Goal: Find contact information: Obtain details needed to contact an individual or organization

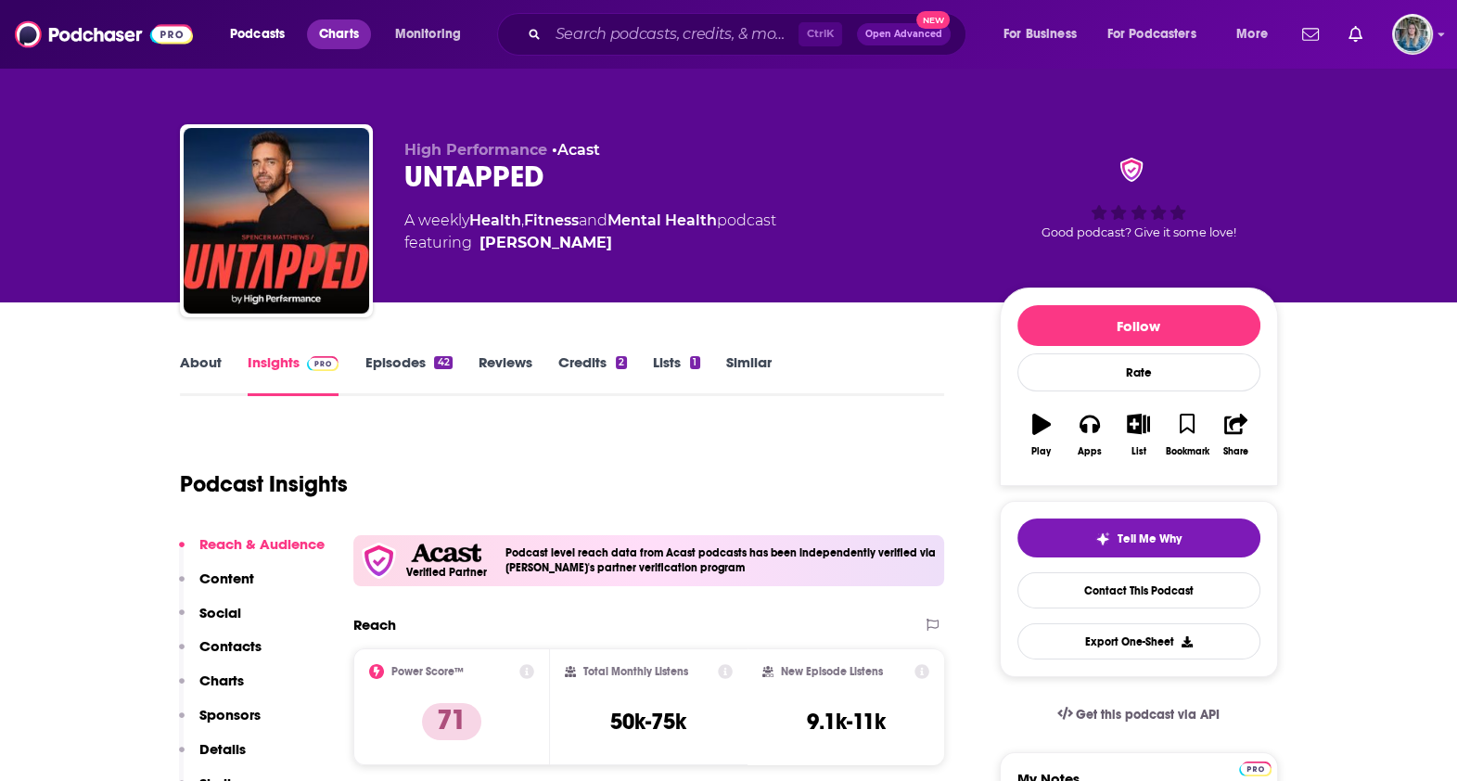
click at [352, 45] on span "Charts" at bounding box center [339, 34] width 40 height 26
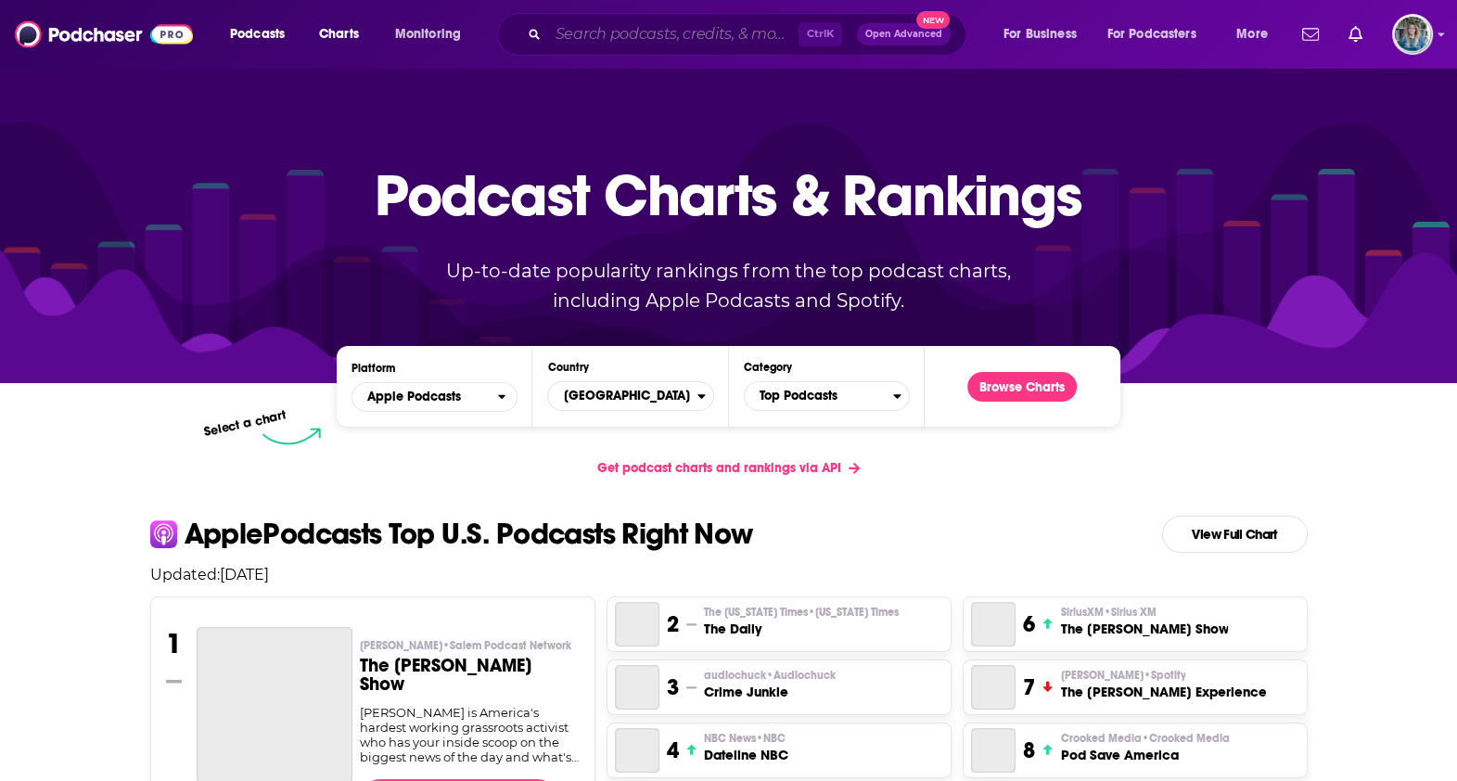
click at [605, 38] on input "Search podcasts, credits, & more..." at bounding box center [673, 34] width 250 height 30
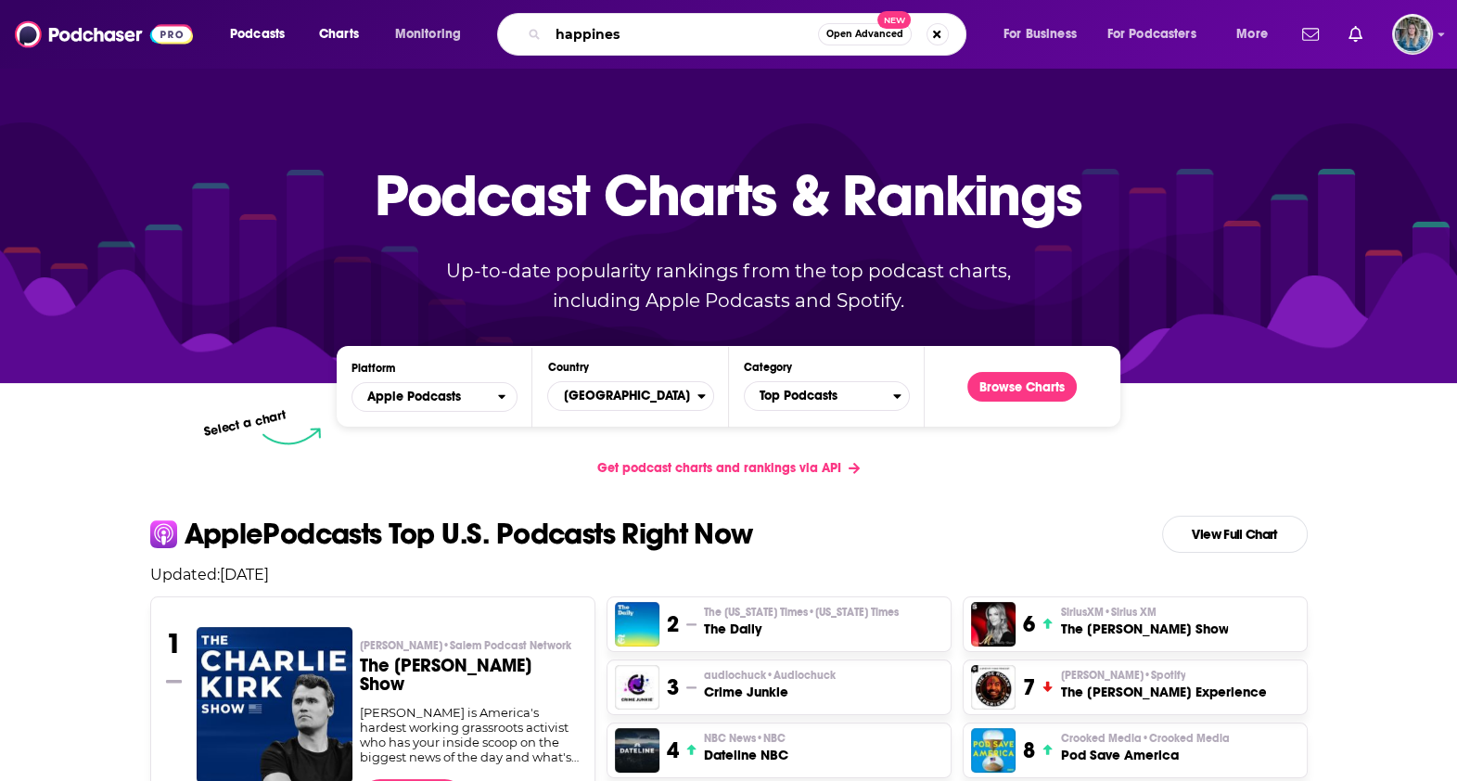
type input "happiness"
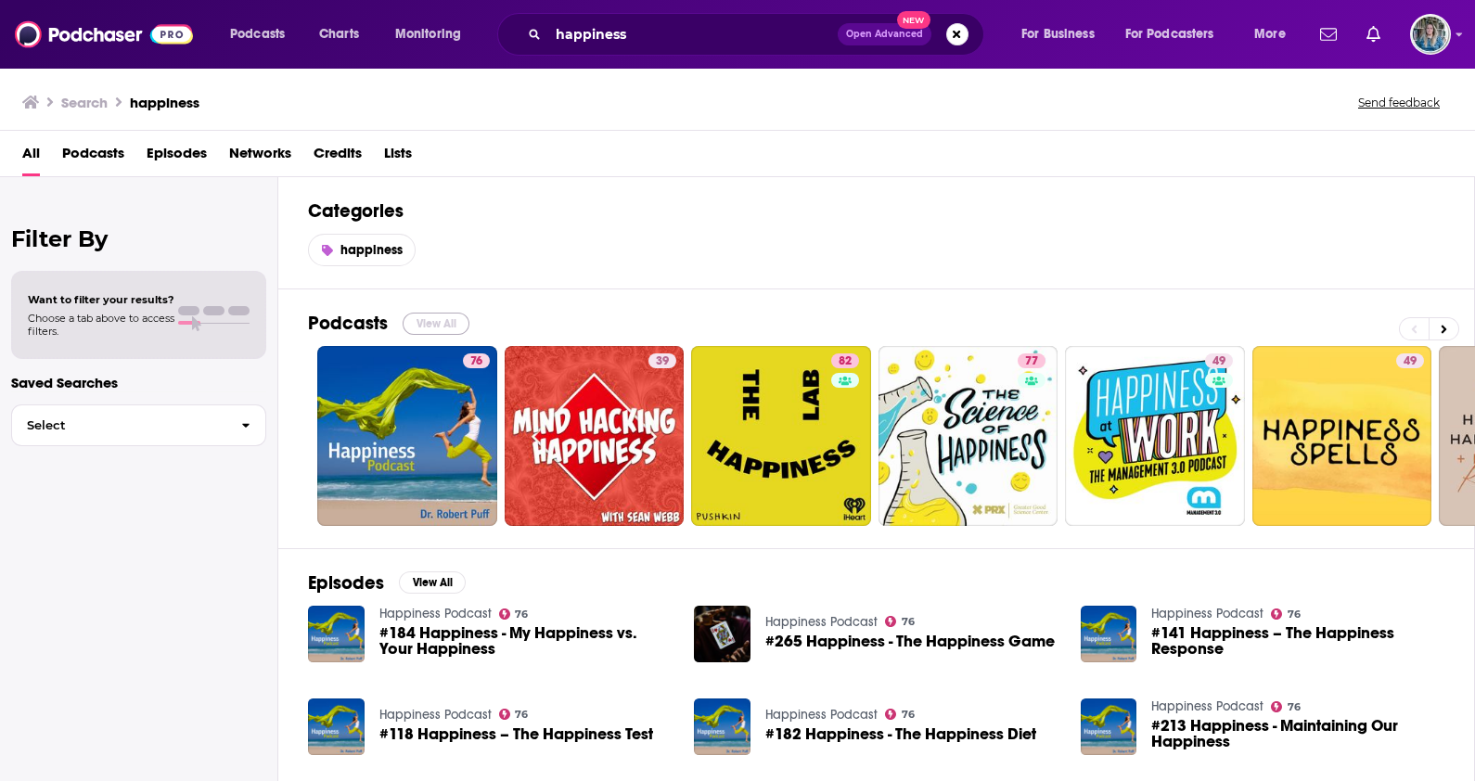
click at [447, 320] on button "View All" at bounding box center [436, 324] width 67 height 22
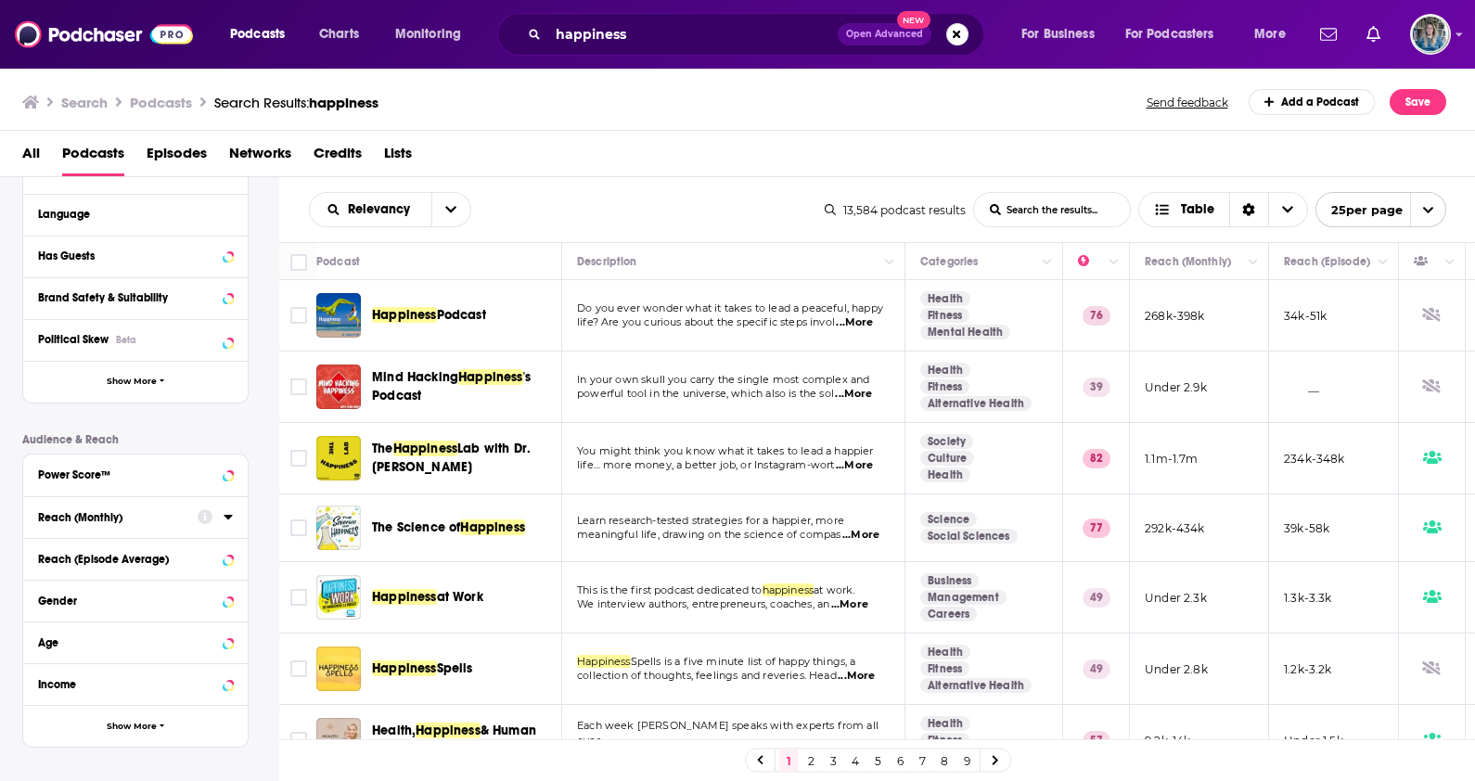
scroll to position [340, 0]
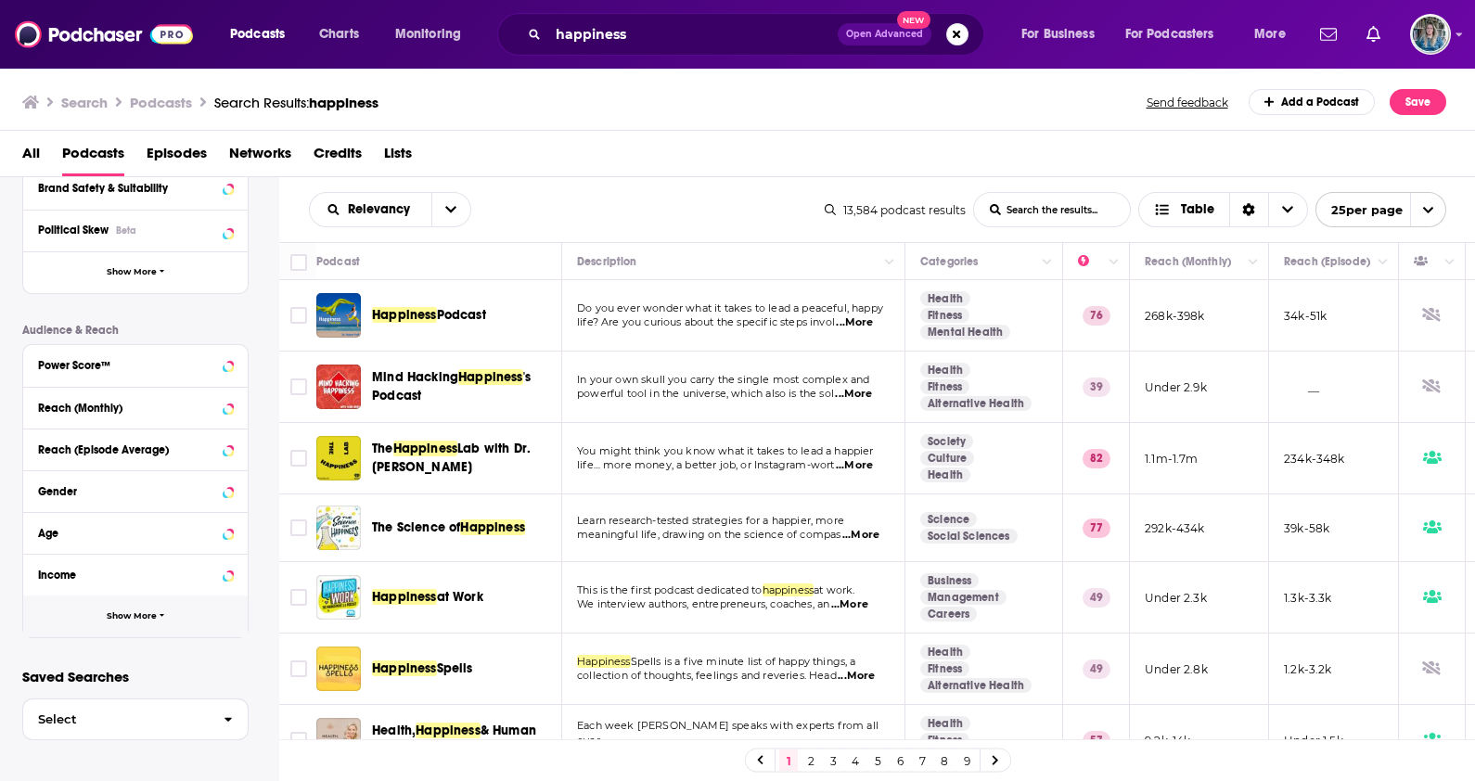
click at [157, 622] on button "Show More" at bounding box center [135, 617] width 224 height 42
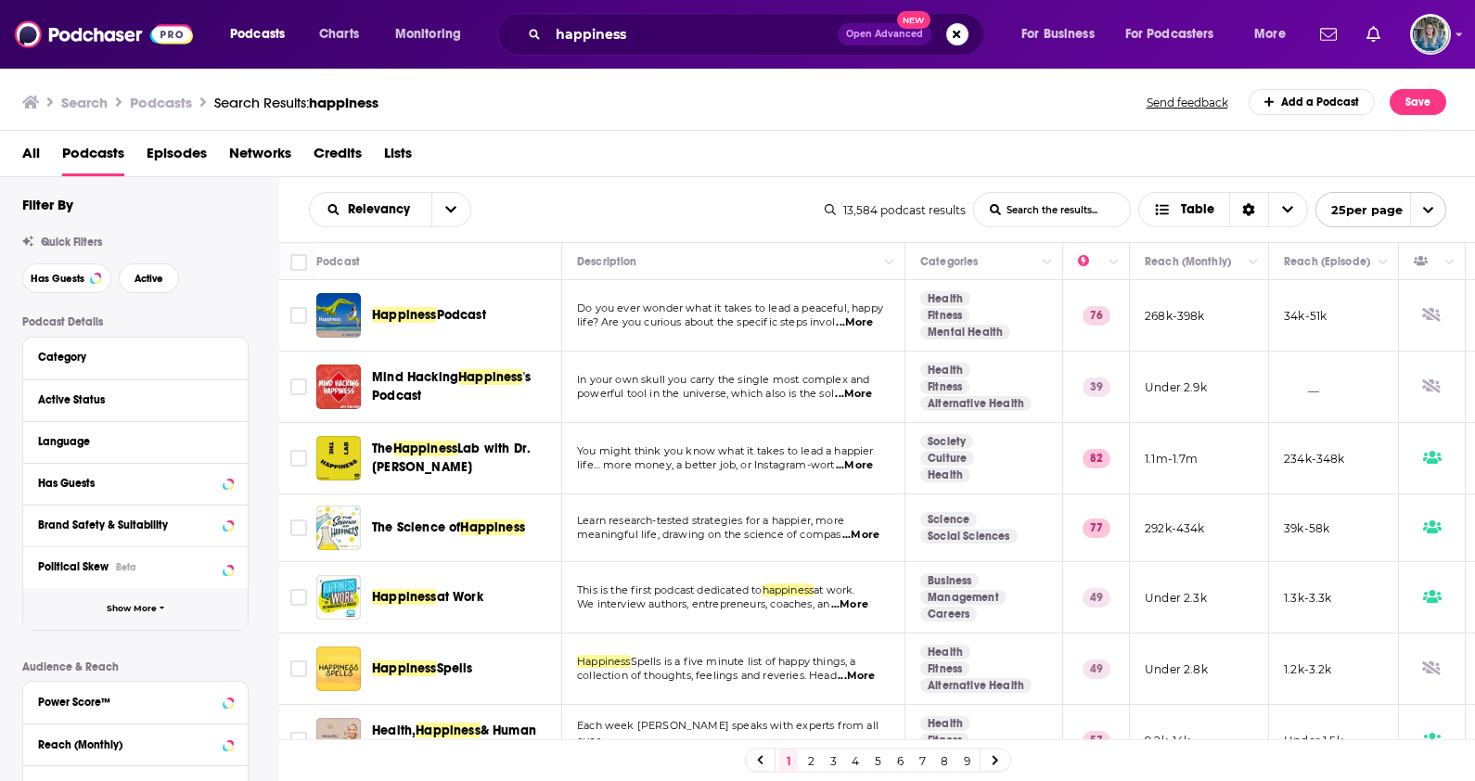
scroll to position [0, 0]
click at [135, 610] on span "Show More" at bounding box center [132, 613] width 50 height 10
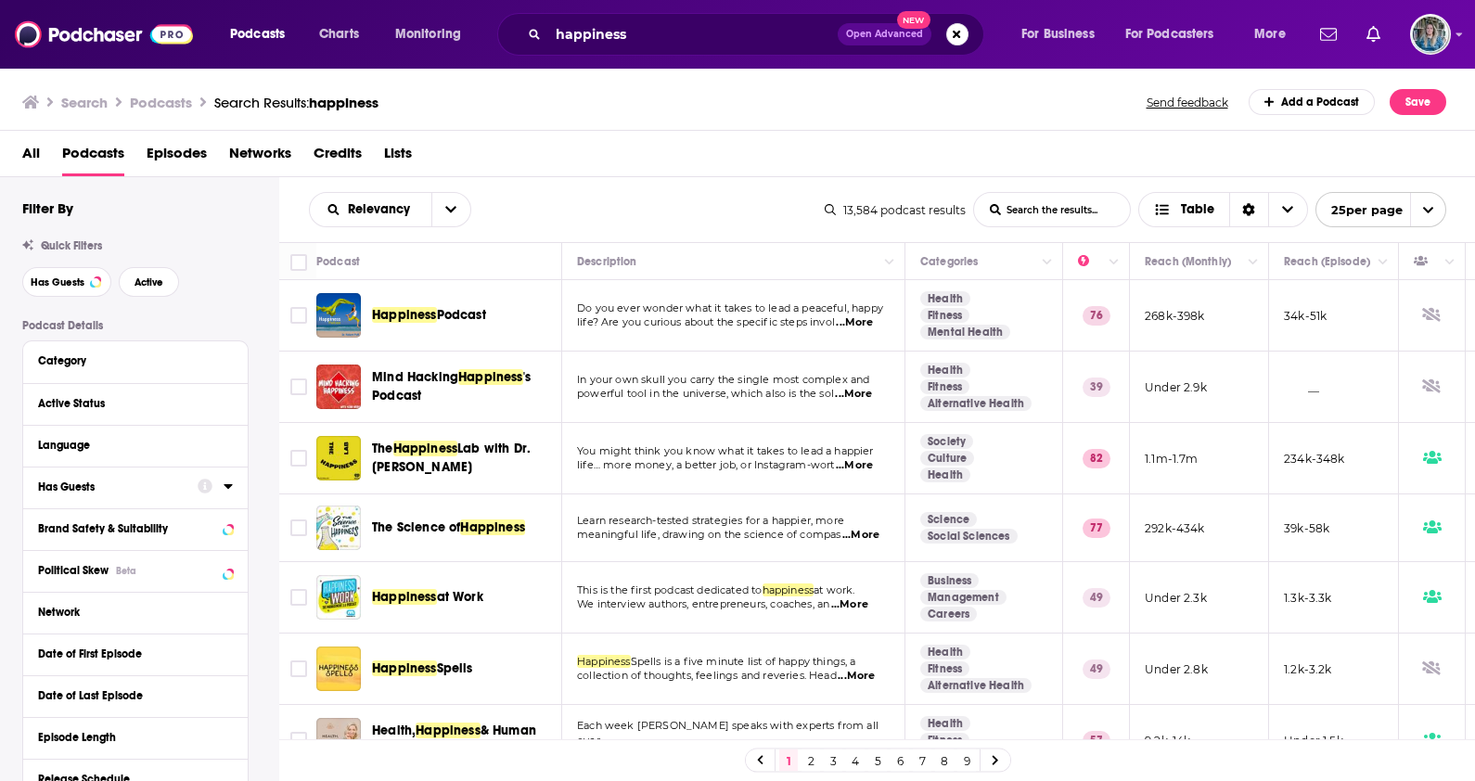
scroll to position [115, 0]
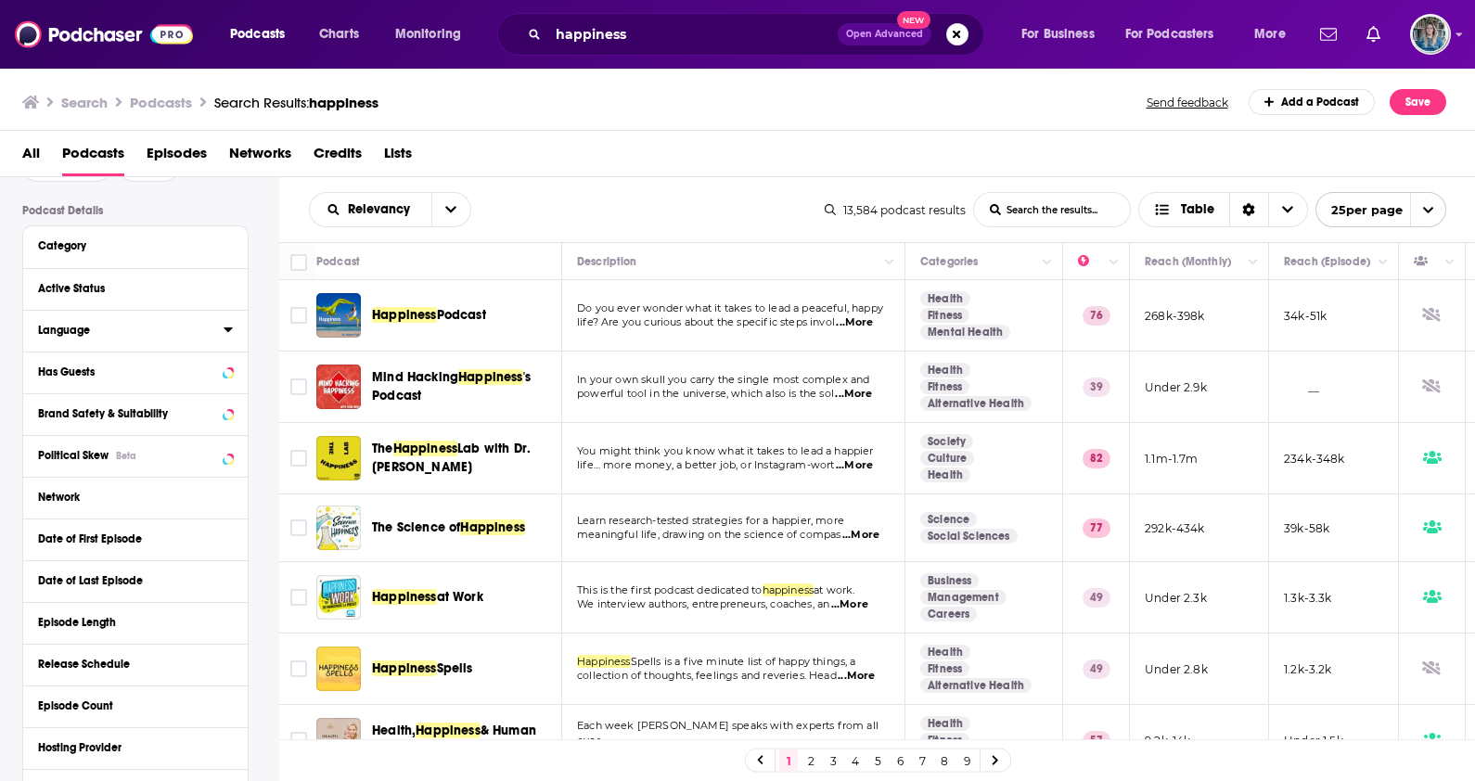
click at [224, 327] on icon at bounding box center [228, 329] width 9 height 15
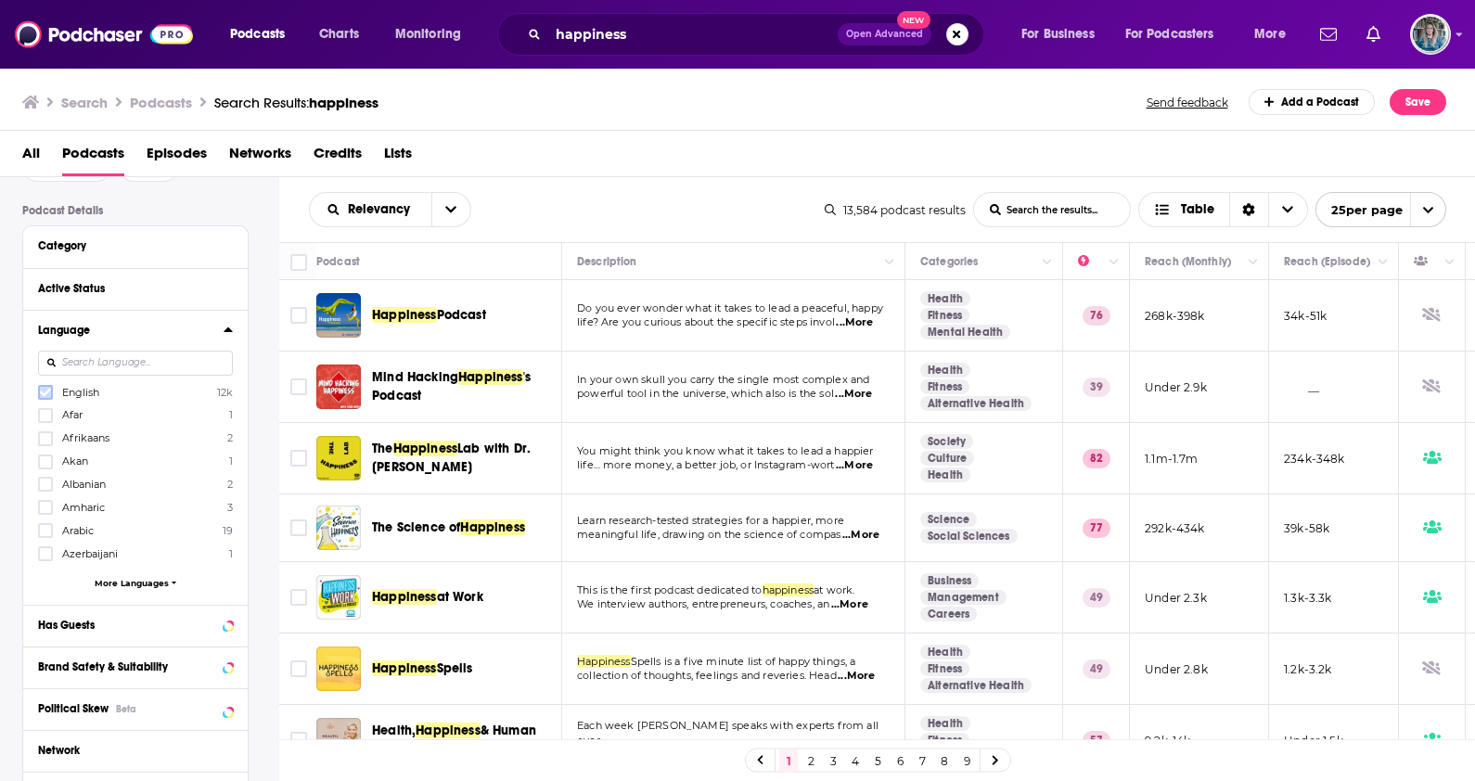
click at [42, 391] on icon at bounding box center [45, 392] width 11 height 11
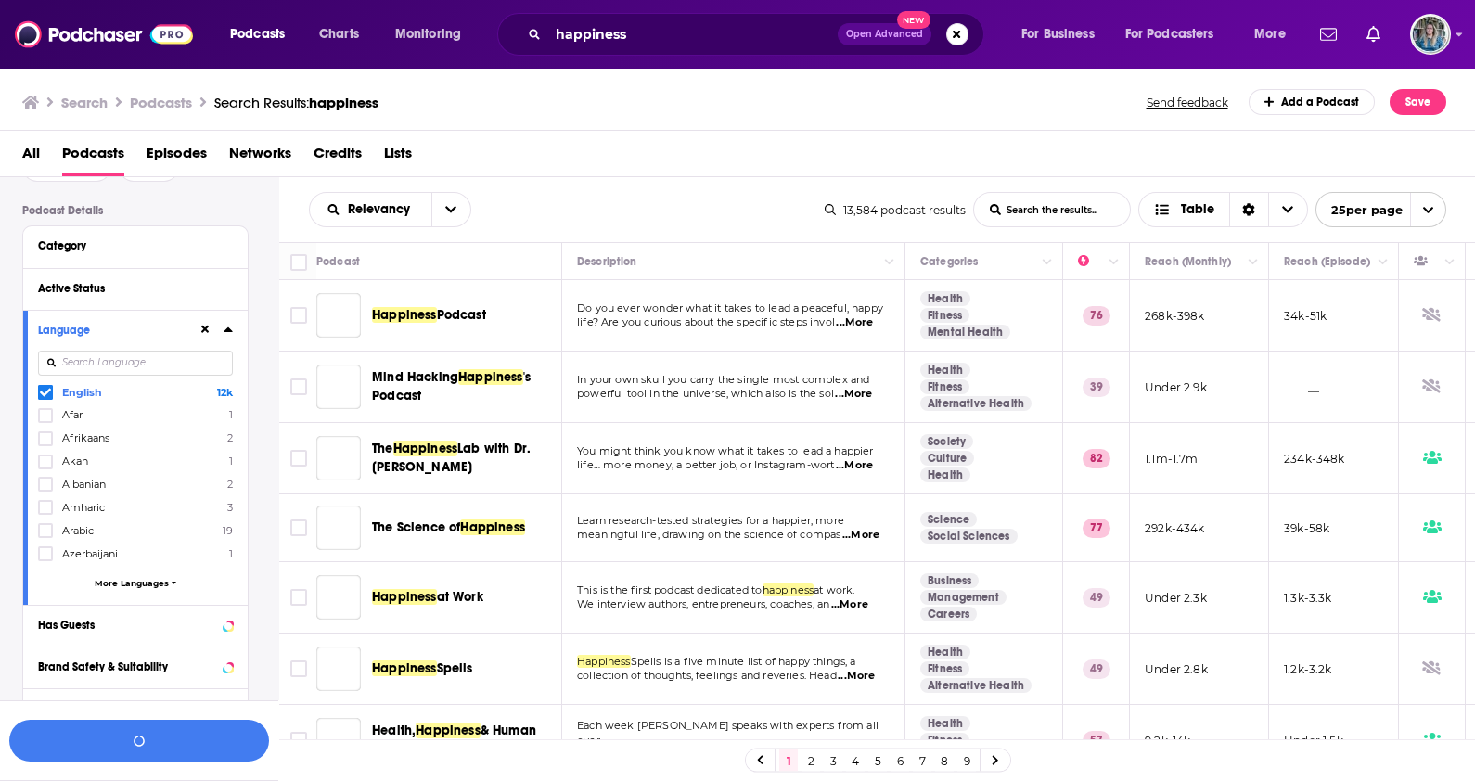
scroll to position [162, 0]
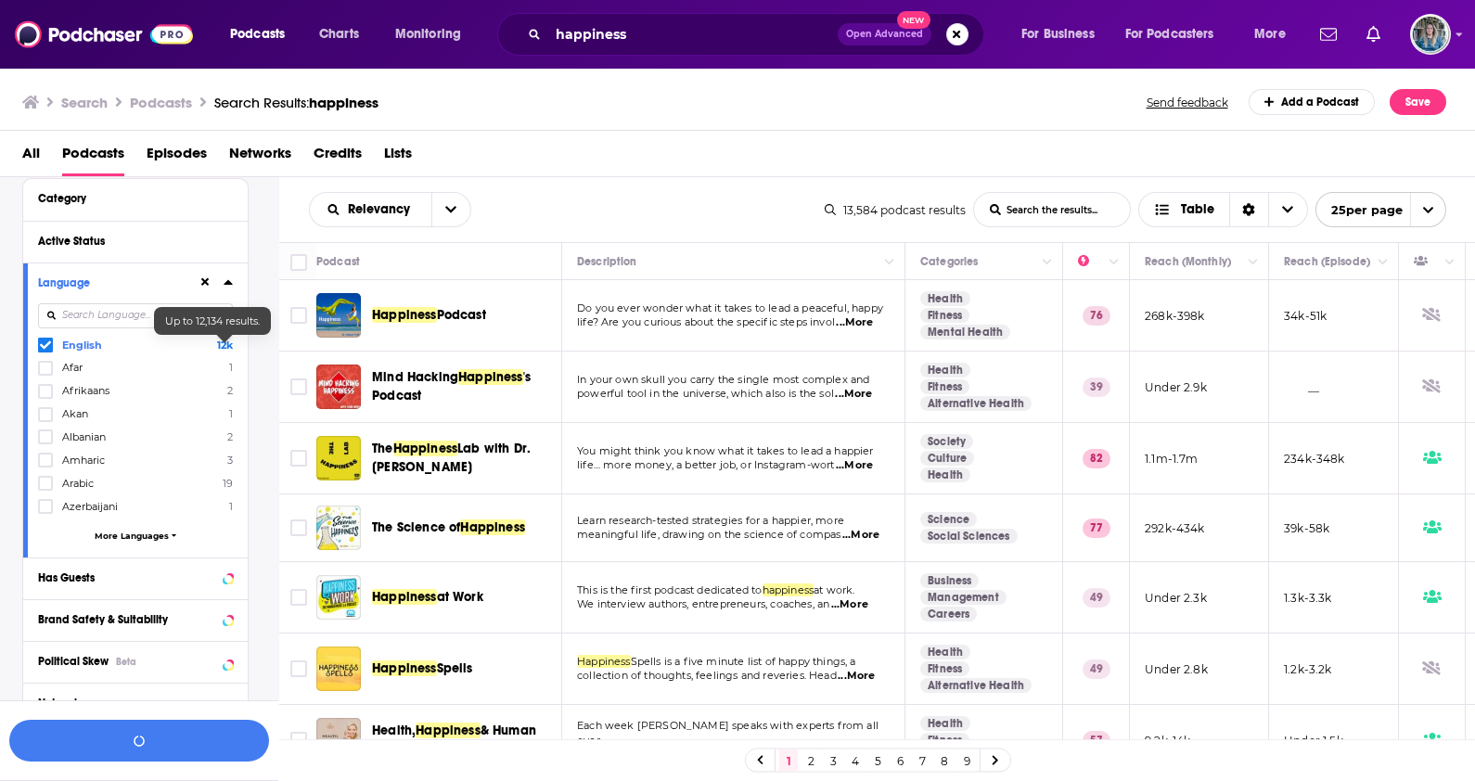
click at [224, 288] on icon at bounding box center [228, 282] width 9 height 15
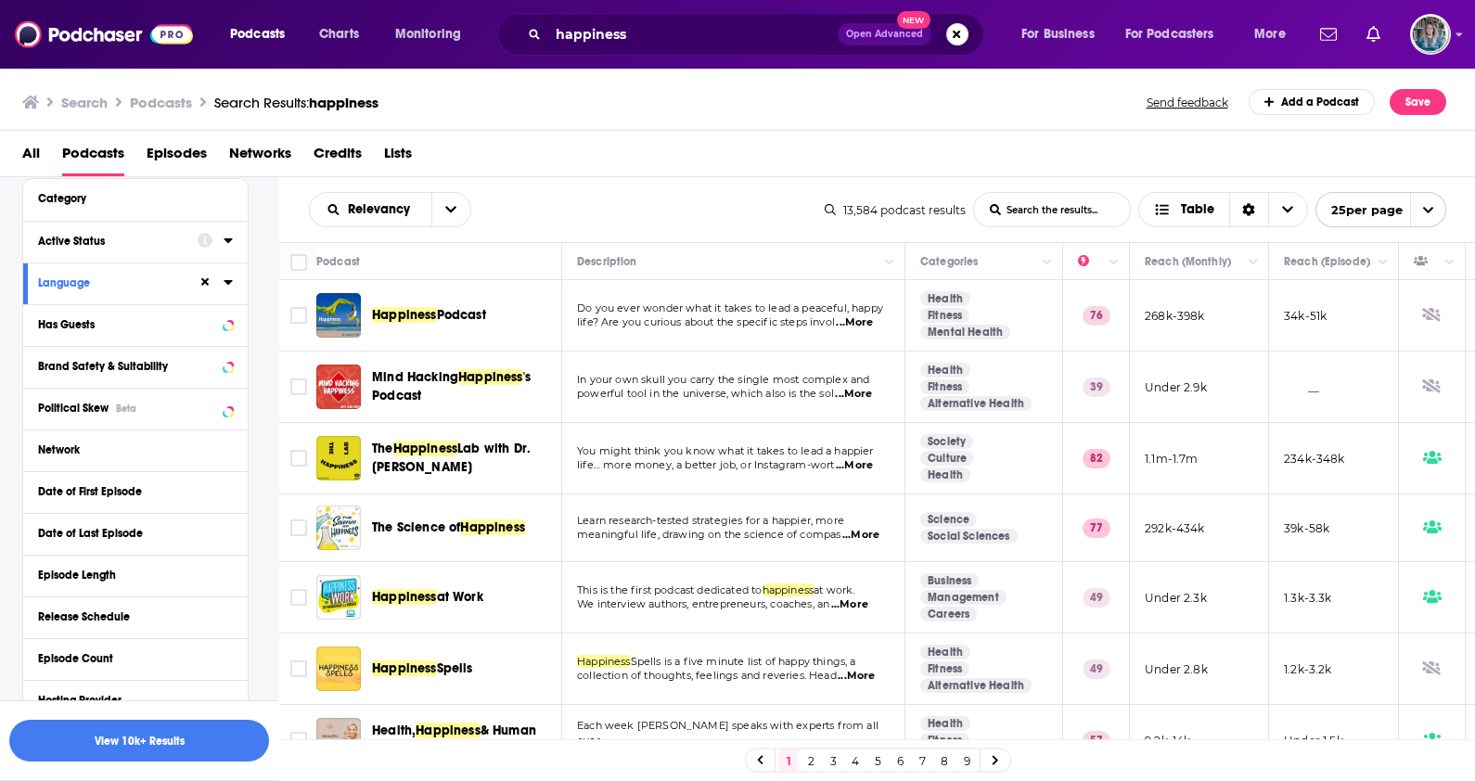
click at [227, 248] on icon at bounding box center [228, 240] width 9 height 15
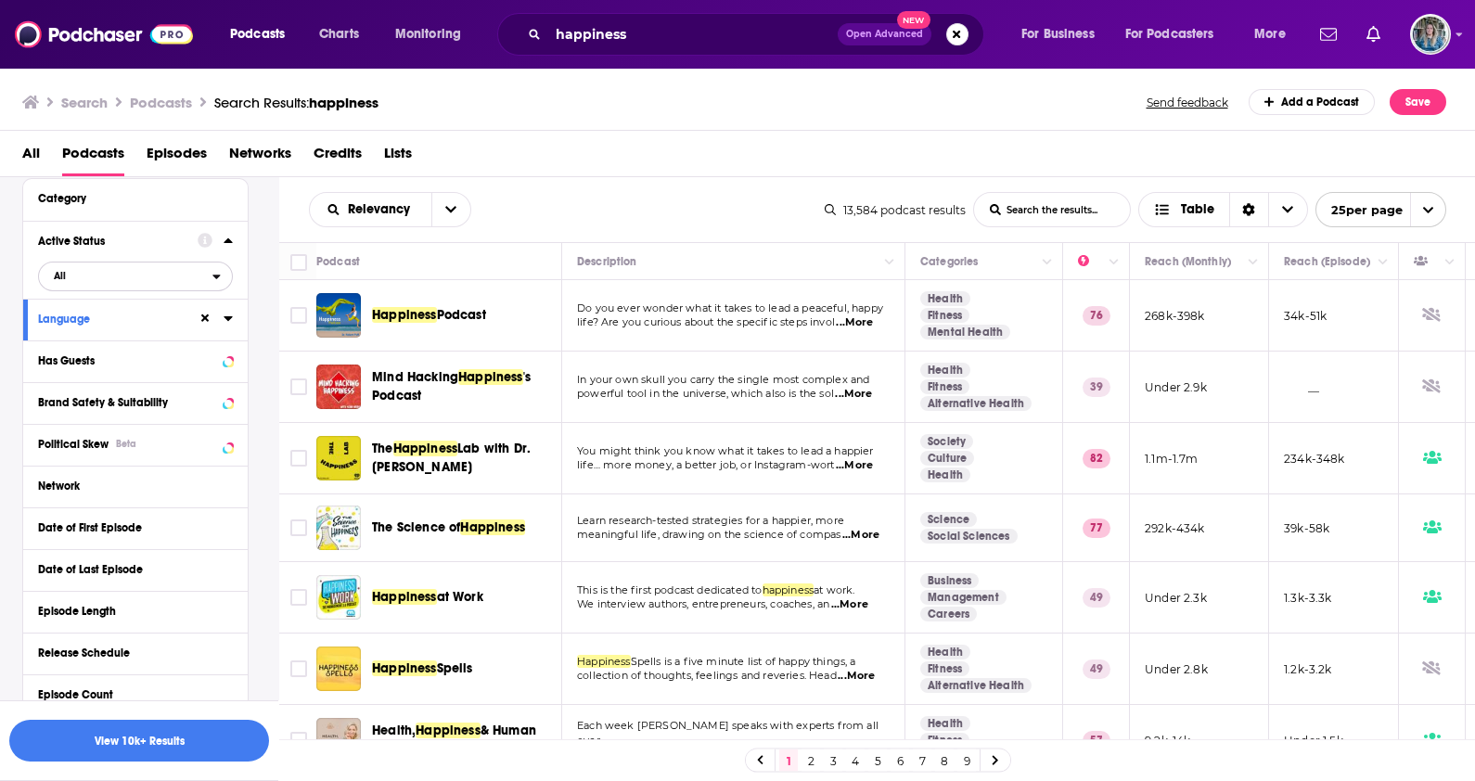
click at [203, 281] on span "All" at bounding box center [125, 275] width 173 height 24
click at [175, 340] on span "1k" at bounding box center [189, 337] width 83 height 10
click at [230, 237] on icon at bounding box center [228, 240] width 9 height 15
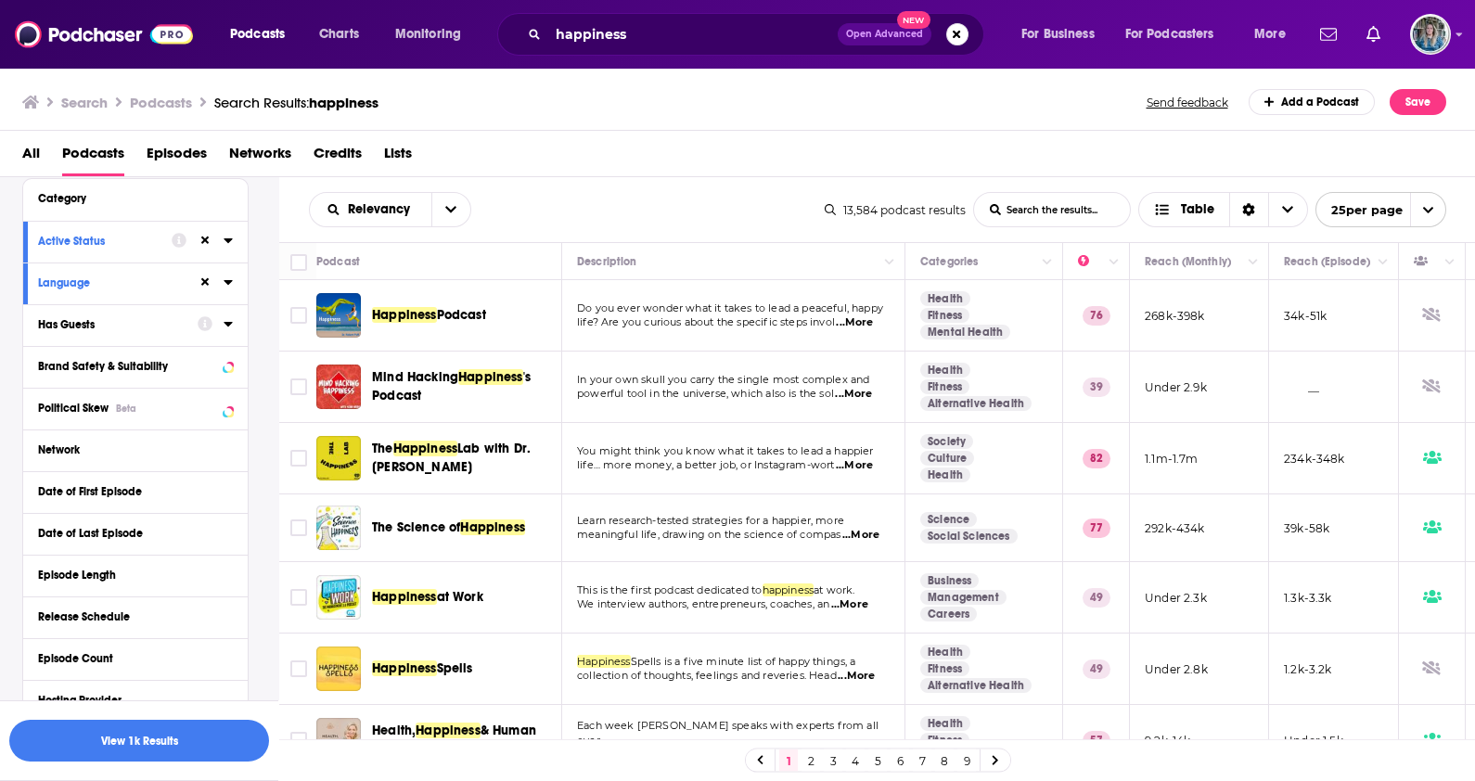
click at [224, 325] on icon at bounding box center [228, 323] width 9 height 15
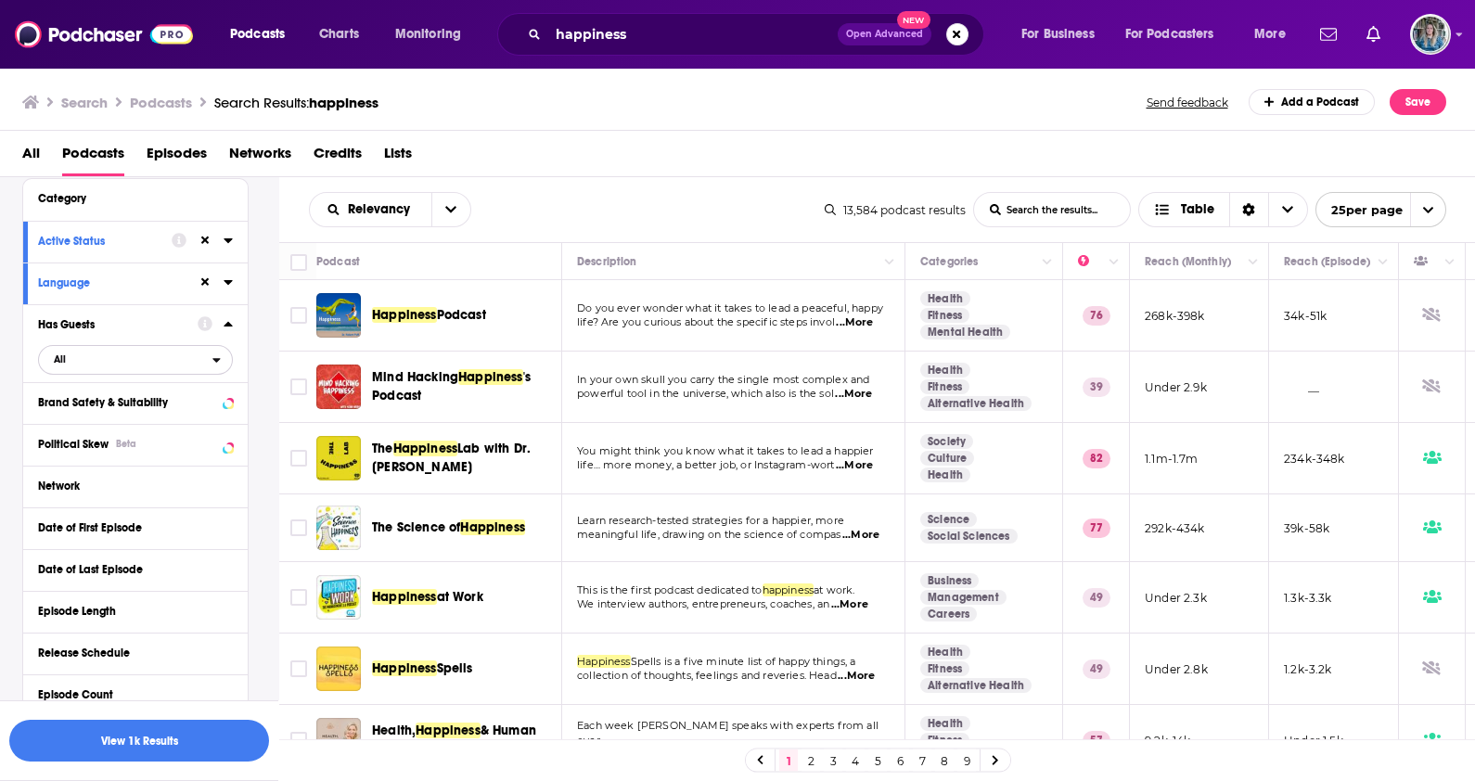
click at [149, 363] on span "All" at bounding box center [125, 359] width 173 height 24
click at [144, 425] on span "Has guests" at bounding box center [102, 421] width 111 height 10
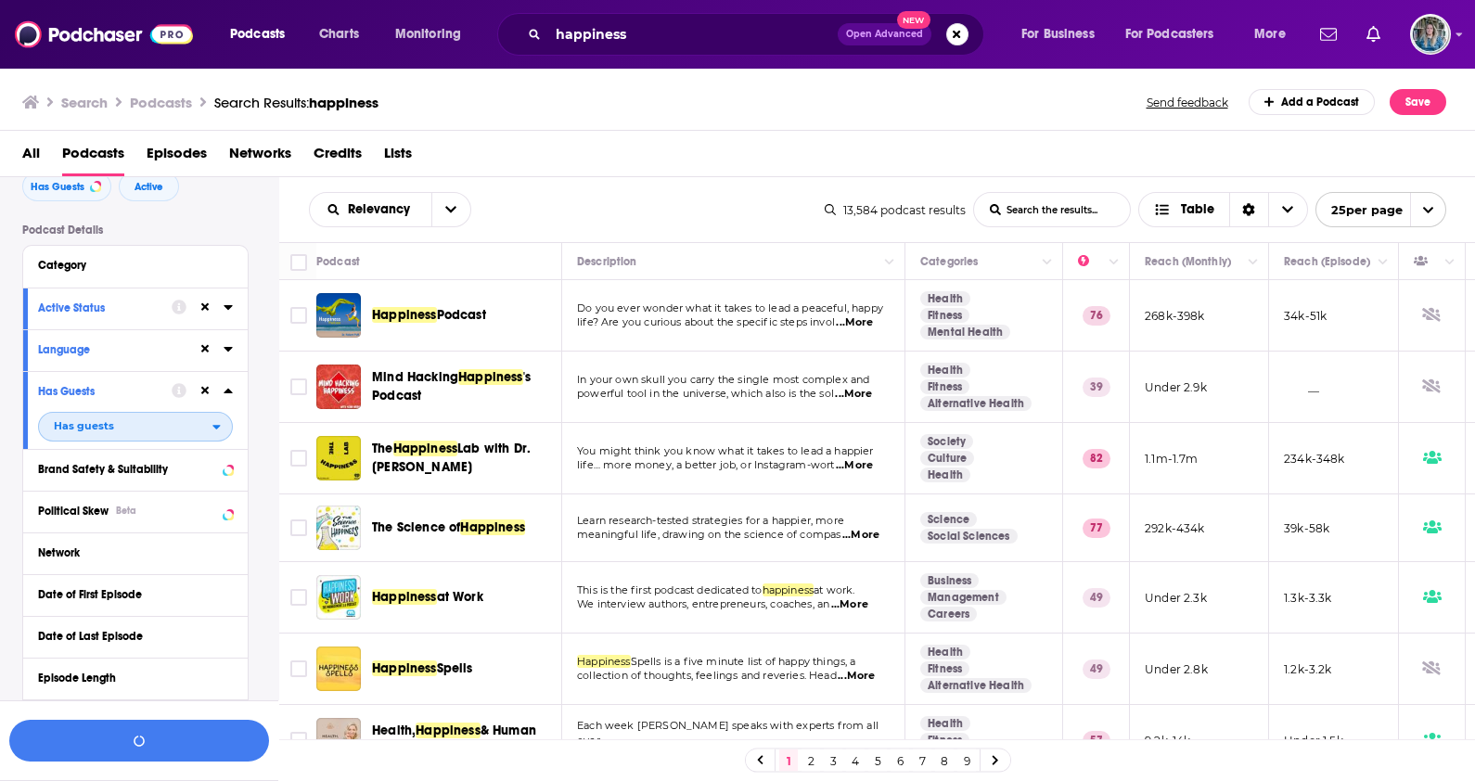
scroll to position [0, 0]
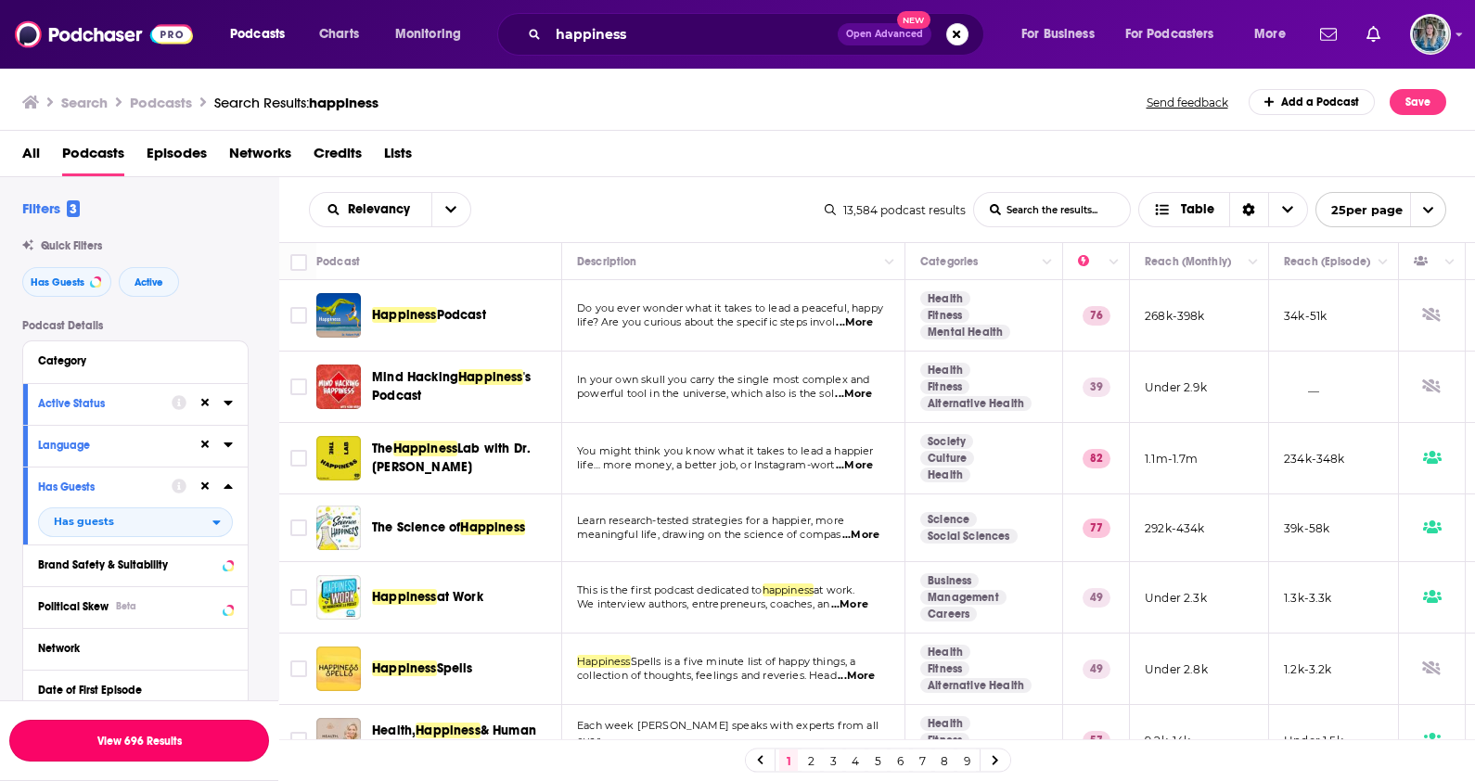
drag, startPoint x: 149, startPoint y: 749, endPoint x: 173, endPoint y: 649, distance: 102.1
click at [149, 749] on button "View 696 Results" at bounding box center [139, 741] width 260 height 42
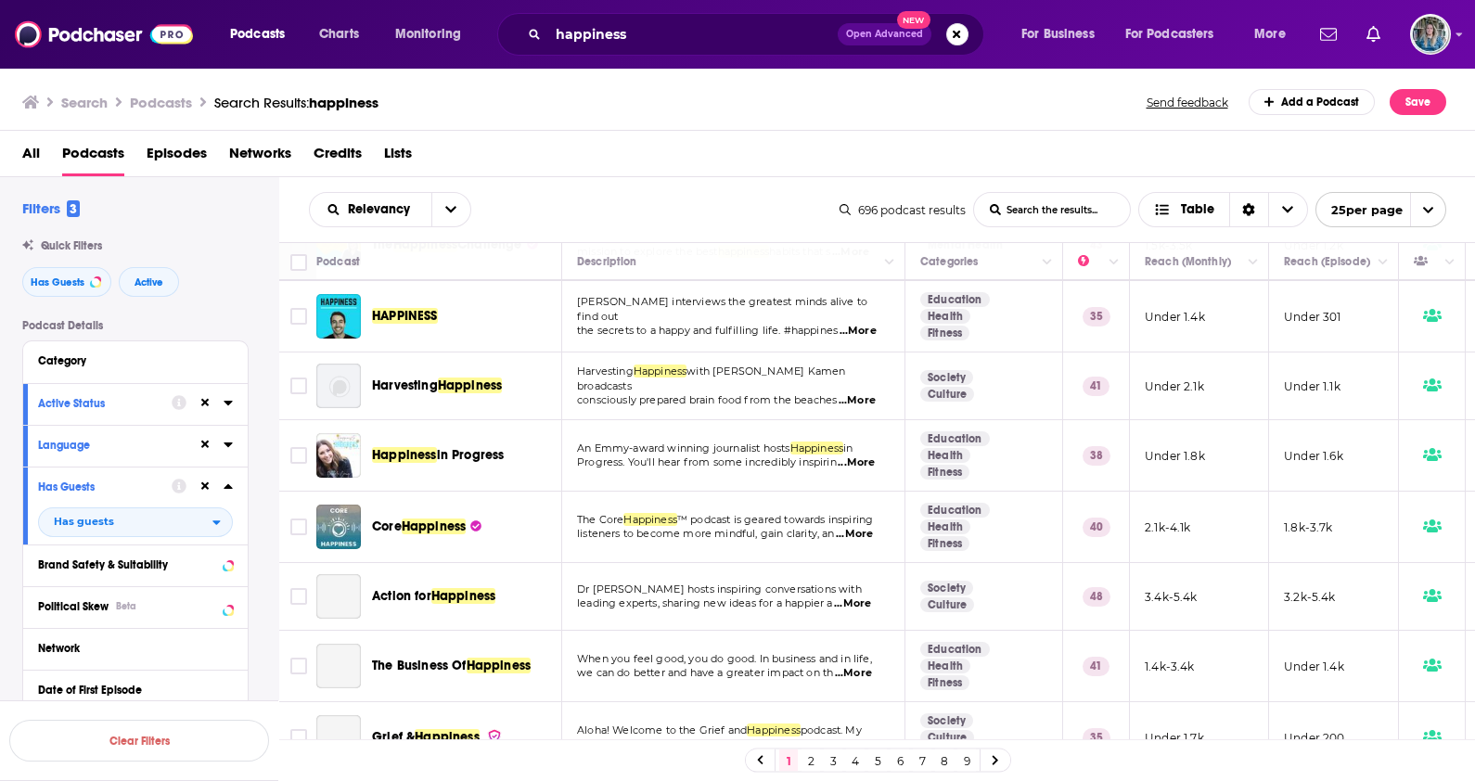
scroll to position [231, 0]
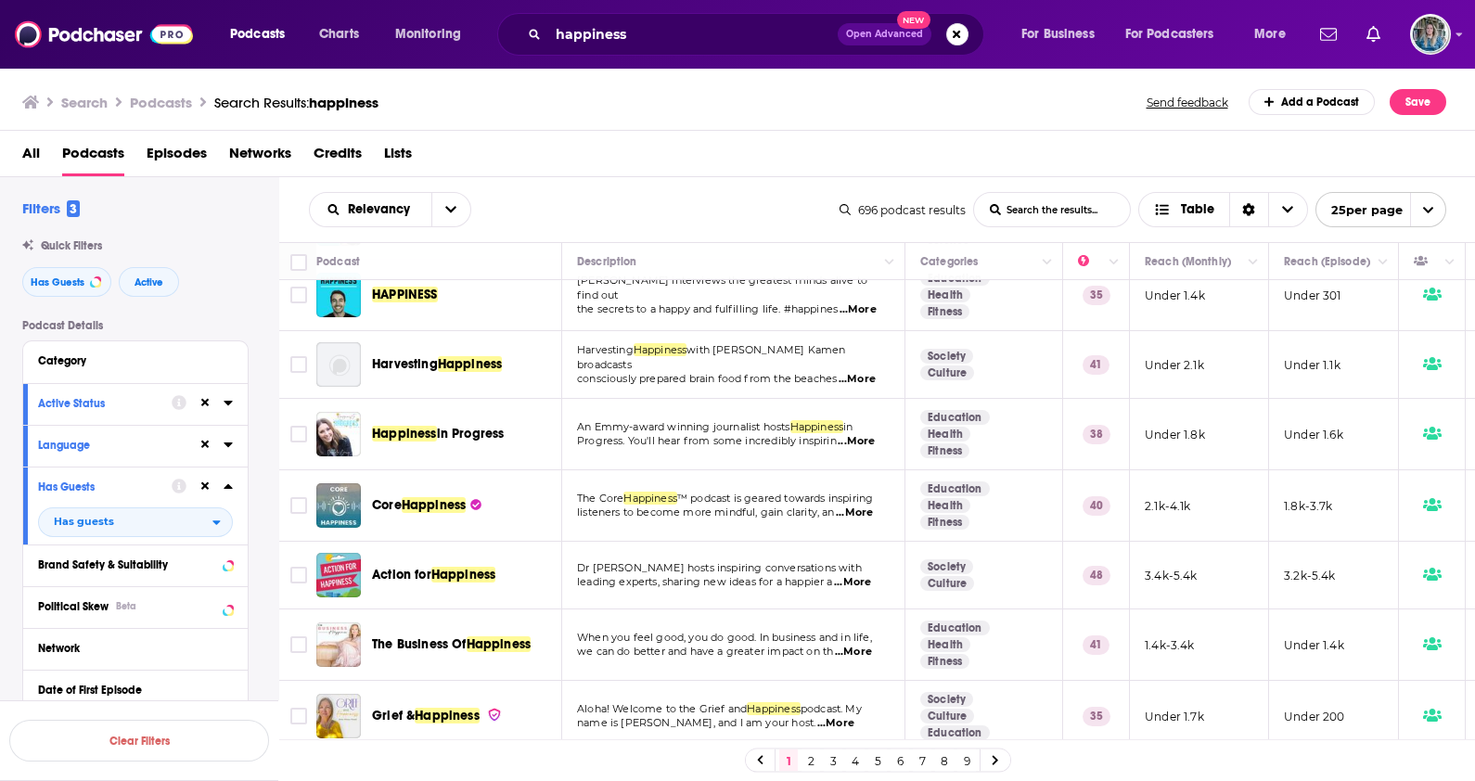
drag, startPoint x: 477, startPoint y: 426, endPoint x: 426, endPoint y: 130, distance: 300.3
click at [412, 101] on div "Search Podcasts Search Results: happiness Send feedback Add a Podcast Save" at bounding box center [734, 102] width 1424 height 26
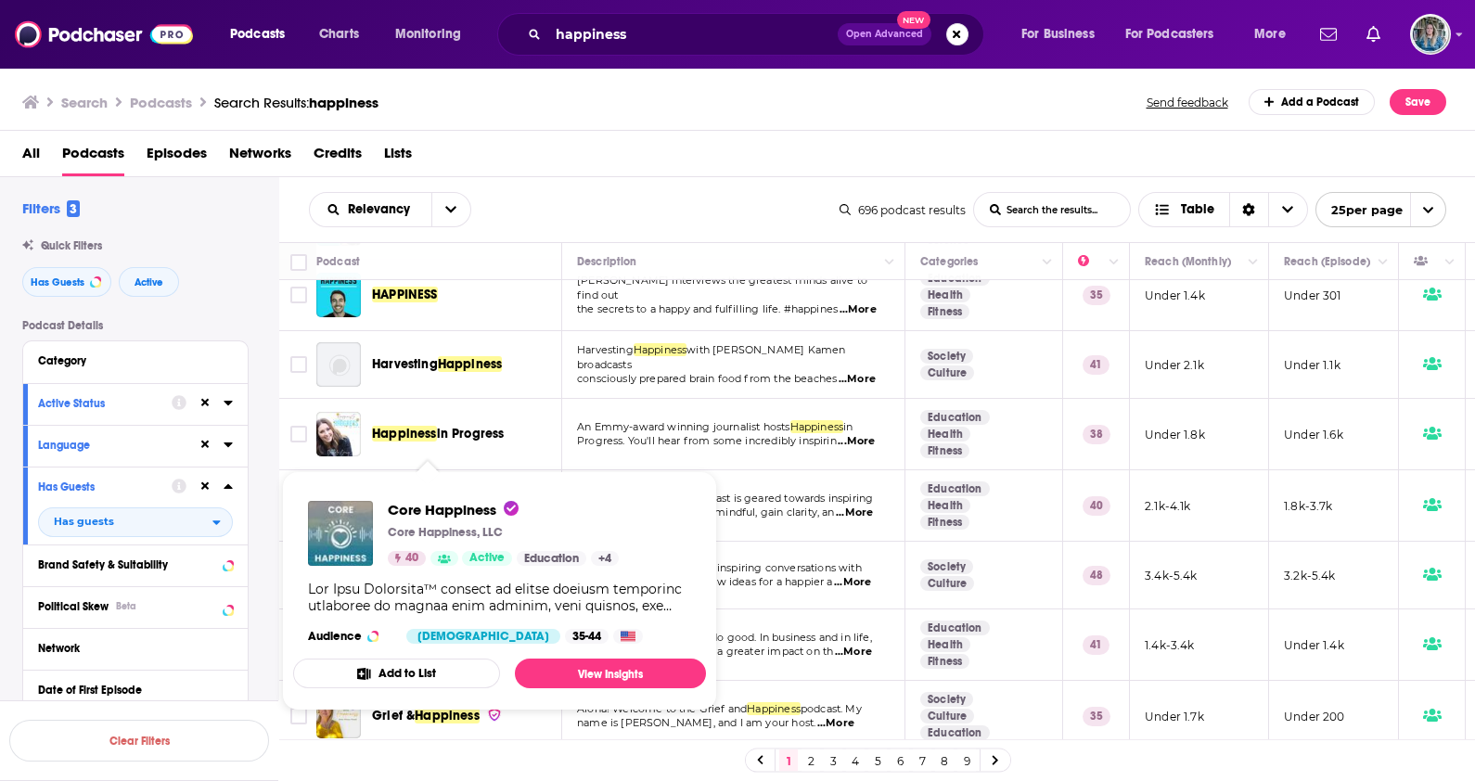
drag, startPoint x: 427, startPoint y: 496, endPoint x: 414, endPoint y: 135, distance: 362.0
click at [409, 84] on div "Search Podcasts Search Results: happiness Send feedback Add a Podcast Save" at bounding box center [738, 99] width 1476 height 64
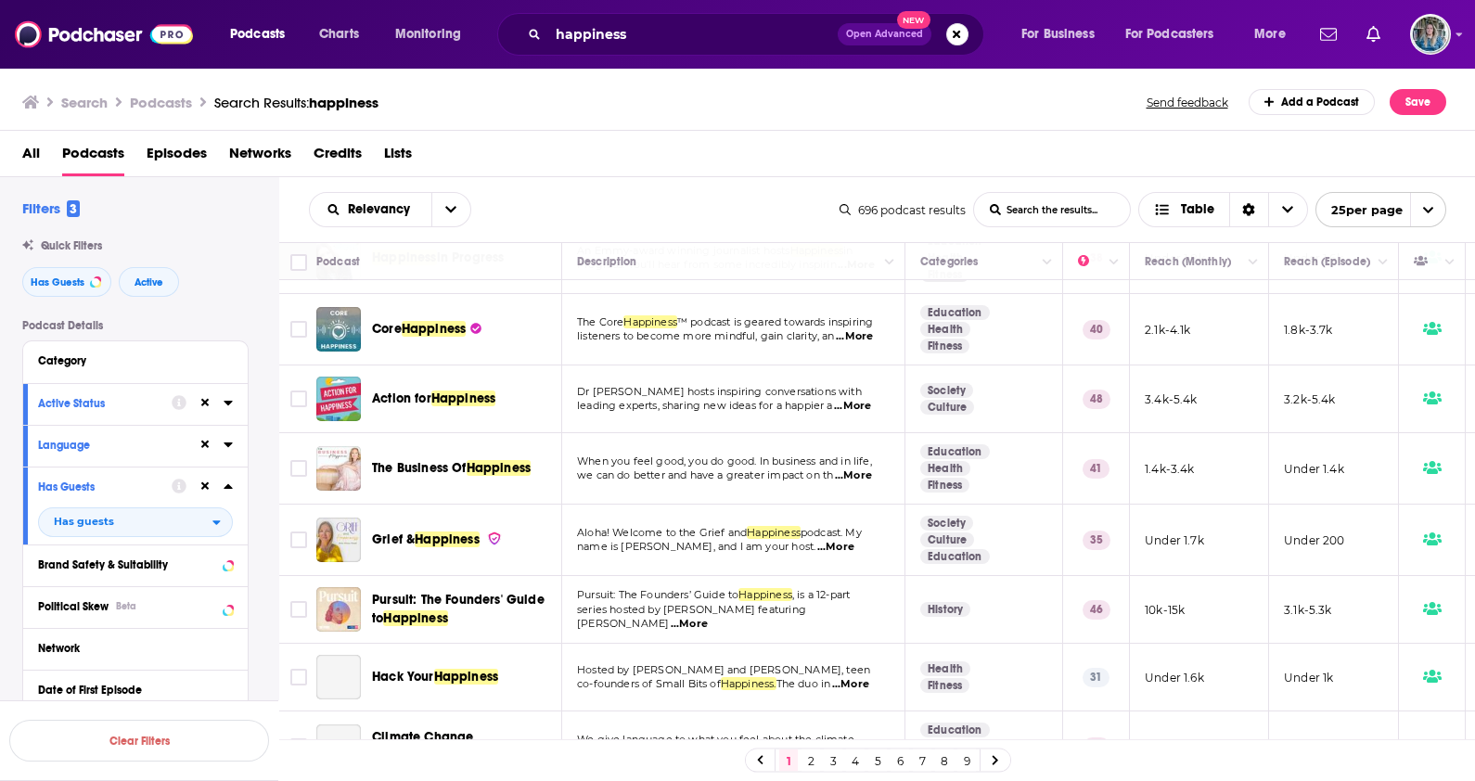
scroll to position [463, 0]
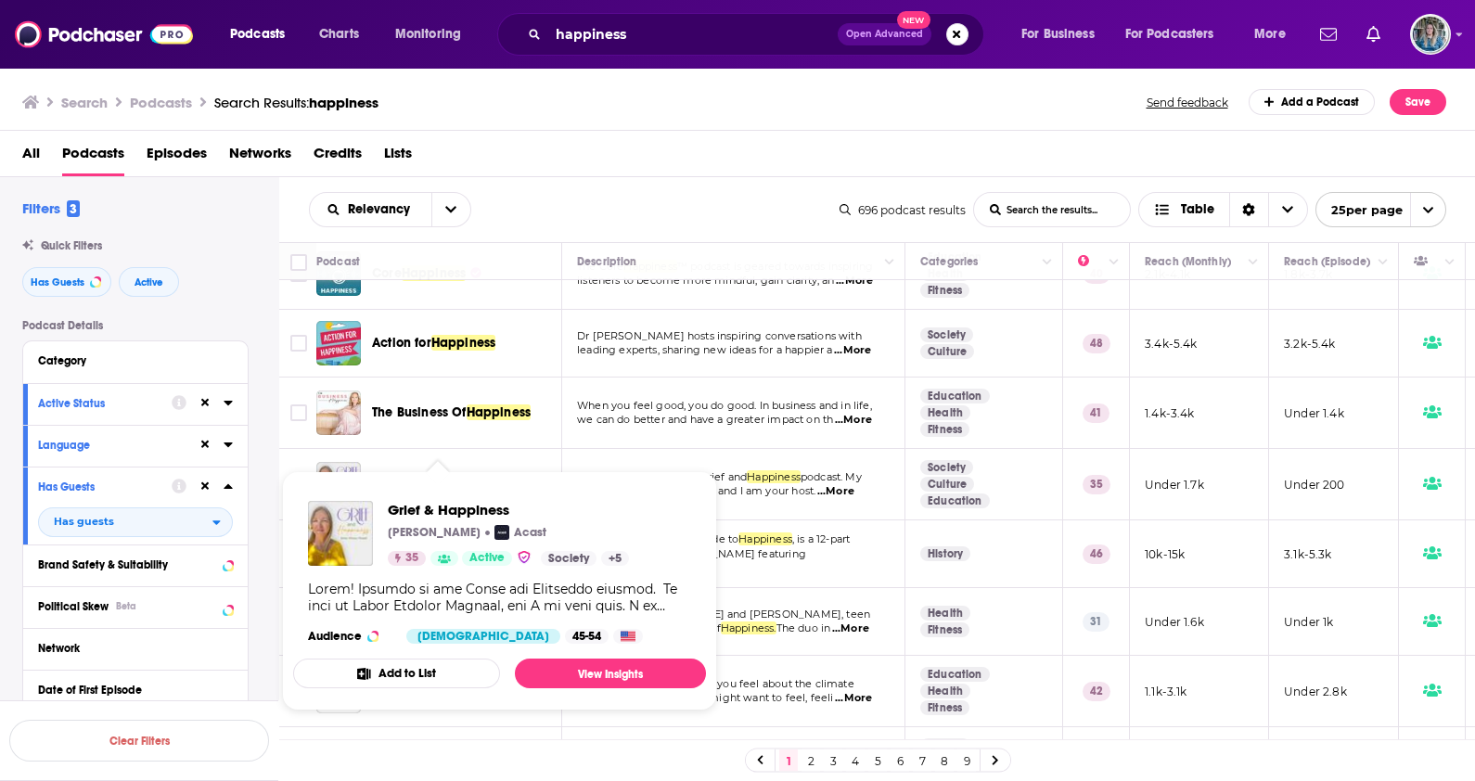
drag, startPoint x: 447, startPoint y: 481, endPoint x: 415, endPoint y: 112, distance: 370.6
click at [415, 112] on div "Search Podcasts Search Results: happiness Send feedback Add a Podcast Save" at bounding box center [734, 102] width 1424 height 26
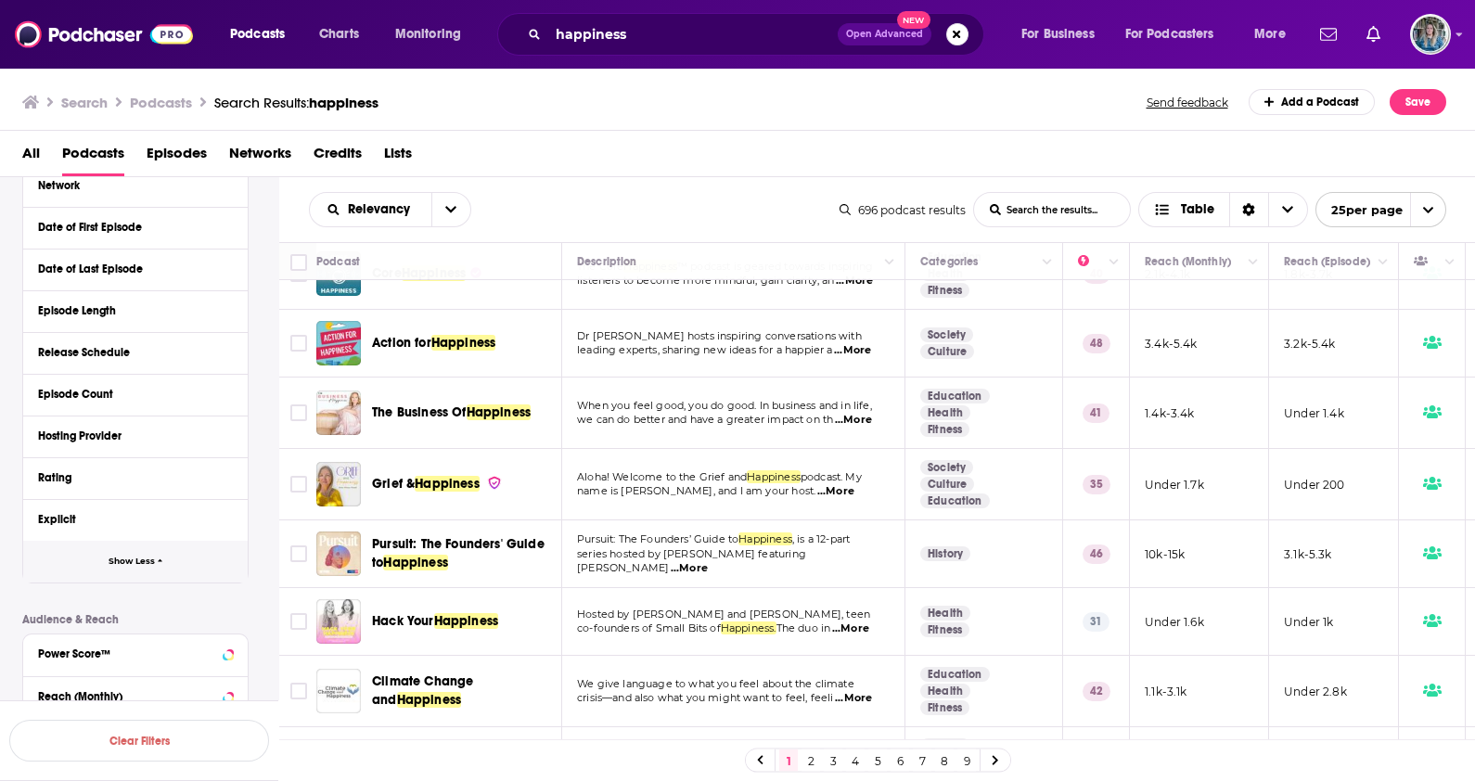
scroll to position [0, 0]
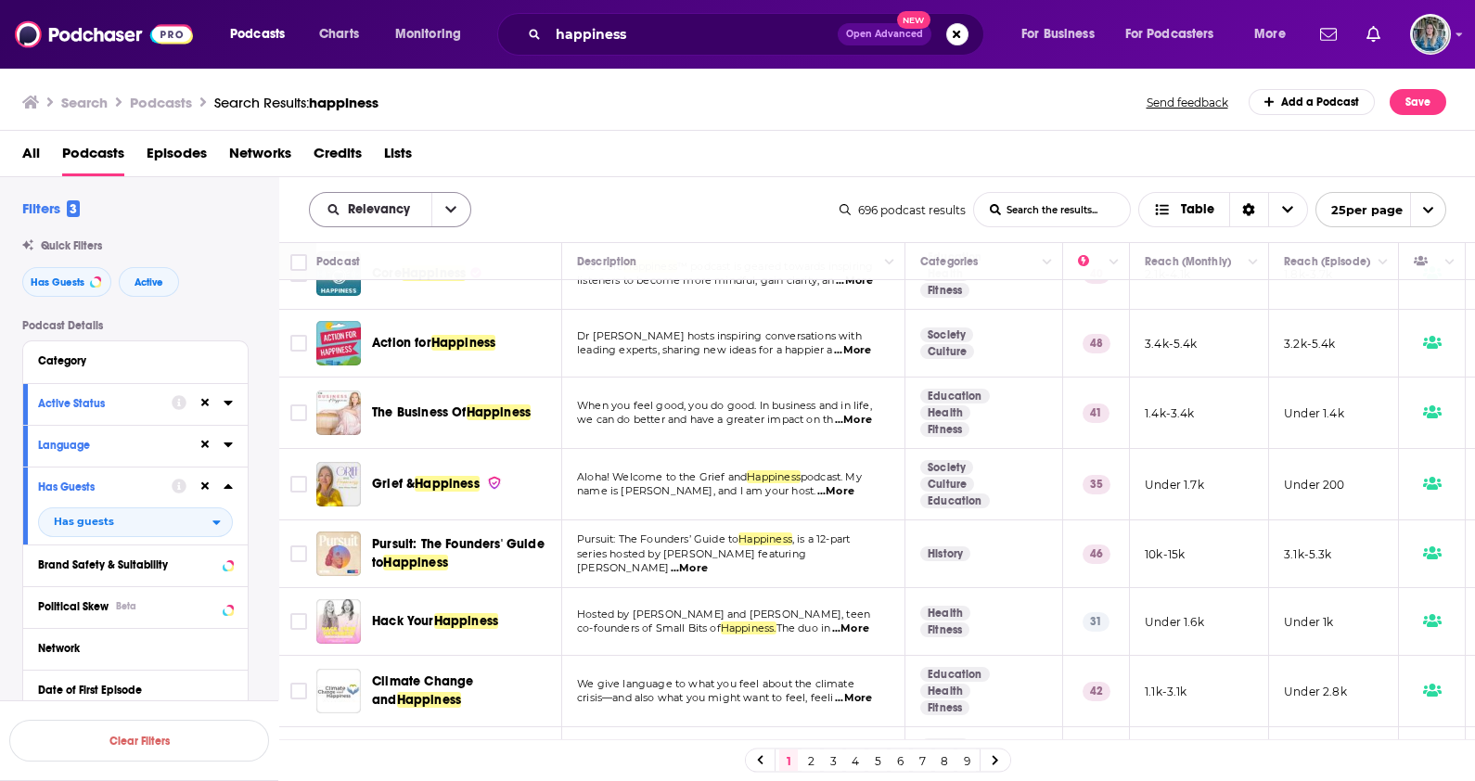
click at [450, 211] on icon "open menu" at bounding box center [450, 210] width 11 height 6
click at [403, 274] on span "By Rating" at bounding box center [401, 274] width 109 height 10
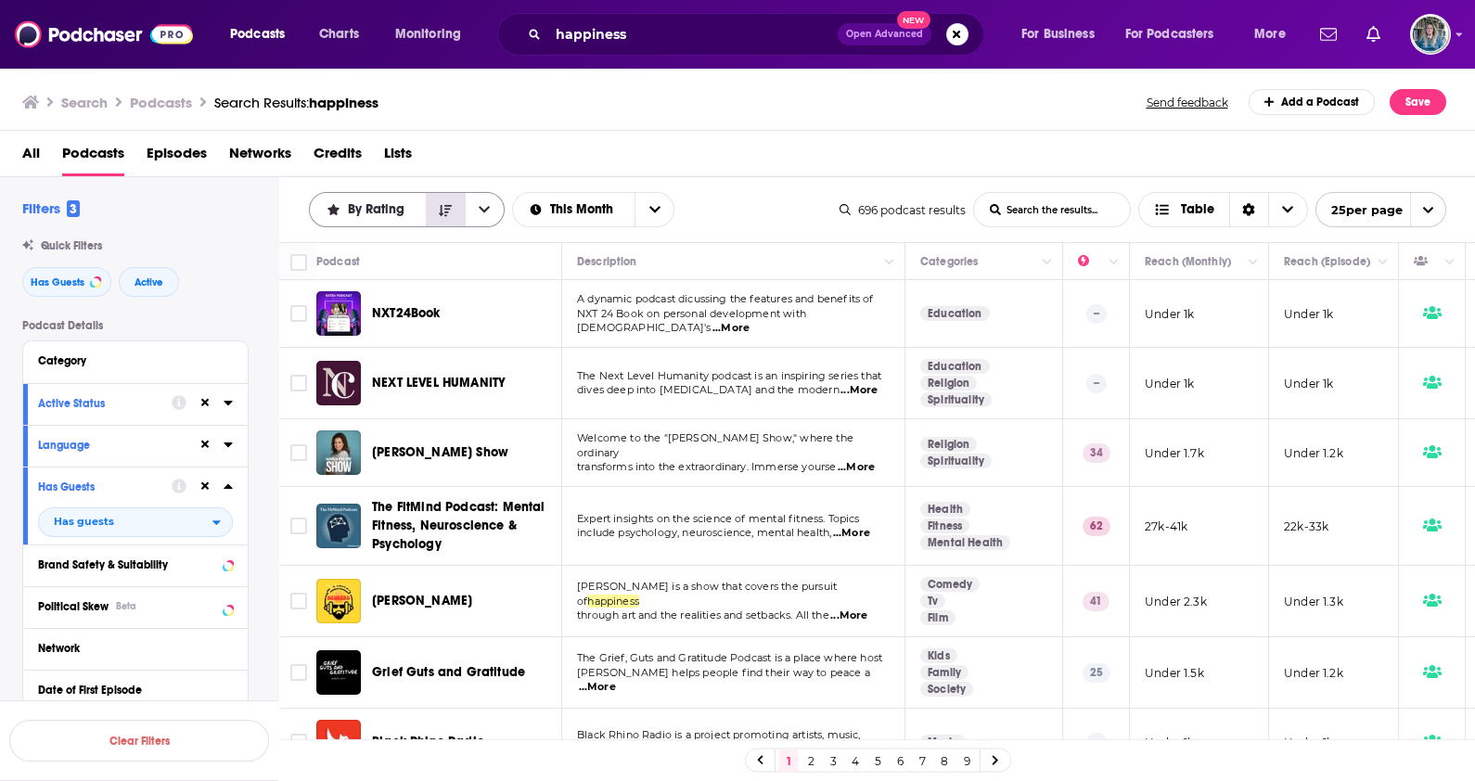
click at [442, 208] on icon "Sort Direction" at bounding box center [445, 210] width 13 height 13
click at [443, 210] on icon "Sort Direction" at bounding box center [445, 210] width 13 height 13
click at [484, 209] on icon "open menu" at bounding box center [484, 210] width 11 height 6
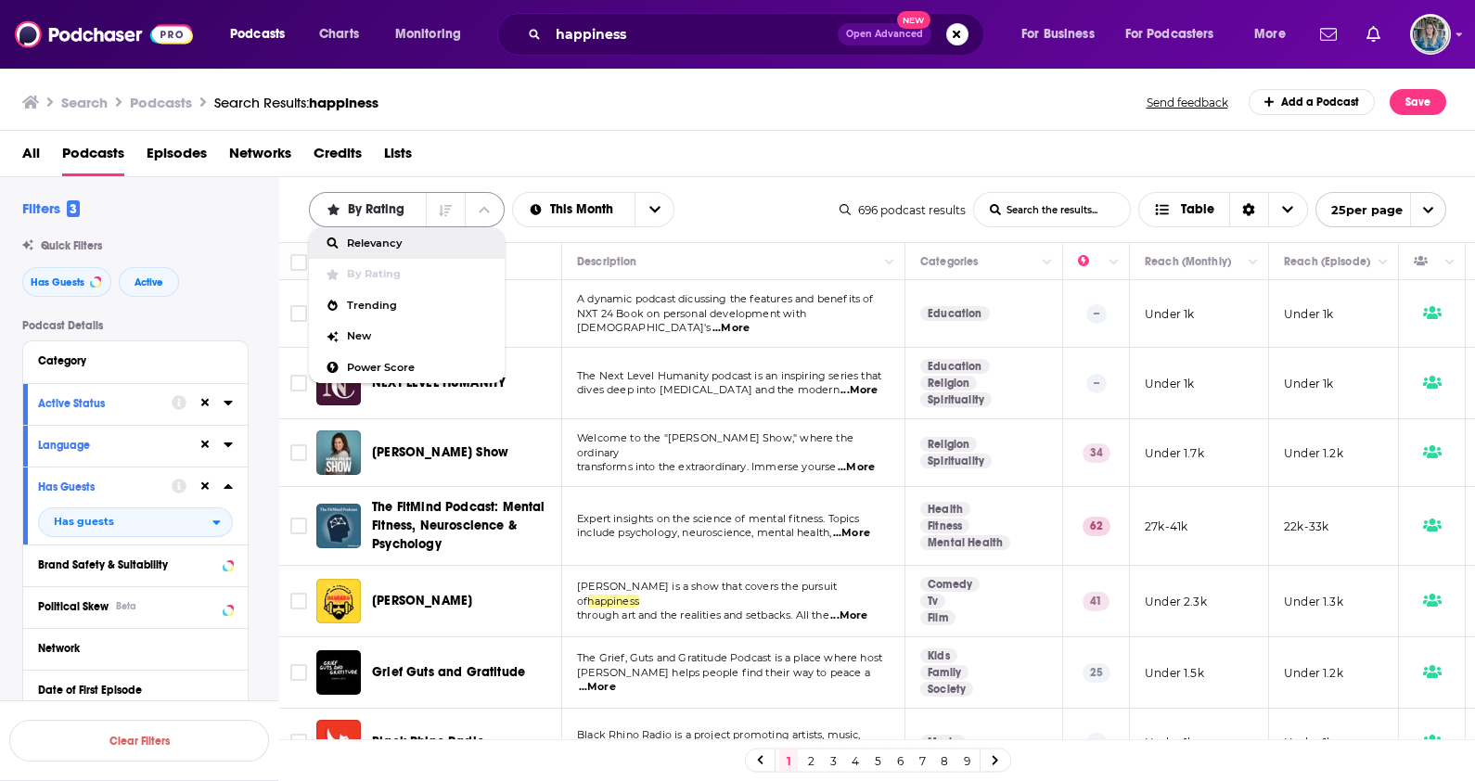
click at [358, 209] on span "By Rating" at bounding box center [379, 209] width 63 height 13
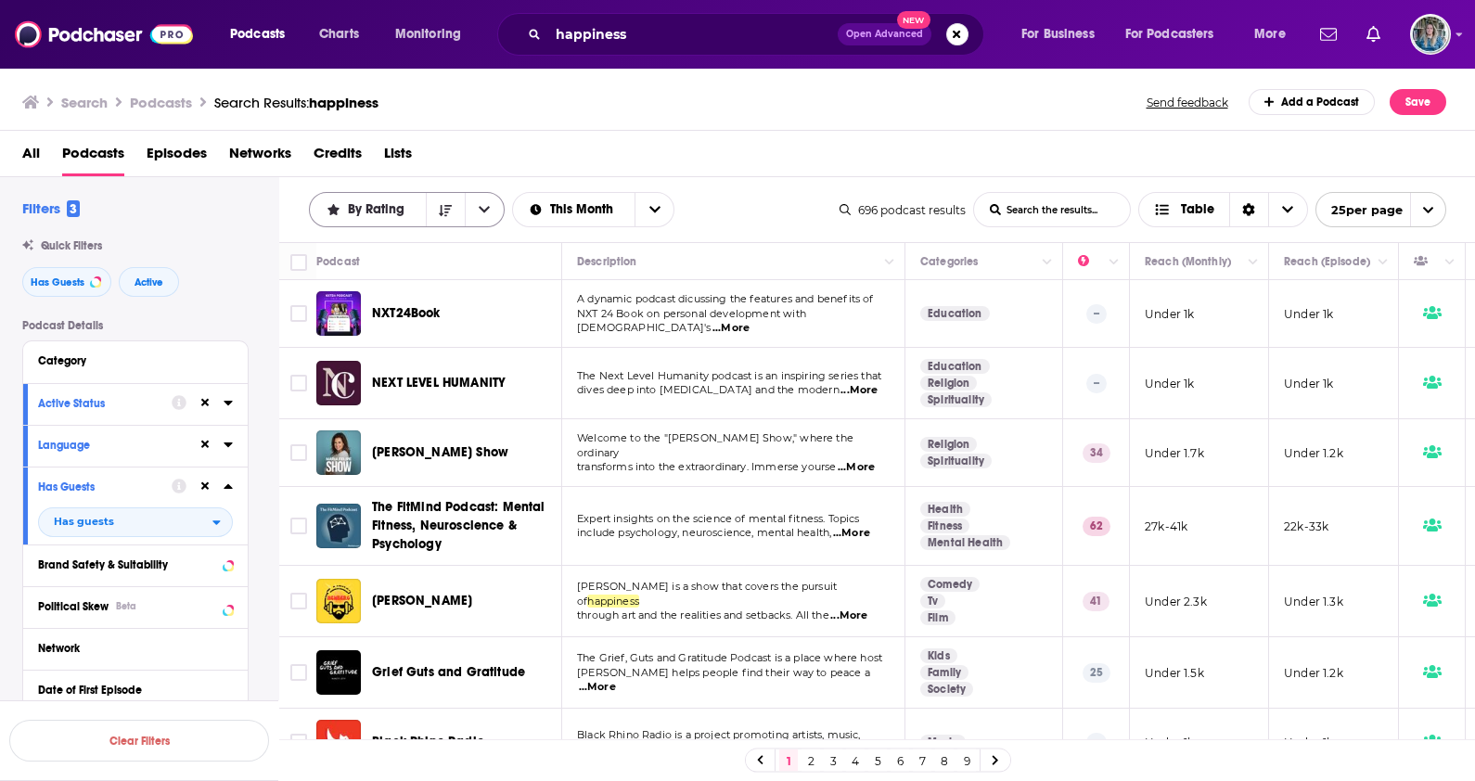
click at [358, 209] on span "By Rating" at bounding box center [379, 209] width 63 height 13
click at [488, 212] on button "open menu" at bounding box center [484, 209] width 39 height 33
click at [488, 213] on button "close menu" at bounding box center [484, 209] width 39 height 33
click at [1284, 205] on icon "Choose View" at bounding box center [1287, 209] width 11 height 13
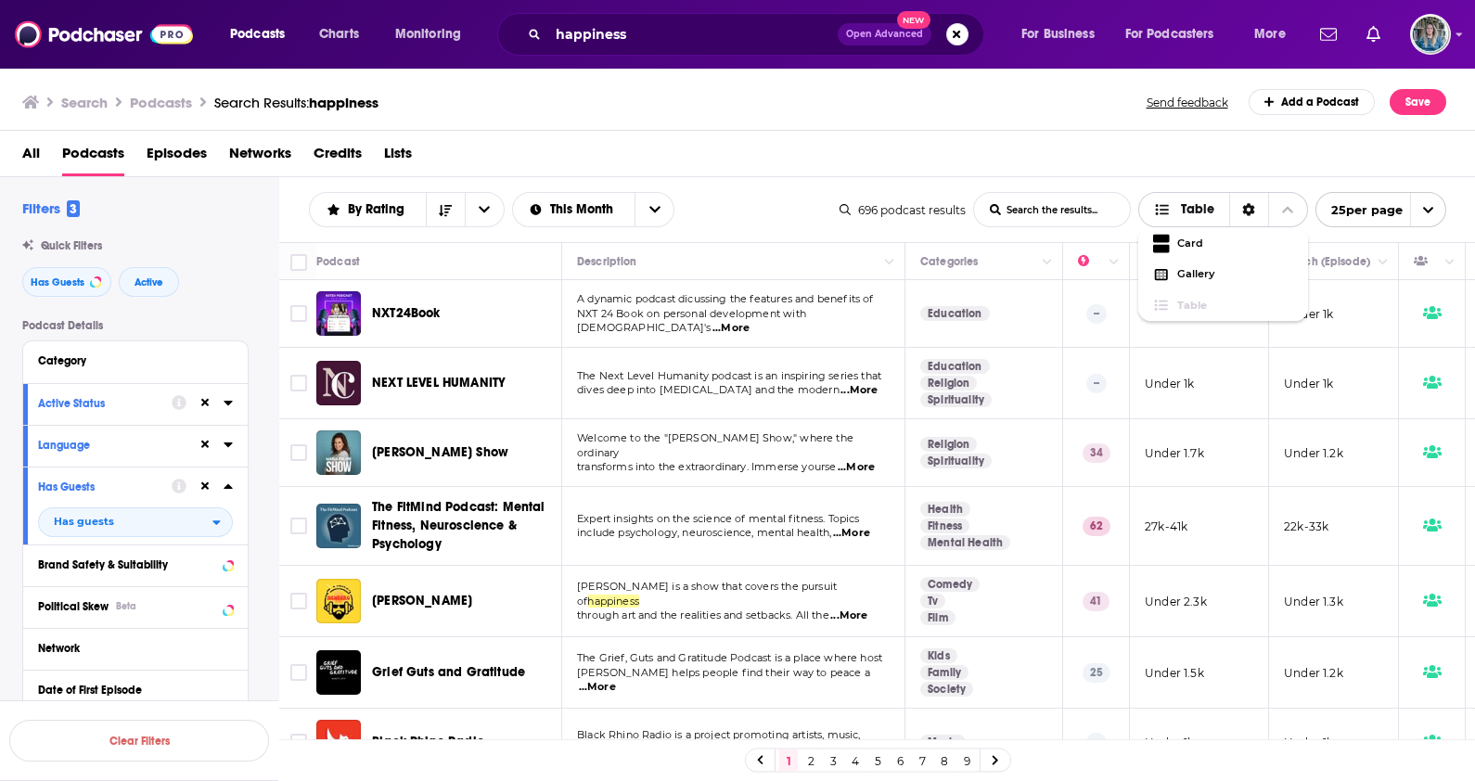
click at [1284, 205] on icon "Choose View" at bounding box center [1287, 209] width 11 height 13
click at [1195, 204] on span "Table" at bounding box center [1197, 209] width 33 height 13
click at [590, 211] on span "This Month" at bounding box center [585, 209] width 70 height 13
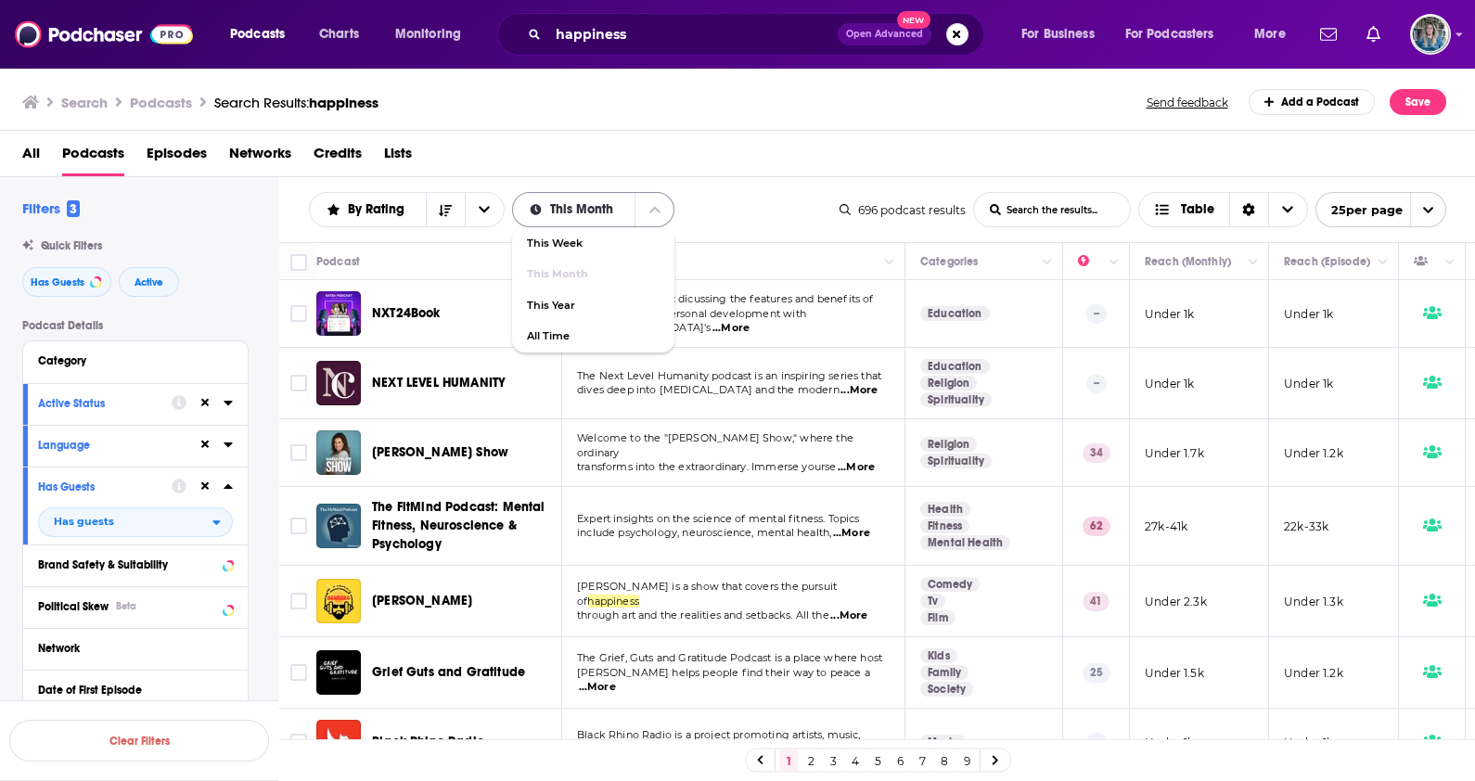
click at [590, 212] on span "This Month" at bounding box center [585, 209] width 70 height 13
click at [455, 213] on button "Sort Direction" at bounding box center [445, 209] width 39 height 33
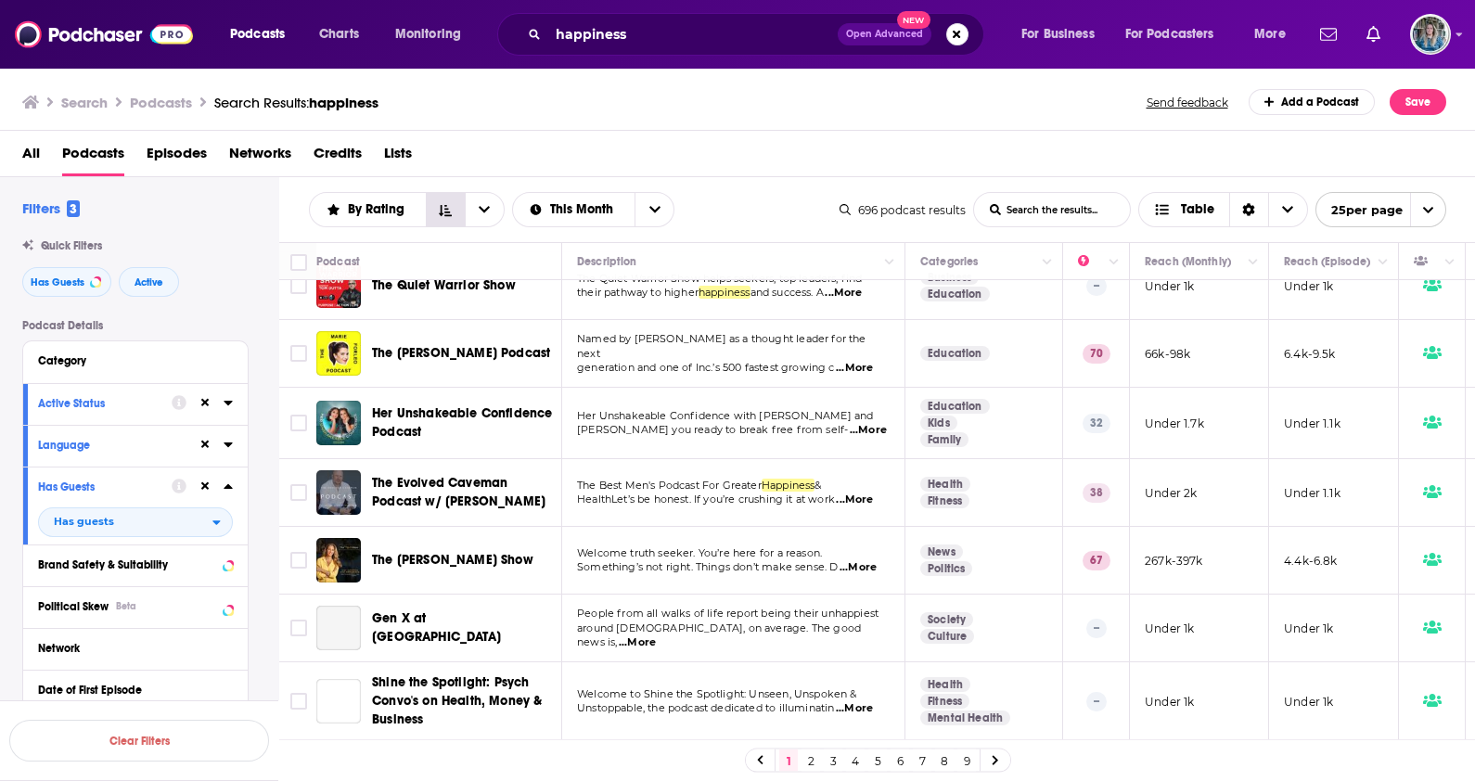
scroll to position [854, 0]
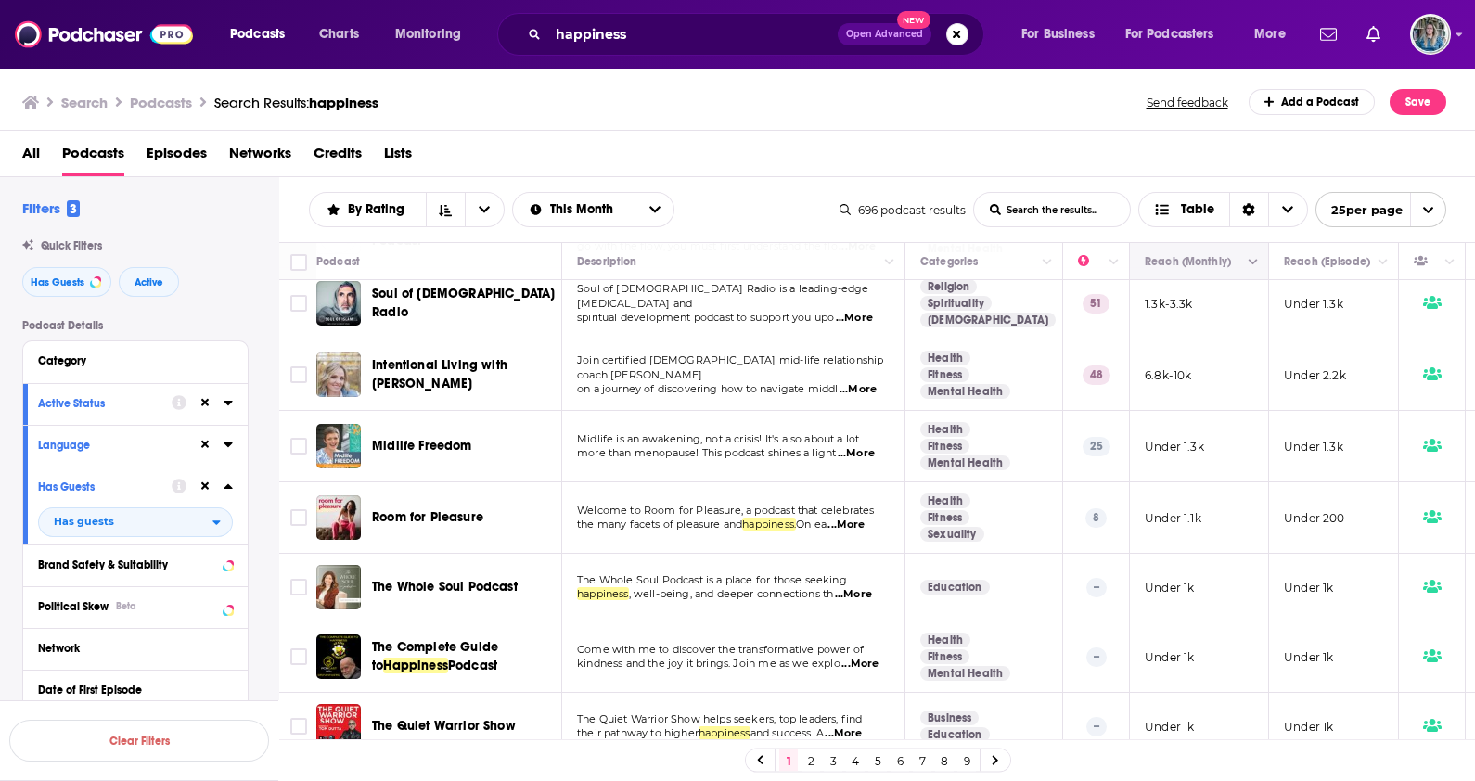
click at [1168, 254] on button "Move" at bounding box center [1197, 261] width 109 height 22
click at [1180, 263] on button "Move" at bounding box center [1197, 261] width 109 height 22
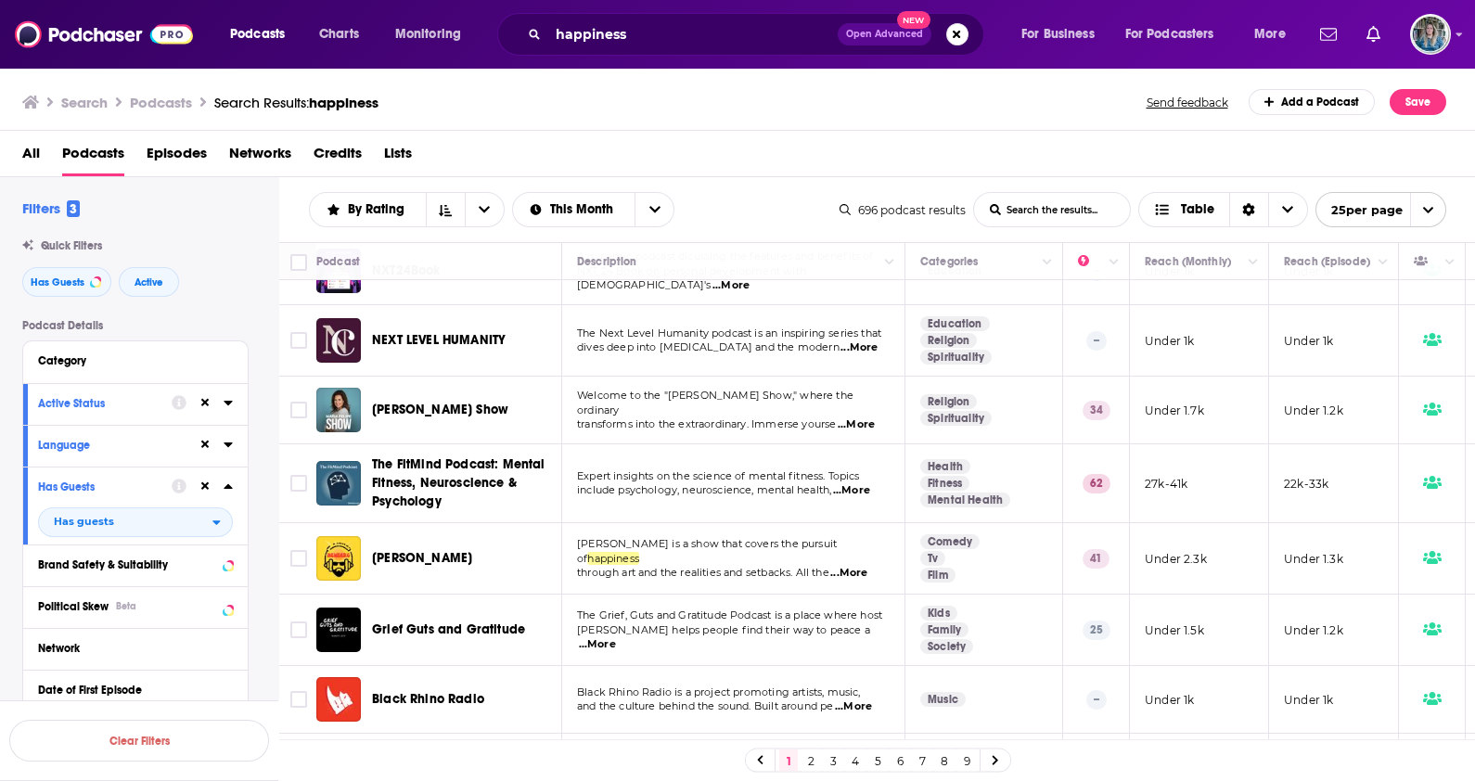
scroll to position [0, 0]
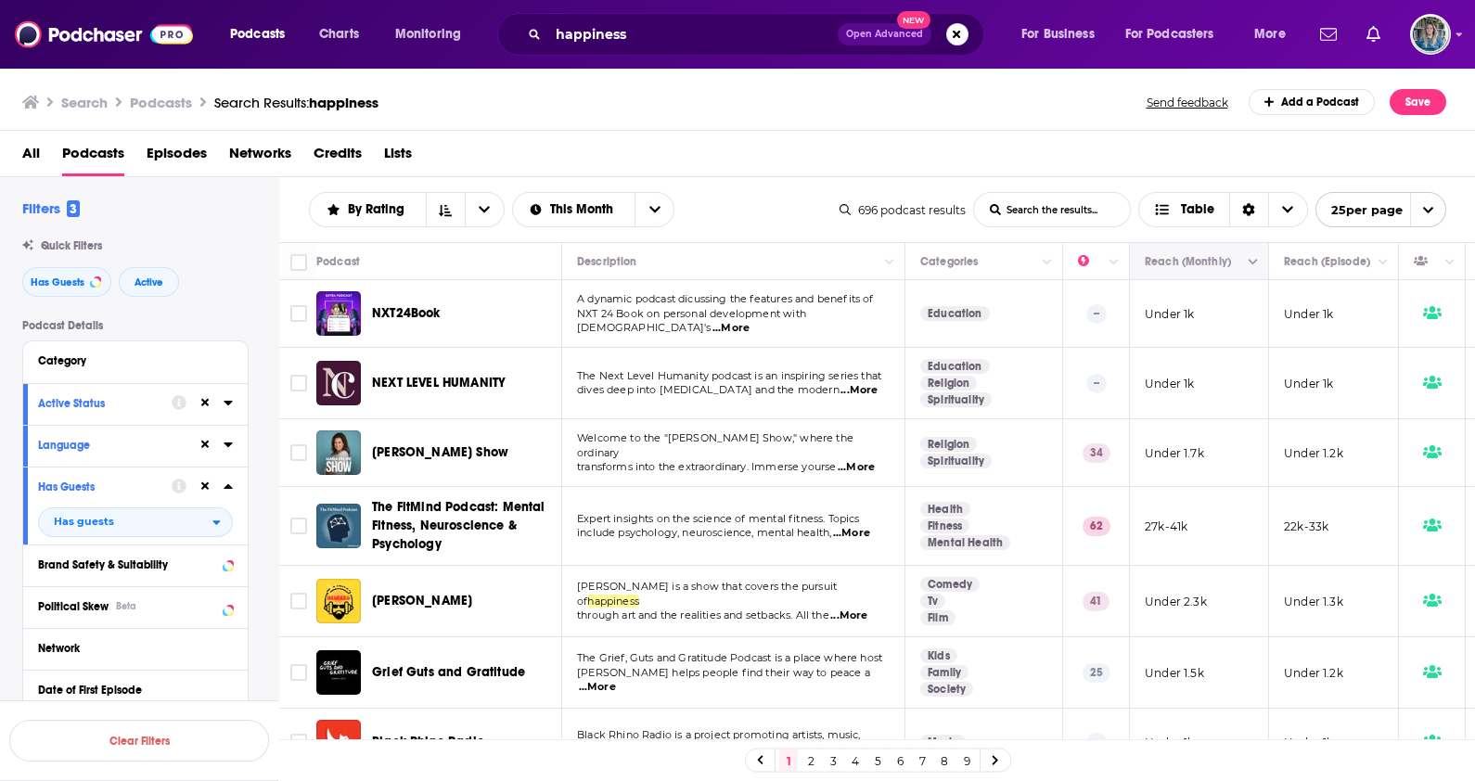
click at [1247, 262] on button "Column Actions" at bounding box center [1253, 262] width 22 height 22
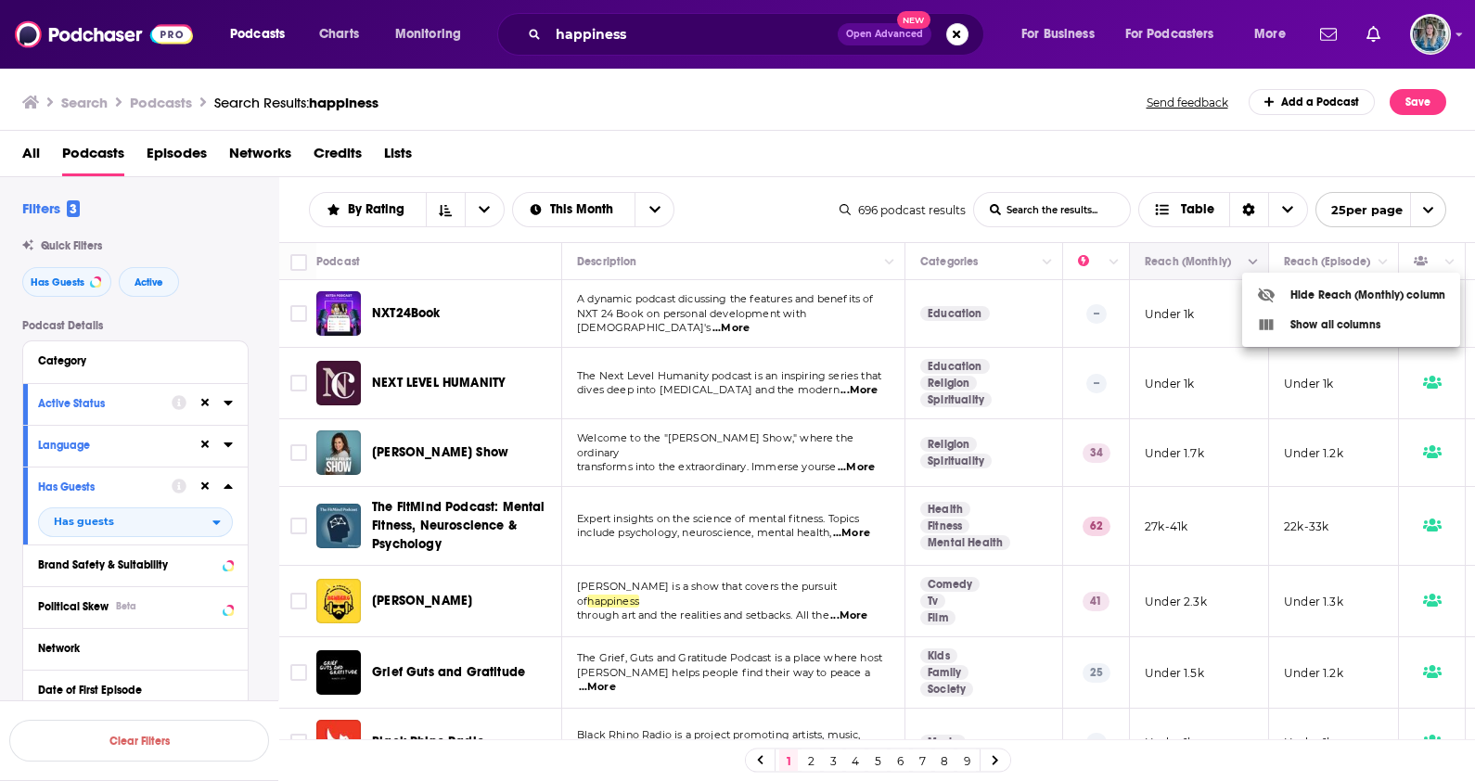
click at [1247, 262] on div at bounding box center [737, 390] width 1475 height 781
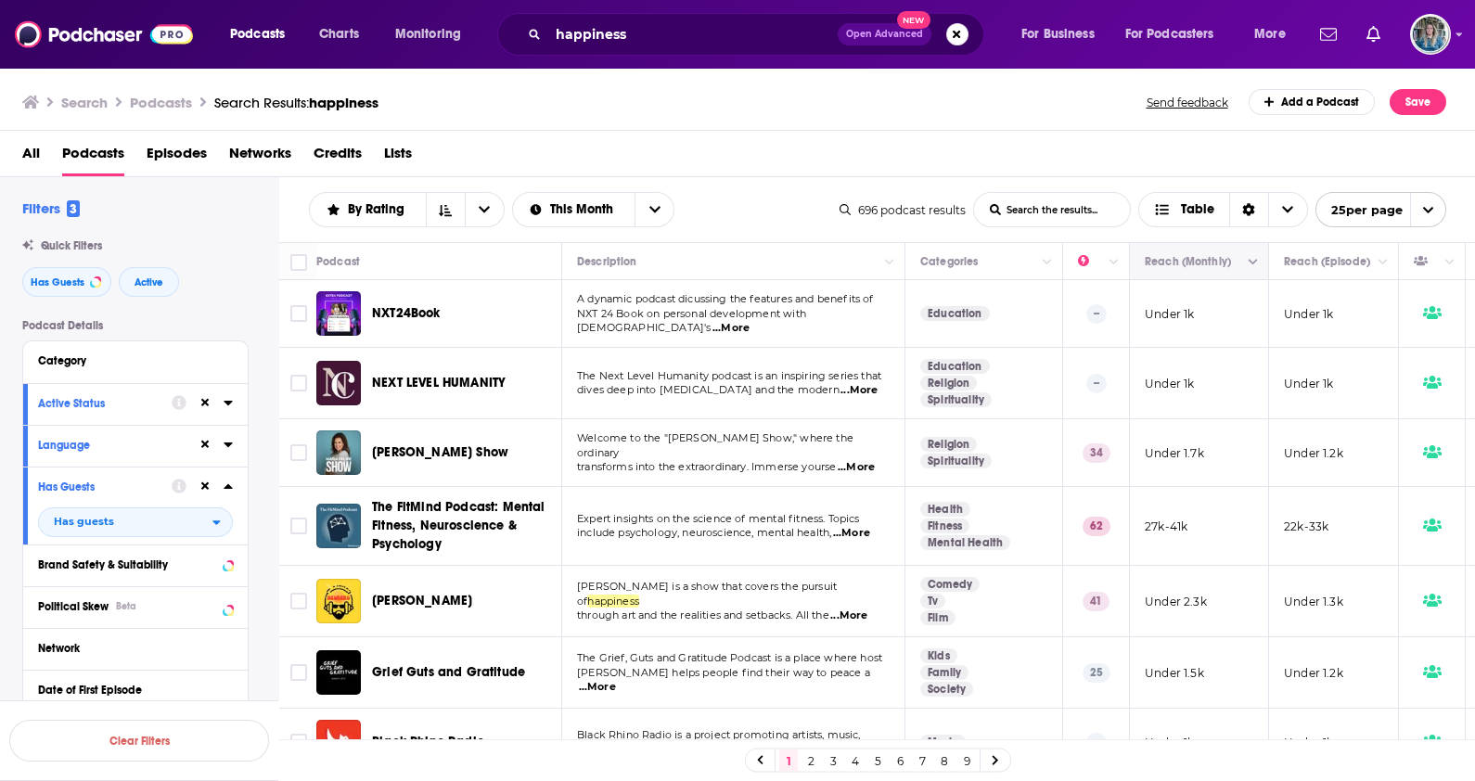
click at [1247, 262] on button "Column Actions" at bounding box center [1253, 262] width 22 height 22
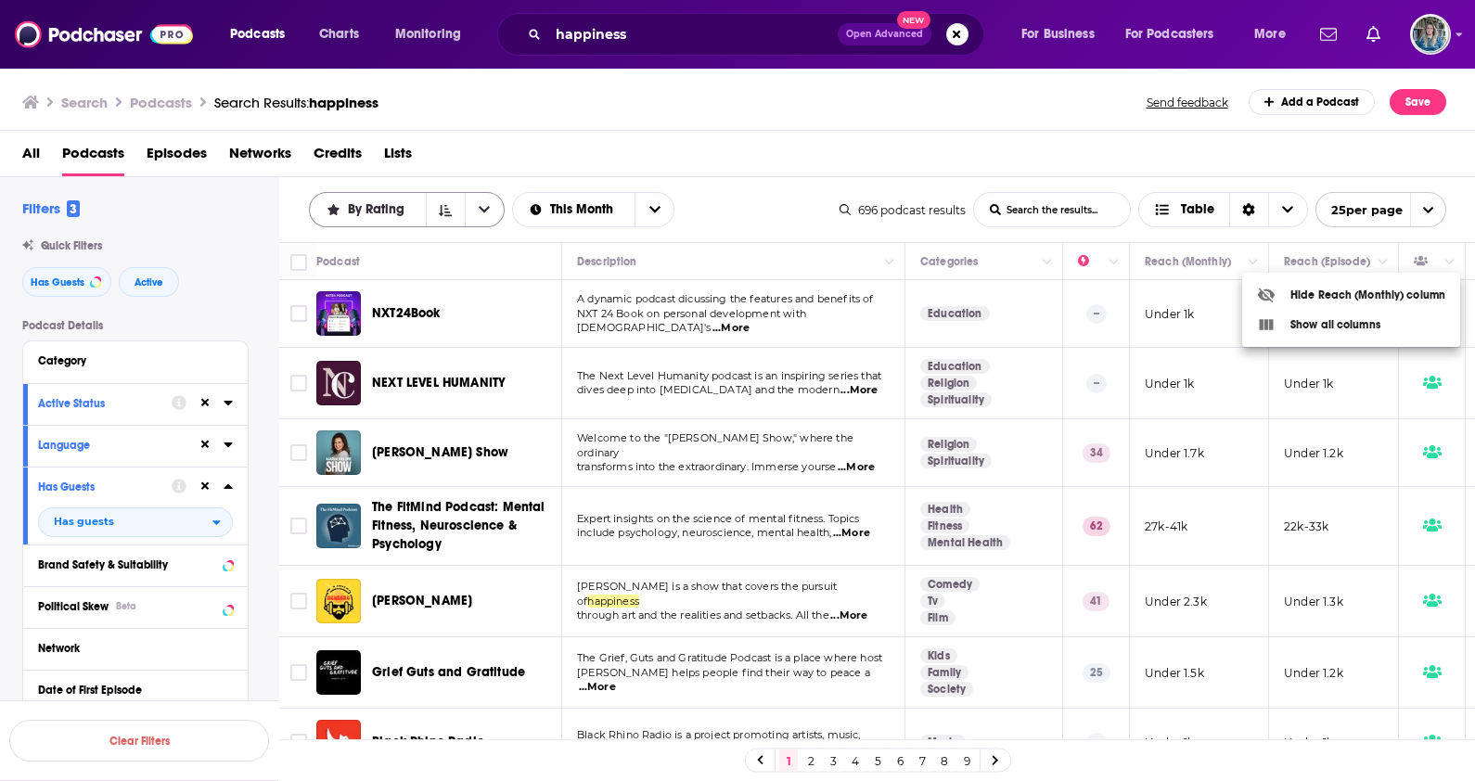
click at [408, 191] on div at bounding box center [737, 390] width 1475 height 781
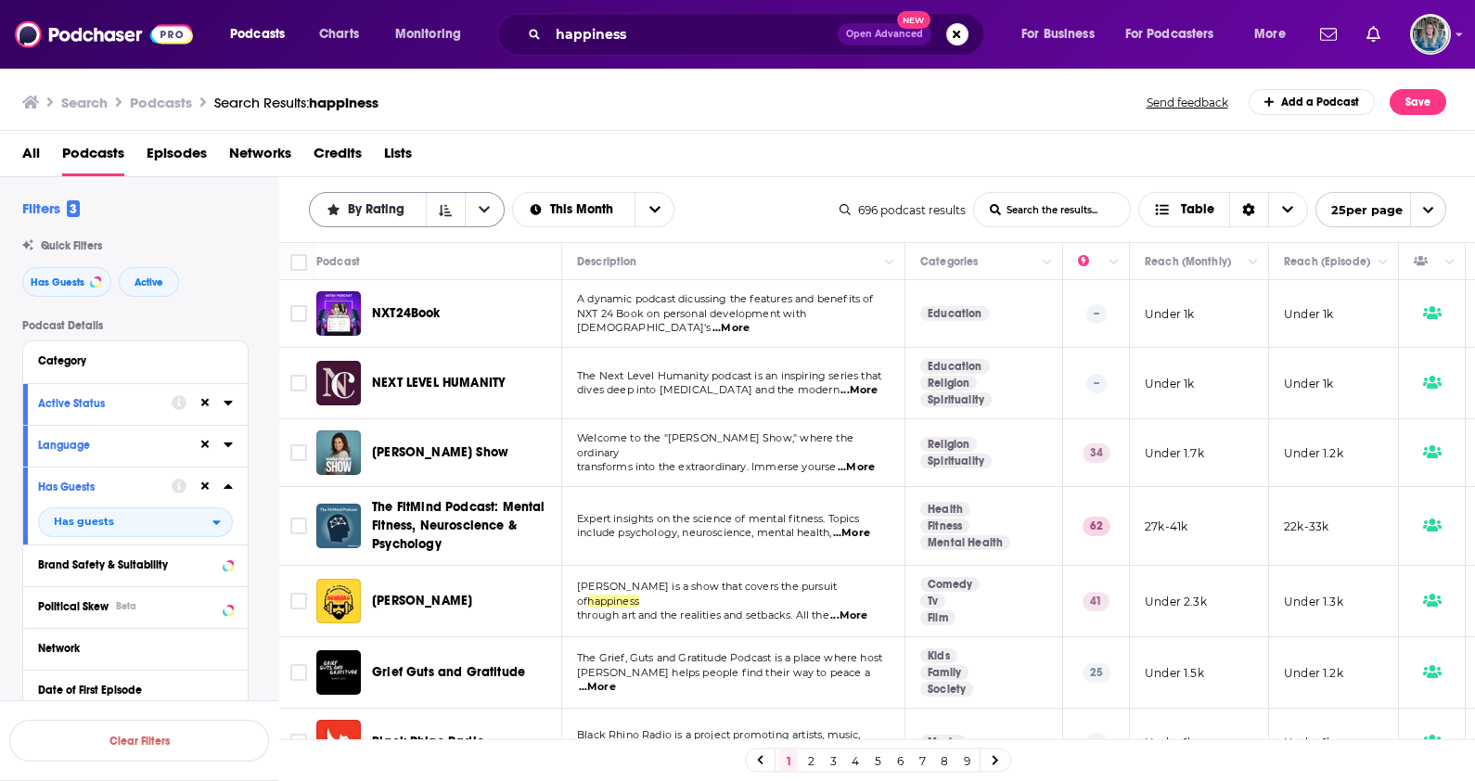
click at [413, 216] on div "By Rating" at bounding box center [407, 209] width 196 height 35
click at [384, 209] on span "By Rating" at bounding box center [379, 209] width 63 height 13
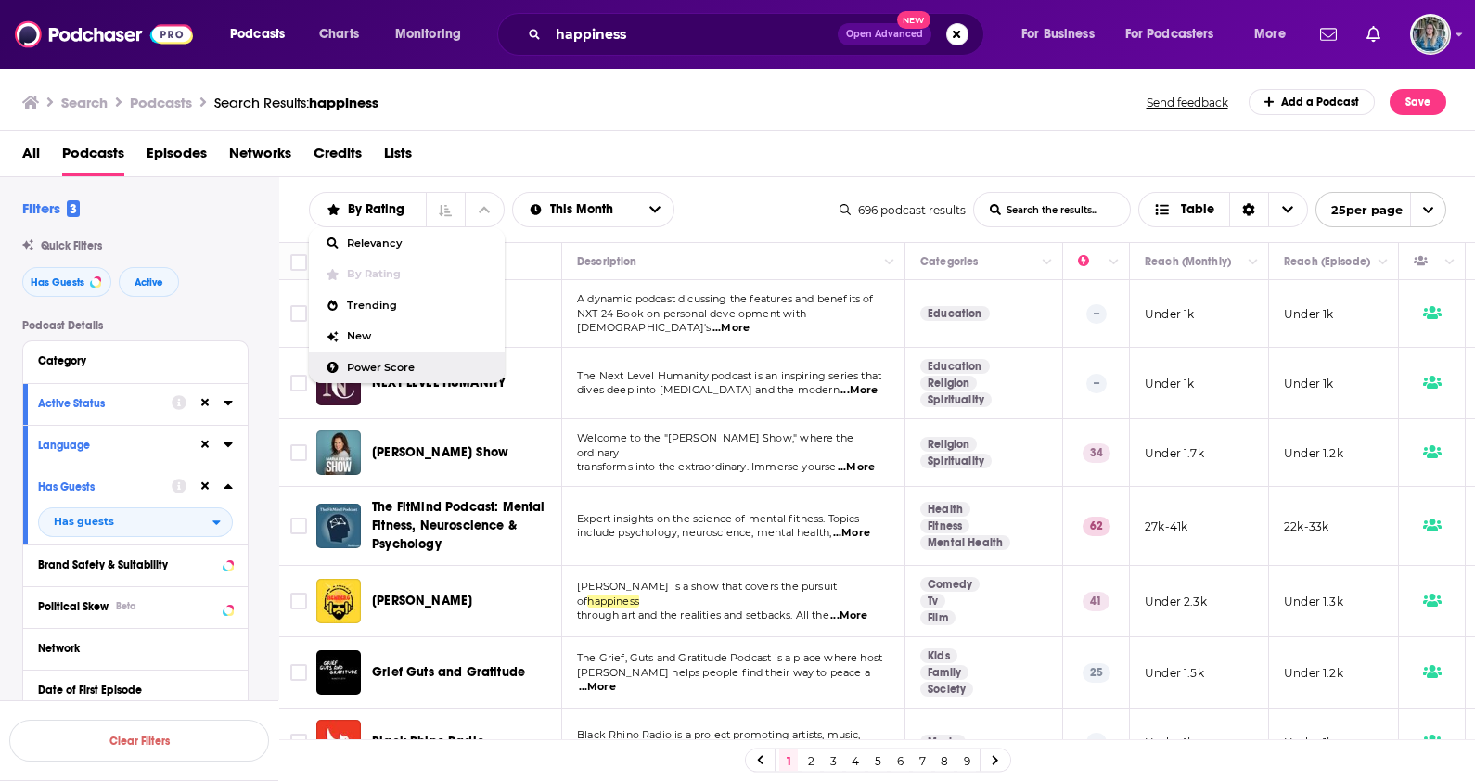
click at [417, 365] on span "Power Score" at bounding box center [418, 368] width 143 height 10
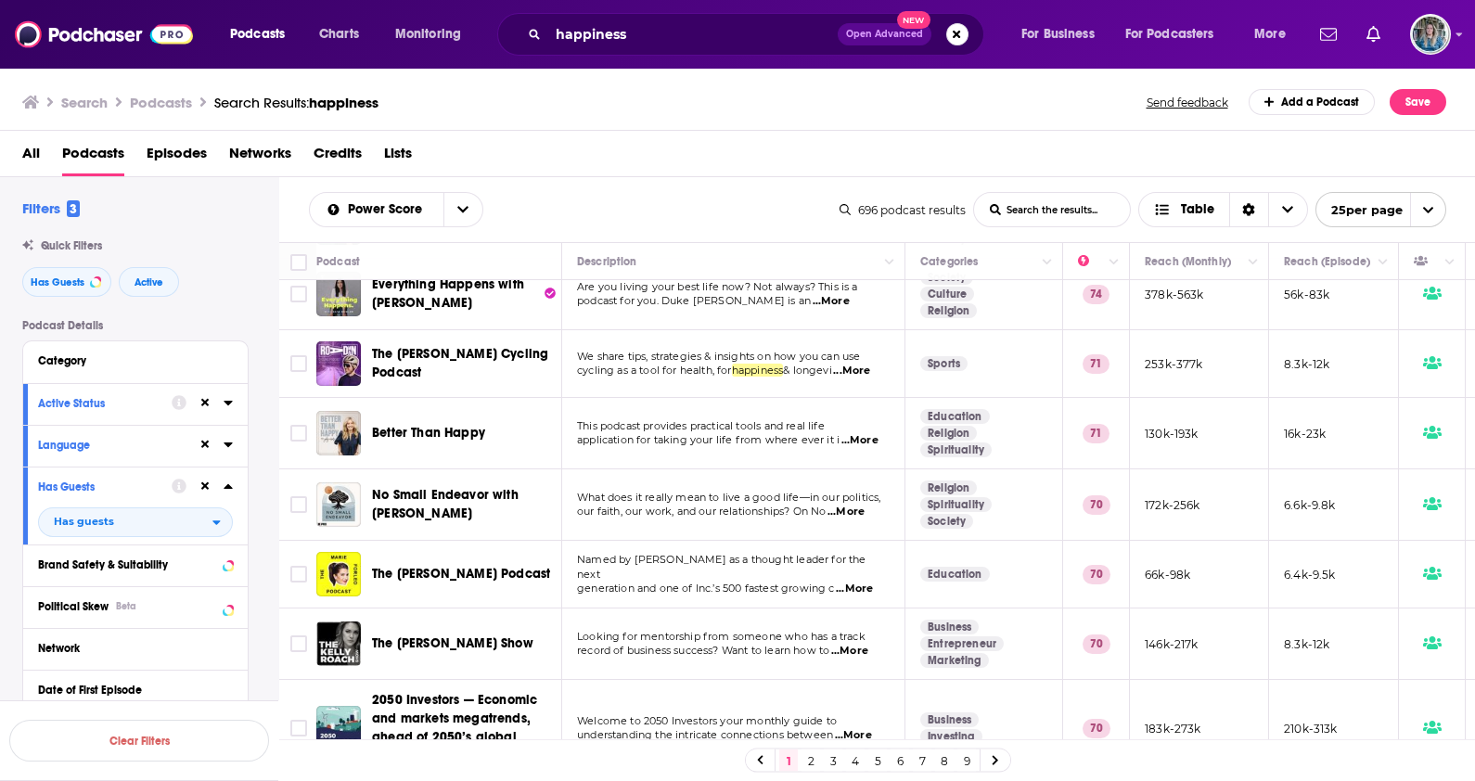
scroll to position [580, 0]
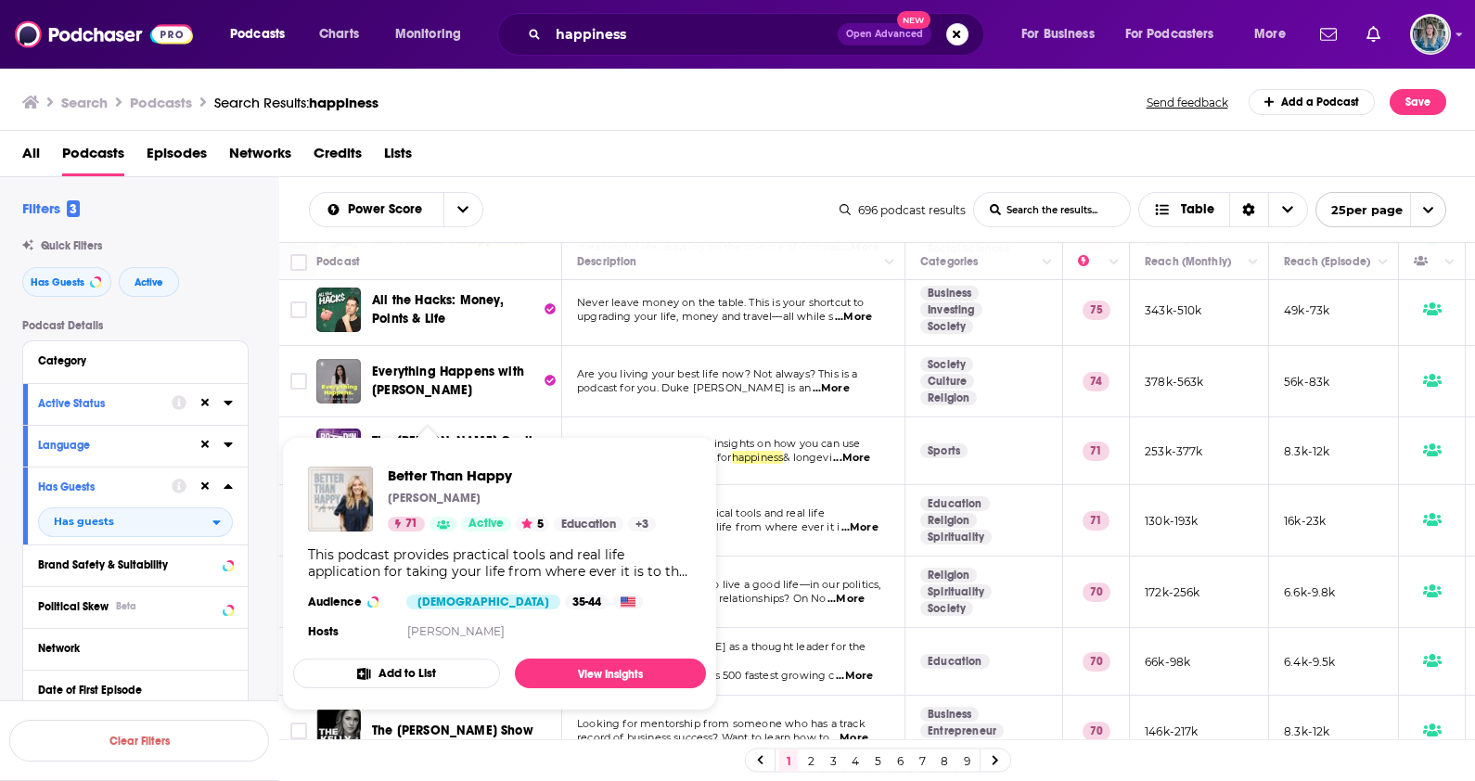
drag, startPoint x: 394, startPoint y: 504, endPoint x: 971, endPoint y: 140, distance: 682.0
click at [971, 140] on div "All Podcasts Episodes Networks Credits Lists" at bounding box center [741, 157] width 1439 height 38
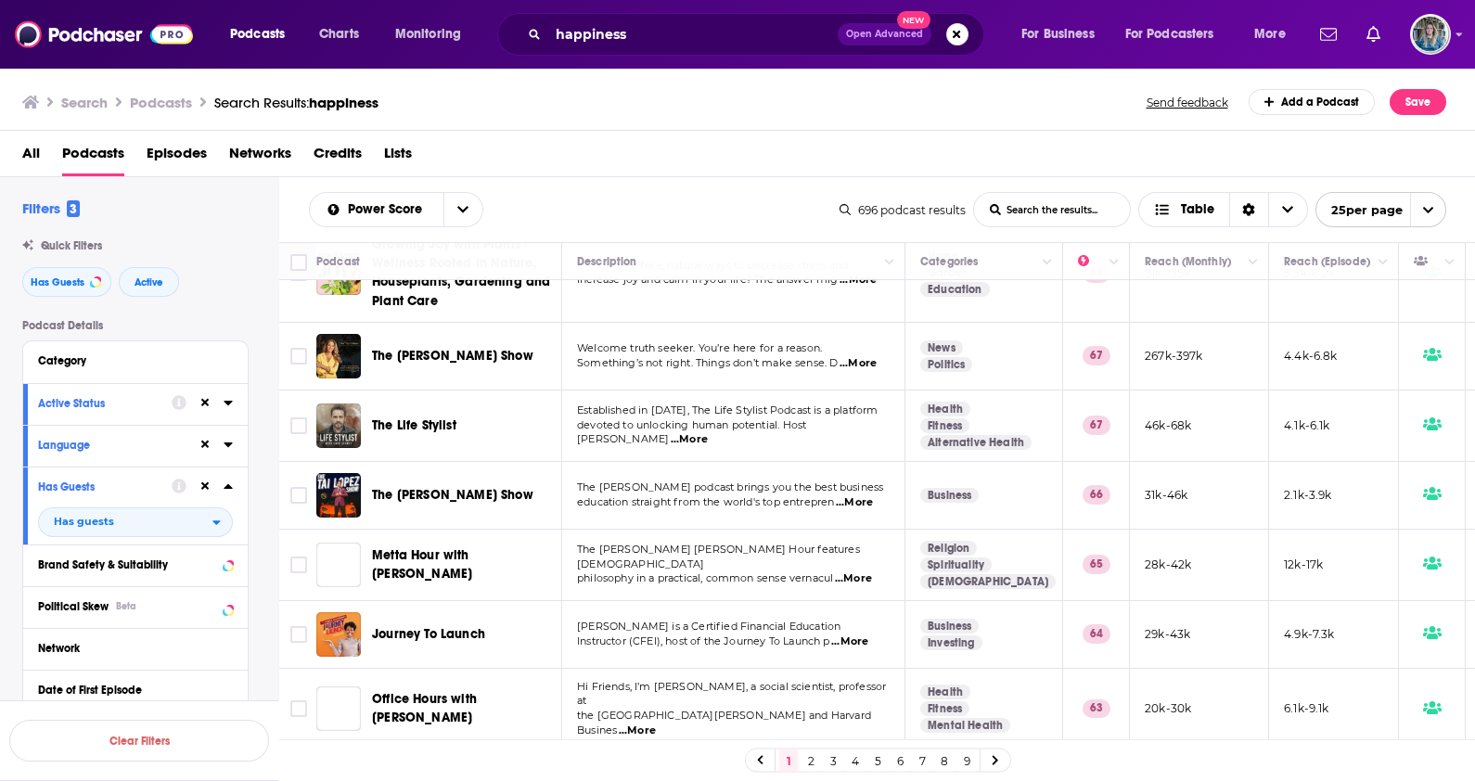
scroll to position [1364, 0]
click at [807, 756] on link "2" at bounding box center [811, 761] width 19 height 22
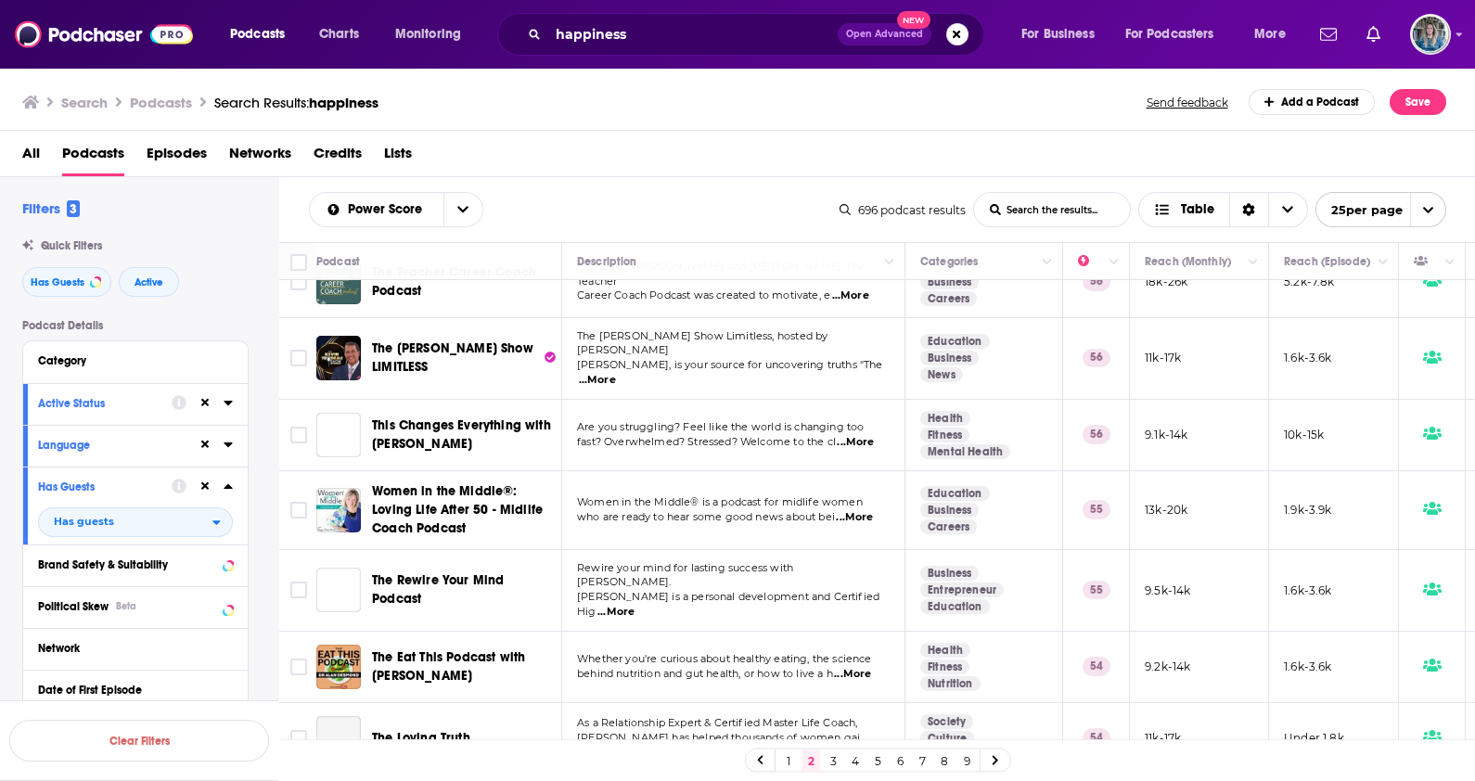
scroll to position [1353, 0]
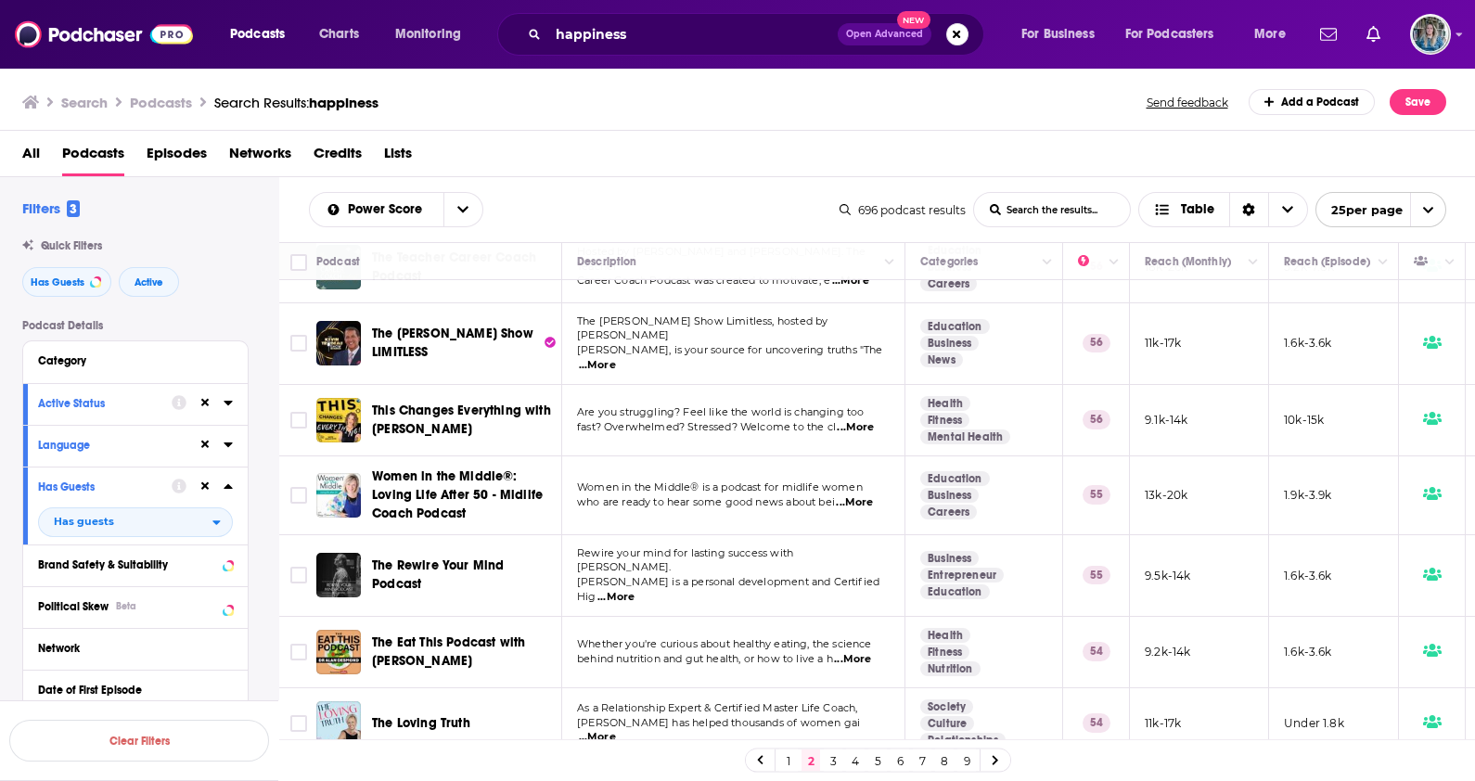
click at [827, 761] on link "3" at bounding box center [833, 761] width 19 height 22
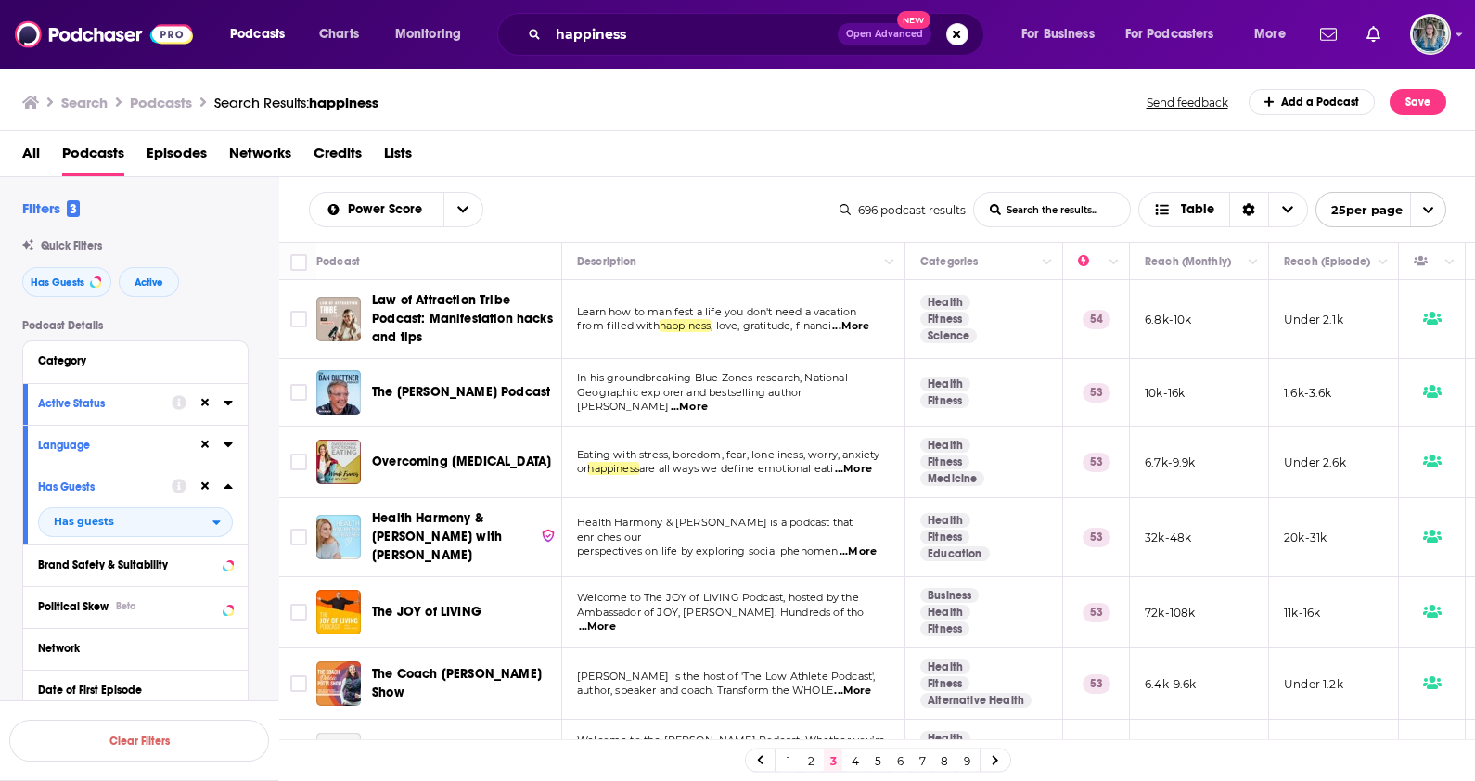
click at [344, 102] on span "happiness" at bounding box center [344, 103] width 70 height 18
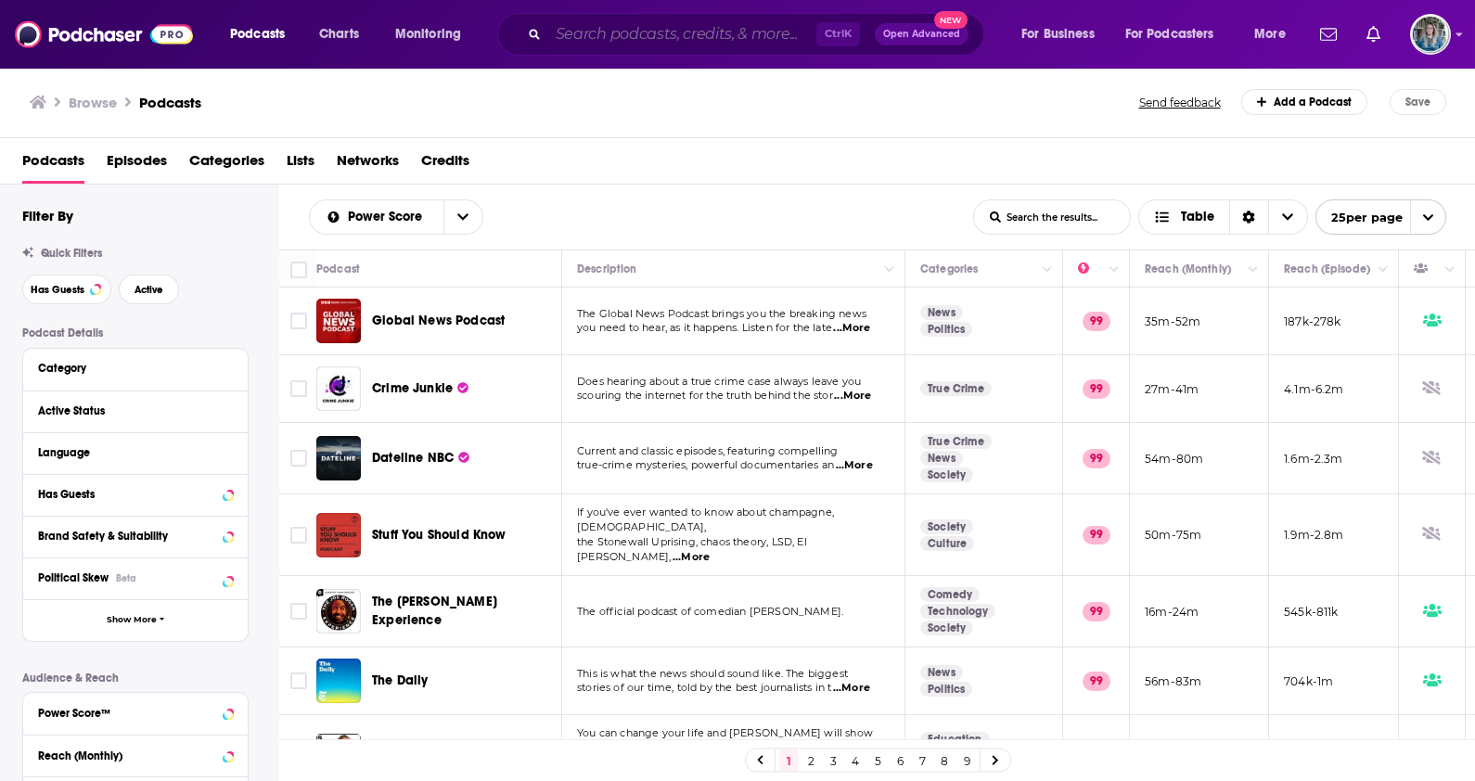
click at [738, 35] on input "Search podcasts, credits, & more..." at bounding box center [682, 34] width 268 height 30
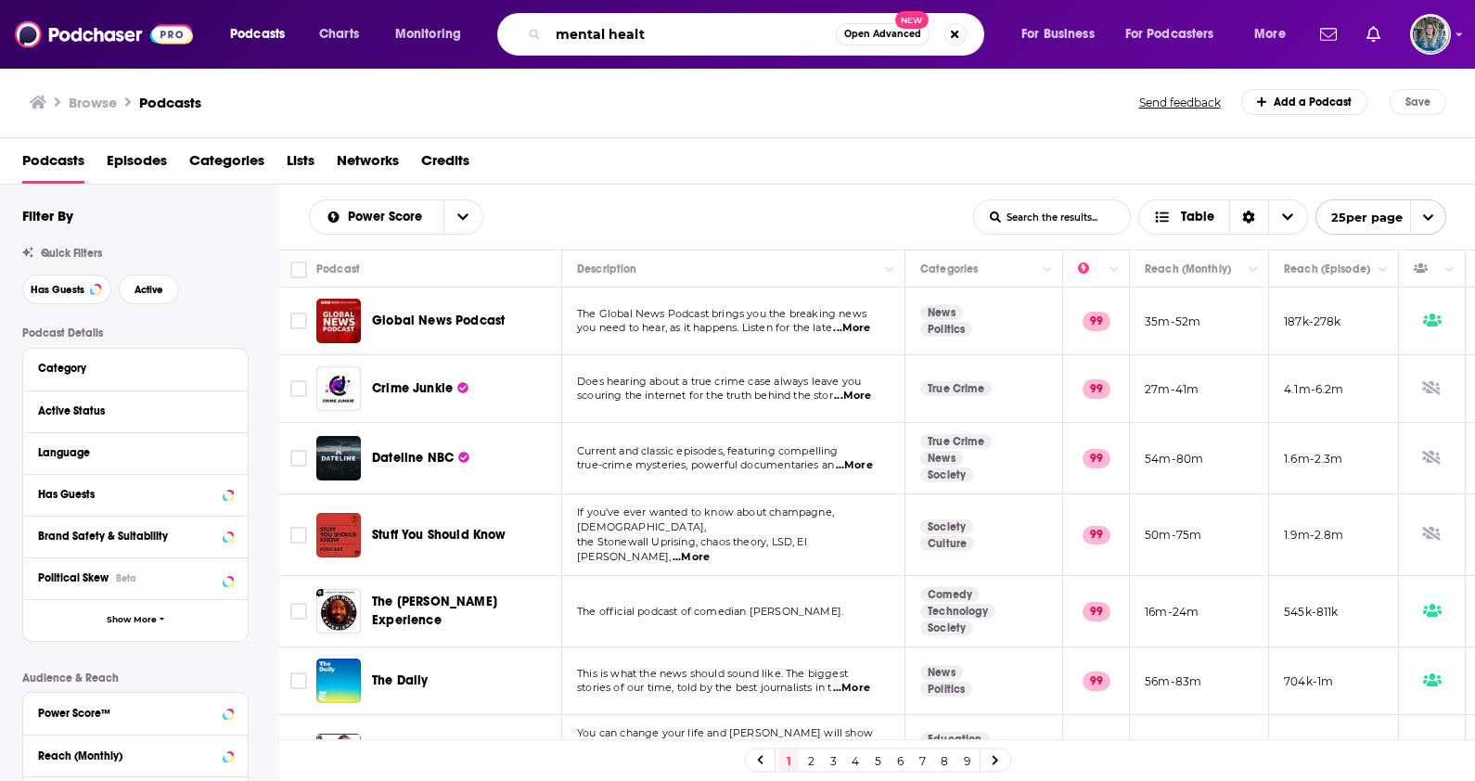
type input "mental health"
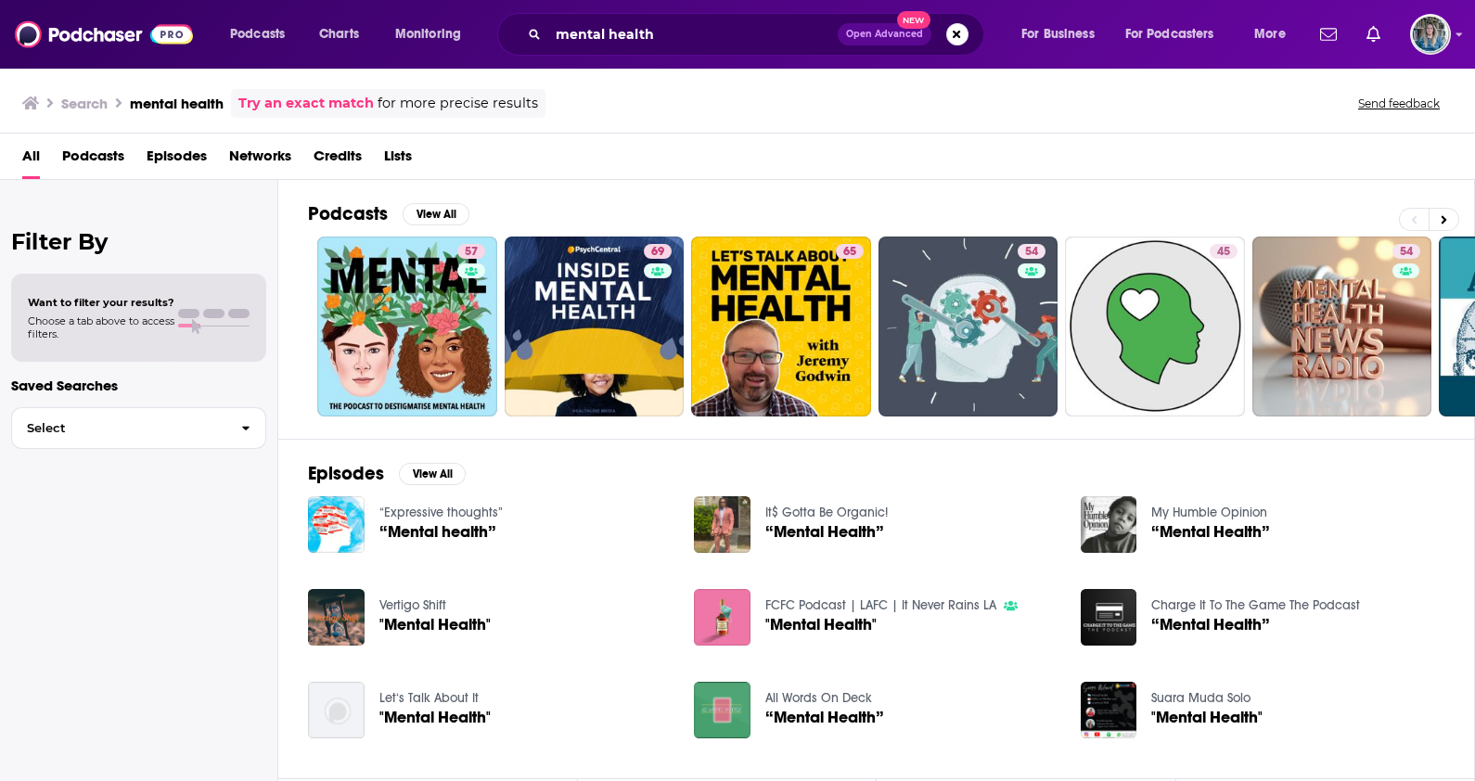
click at [87, 152] on span "Podcasts" at bounding box center [93, 160] width 62 height 38
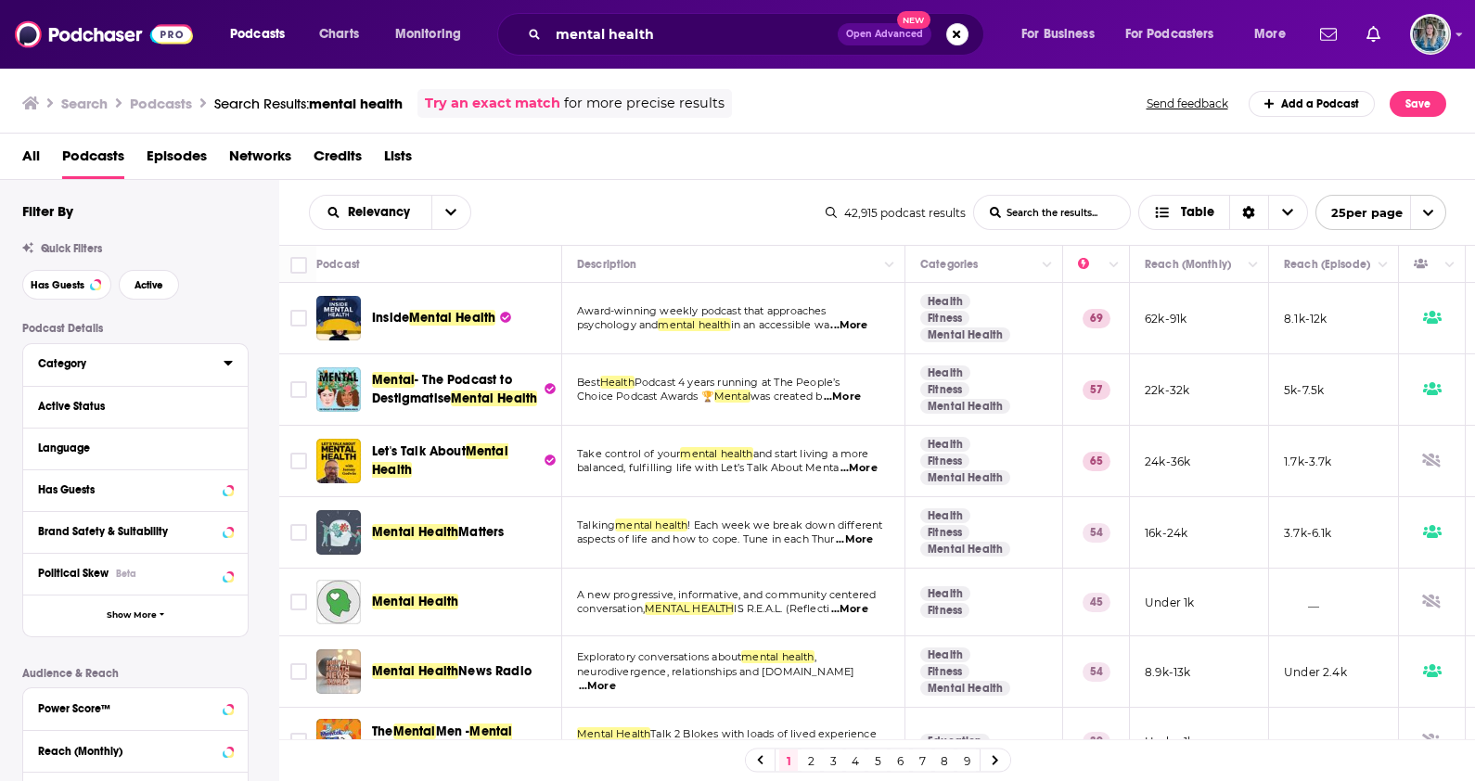
click at [223, 372] on button "Category" at bounding box center [131, 363] width 186 height 23
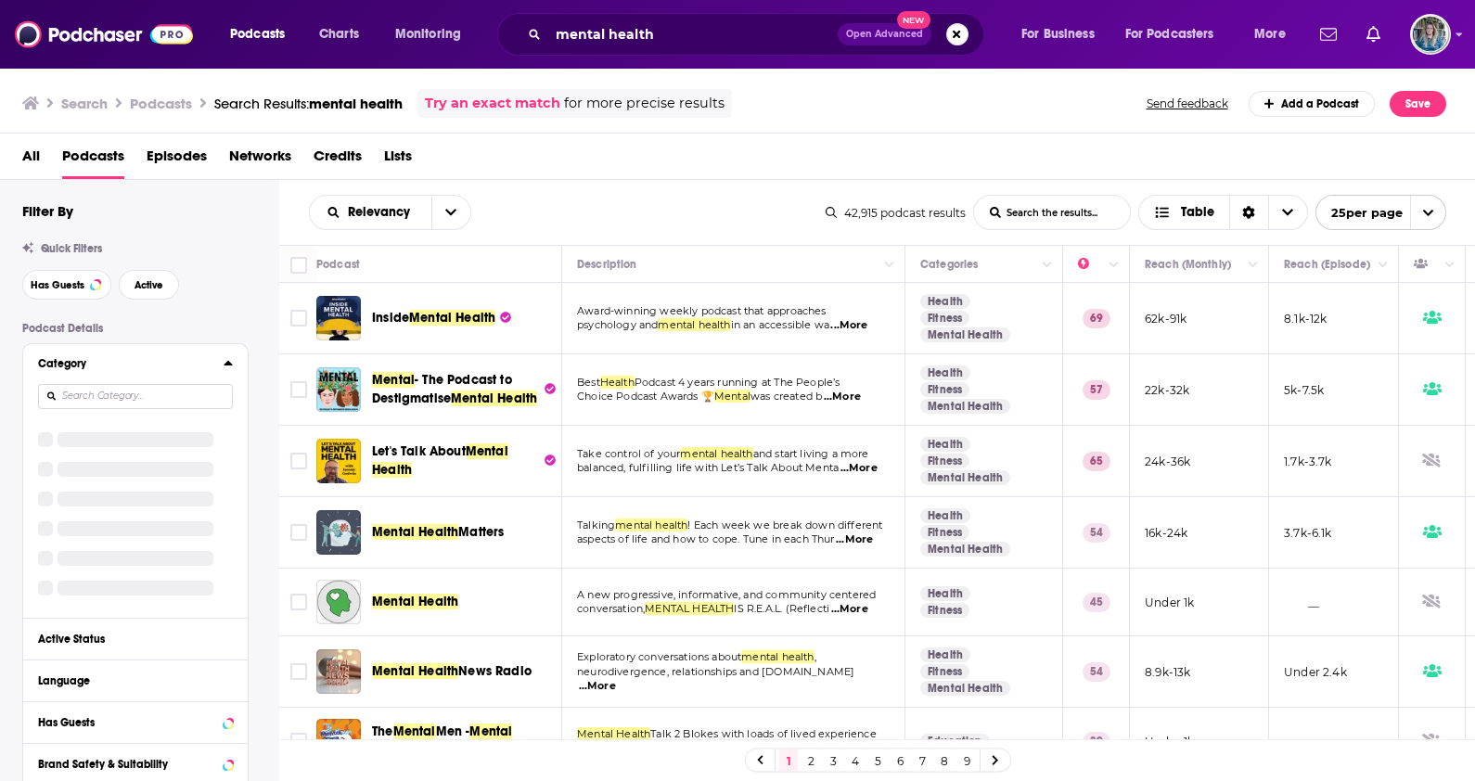
click at [225, 366] on icon at bounding box center [228, 363] width 8 height 5
click at [225, 366] on icon at bounding box center [228, 362] width 9 height 15
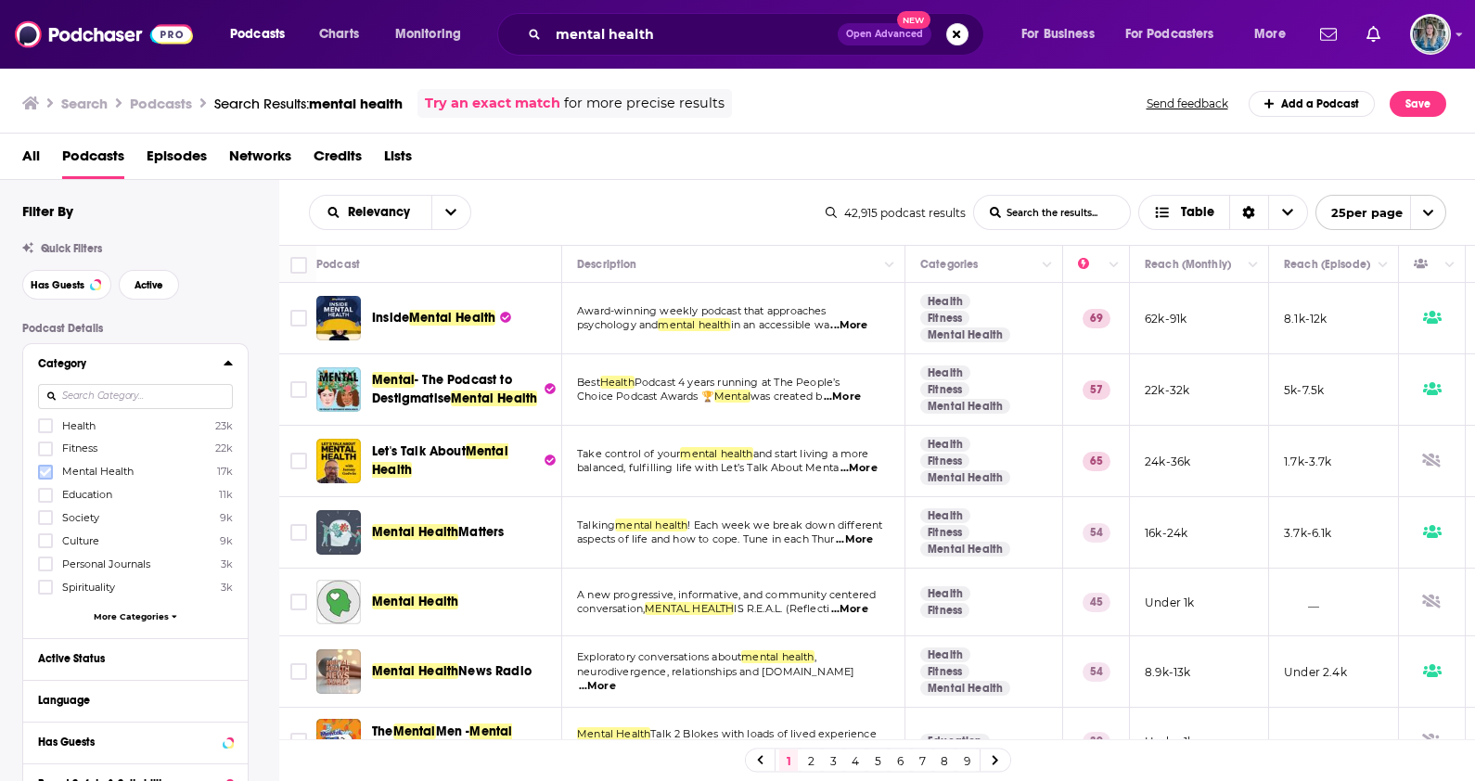
click at [48, 475] on icon at bounding box center [45, 472] width 11 height 11
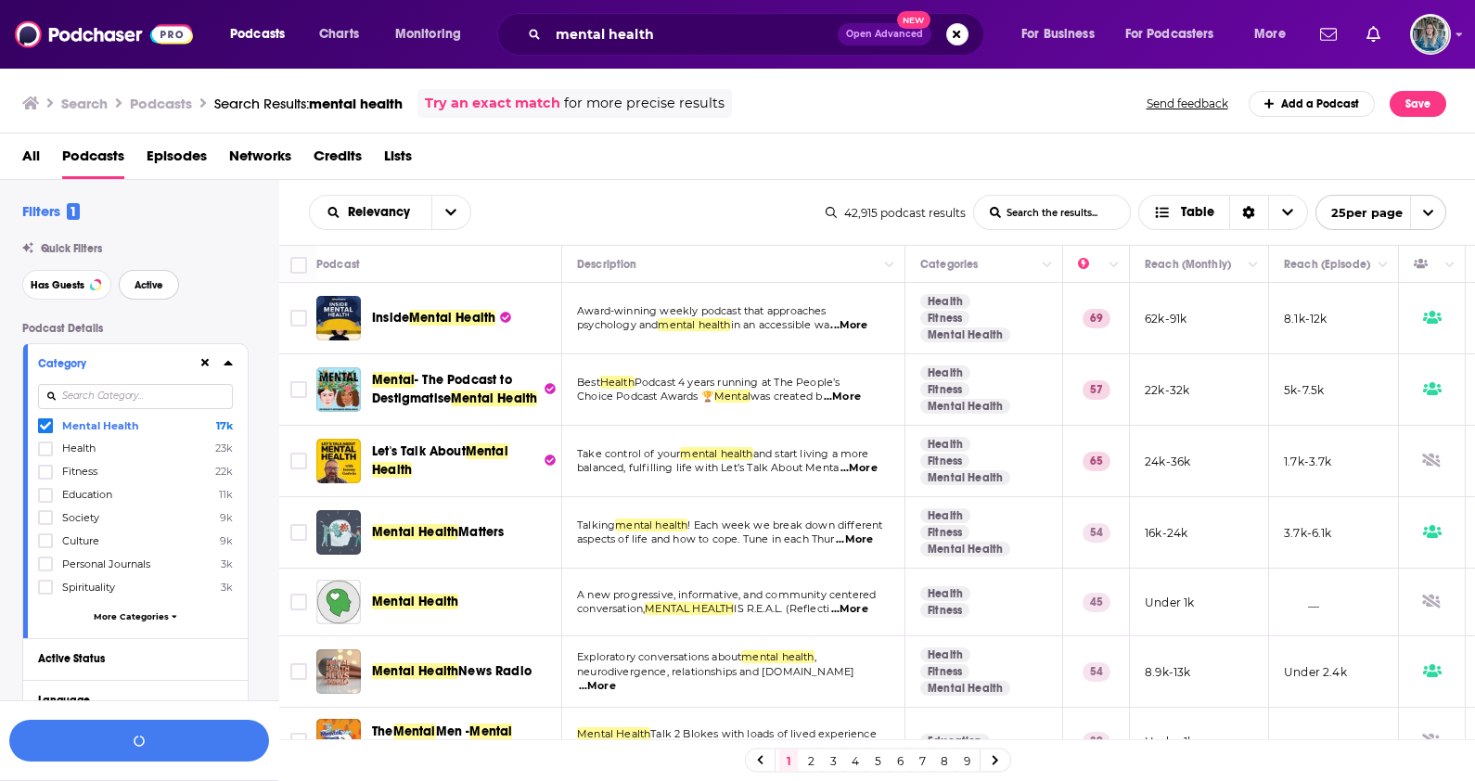
click at [142, 288] on span "Active" at bounding box center [149, 285] width 29 height 10
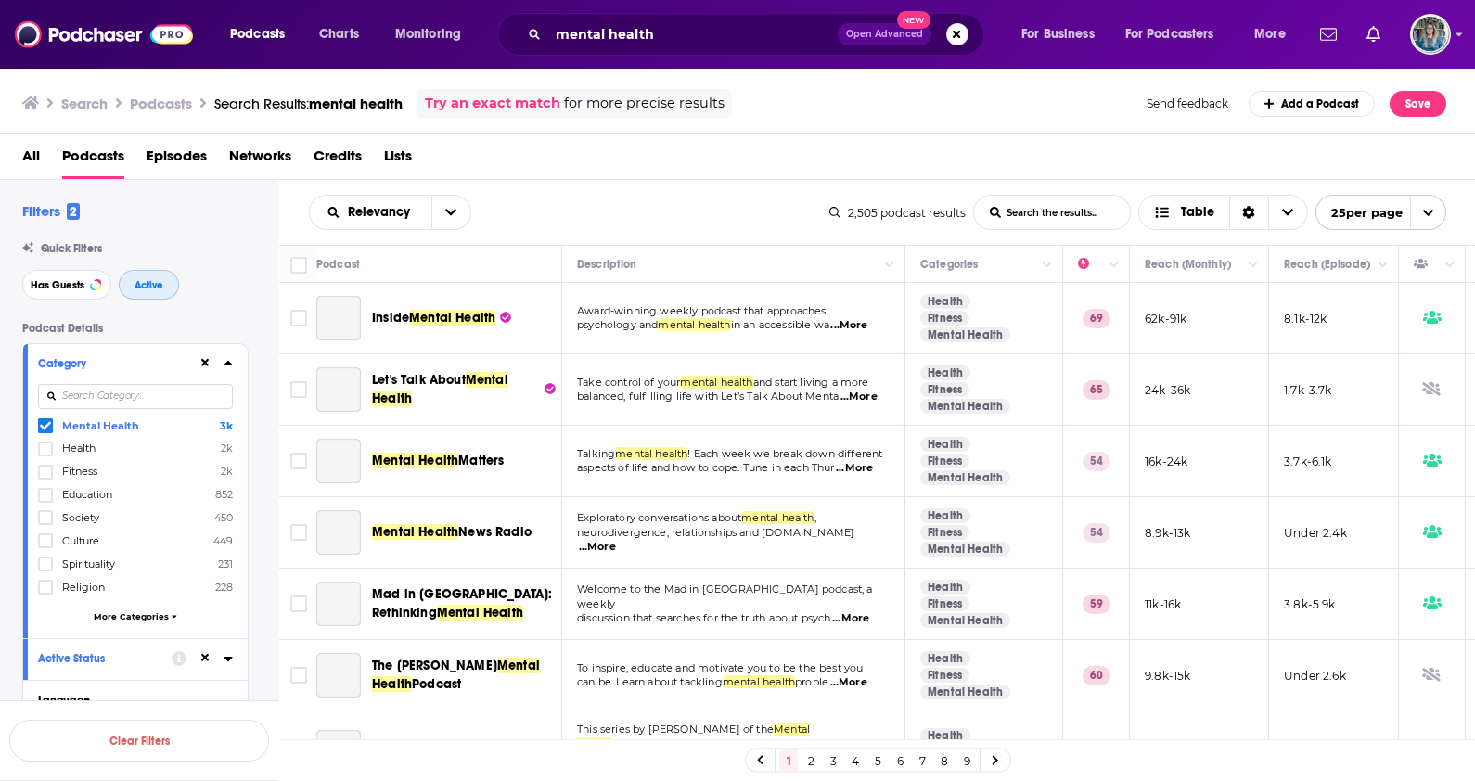
scroll to position [348, 0]
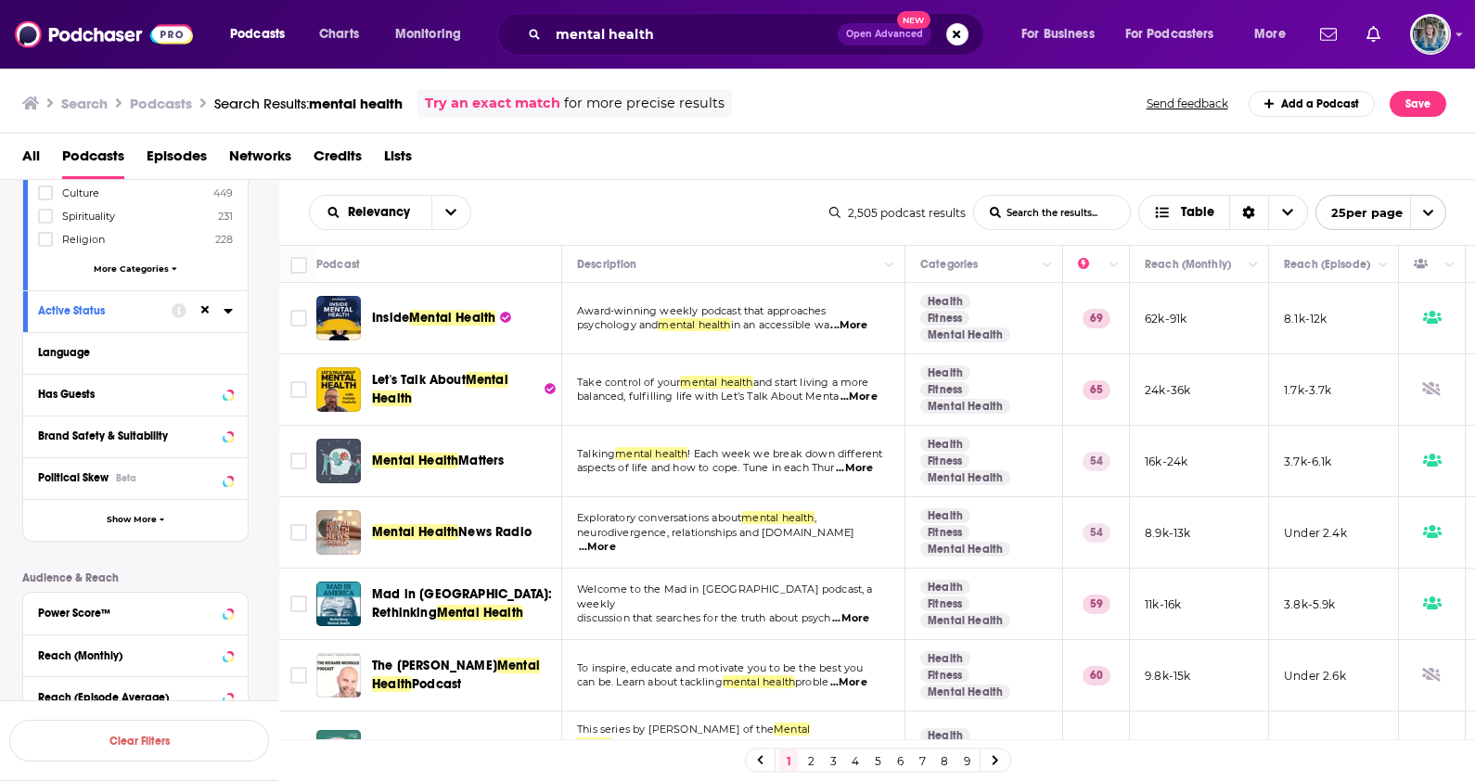
click at [227, 313] on icon at bounding box center [228, 310] width 9 height 15
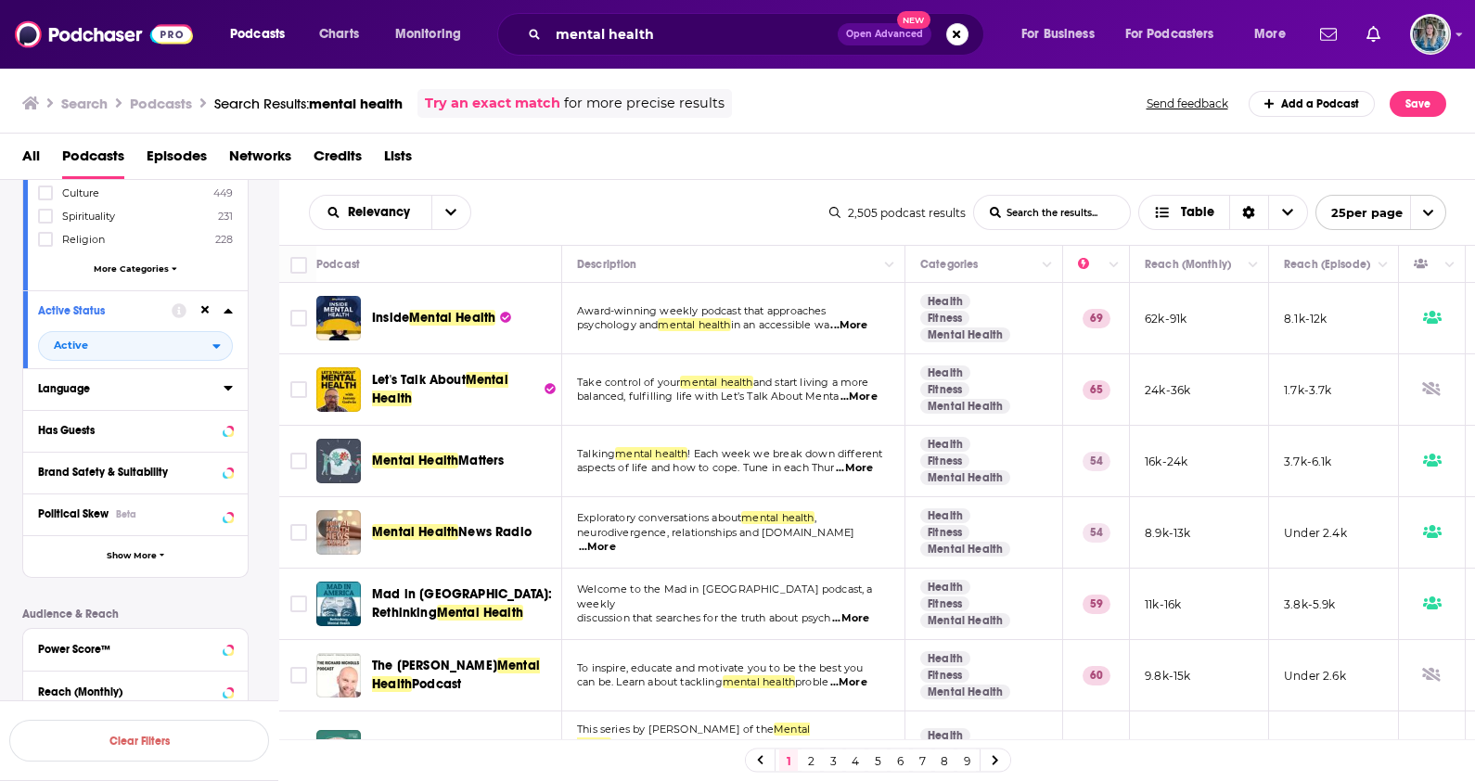
click at [224, 396] on div at bounding box center [228, 388] width 9 height 23
click at [224, 389] on icon at bounding box center [228, 387] width 9 height 15
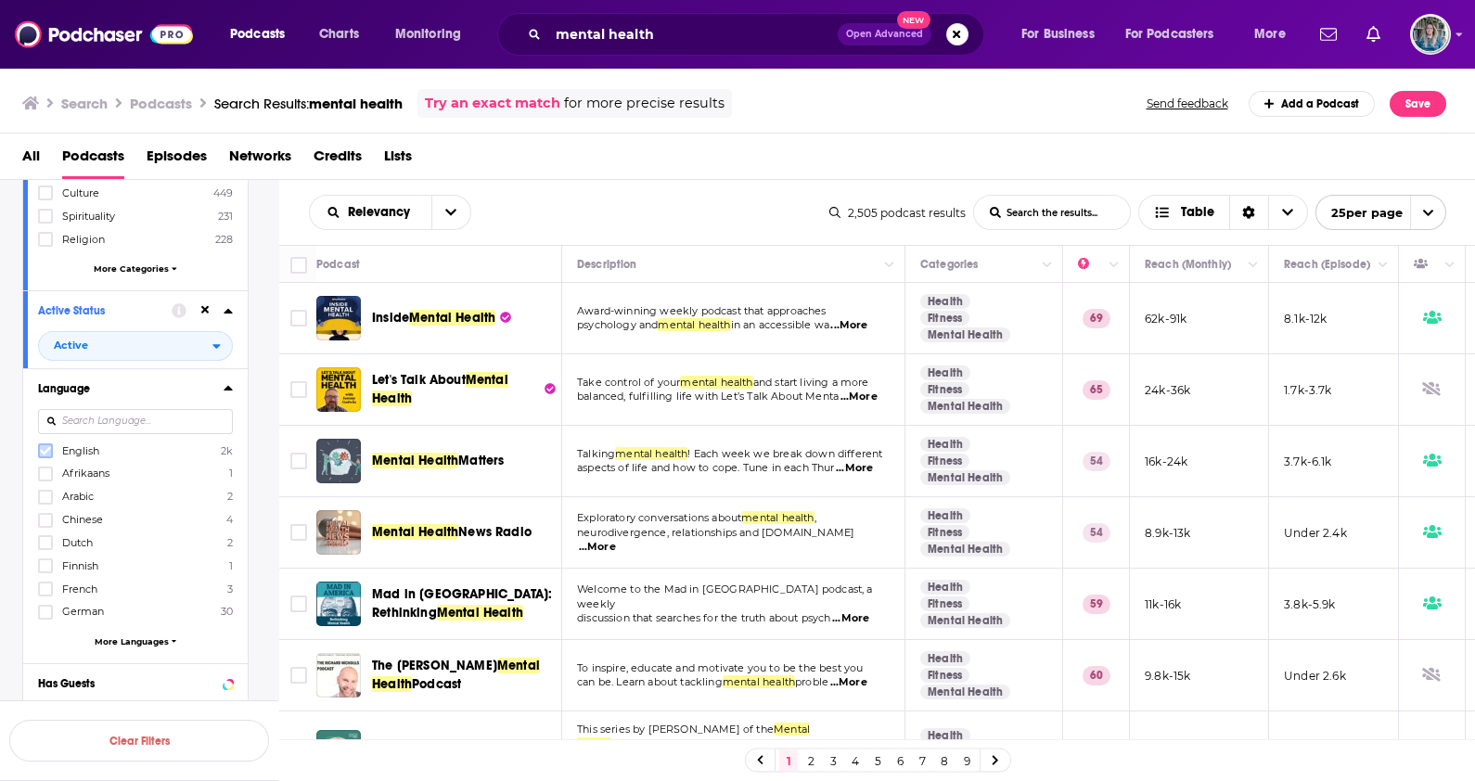
click at [42, 448] on icon at bounding box center [45, 450] width 11 height 11
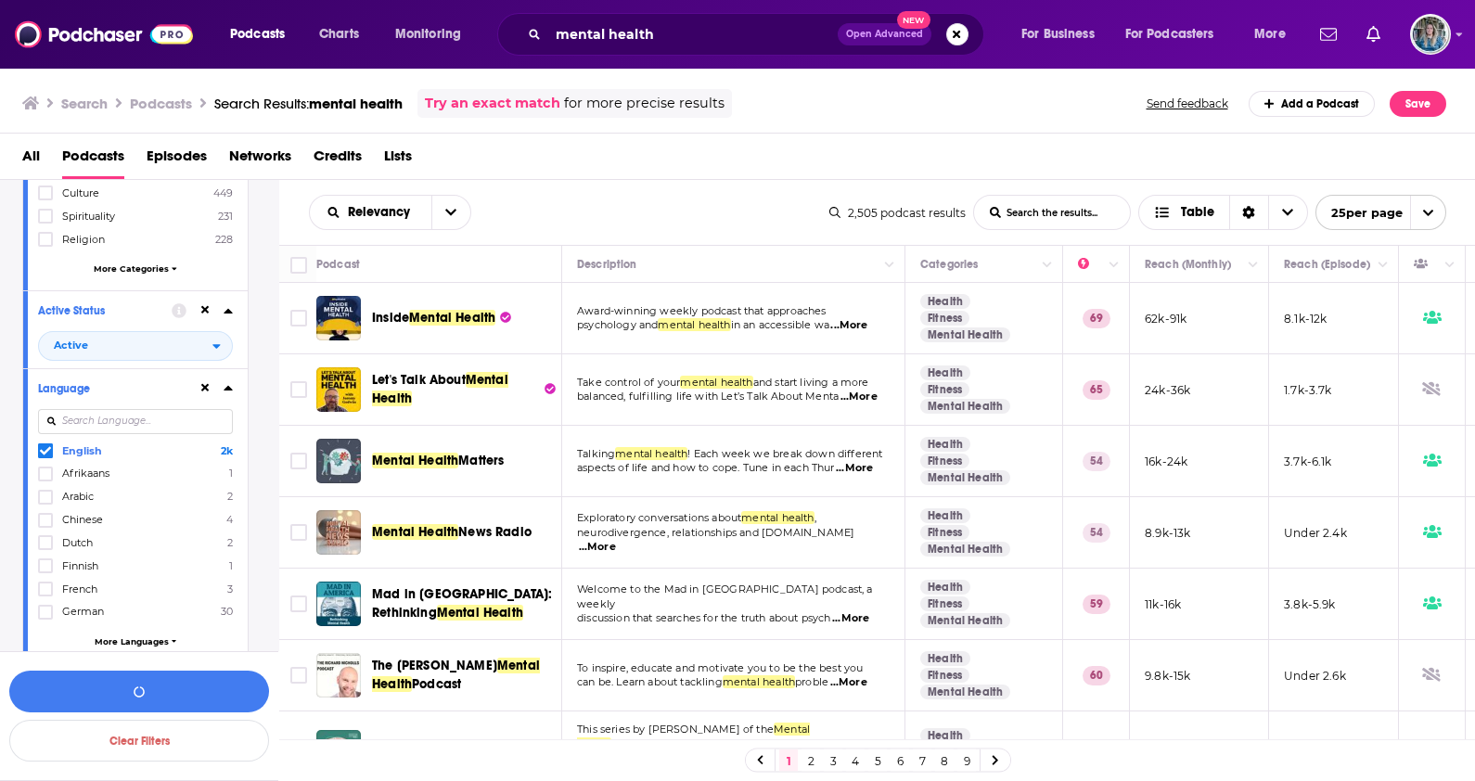
click at [227, 385] on icon at bounding box center [228, 387] width 9 height 15
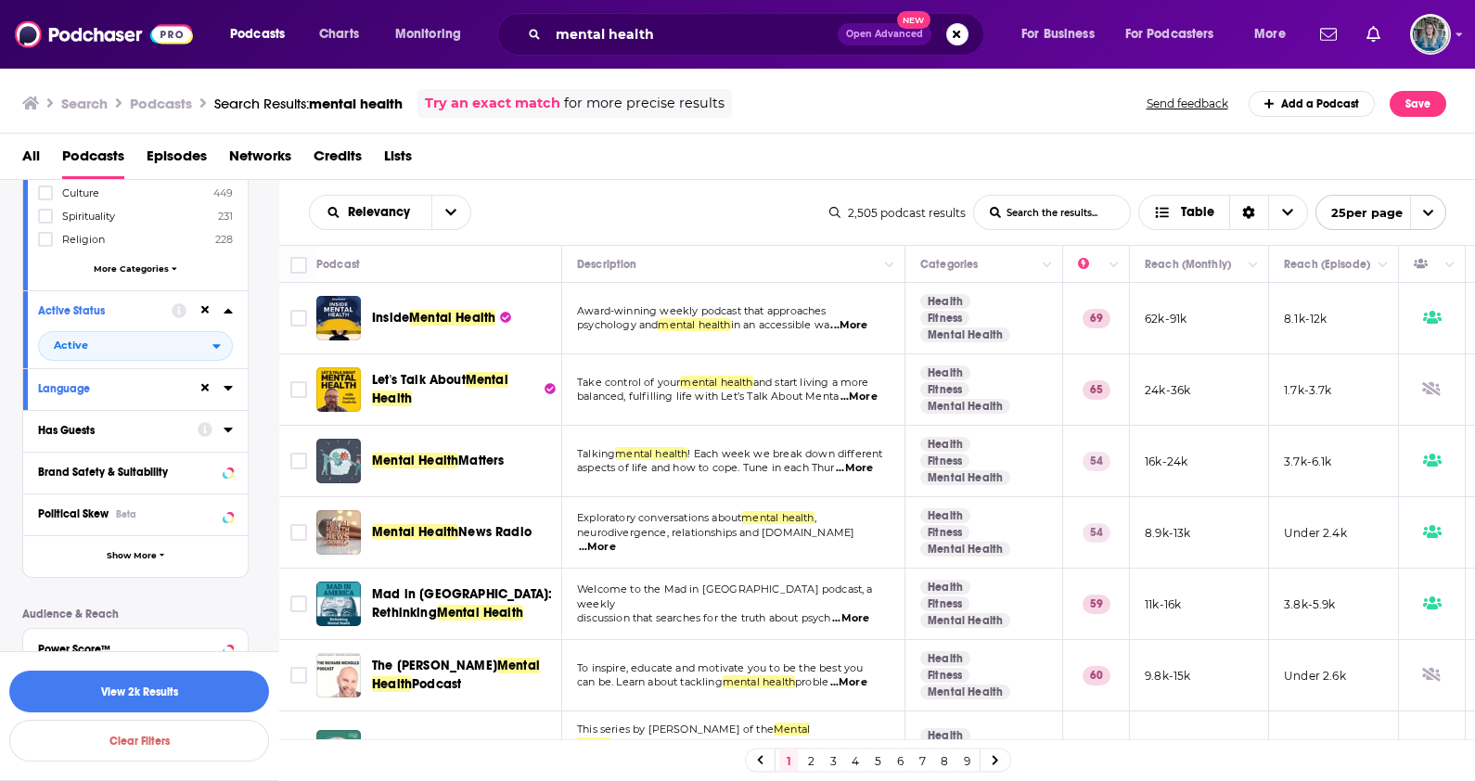
click at [225, 432] on icon at bounding box center [228, 429] width 9 height 15
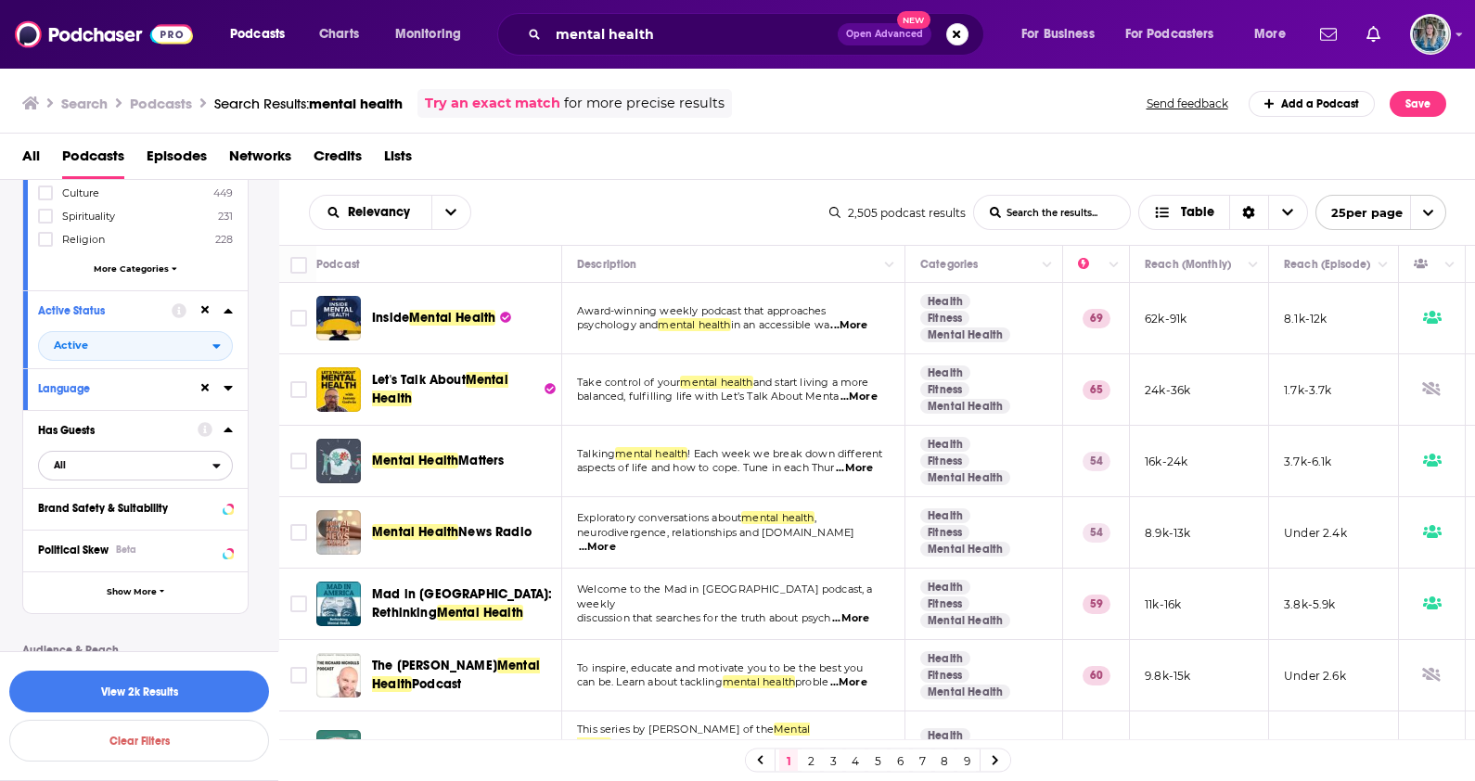
click at [174, 464] on span "All" at bounding box center [125, 465] width 173 height 24
click at [177, 556] on span "2k" at bounding box center [195, 557] width 72 height 10
click at [141, 685] on button "View 2k Results" at bounding box center [139, 692] width 260 height 42
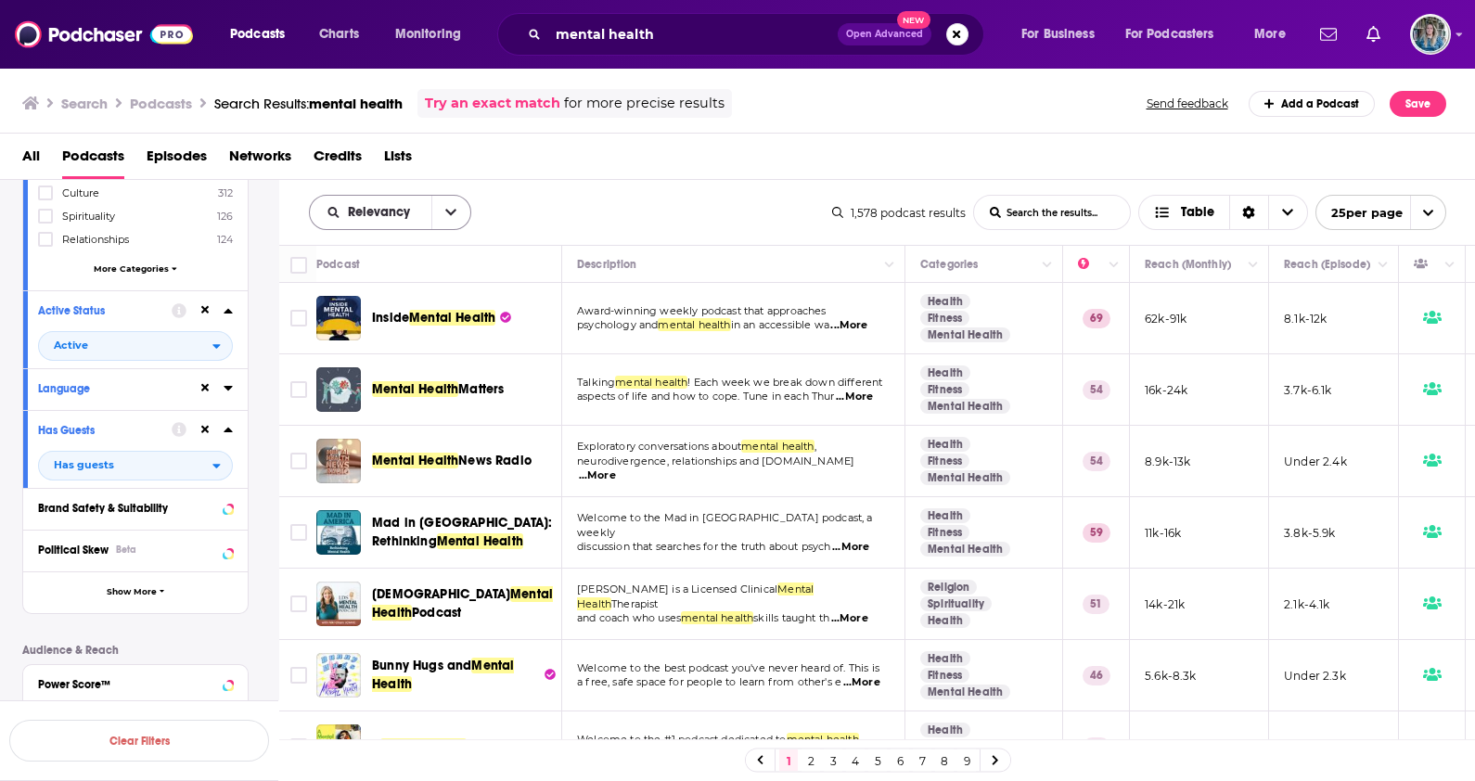
click at [396, 213] on span "Relevancy" at bounding box center [382, 212] width 69 height 13
click at [412, 366] on span "Power Score" at bounding box center [401, 371] width 109 height 10
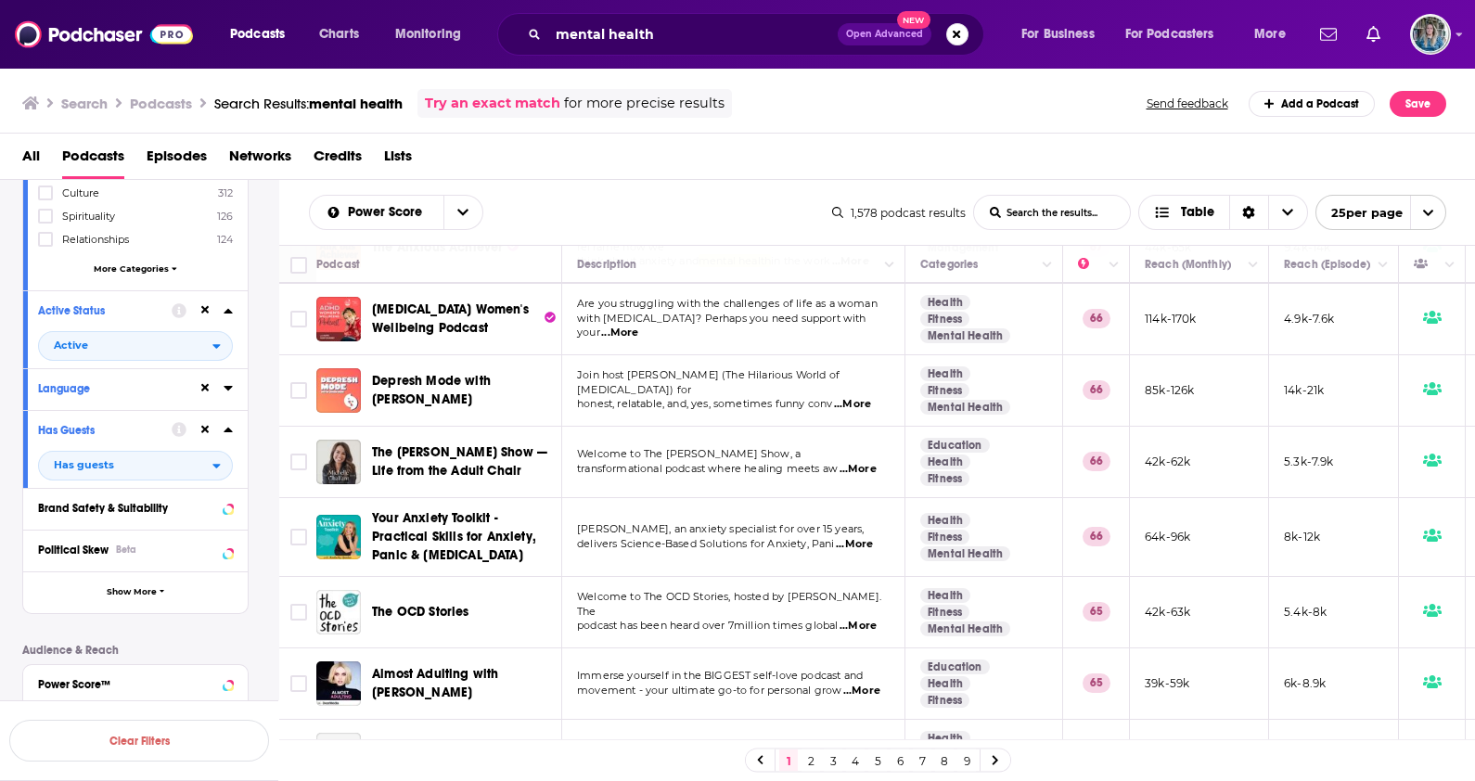
scroll to position [1345, 0]
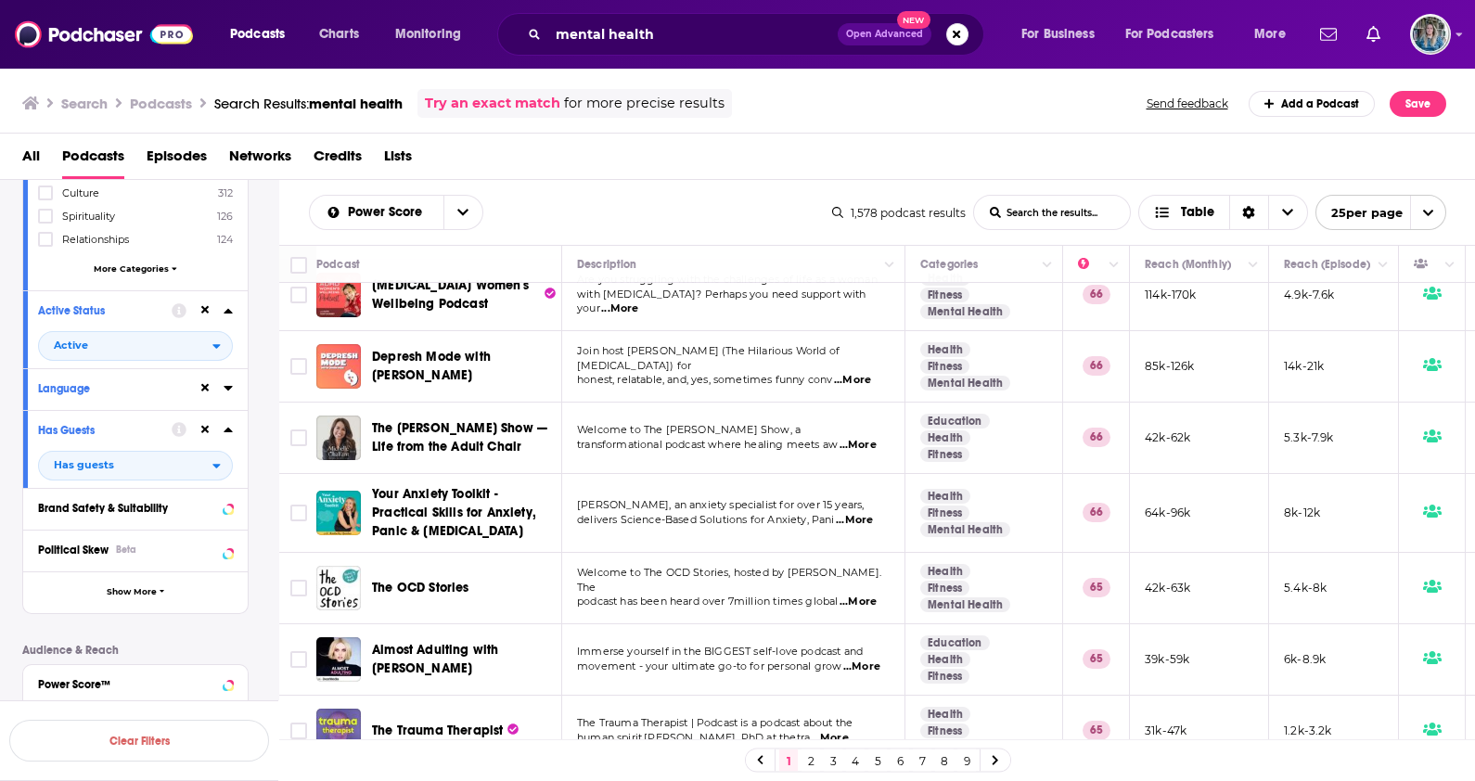
click at [812, 759] on link "2" at bounding box center [811, 761] width 19 height 22
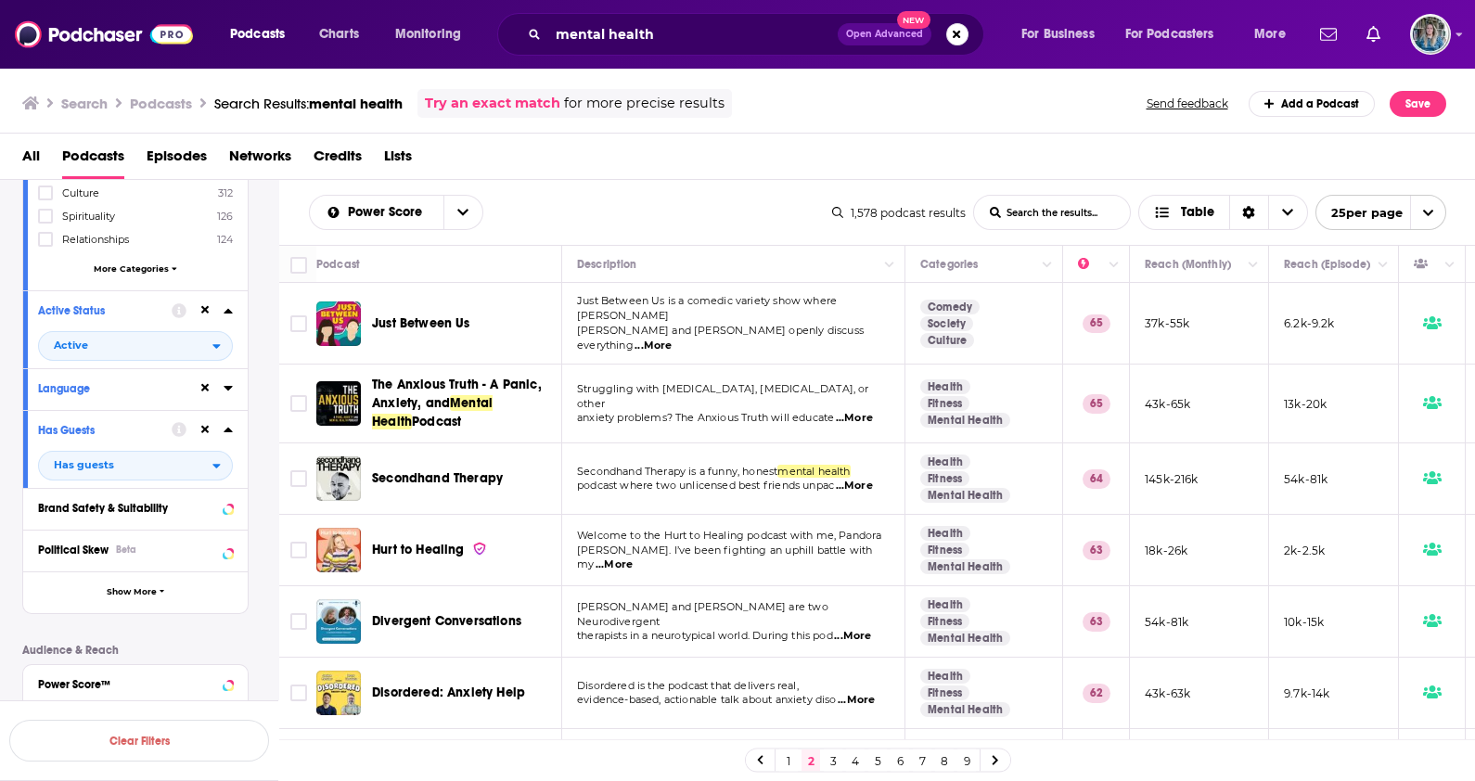
click at [672, 339] on span "...More" at bounding box center [653, 346] width 37 height 15
click at [860, 411] on span "...More" at bounding box center [854, 418] width 37 height 15
click at [858, 479] on span "...More" at bounding box center [854, 486] width 37 height 15
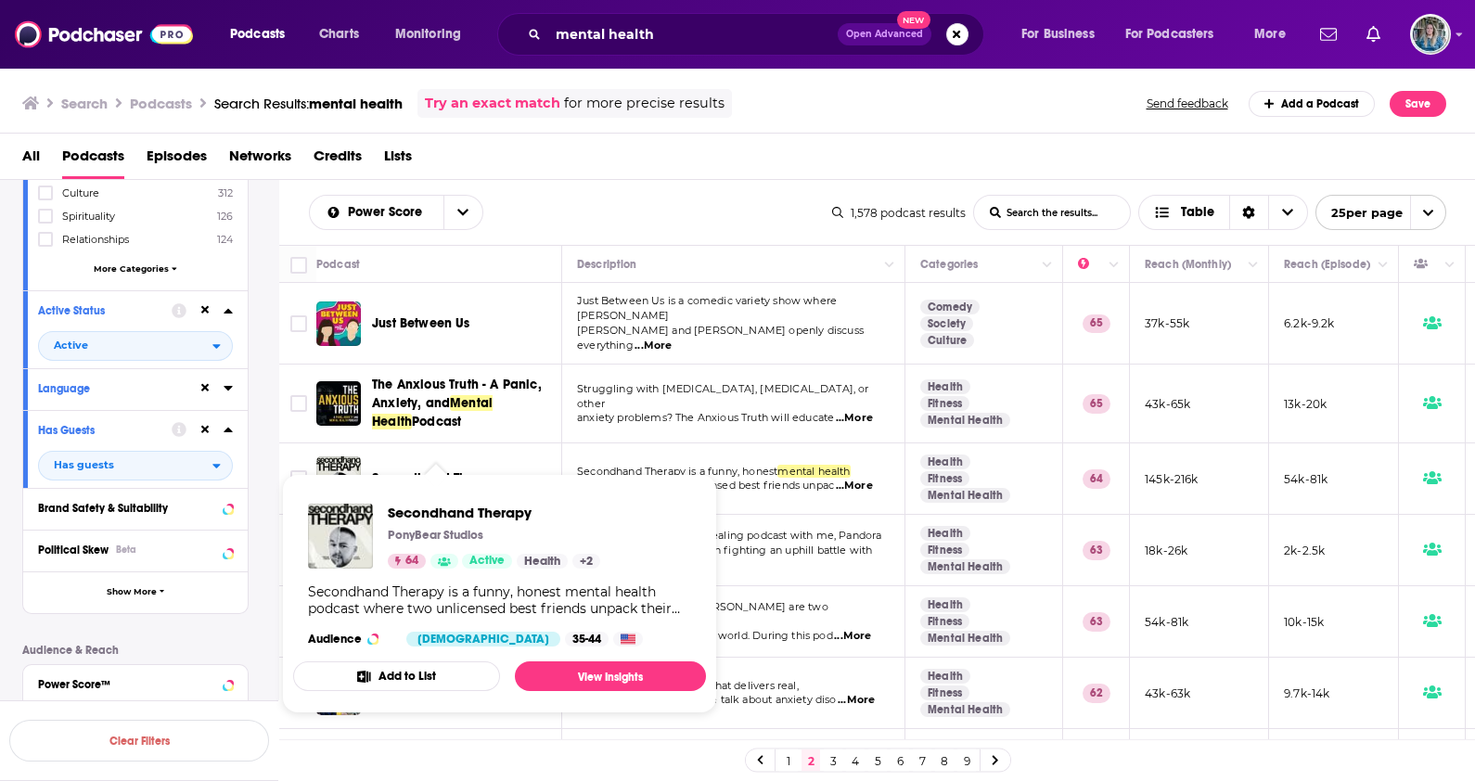
drag, startPoint x: 489, startPoint y: 464, endPoint x: 442, endPoint y: 164, distance: 303.4
click at [443, 147] on div "All Podcasts Episodes Networks Credits Lists" at bounding box center [741, 160] width 1439 height 38
click at [462, 470] on span "Secondhand Therapy PonyBear Studios 64 Active Health + 2 Secondhand Therapy is …" at bounding box center [499, 594] width 435 height 262
drag, startPoint x: 463, startPoint y: 471, endPoint x: 452, endPoint y: 459, distance: 16.4
click at [452, 469] on span "Secondhand Therapy" at bounding box center [437, 478] width 131 height 19
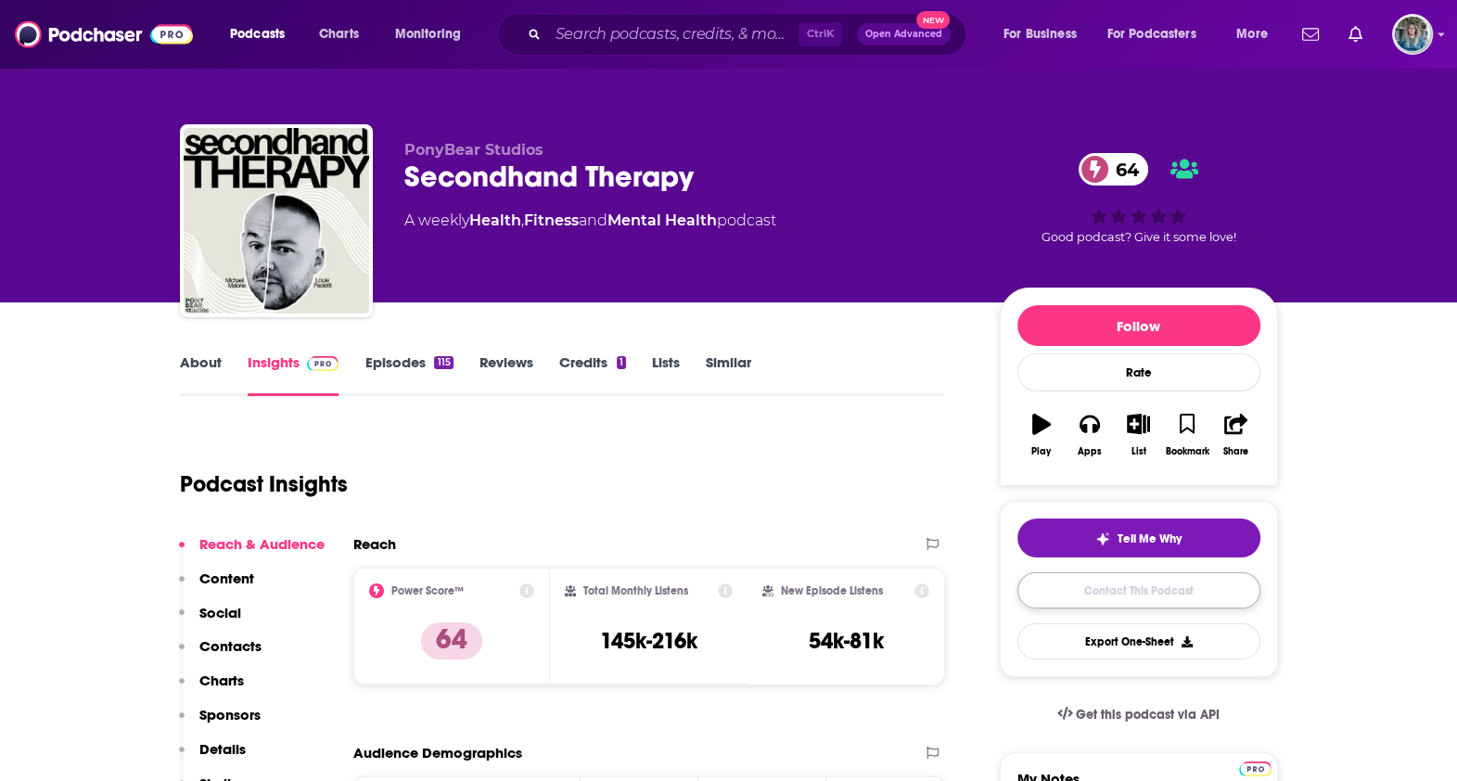
click at [1155, 593] on link "Contact This Podcast" at bounding box center [1139, 590] width 243 height 36
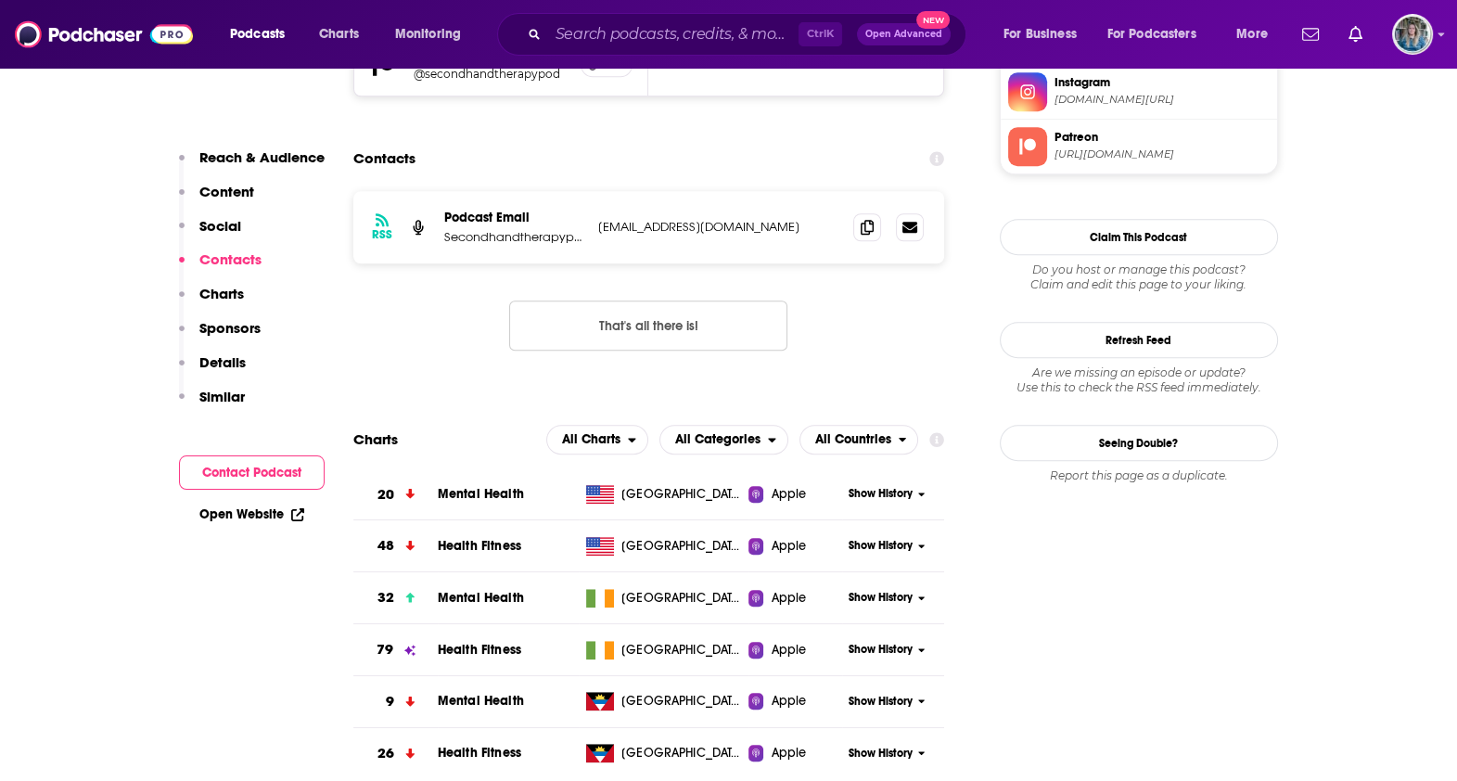
scroll to position [1497, 0]
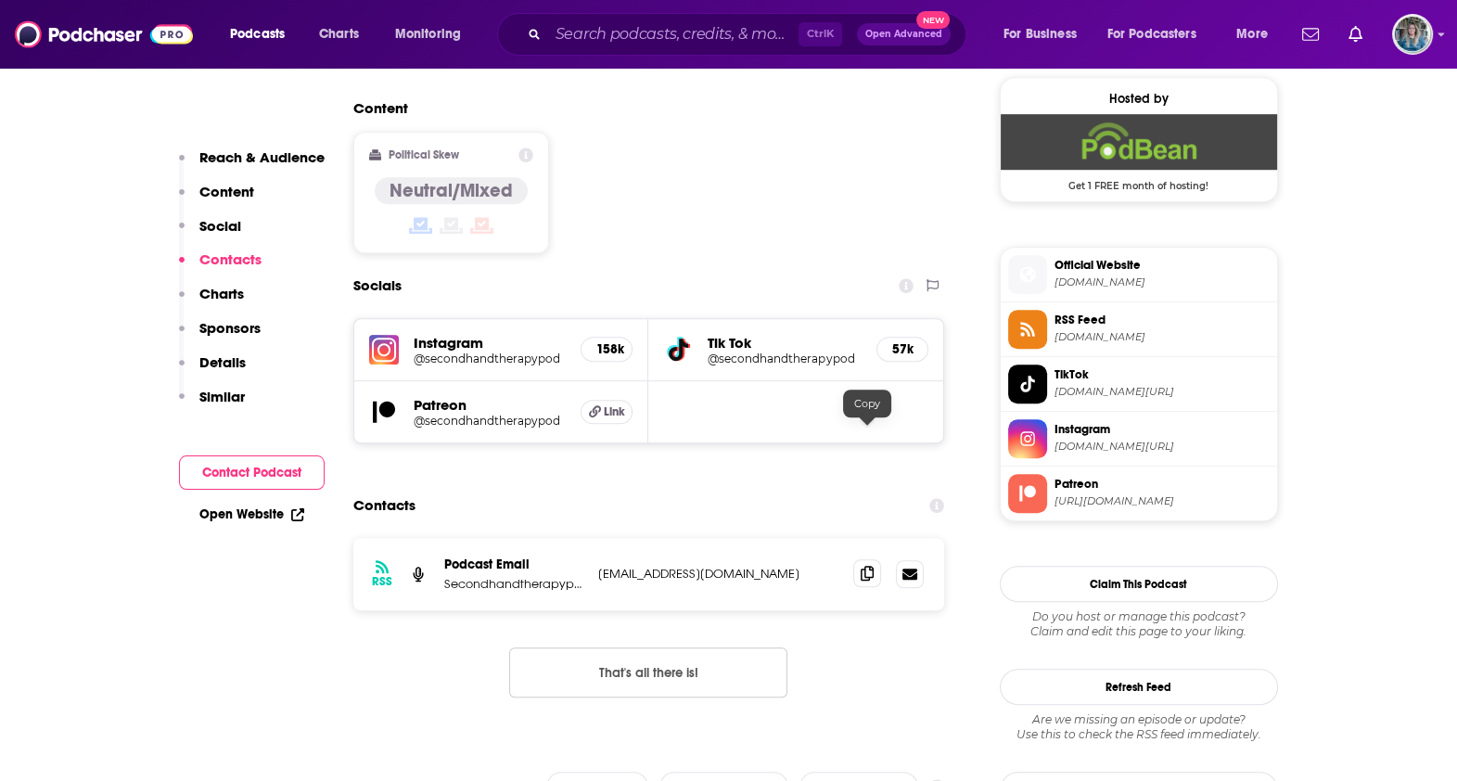
click at [871, 566] on icon at bounding box center [867, 573] width 13 height 15
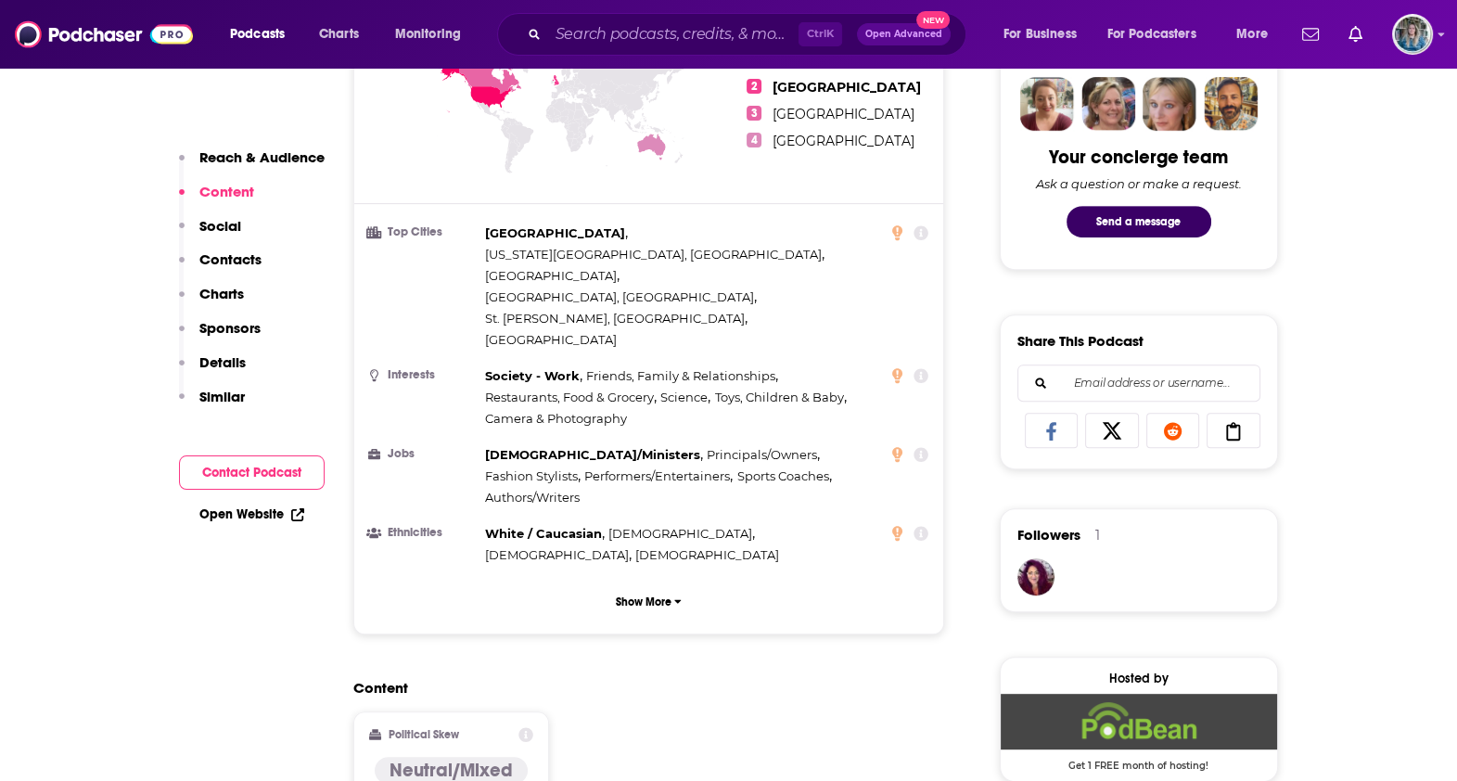
scroll to position [222, 0]
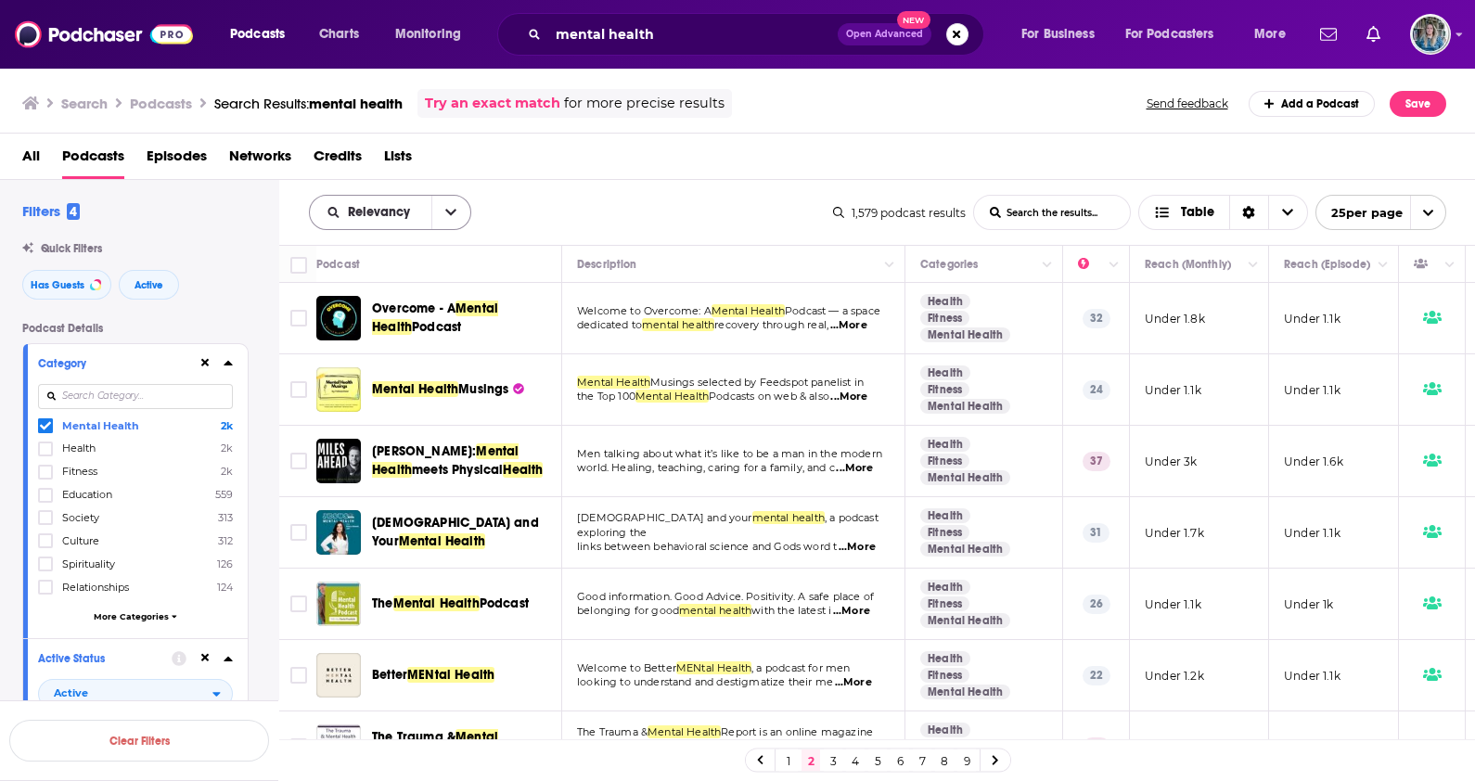
click at [455, 212] on button "open menu" at bounding box center [450, 212] width 39 height 33
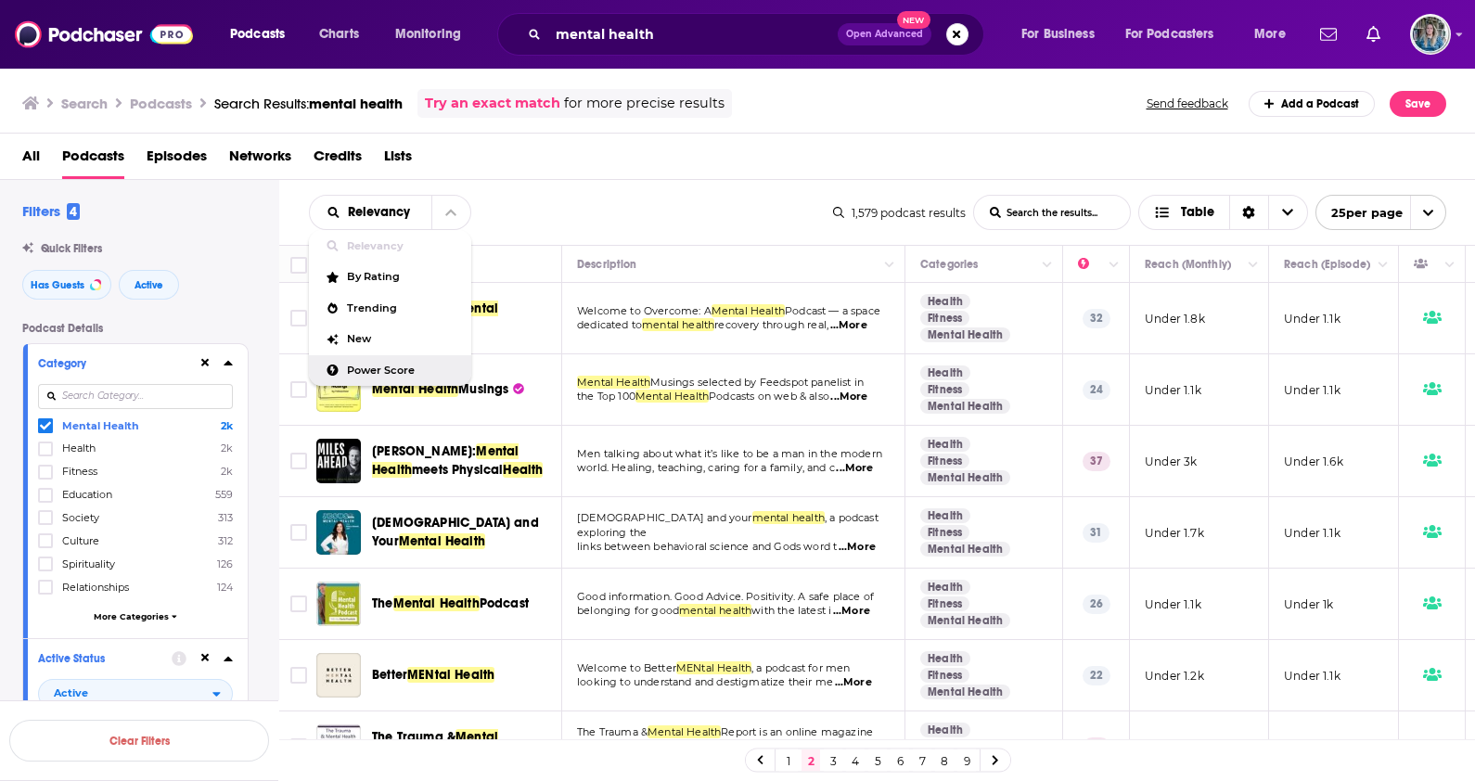
click at [417, 360] on div "Power Score" at bounding box center [390, 371] width 162 height 32
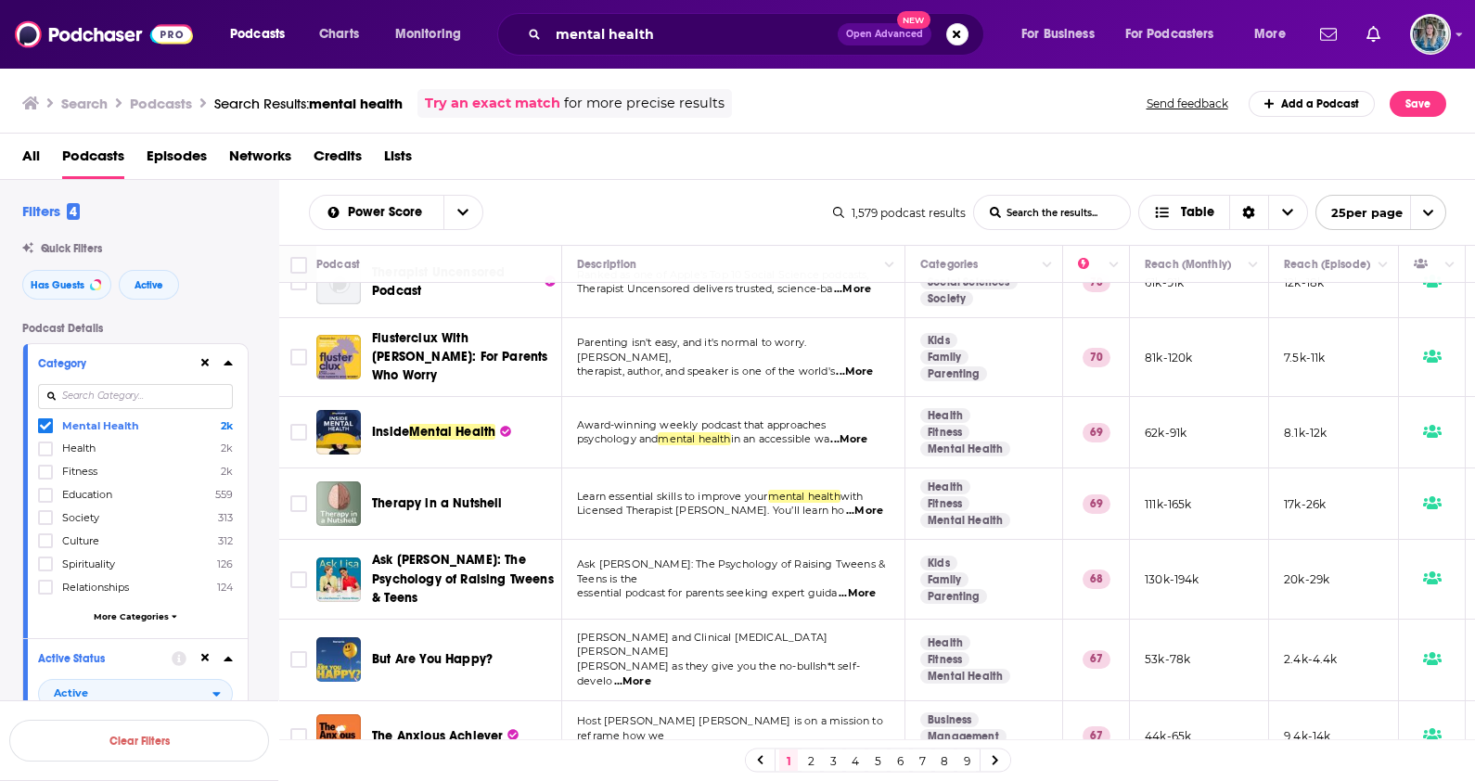
scroll to position [811, 0]
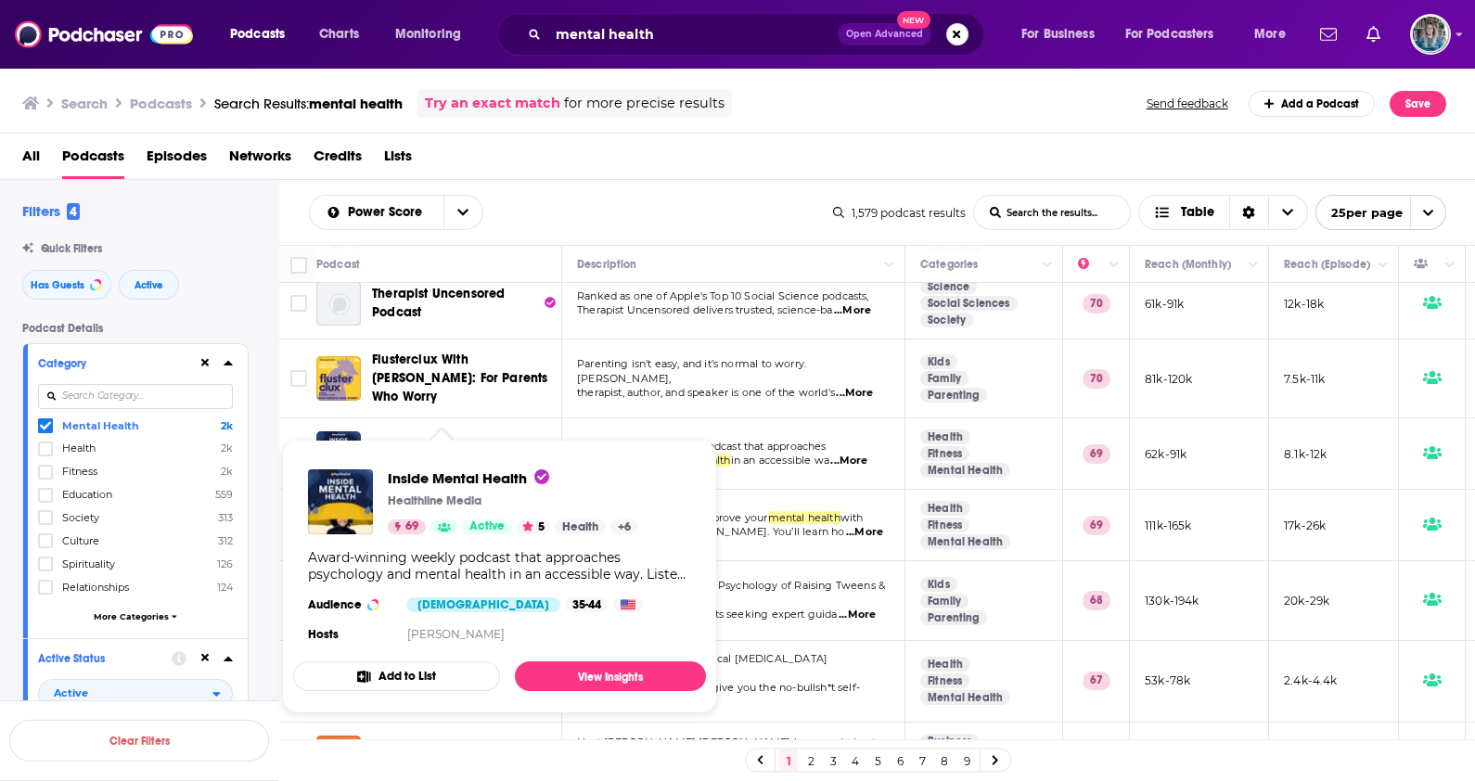
drag, startPoint x: 394, startPoint y: 433, endPoint x: 386, endPoint y: 427, distance: 10.6
drag, startPoint x: 384, startPoint y: 434, endPoint x: 919, endPoint y: 151, distance: 605.5
click at [946, 130] on div "Search Podcasts Search Results: mental health Try an exact match for more preci…" at bounding box center [738, 100] width 1476 height 67
drag, startPoint x: 464, startPoint y: 433, endPoint x: 386, endPoint y: 430, distance: 78.0
drag, startPoint x: 386, startPoint y: 430, endPoint x: 1006, endPoint y: 127, distance: 690.0
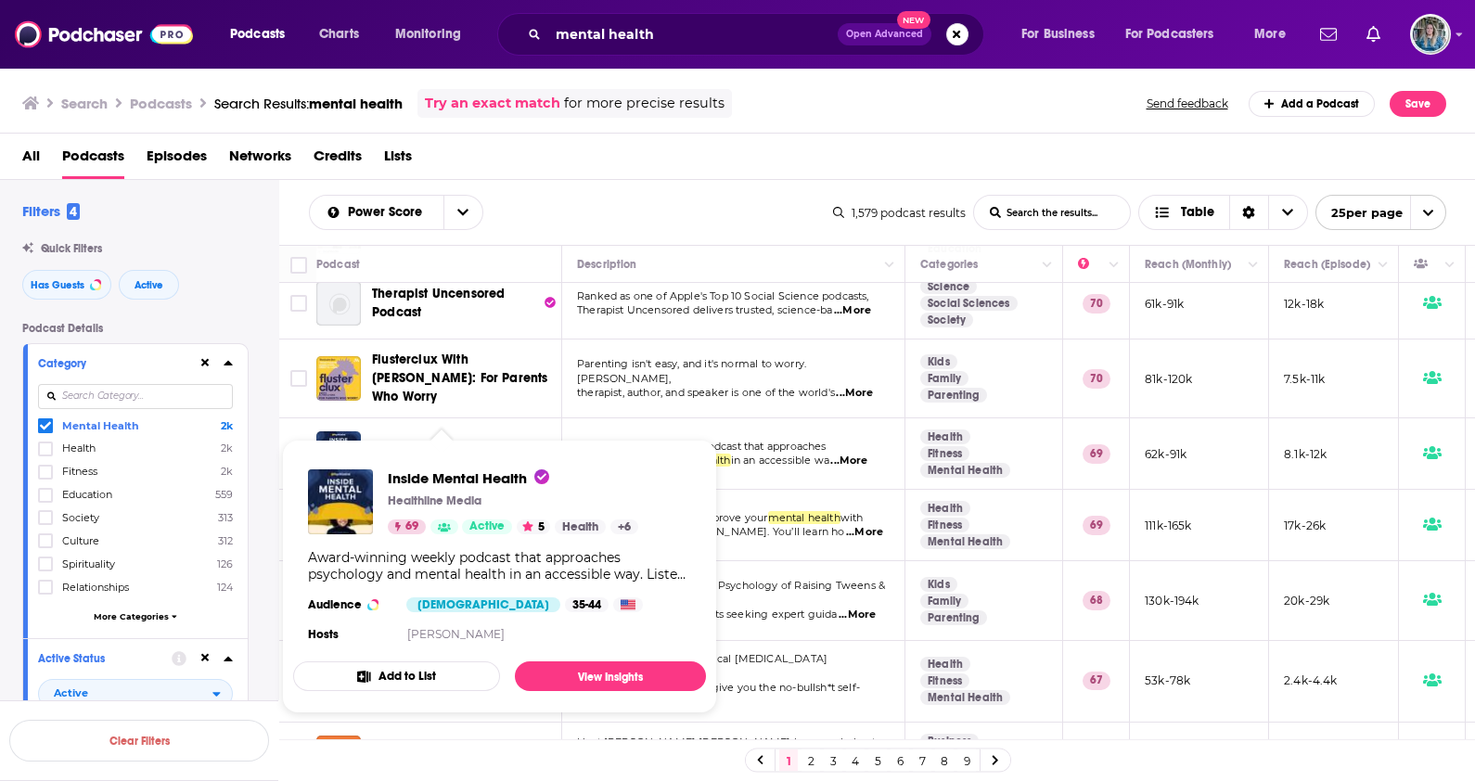
click at [1006, 127] on div "Search Podcasts Search Results: mental health Try an exact match for more preci…" at bounding box center [738, 100] width 1476 height 67
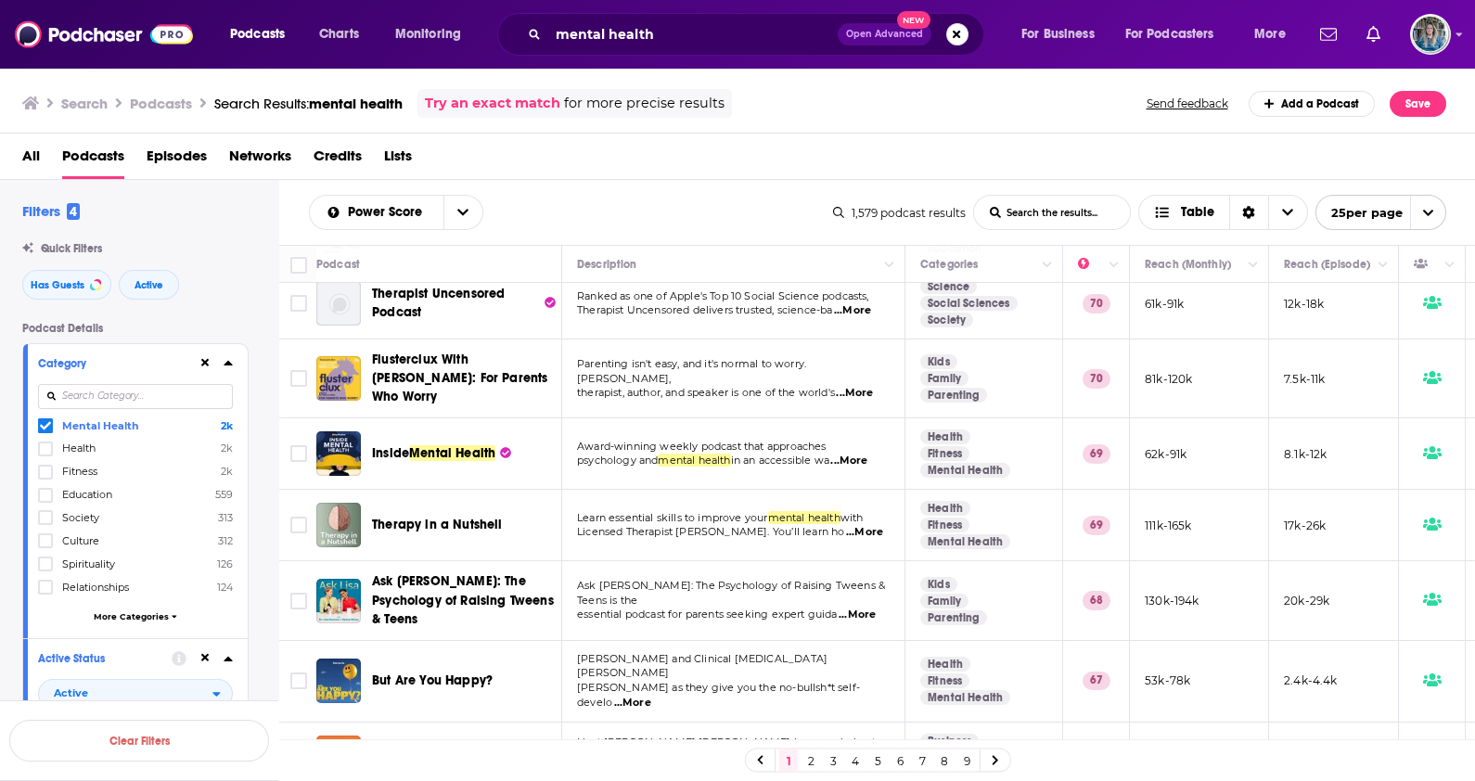
click at [729, 159] on div "All Podcasts Episodes Networks Credits Lists" at bounding box center [741, 160] width 1439 height 38
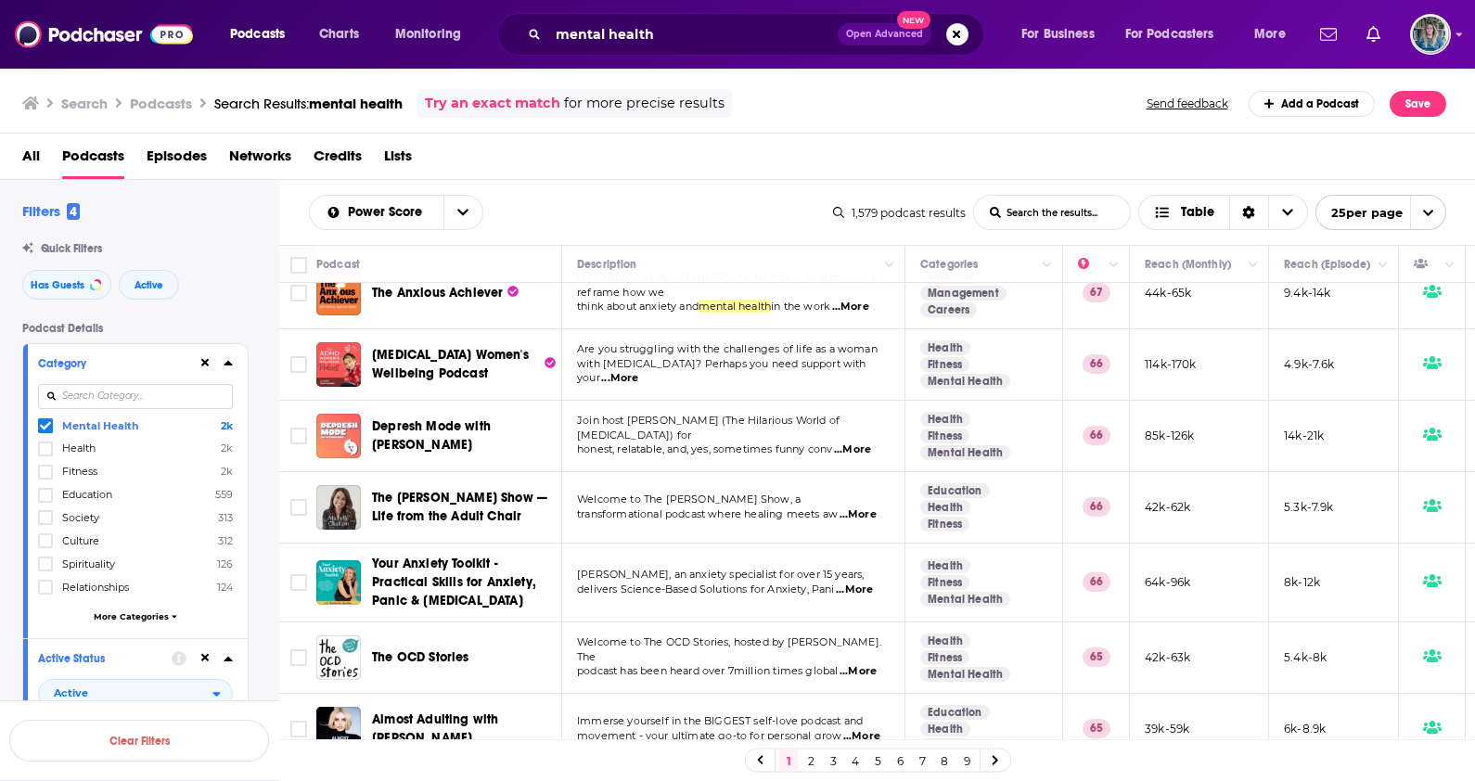
scroll to position [1345, 0]
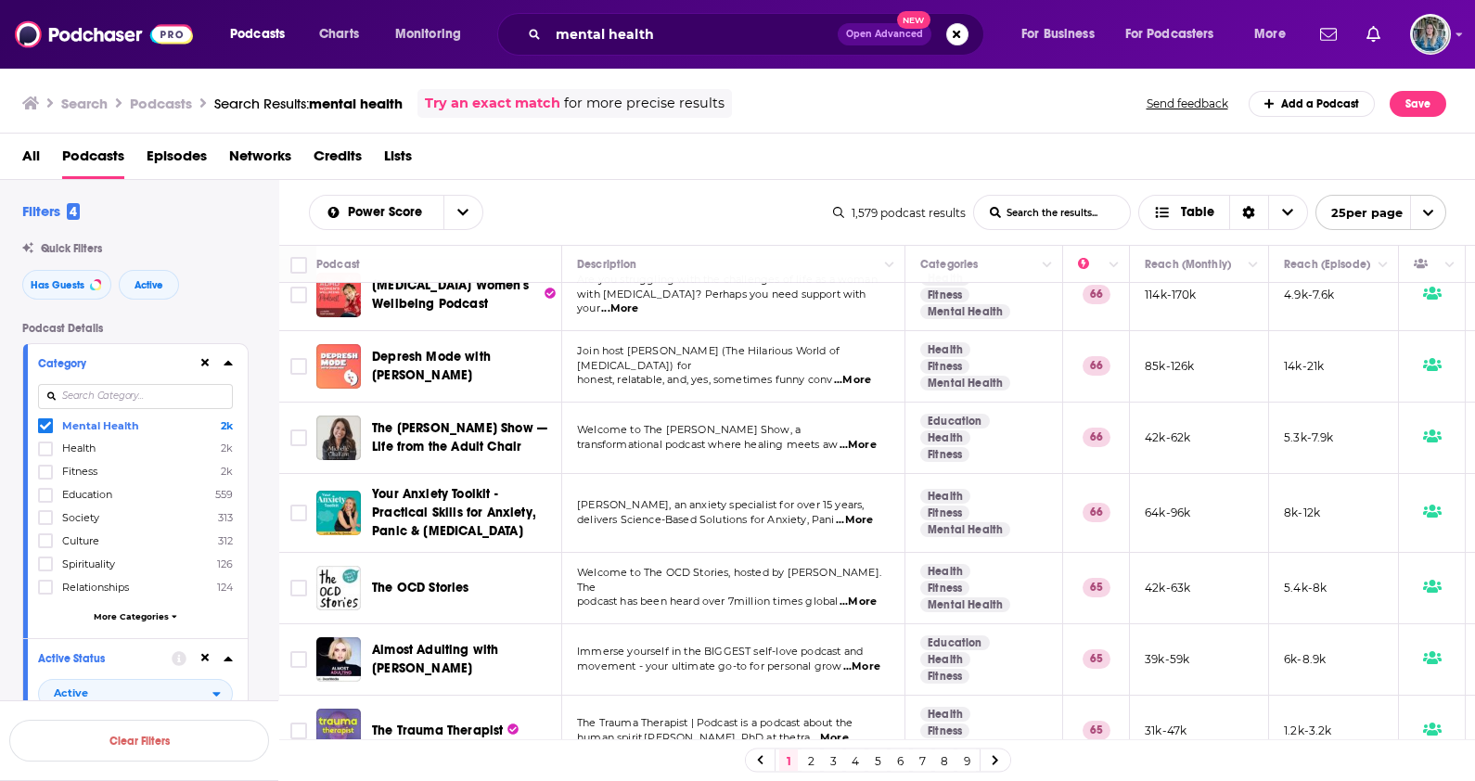
click at [812, 760] on link "2" at bounding box center [811, 761] width 19 height 22
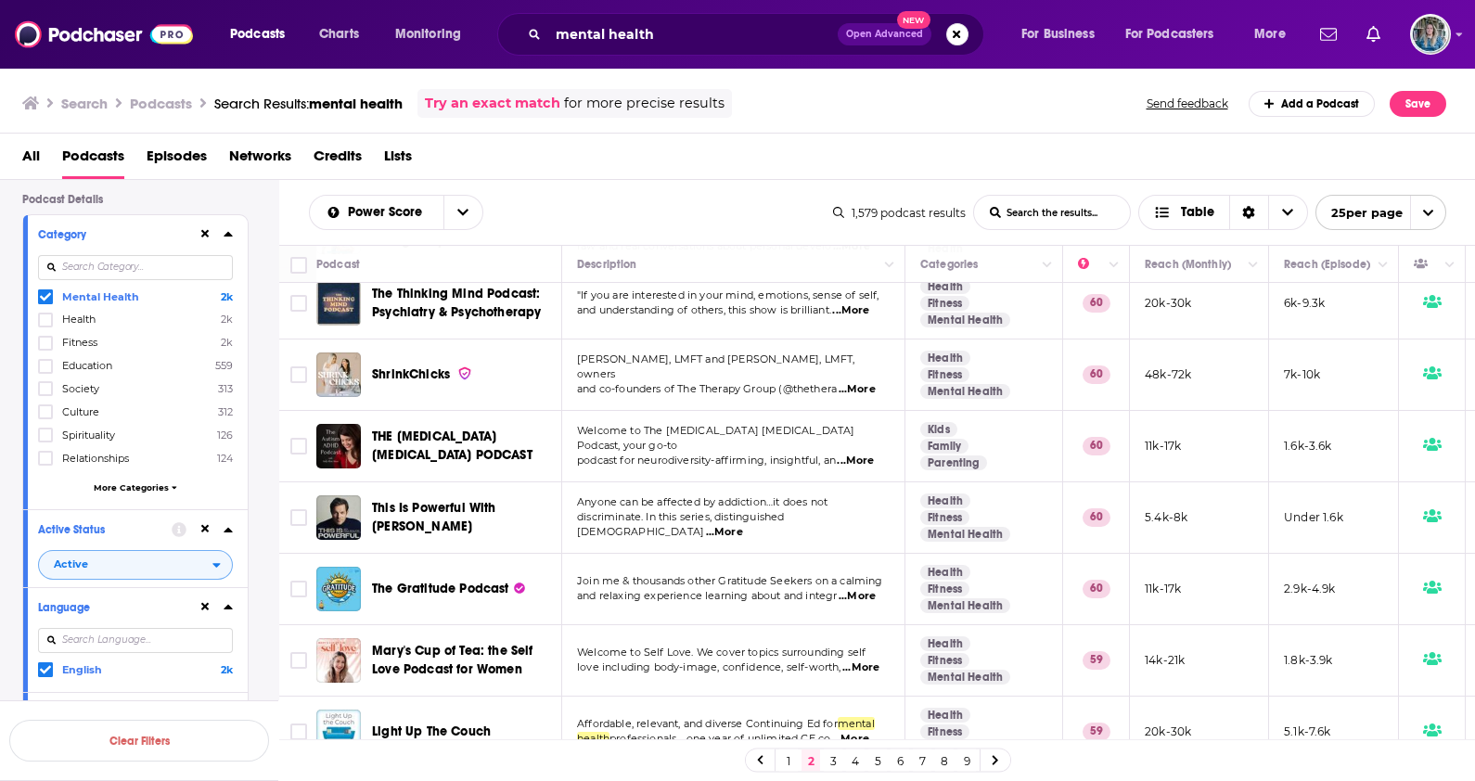
scroll to position [463, 0]
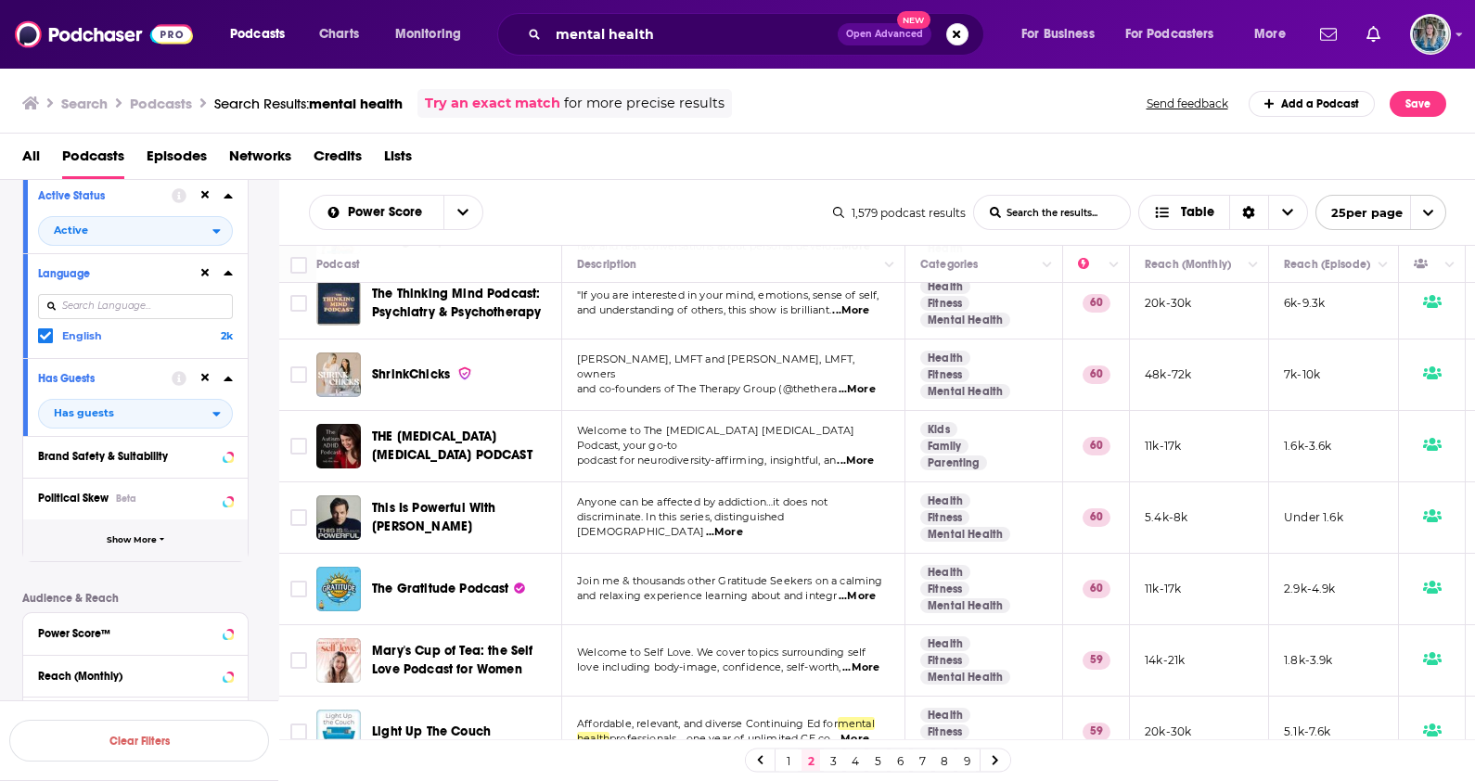
click at [160, 546] on button "Show More" at bounding box center [135, 540] width 224 height 42
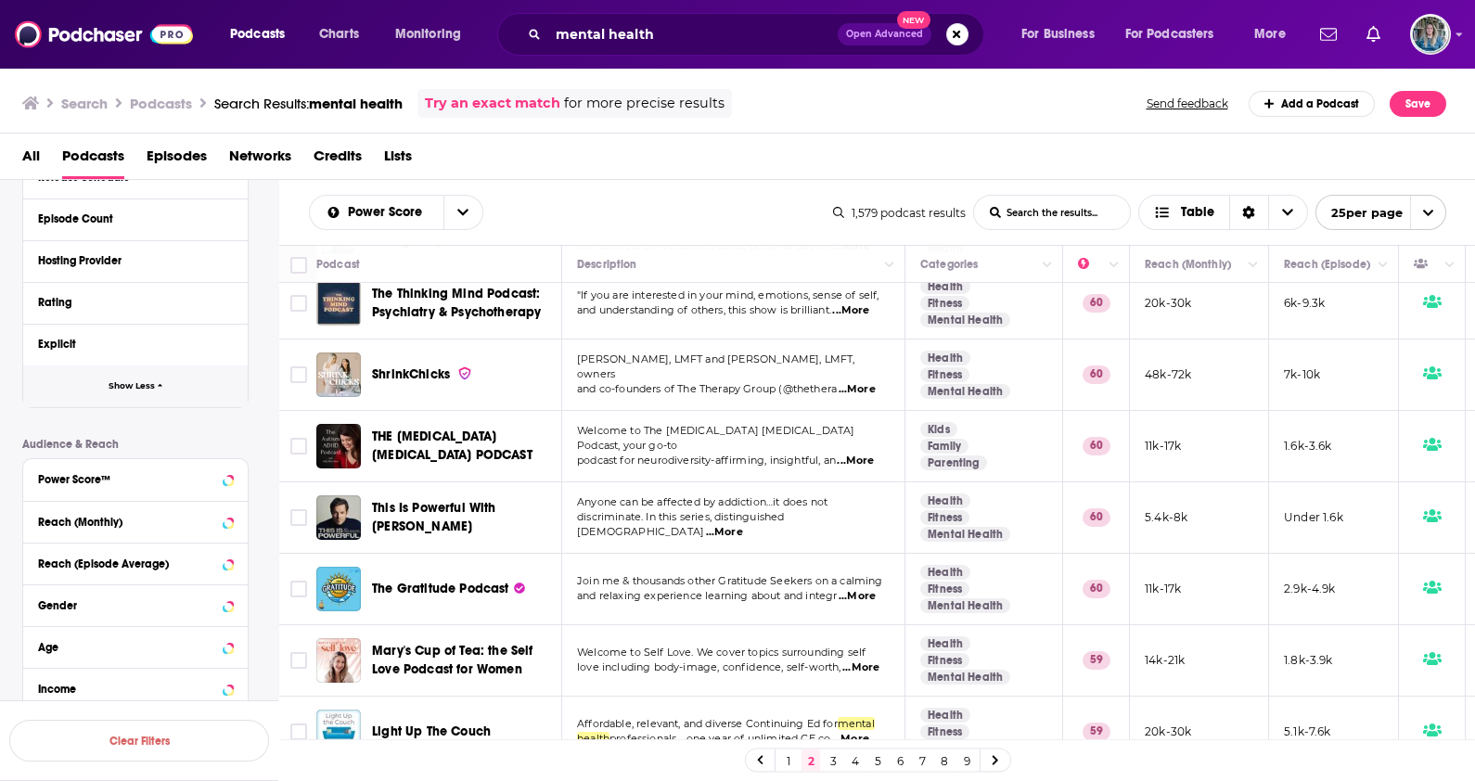
scroll to position [1104, 0]
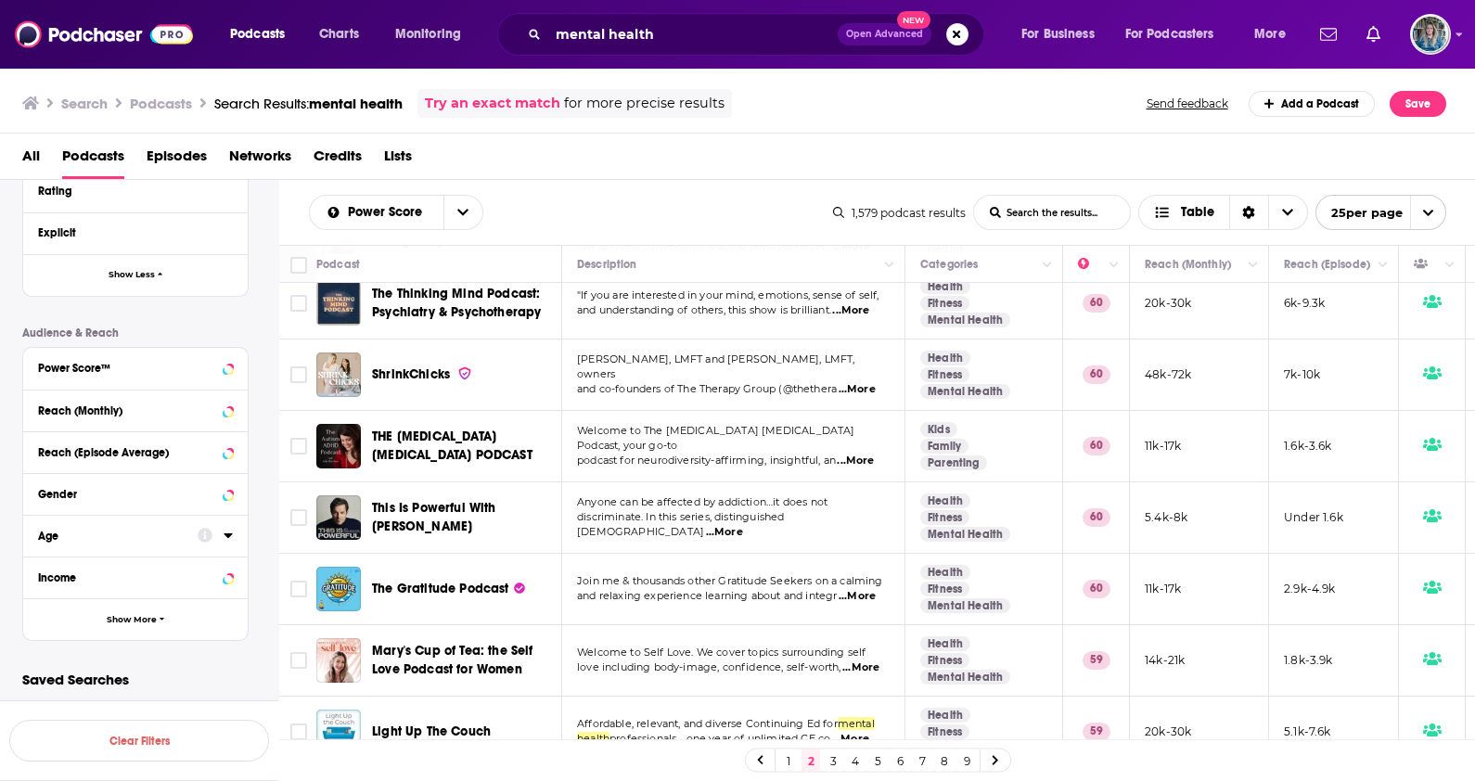
click at [829, 763] on link "3" at bounding box center [833, 761] width 19 height 22
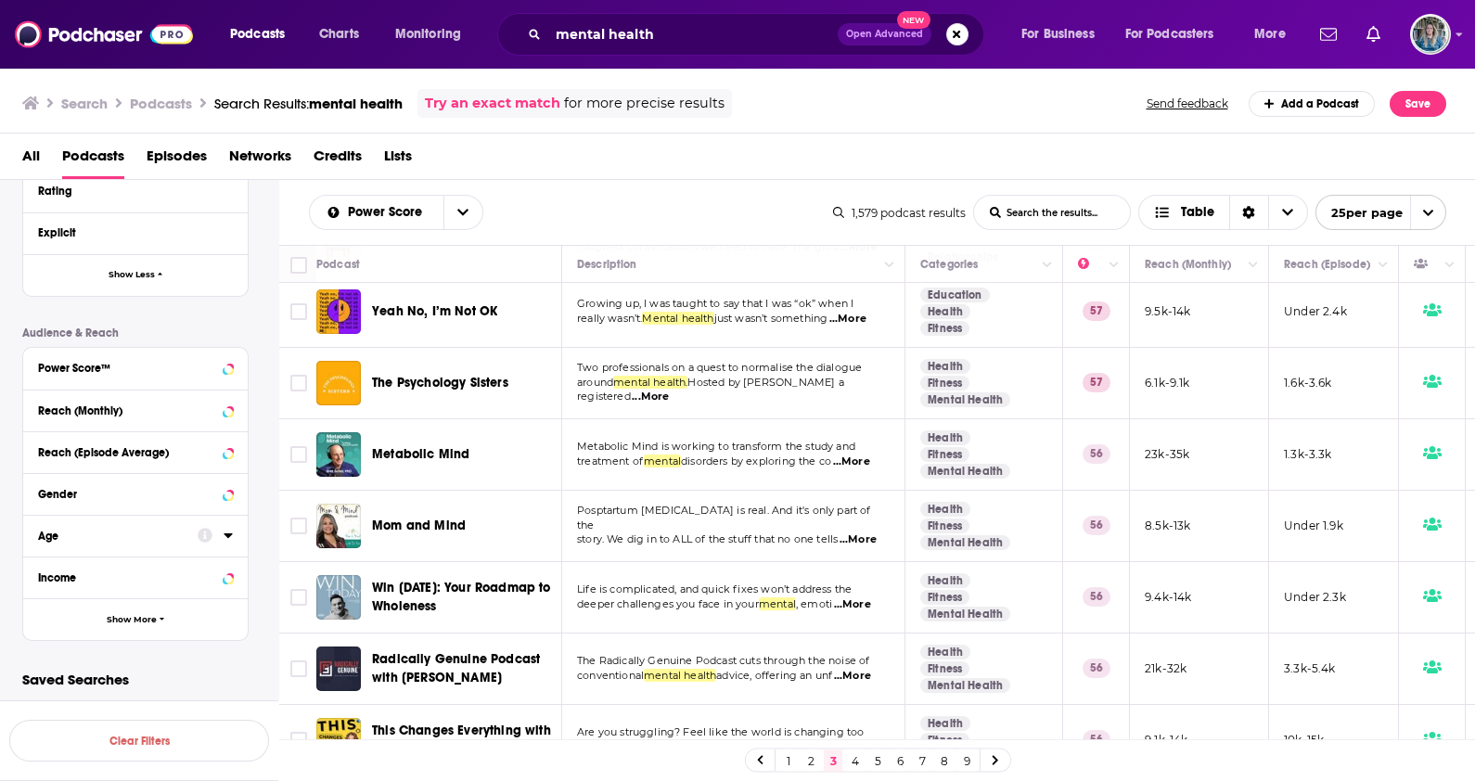
scroll to position [1371, 0]
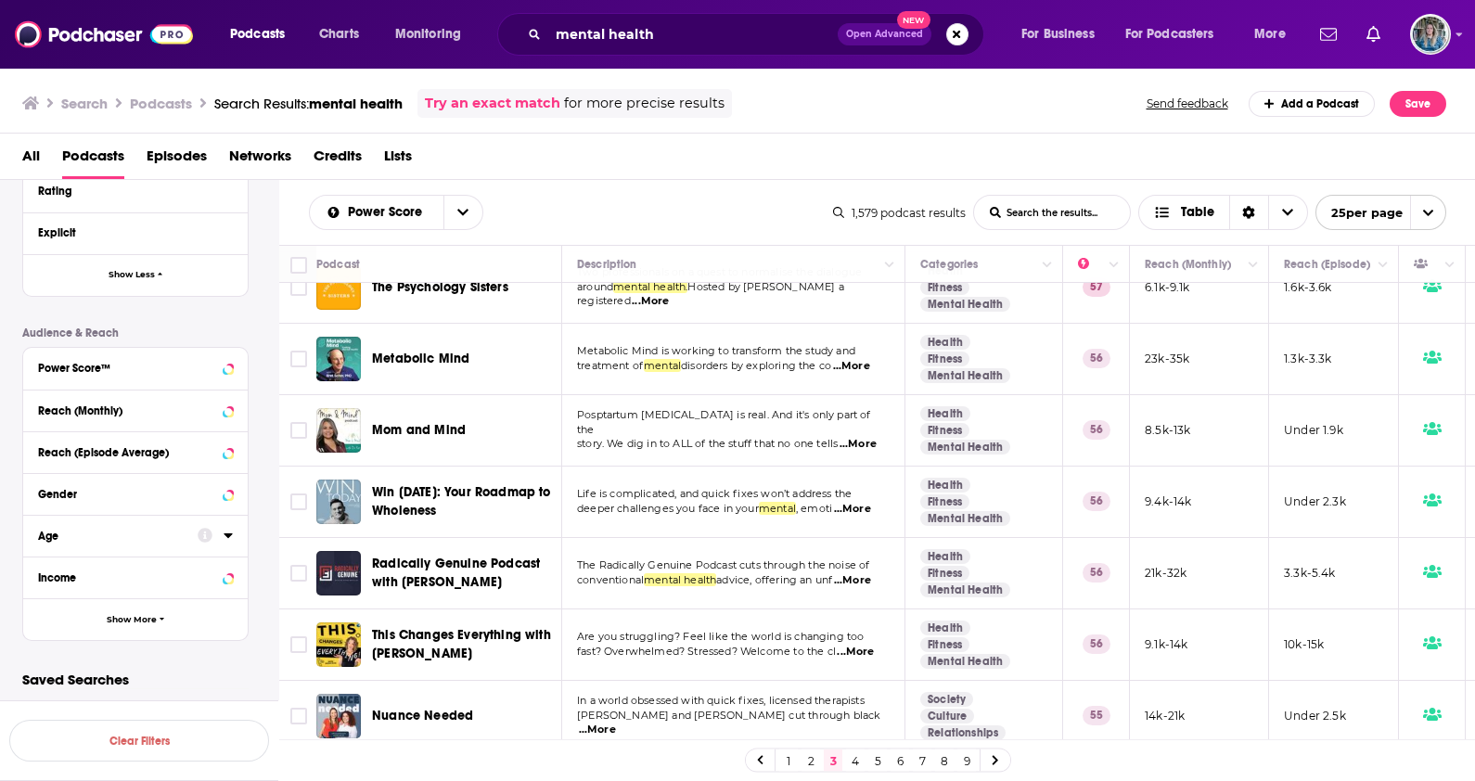
click at [852, 765] on link "4" at bounding box center [855, 761] width 19 height 22
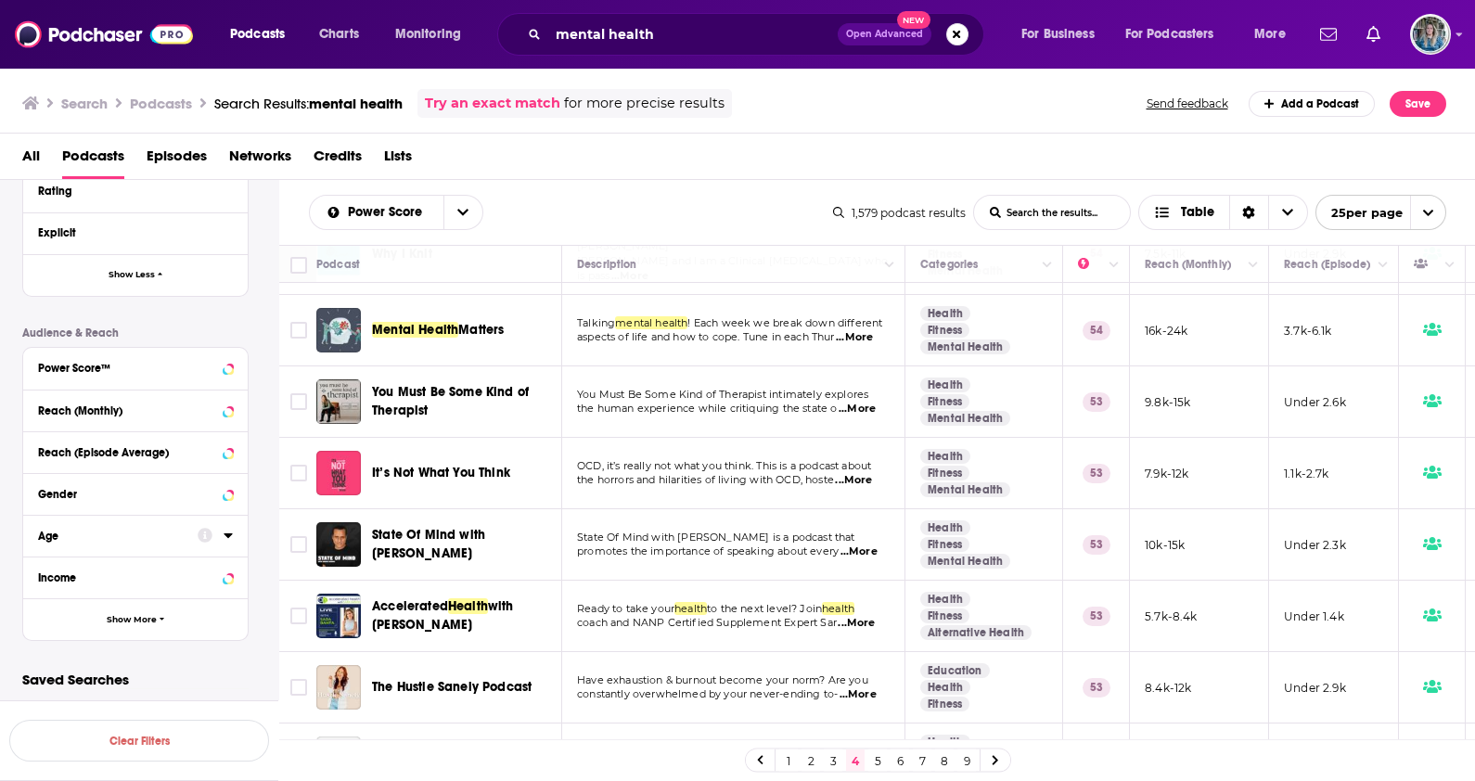
scroll to position [1353, 0]
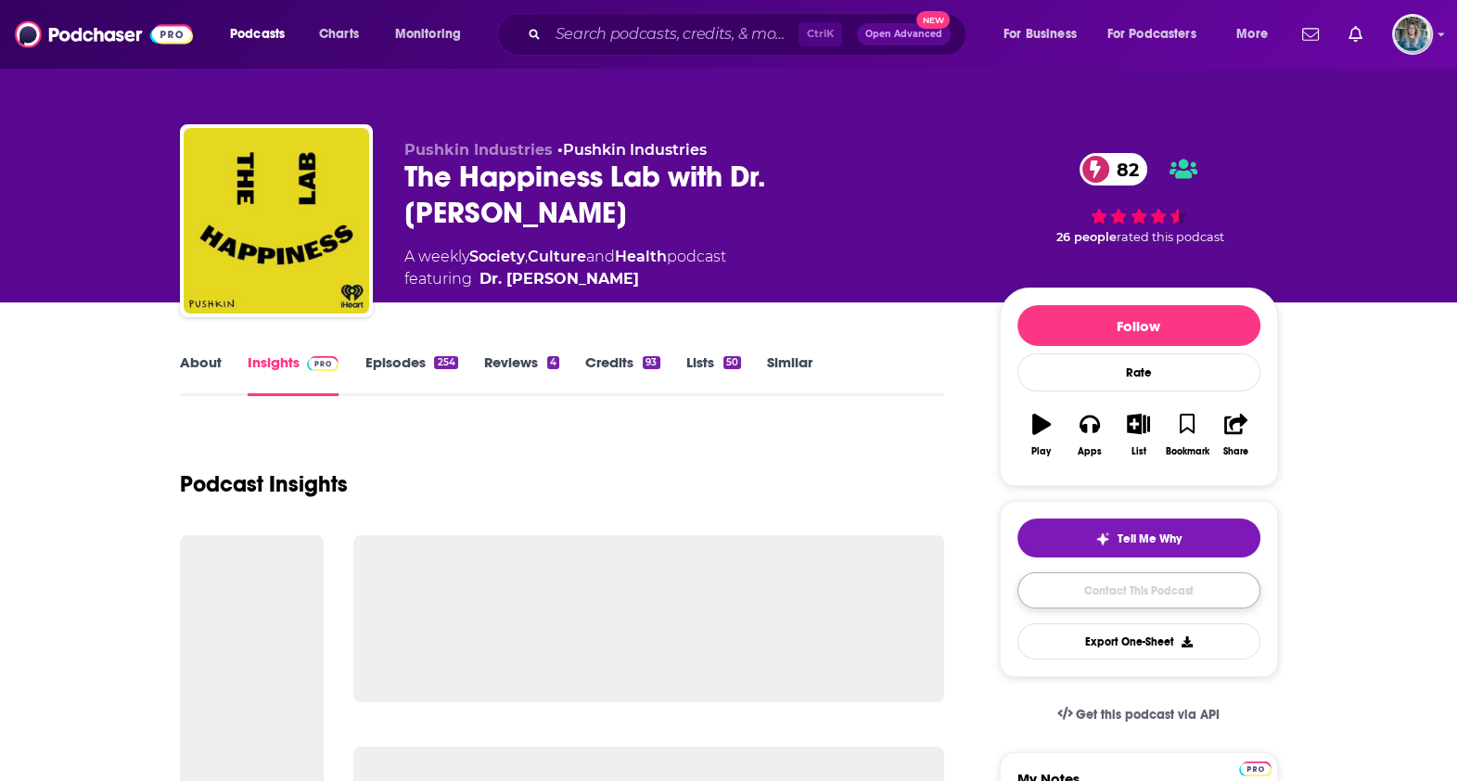
click at [1101, 577] on link "Contact This Podcast" at bounding box center [1139, 590] width 243 height 36
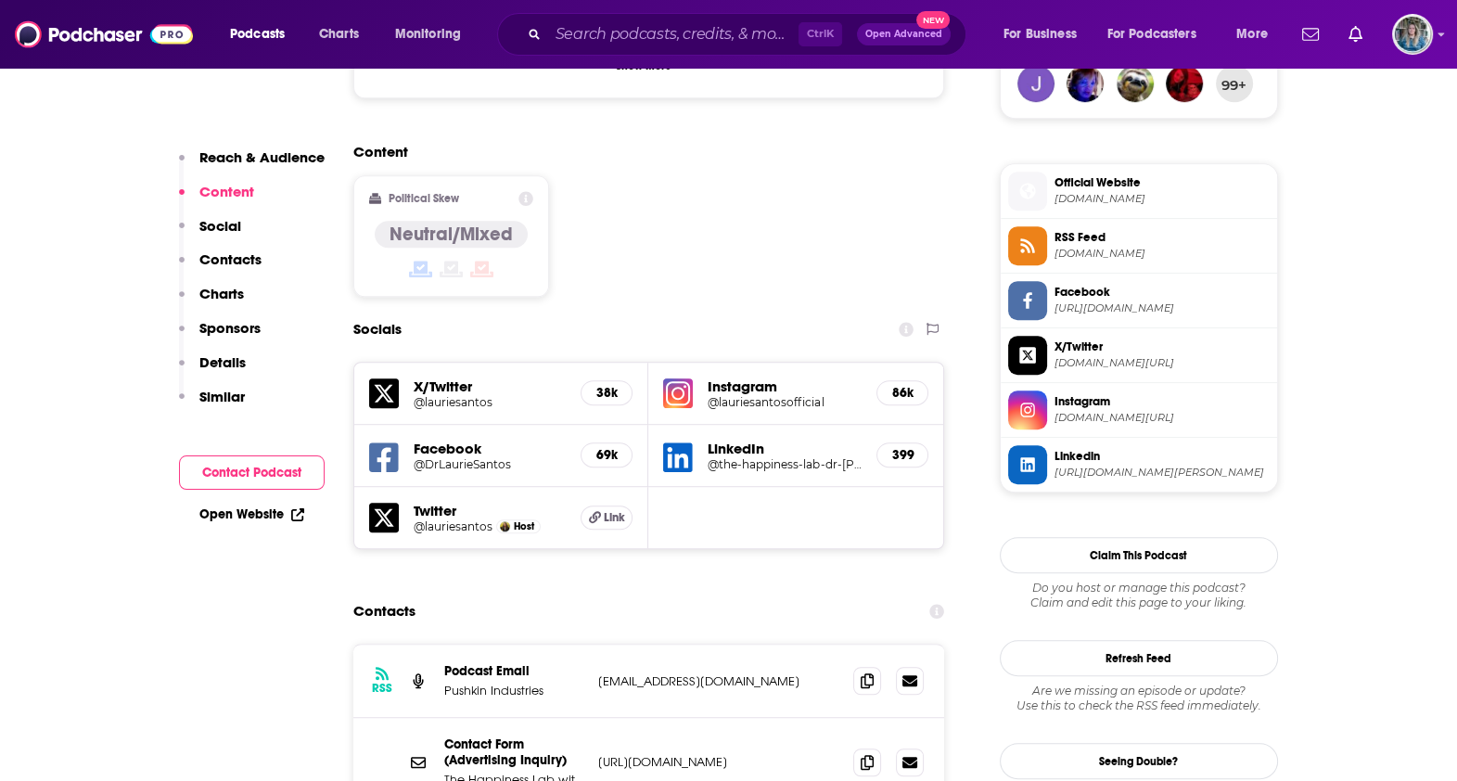
scroll to position [1650, 0]
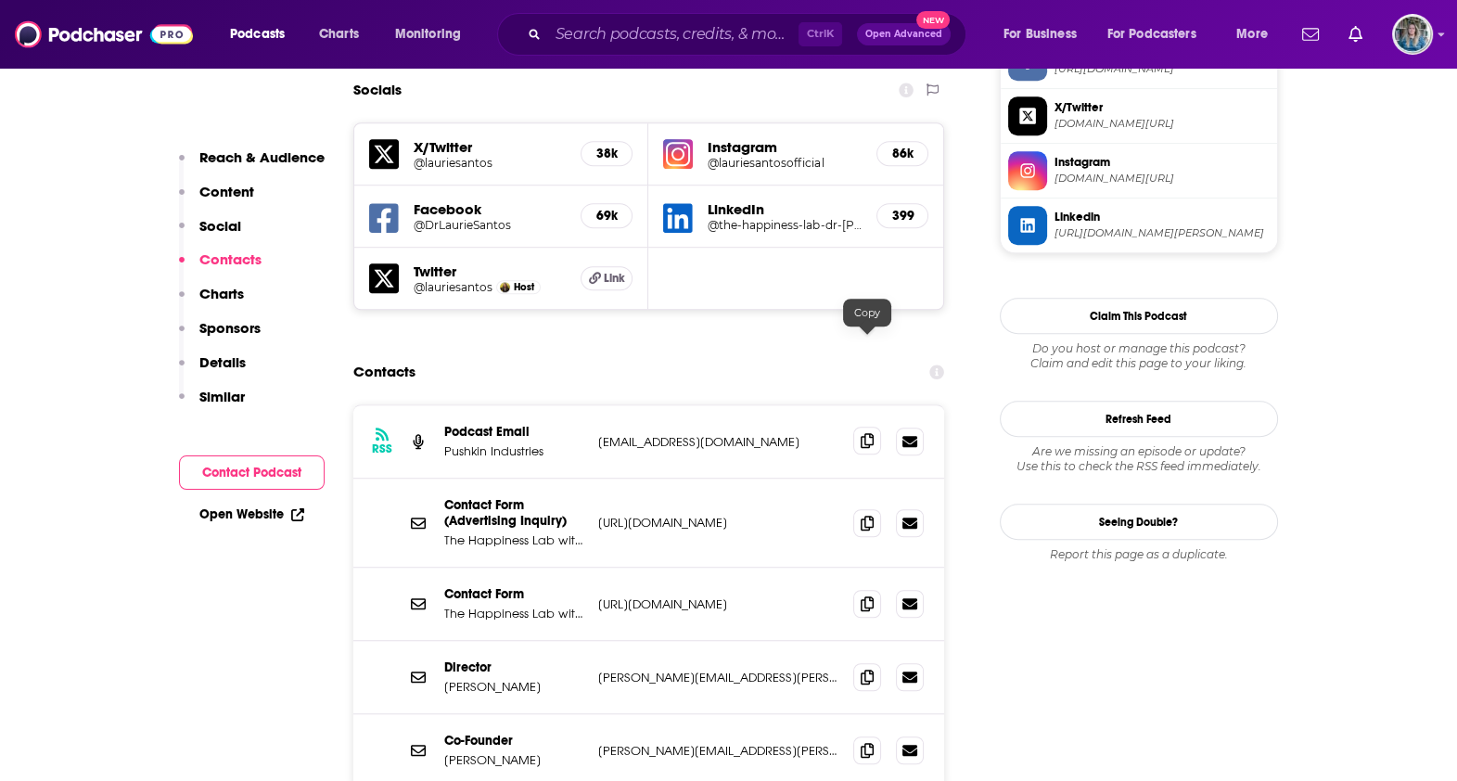
click at [867, 433] on icon at bounding box center [867, 440] width 13 height 15
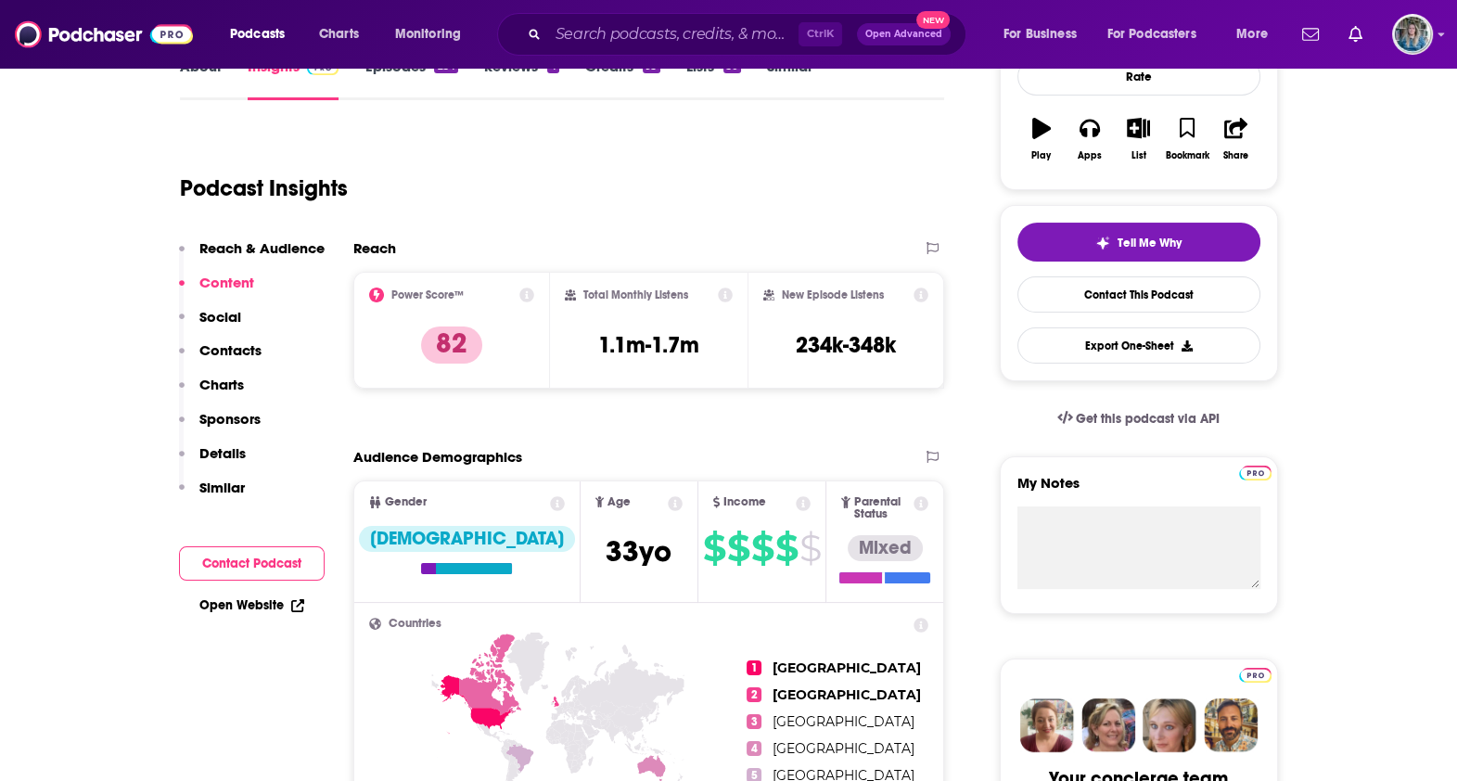
scroll to position [0, 0]
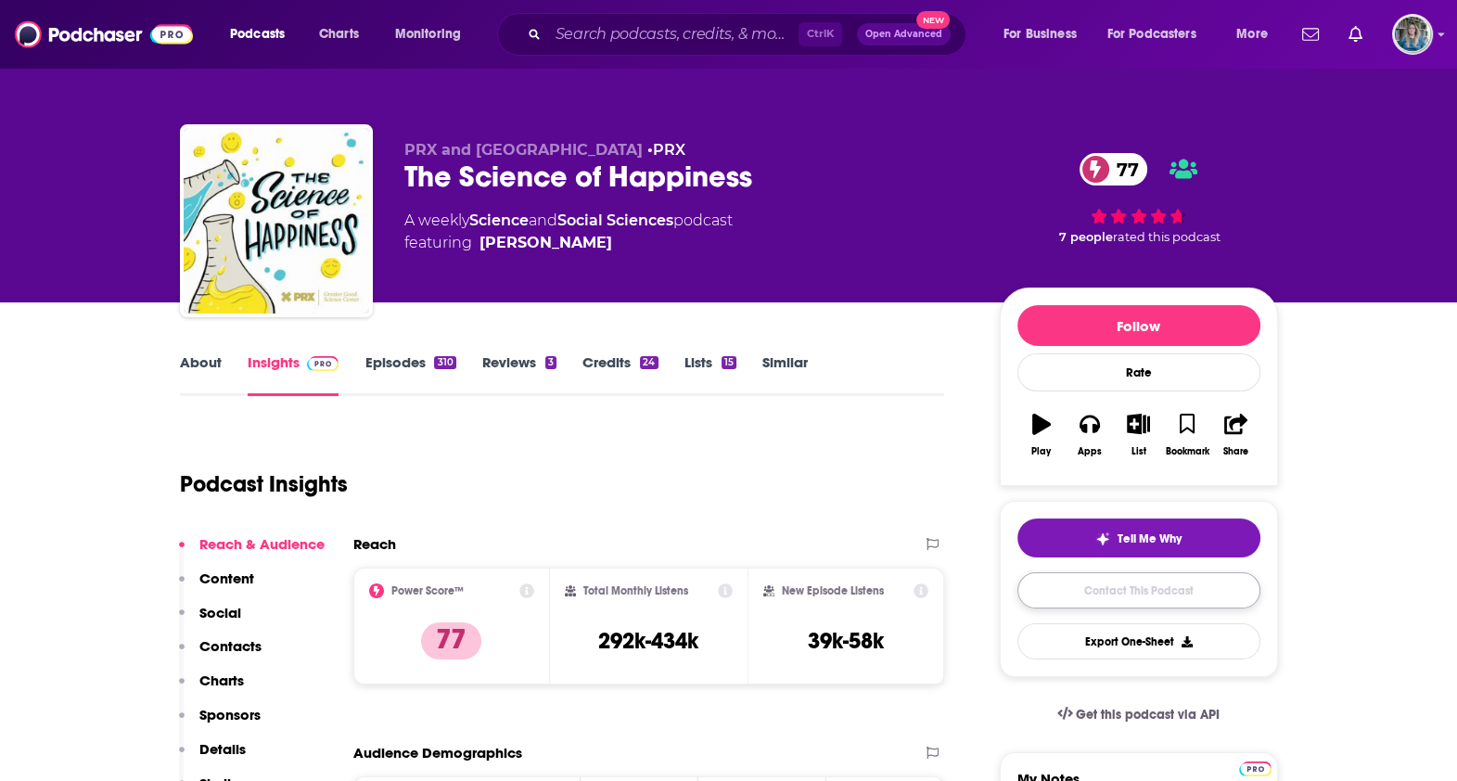
click at [1165, 583] on link "Contact This Podcast" at bounding box center [1139, 590] width 243 height 36
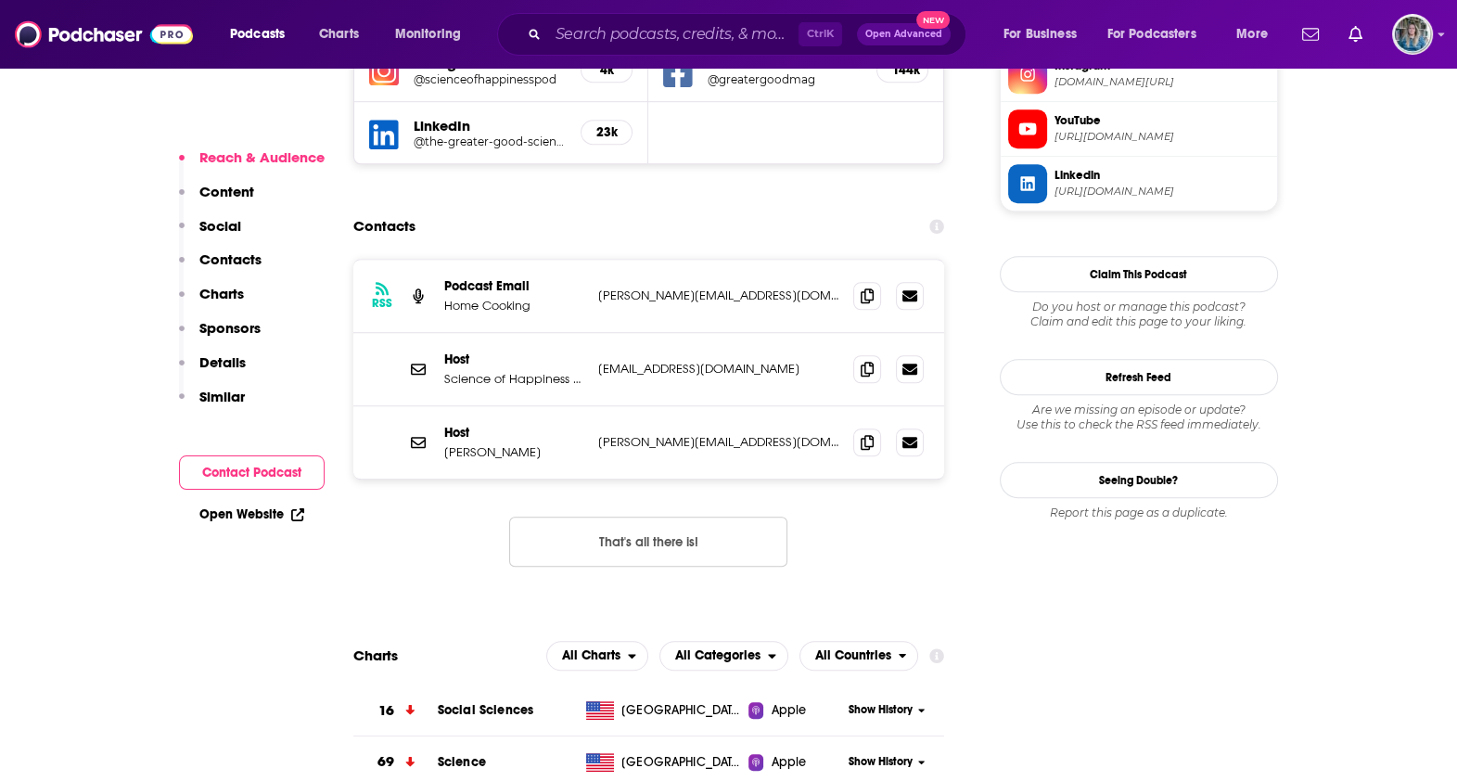
scroll to position [1633, 0]
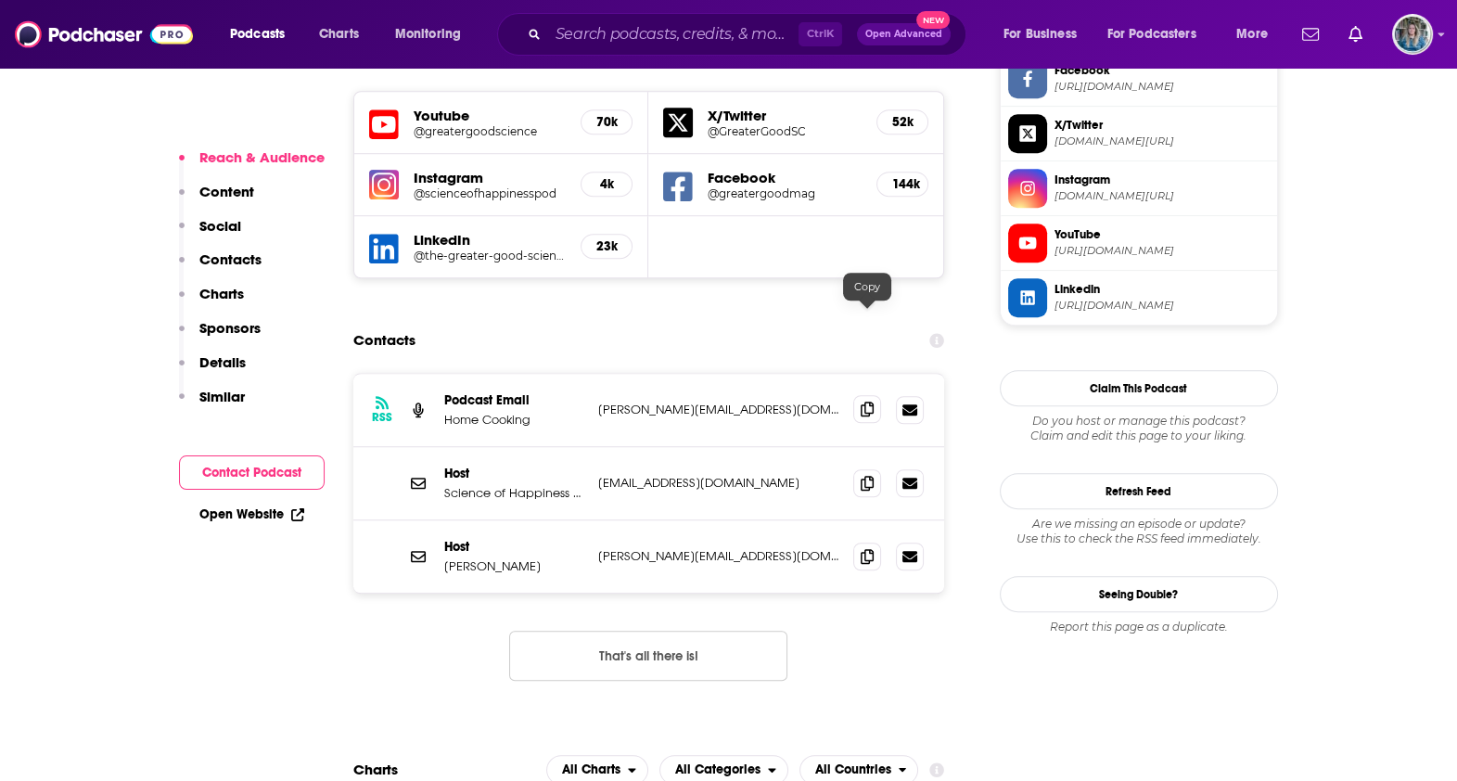
click at [863, 402] on icon at bounding box center [867, 409] width 13 height 15
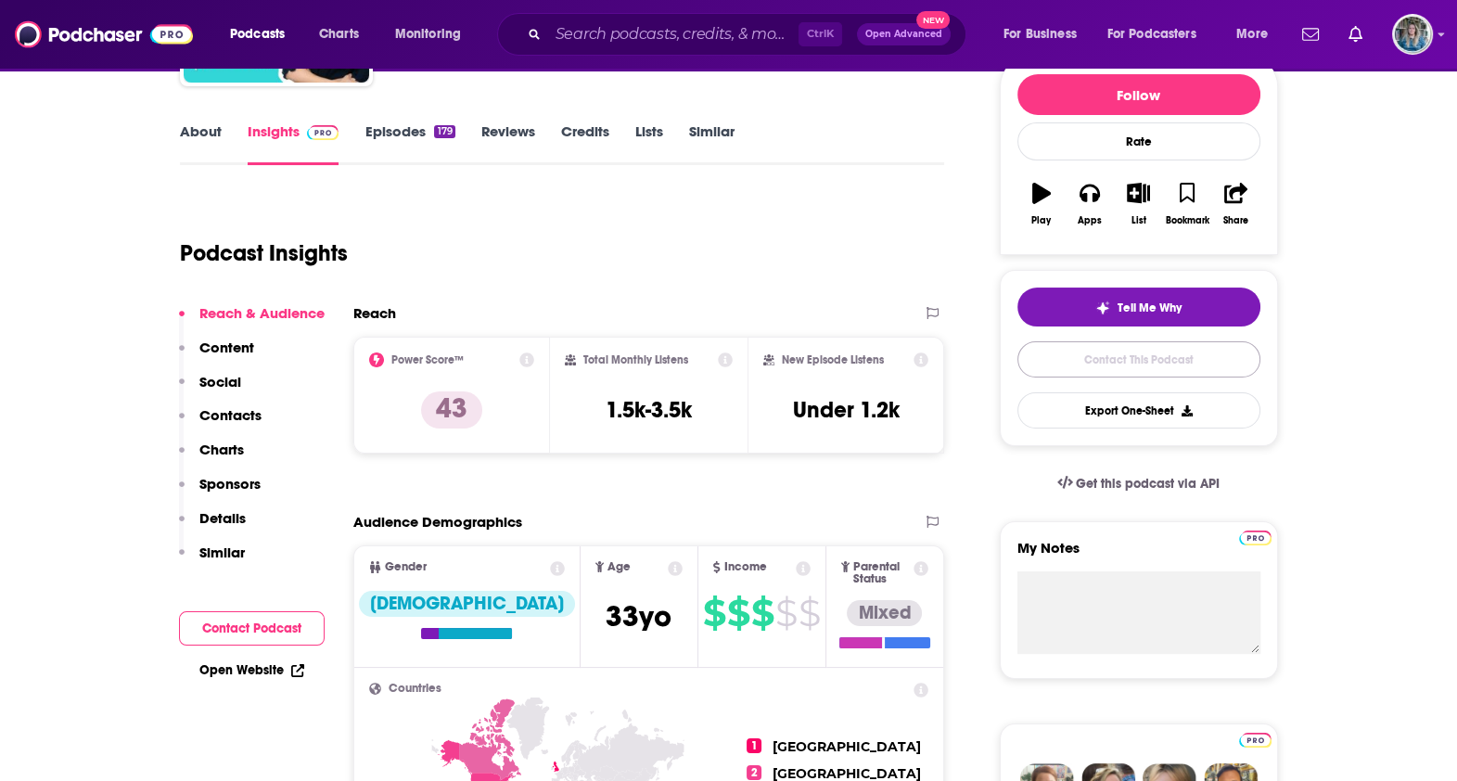
click at [1120, 348] on link "Contact This Podcast" at bounding box center [1139, 359] width 243 height 36
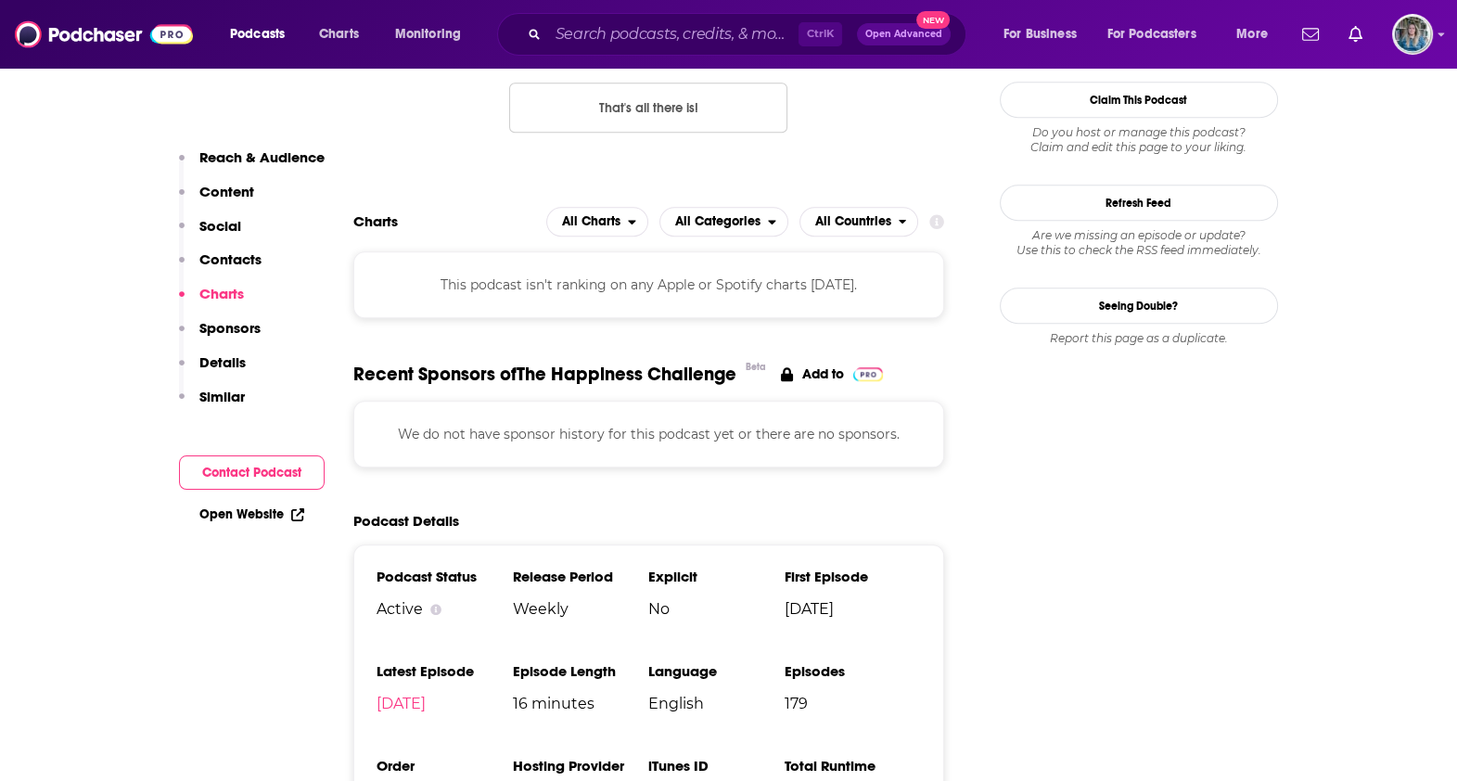
scroll to position [1647, 0]
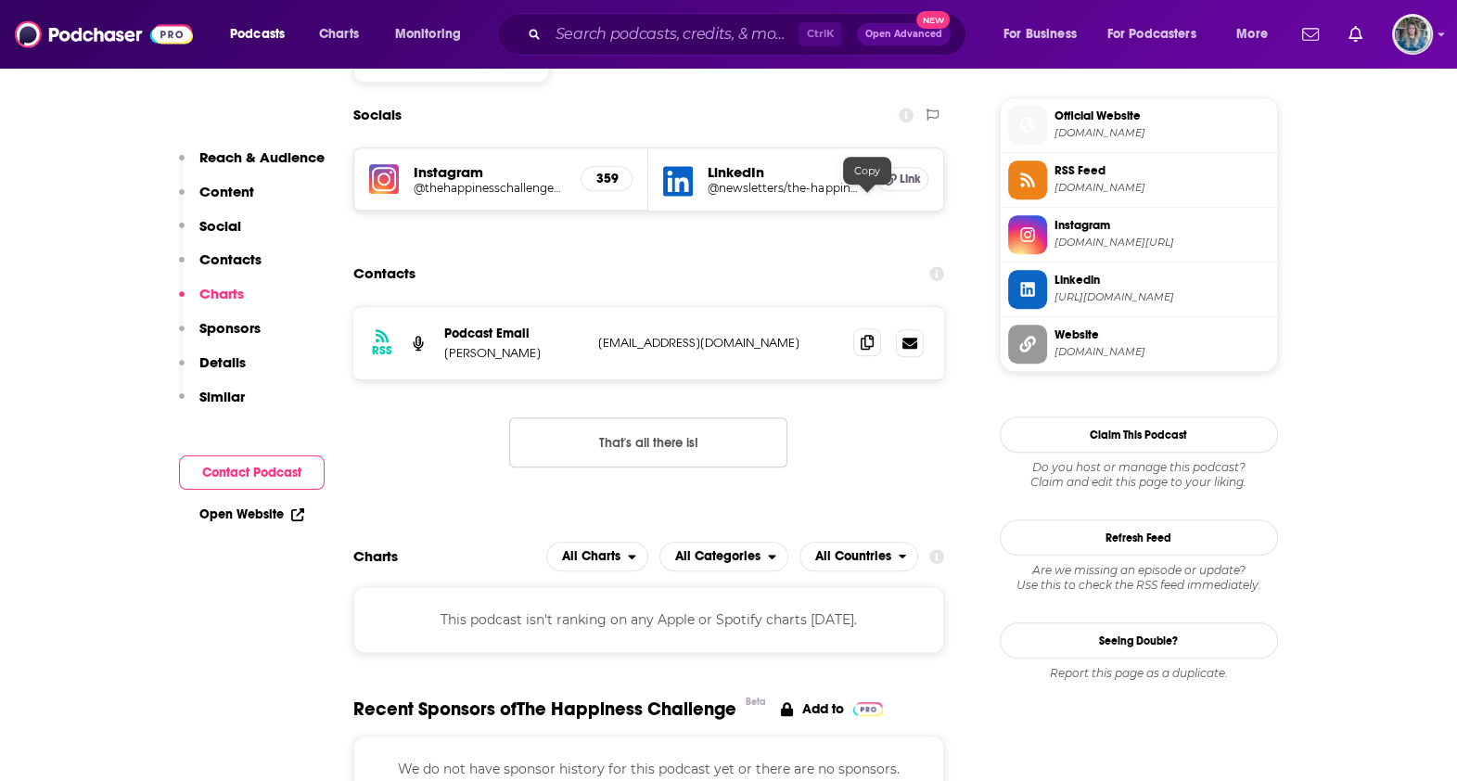
click at [867, 335] on icon at bounding box center [867, 342] width 13 height 15
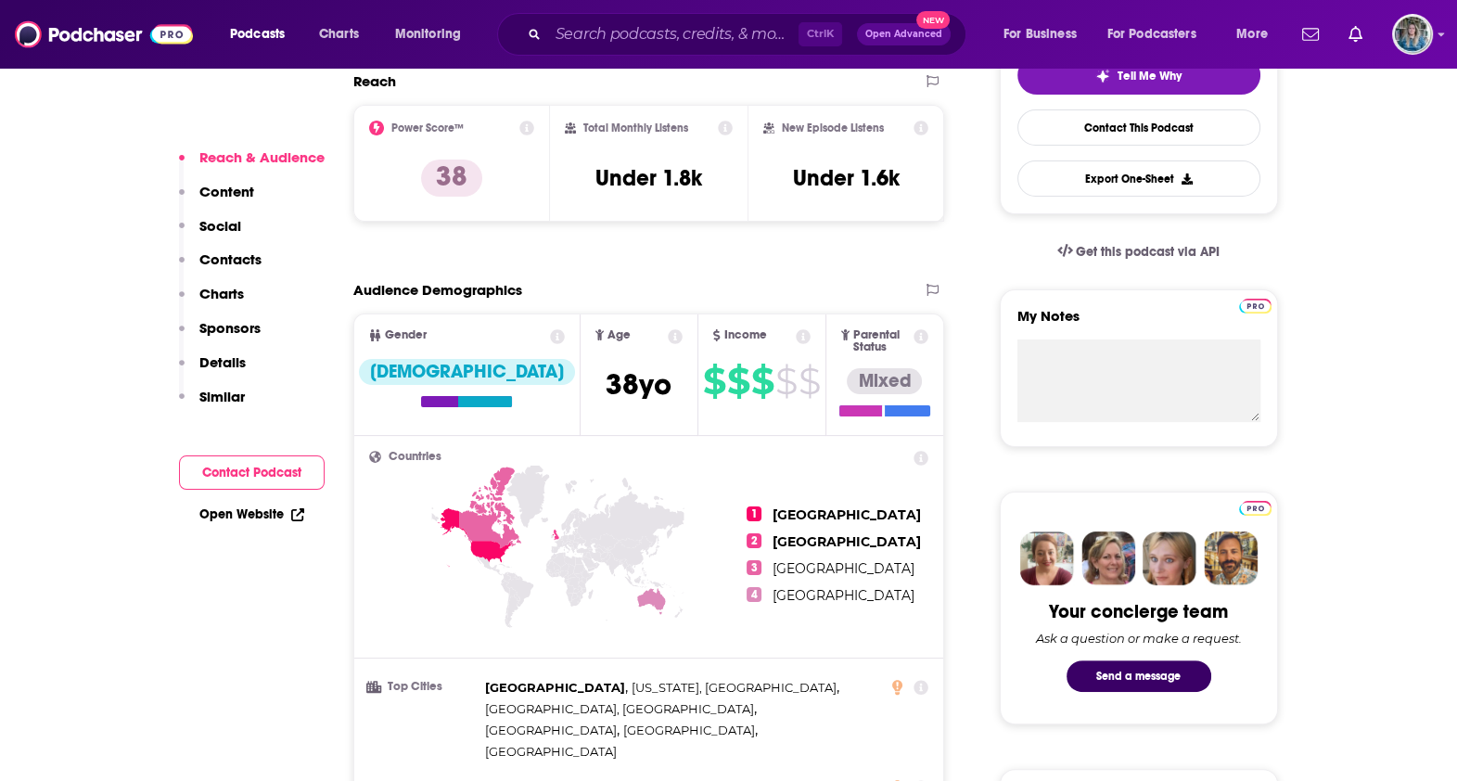
scroll to position [115, 0]
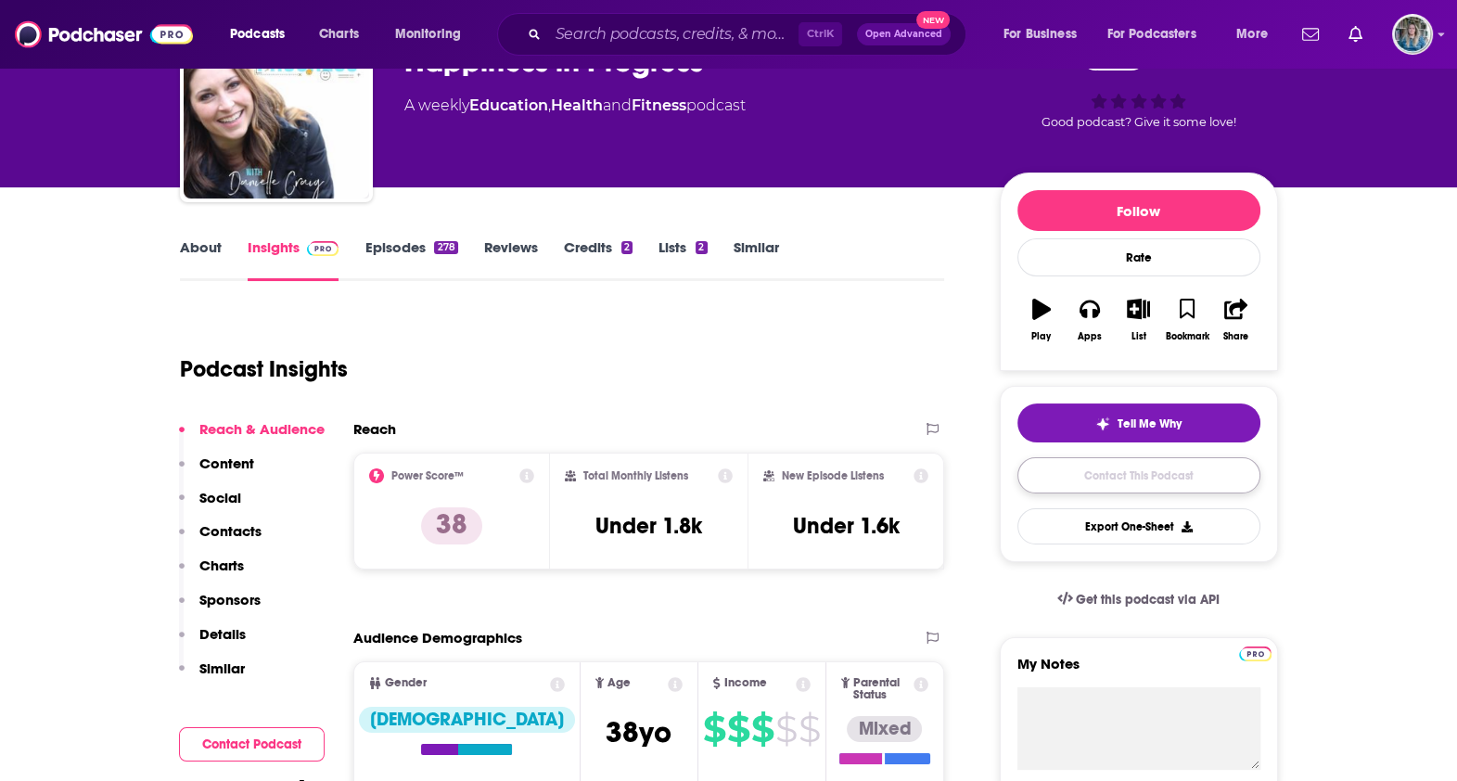
click at [1130, 478] on link "Contact This Podcast" at bounding box center [1139, 475] width 243 height 36
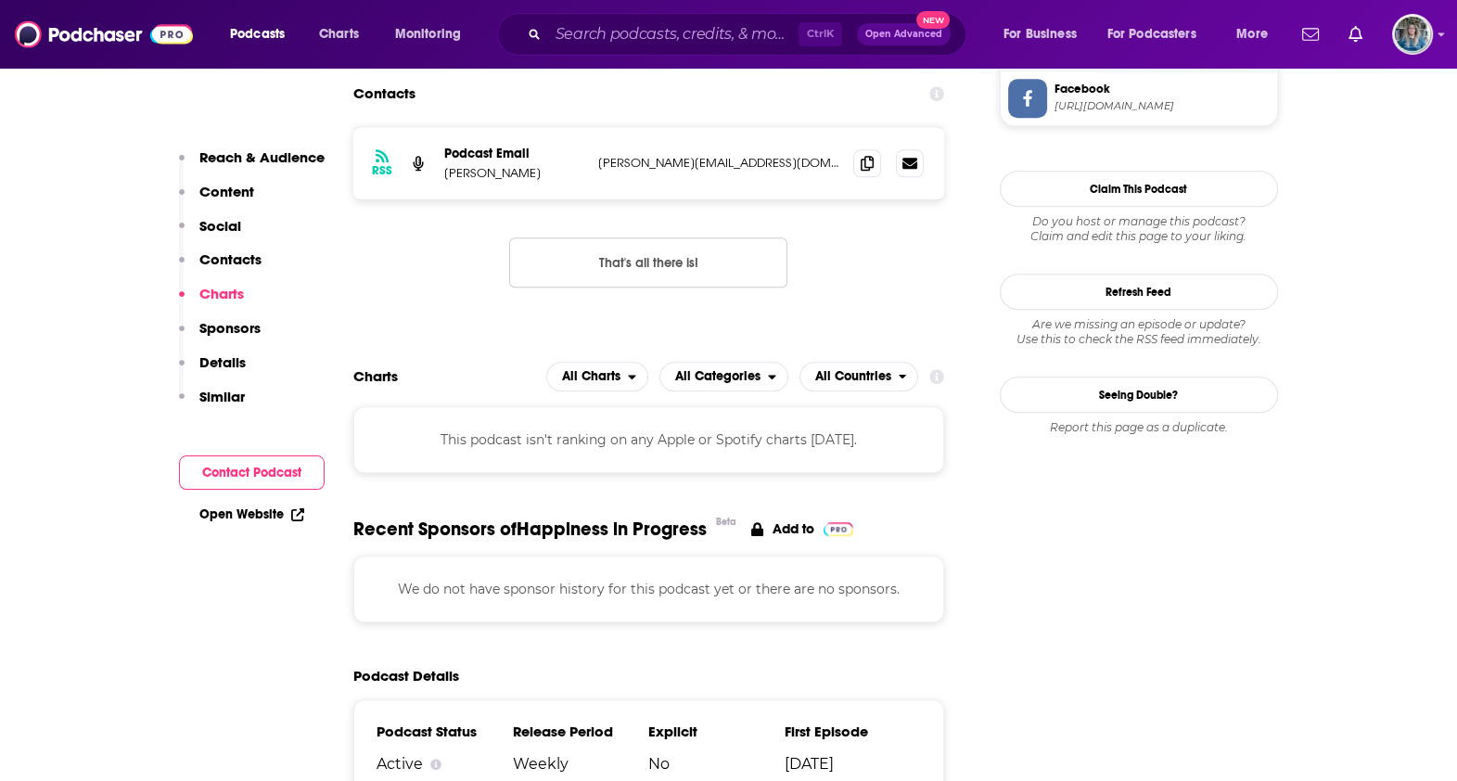
scroll to position [1551, 0]
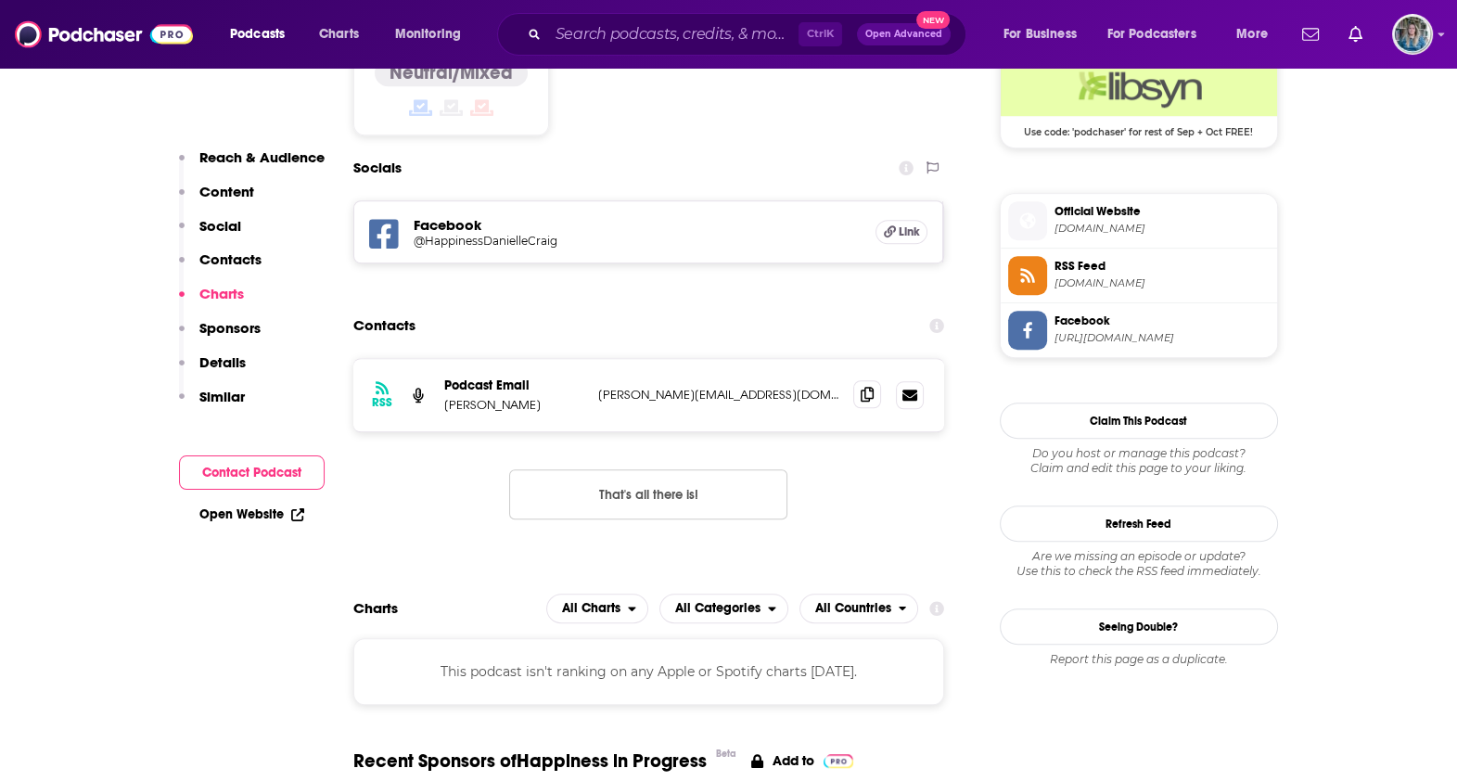
click at [870, 387] on icon at bounding box center [867, 394] width 13 height 15
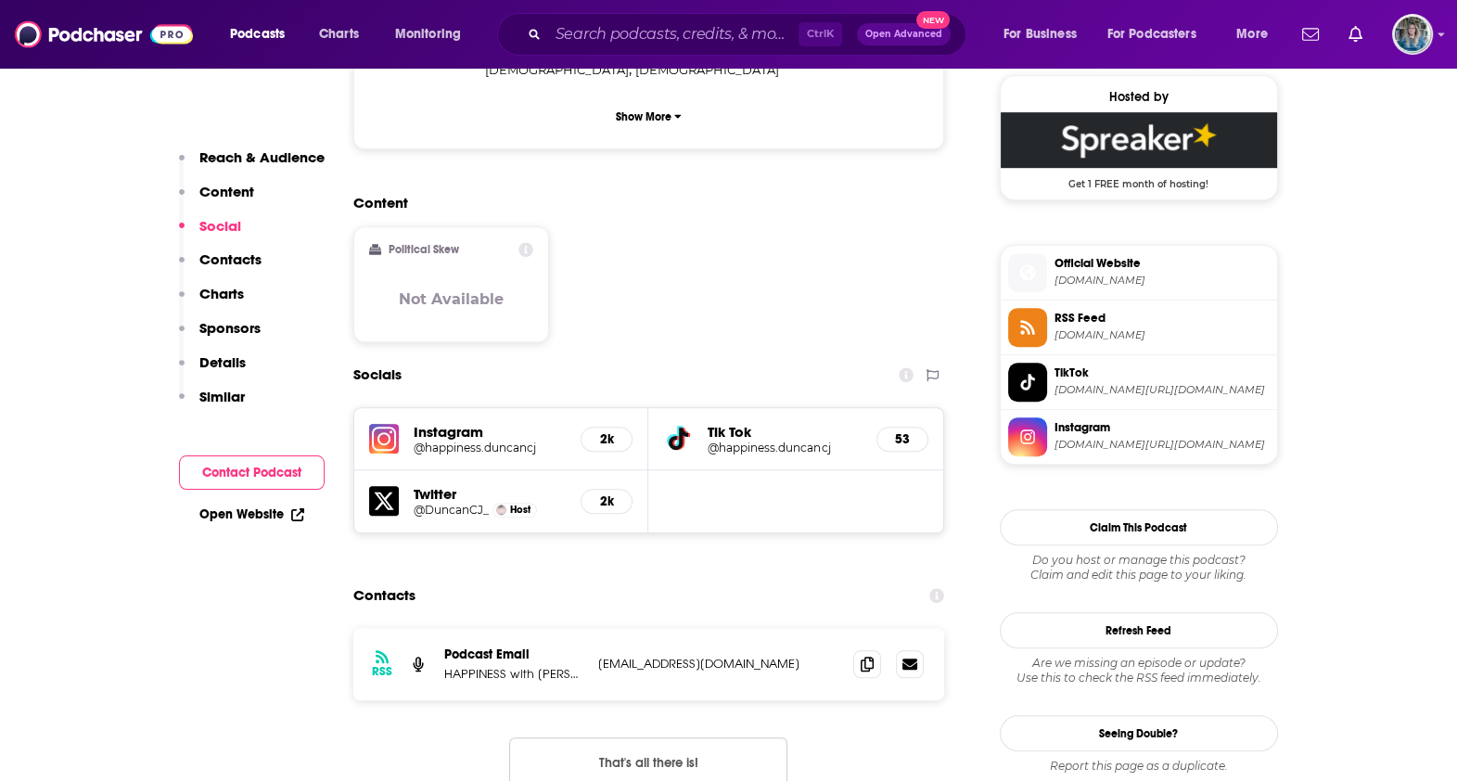
scroll to position [1507, 0]
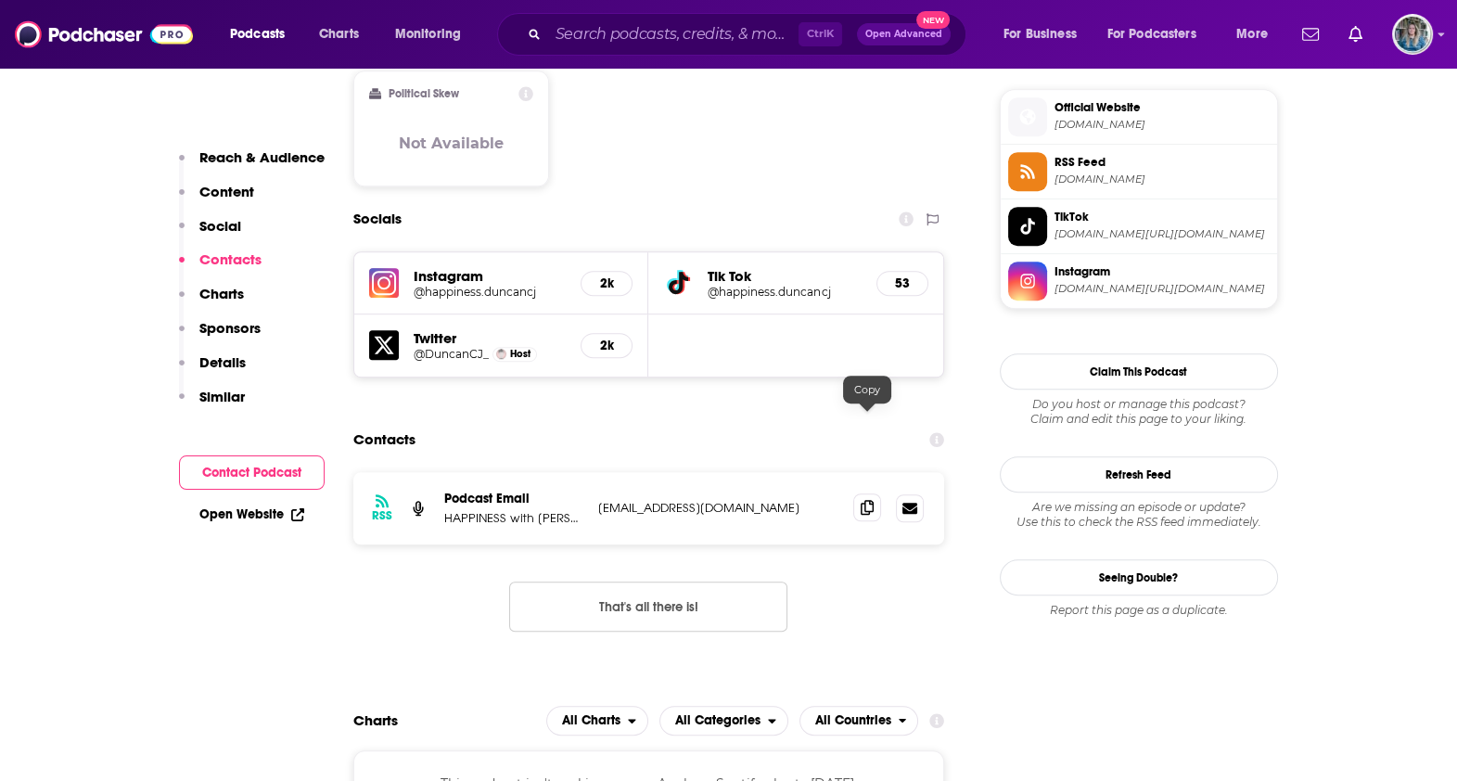
click at [862, 500] on icon at bounding box center [867, 507] width 13 height 15
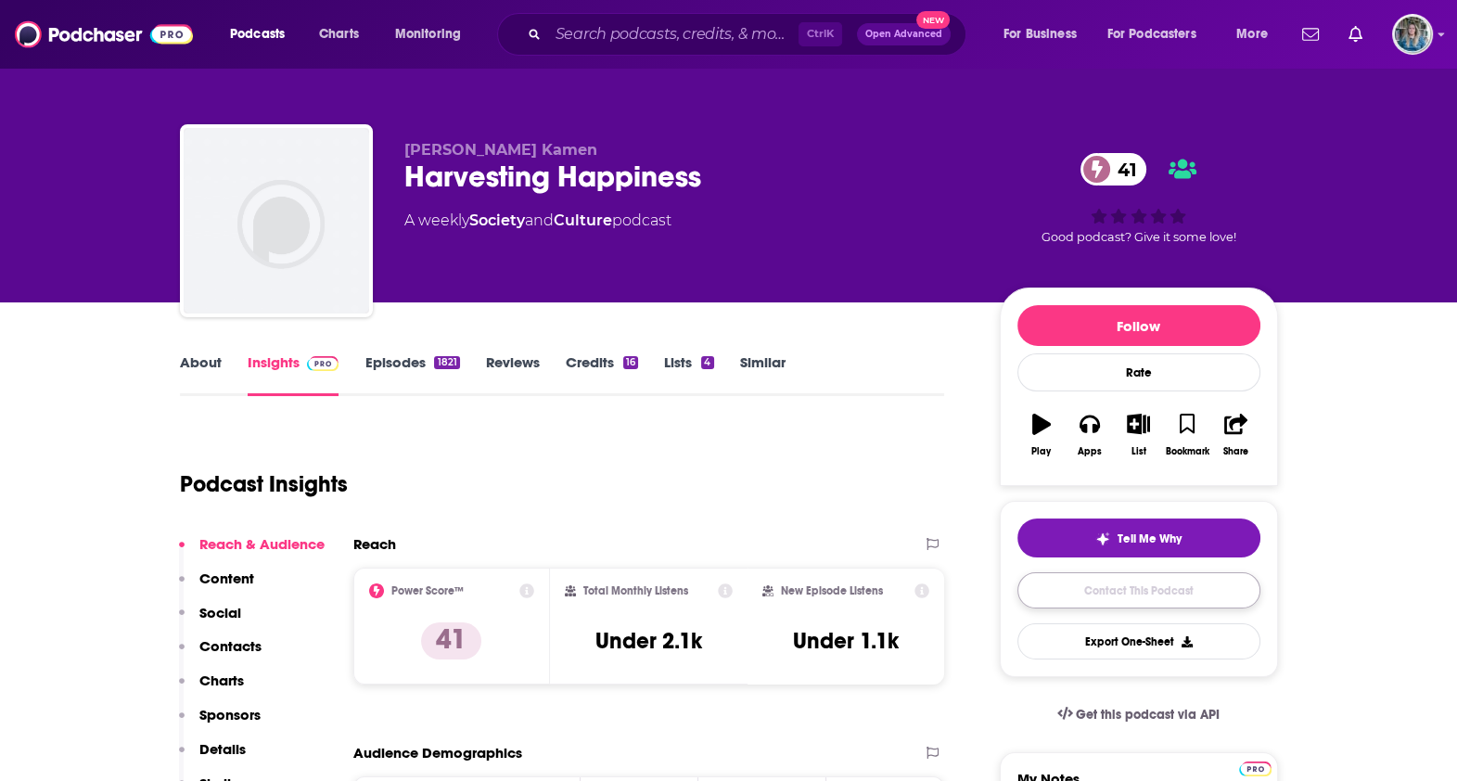
click at [1123, 594] on link "Contact This Podcast" at bounding box center [1139, 590] width 243 height 36
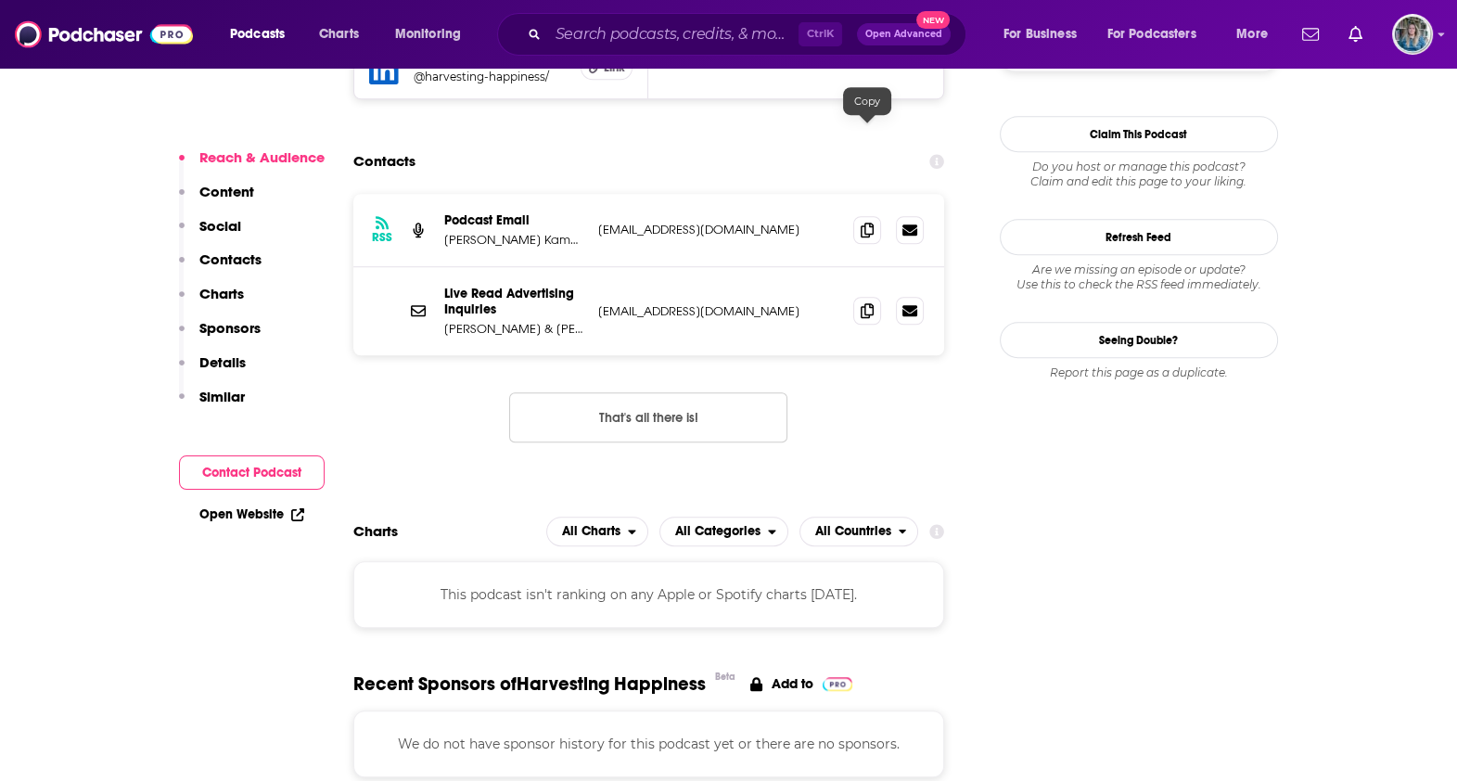
scroll to position [1592, 0]
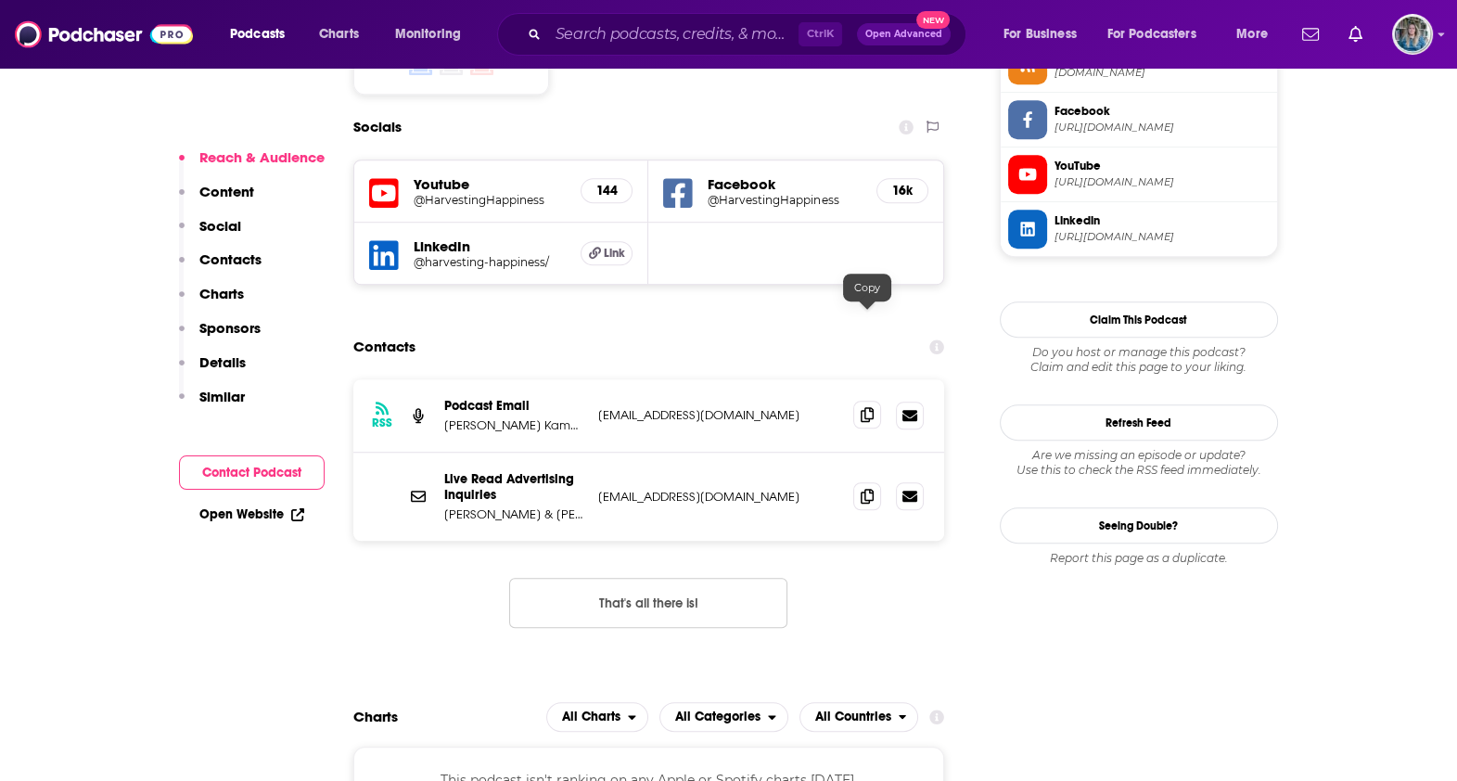
click at [867, 407] on icon at bounding box center [867, 414] width 13 height 15
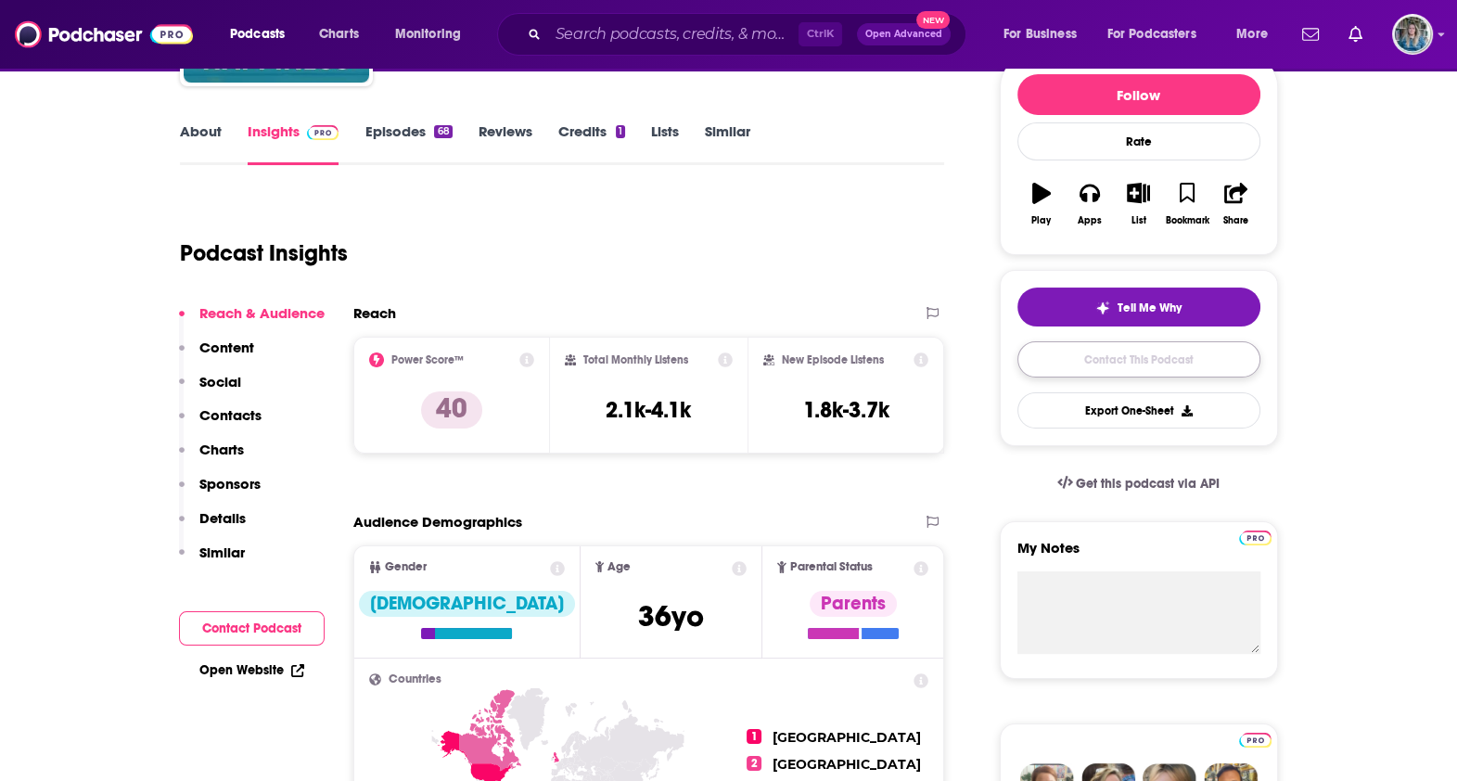
click at [1088, 364] on link "Contact This Podcast" at bounding box center [1139, 359] width 243 height 36
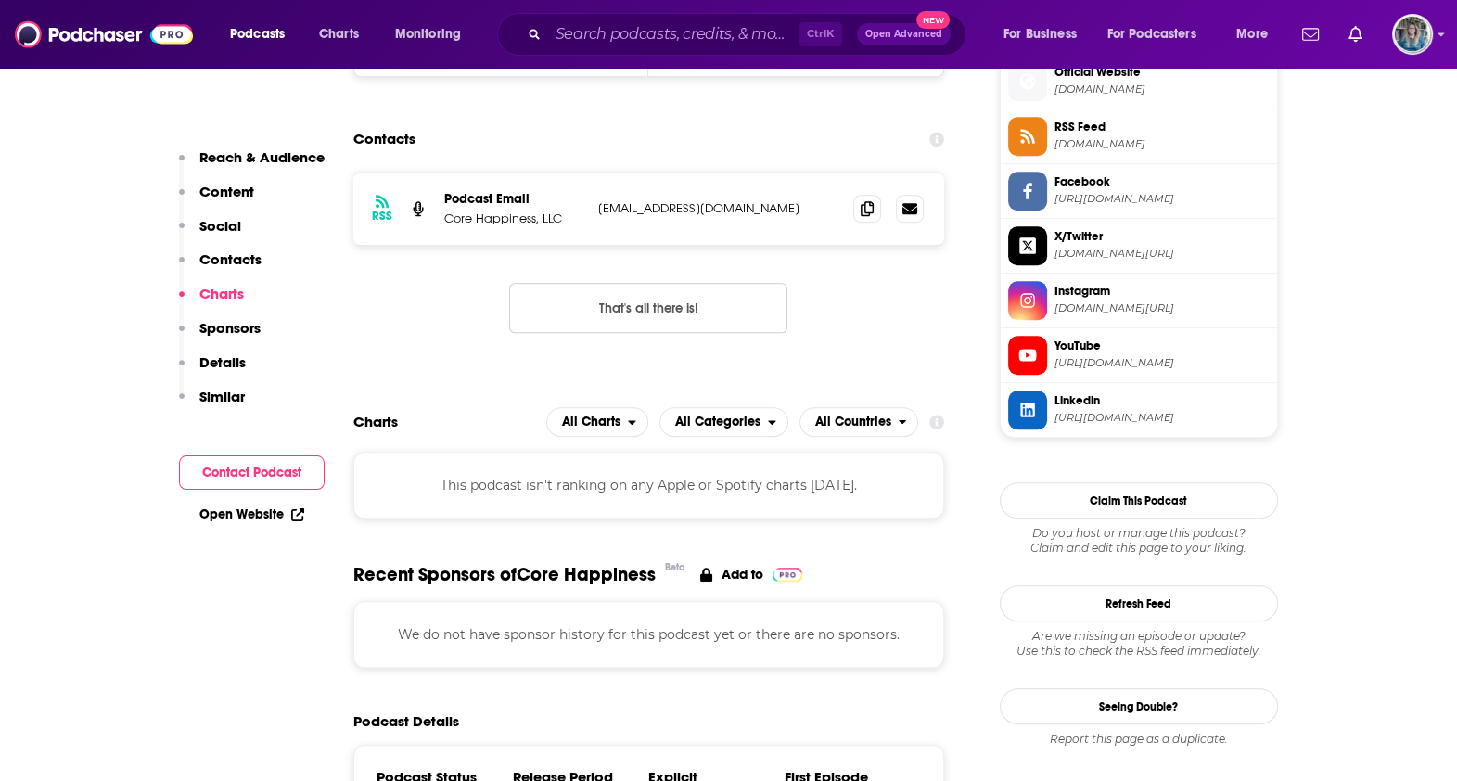
scroll to position [1428, 0]
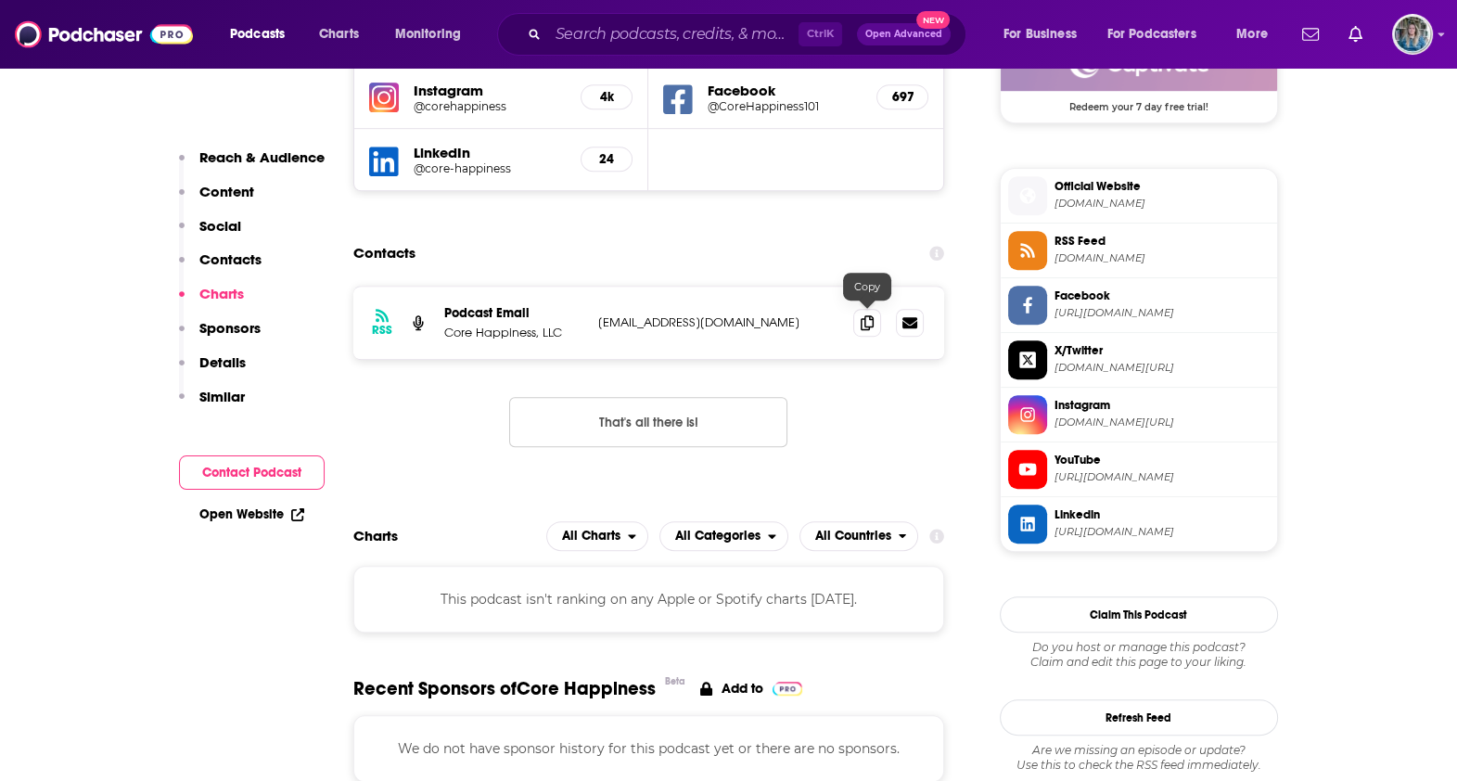
drag, startPoint x: 872, startPoint y: 317, endPoint x: 847, endPoint y: 379, distance: 67.0
click at [872, 316] on icon at bounding box center [867, 322] width 13 height 15
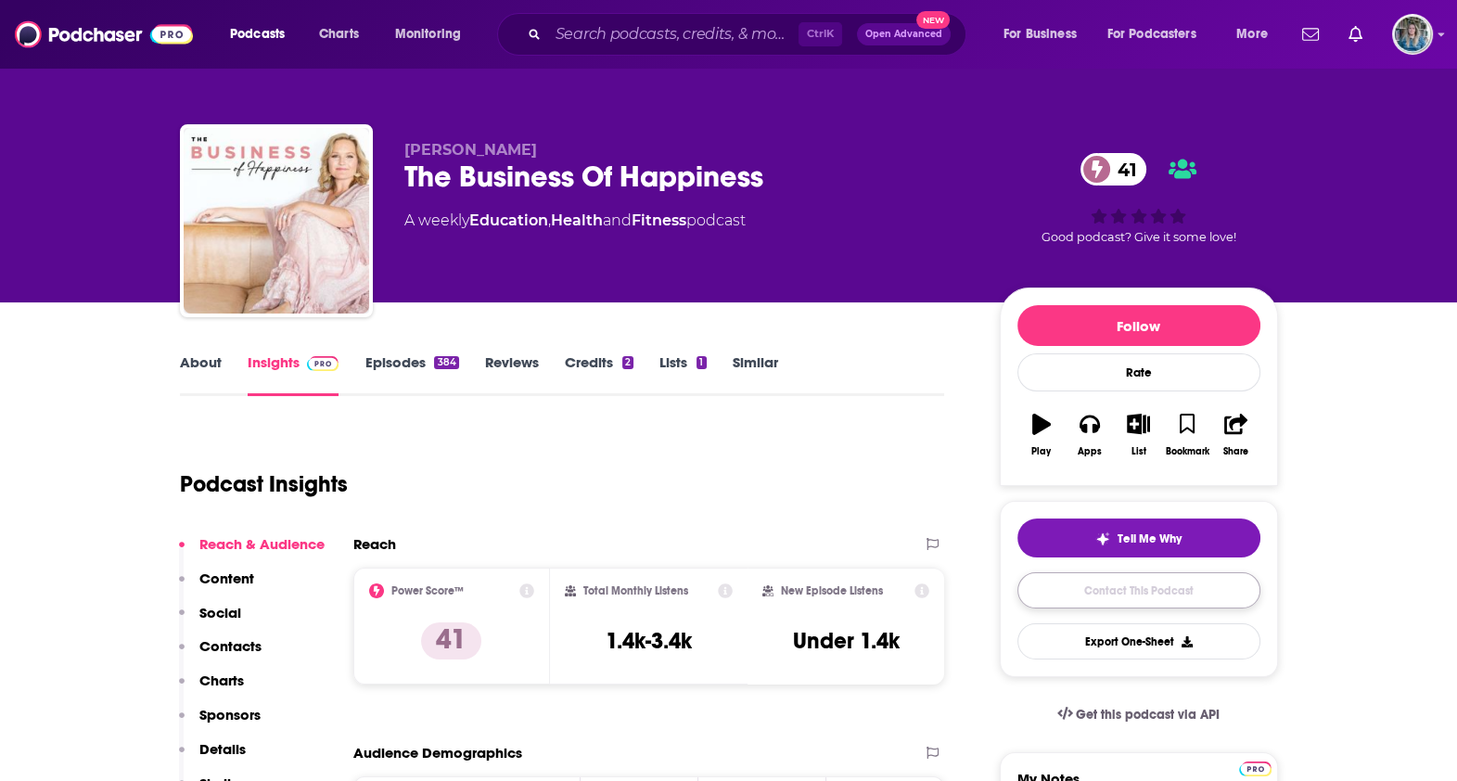
click at [1094, 579] on link "Contact This Podcast" at bounding box center [1139, 590] width 243 height 36
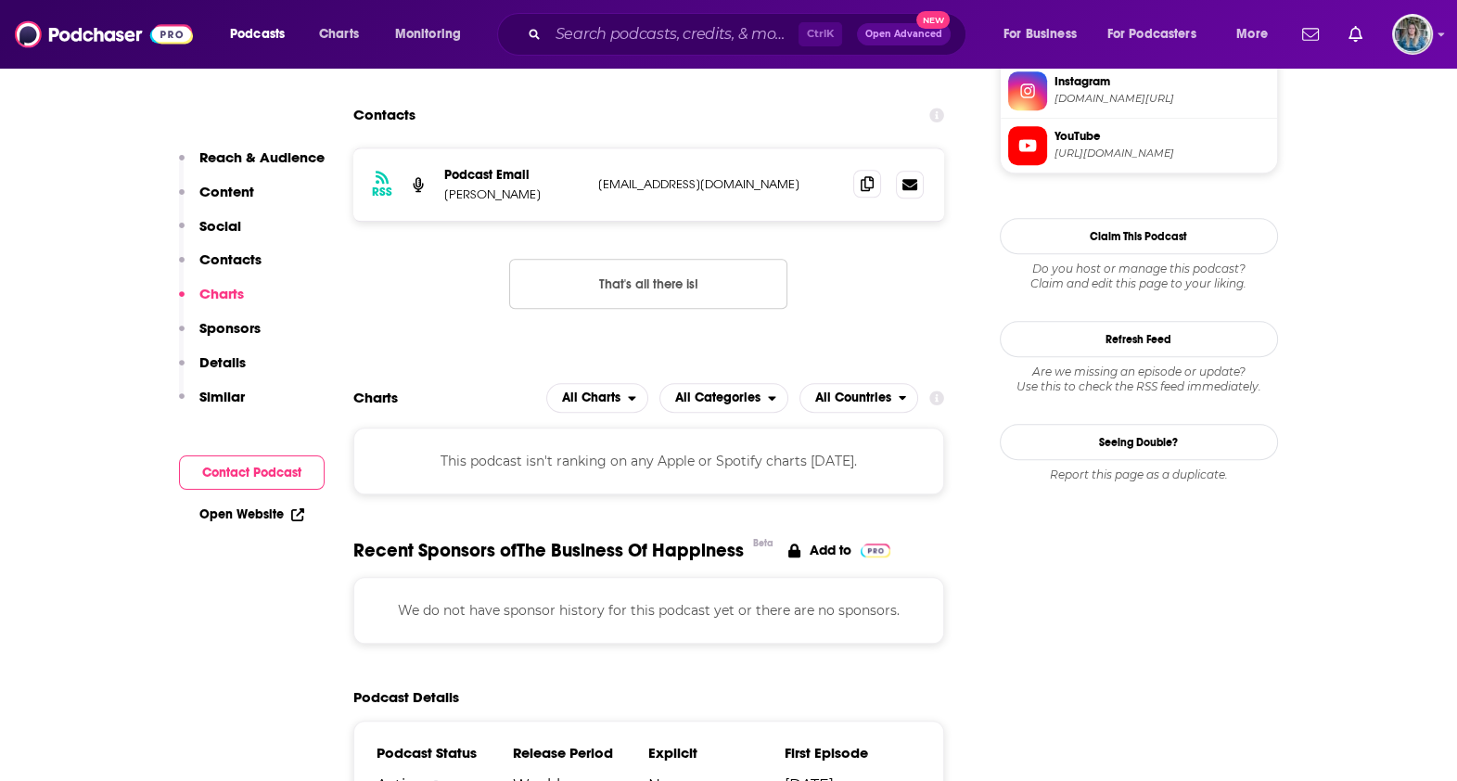
click at [859, 170] on span at bounding box center [867, 184] width 28 height 28
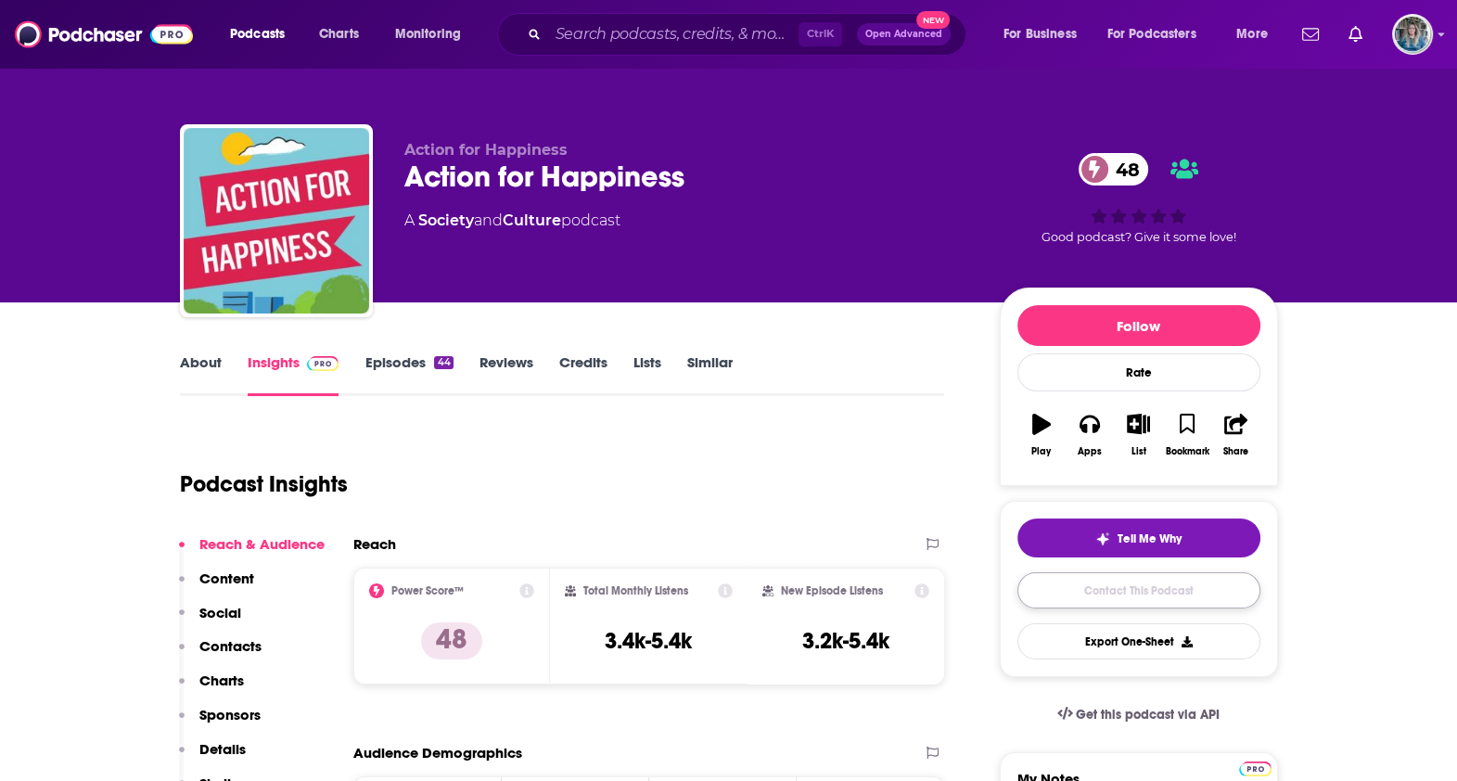
click at [1170, 593] on link "Contact This Podcast" at bounding box center [1139, 590] width 243 height 36
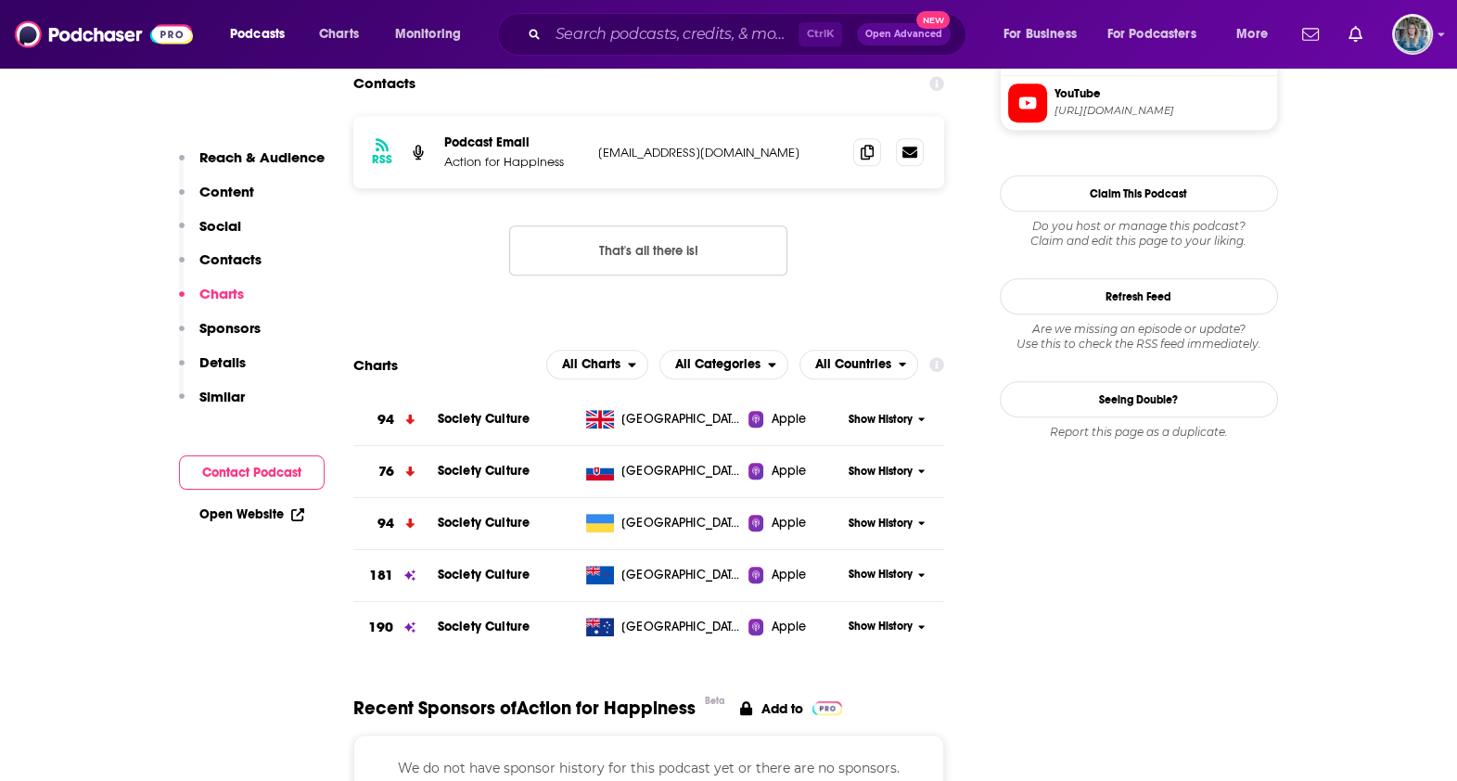
scroll to position [1546, 0]
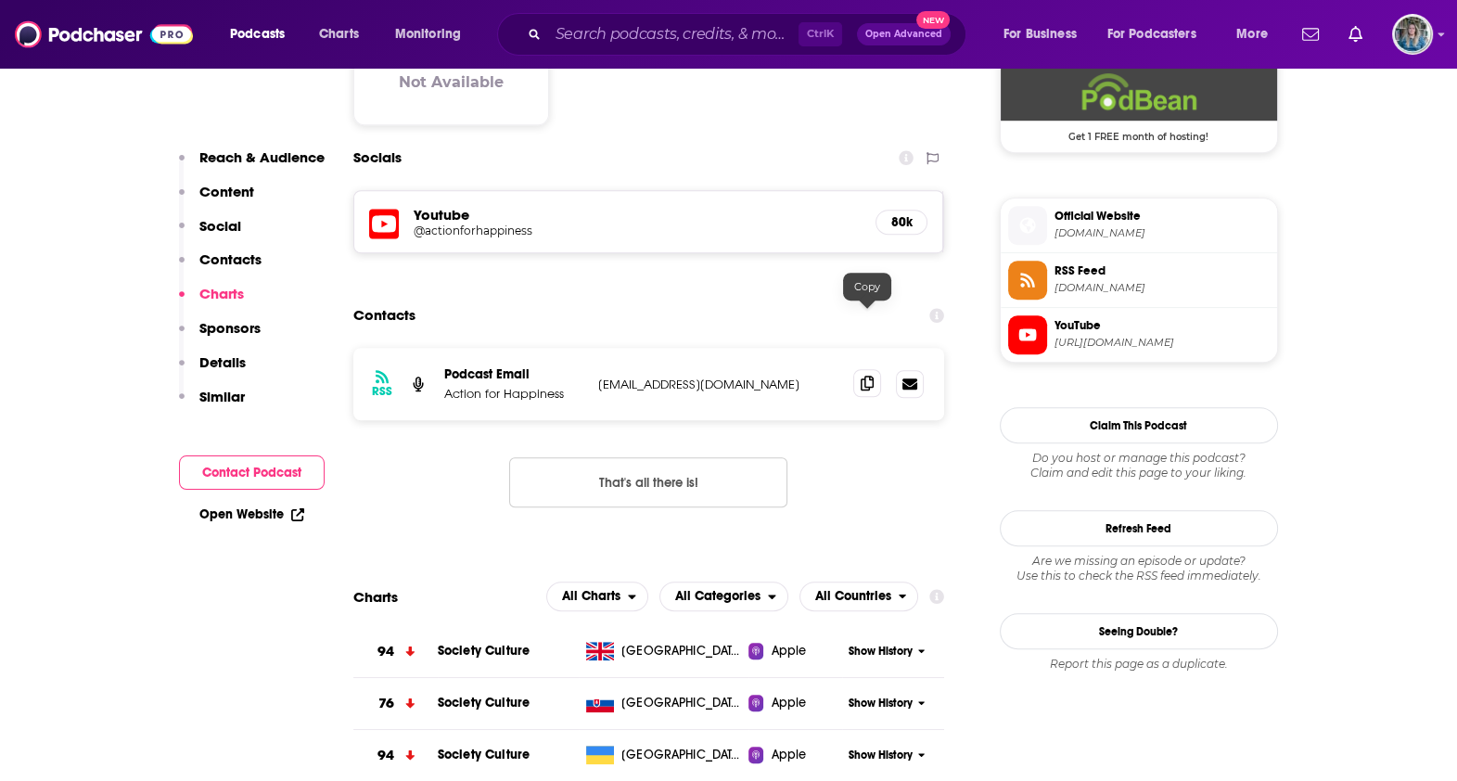
click at [863, 376] on icon at bounding box center [867, 383] width 13 height 15
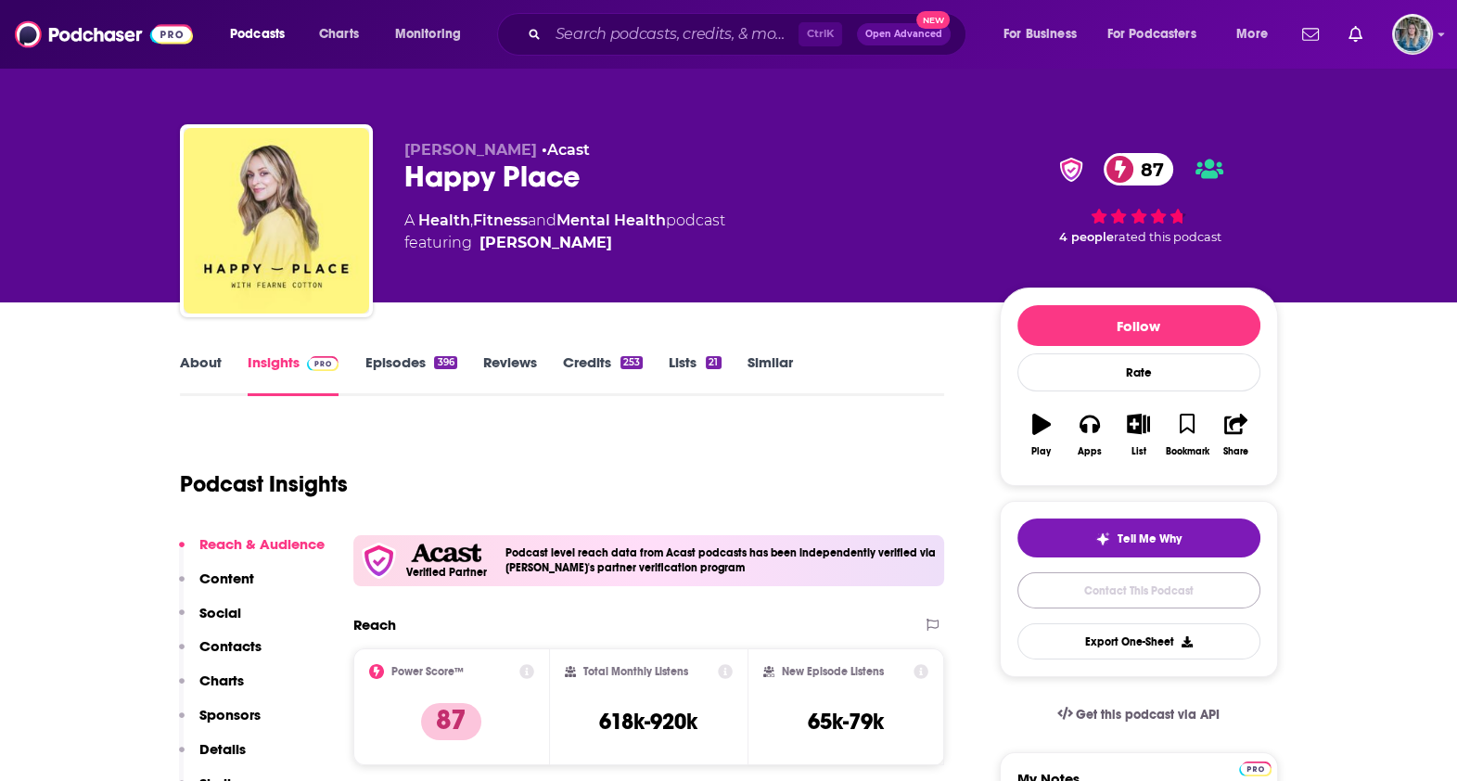
drag, startPoint x: 1132, startPoint y: 589, endPoint x: 1099, endPoint y: 594, distance: 32.8
click at [1132, 589] on link "Contact This Podcast" at bounding box center [1139, 590] width 243 height 36
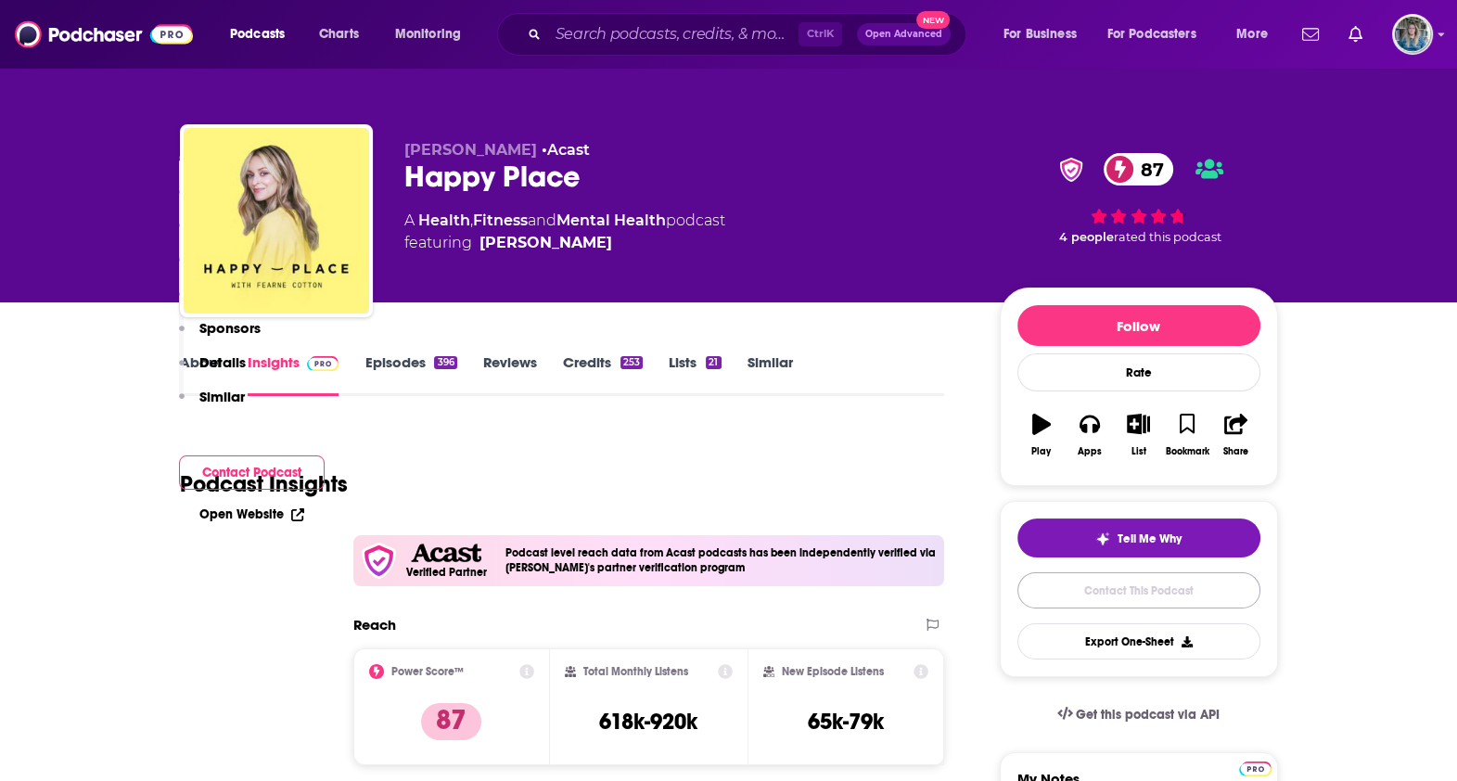
scroll to position [1968, 0]
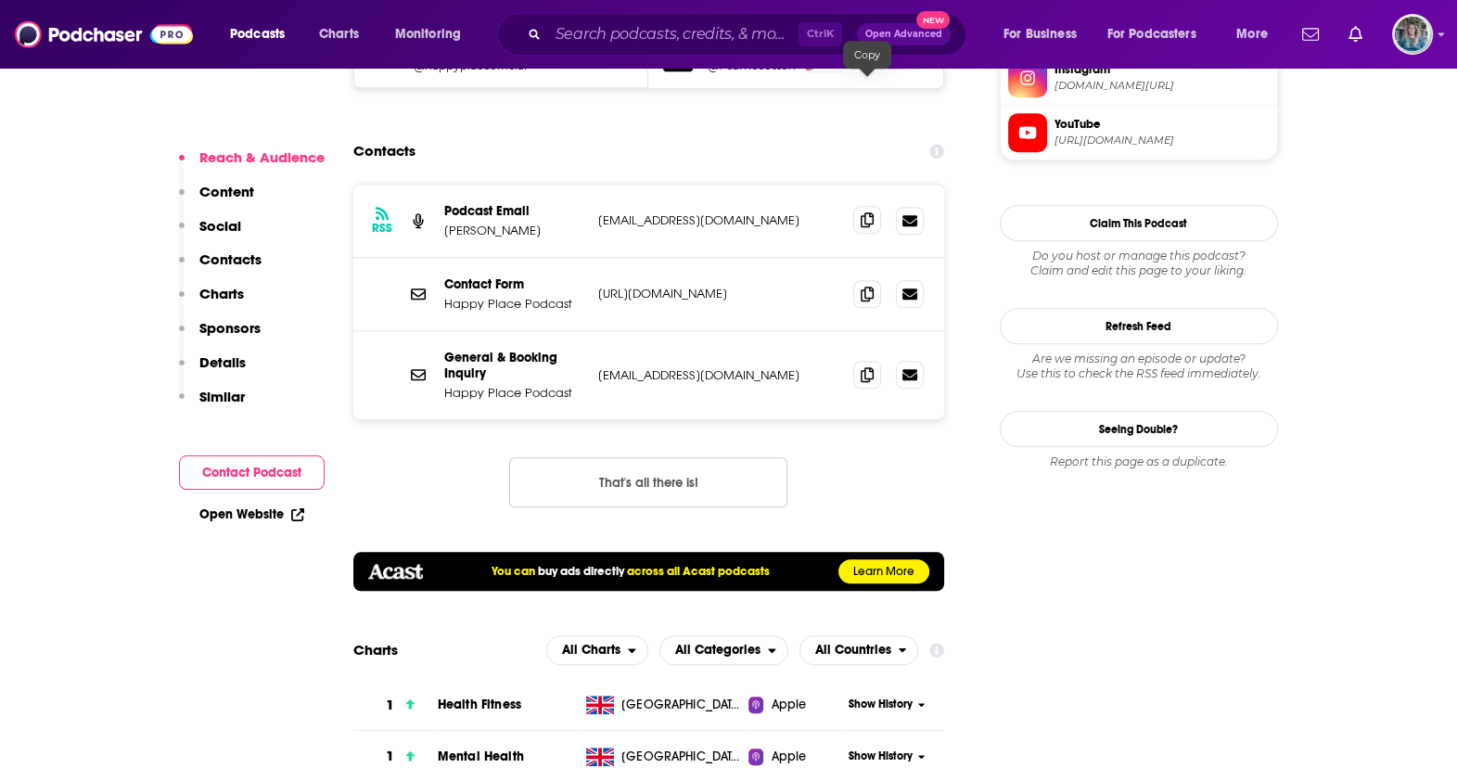
click at [861, 212] on icon at bounding box center [867, 219] width 13 height 15
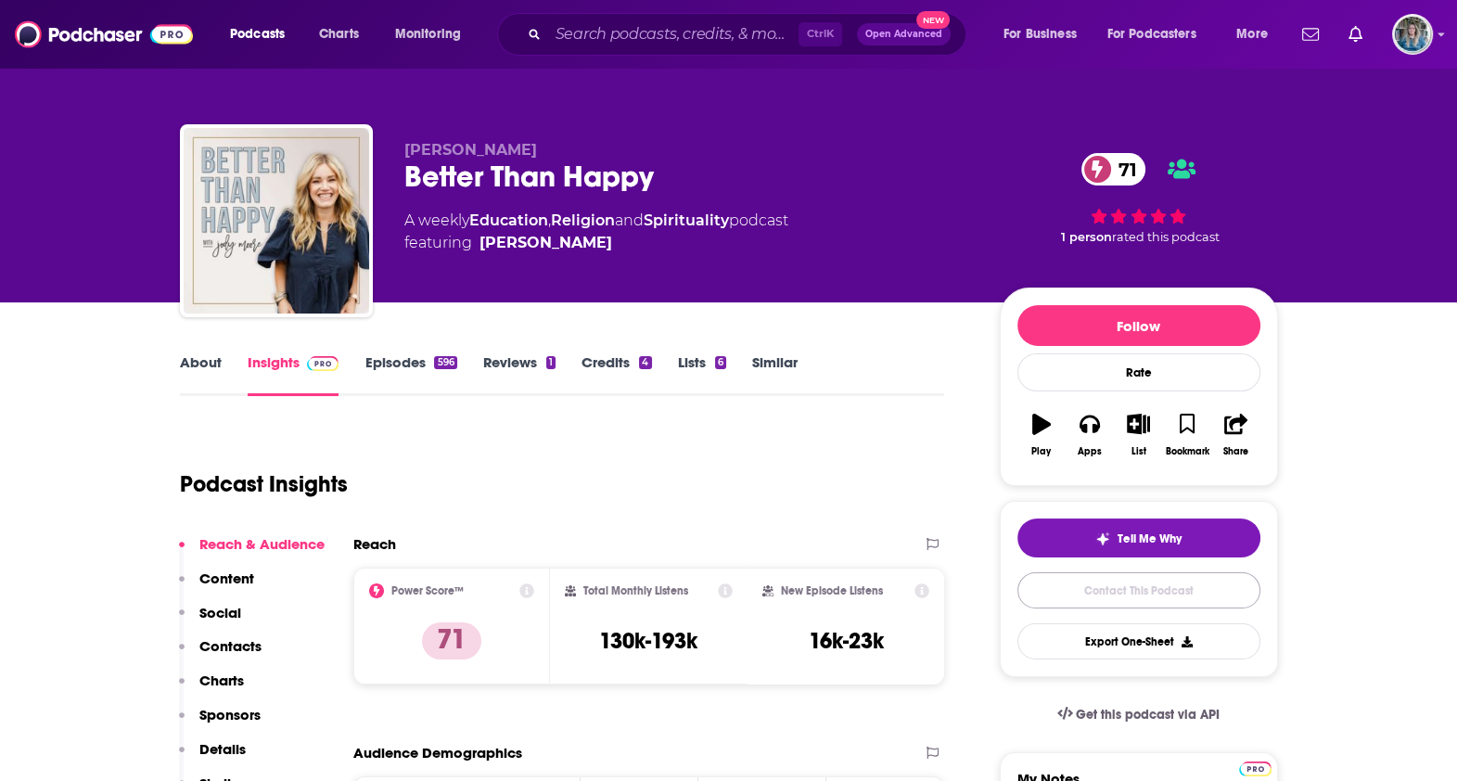
click at [1144, 577] on link "Contact This Podcast" at bounding box center [1139, 590] width 243 height 36
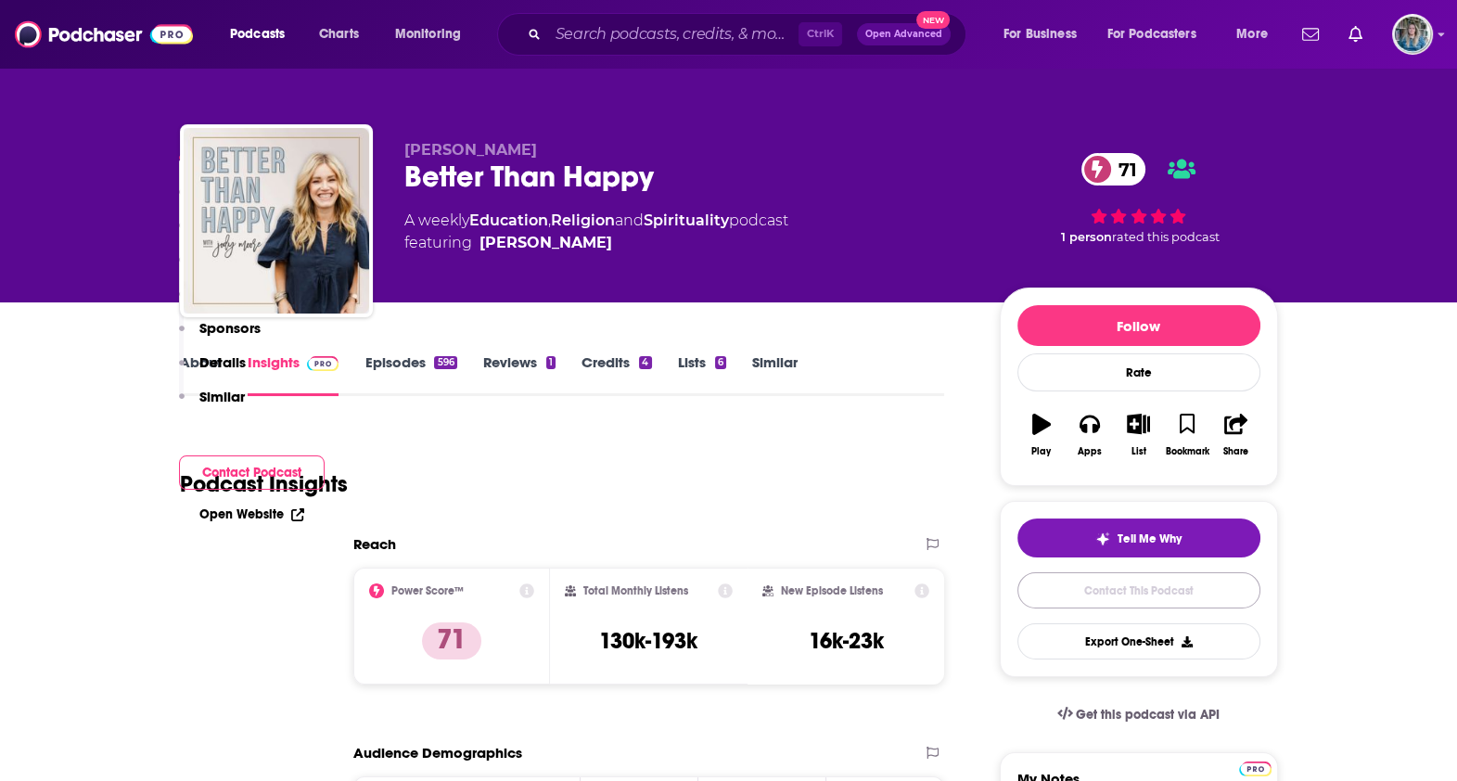
scroll to position [1762, 0]
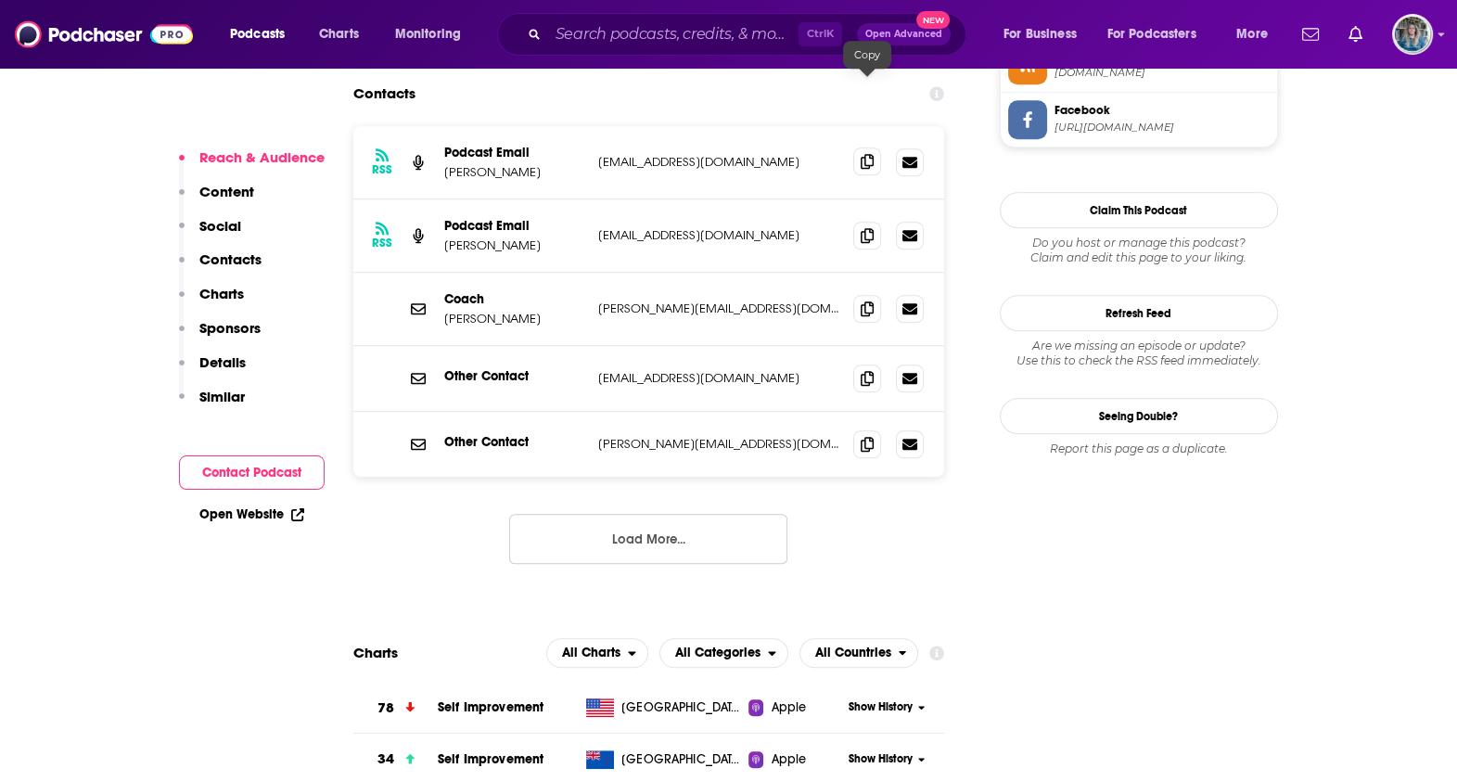
click at [867, 154] on icon at bounding box center [867, 161] width 13 height 15
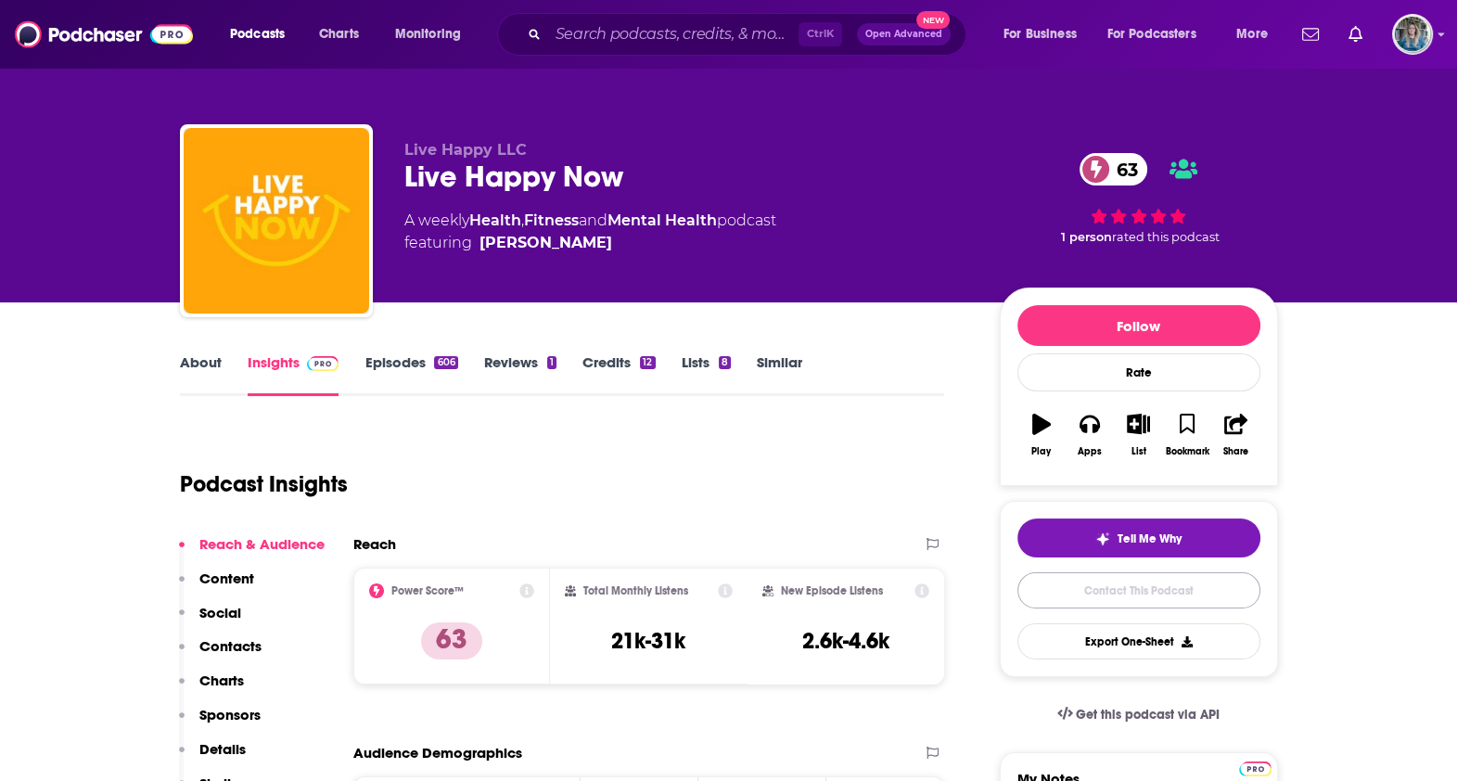
click at [1116, 587] on link "Contact This Podcast" at bounding box center [1139, 590] width 243 height 36
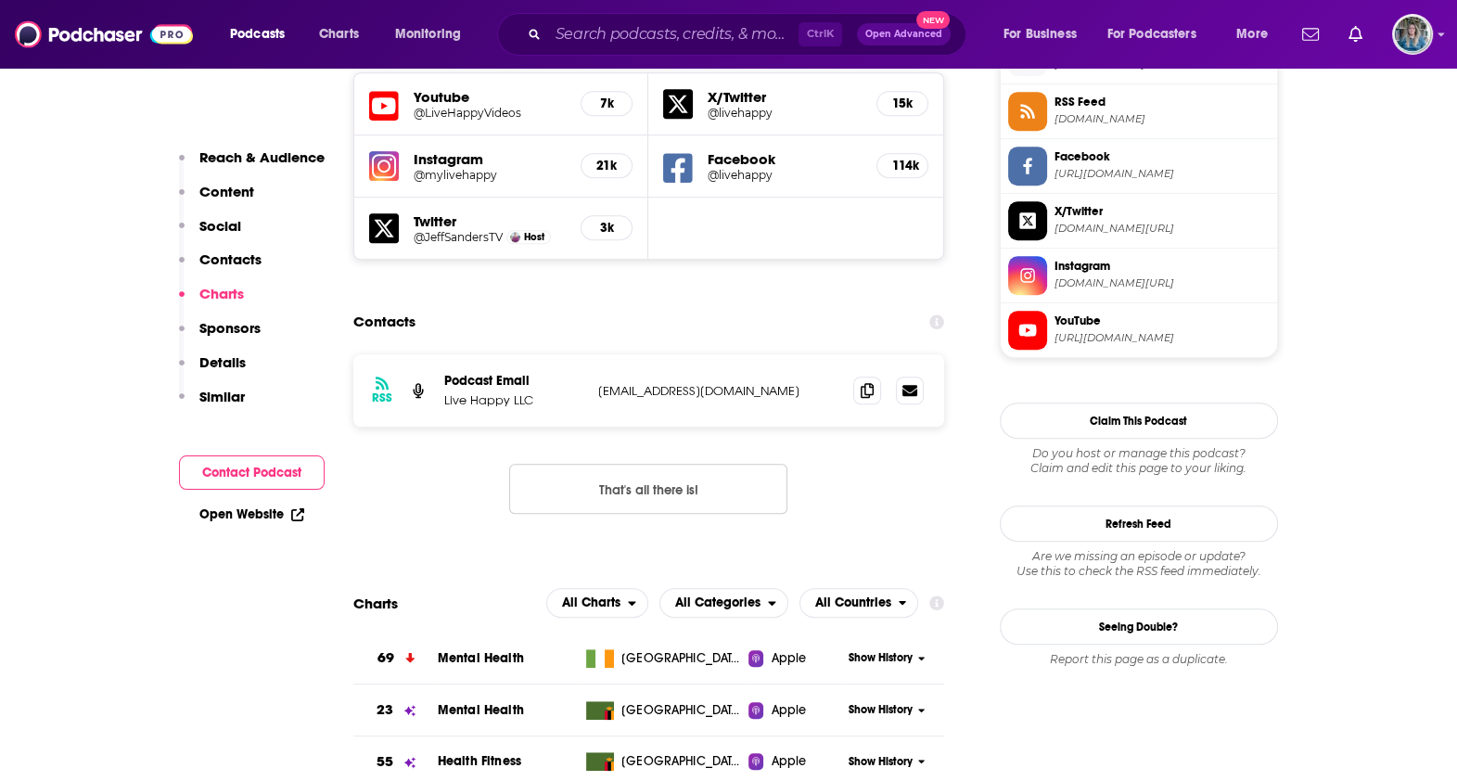
scroll to position [1655, 0]
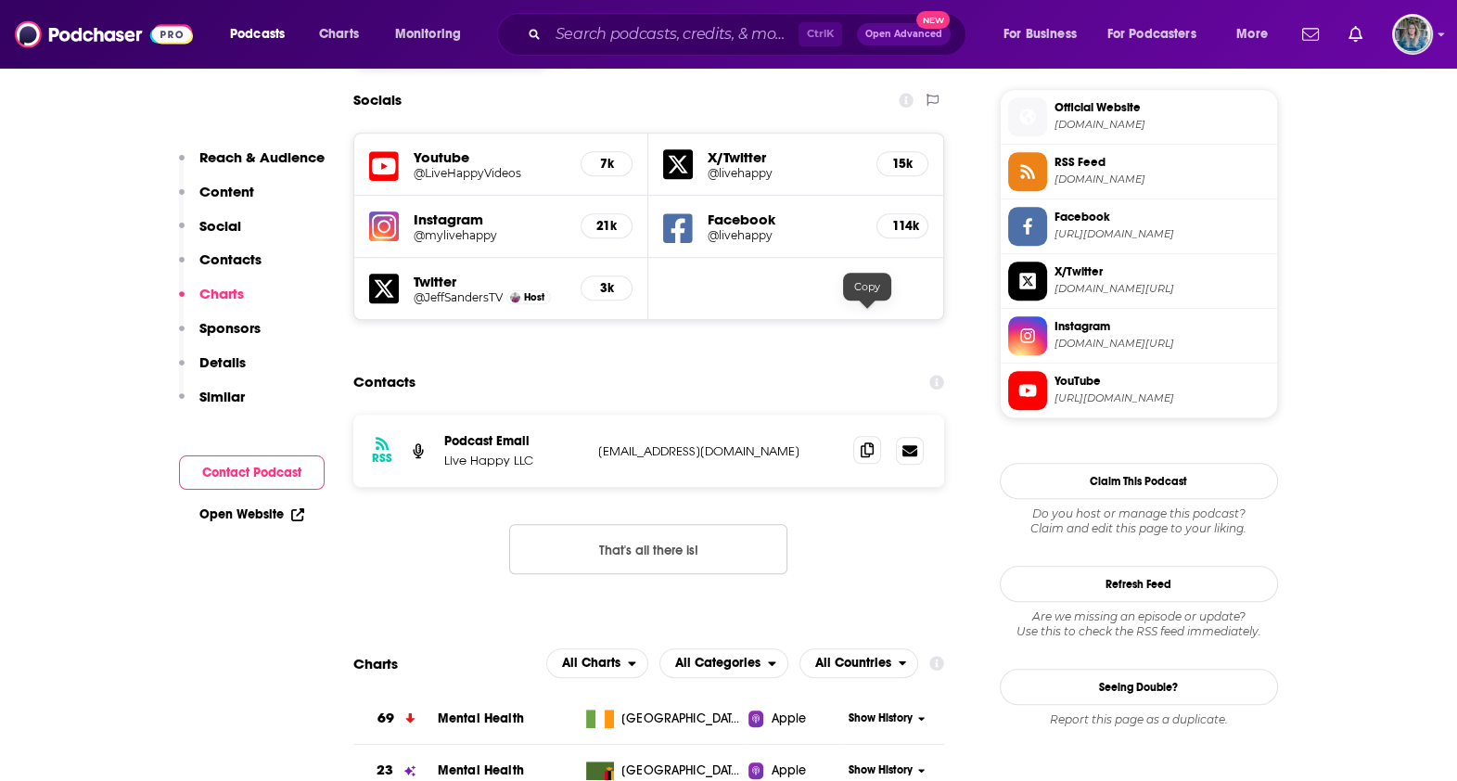
click at [867, 443] on icon at bounding box center [867, 450] width 13 height 15
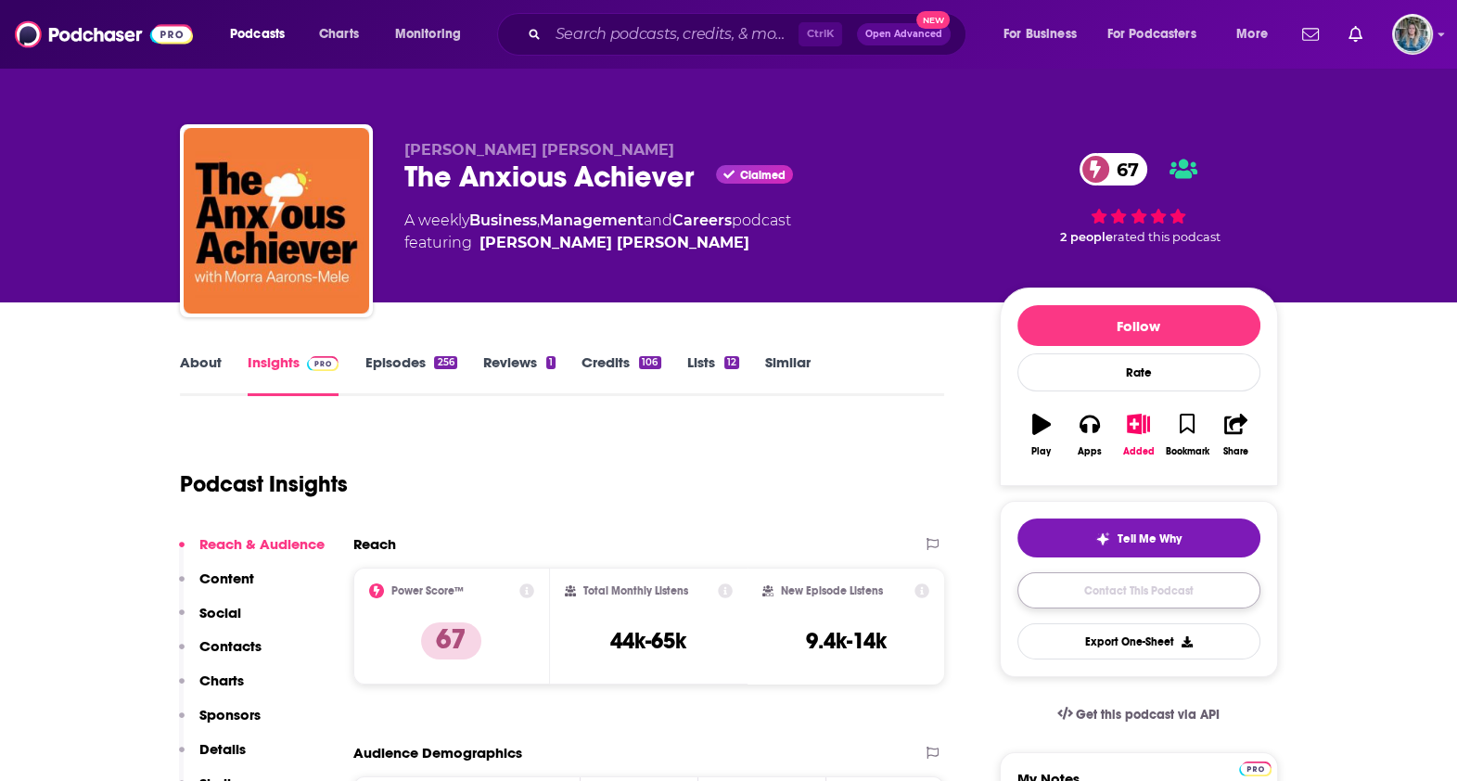
click at [1182, 584] on link "Contact This Podcast" at bounding box center [1139, 590] width 243 height 36
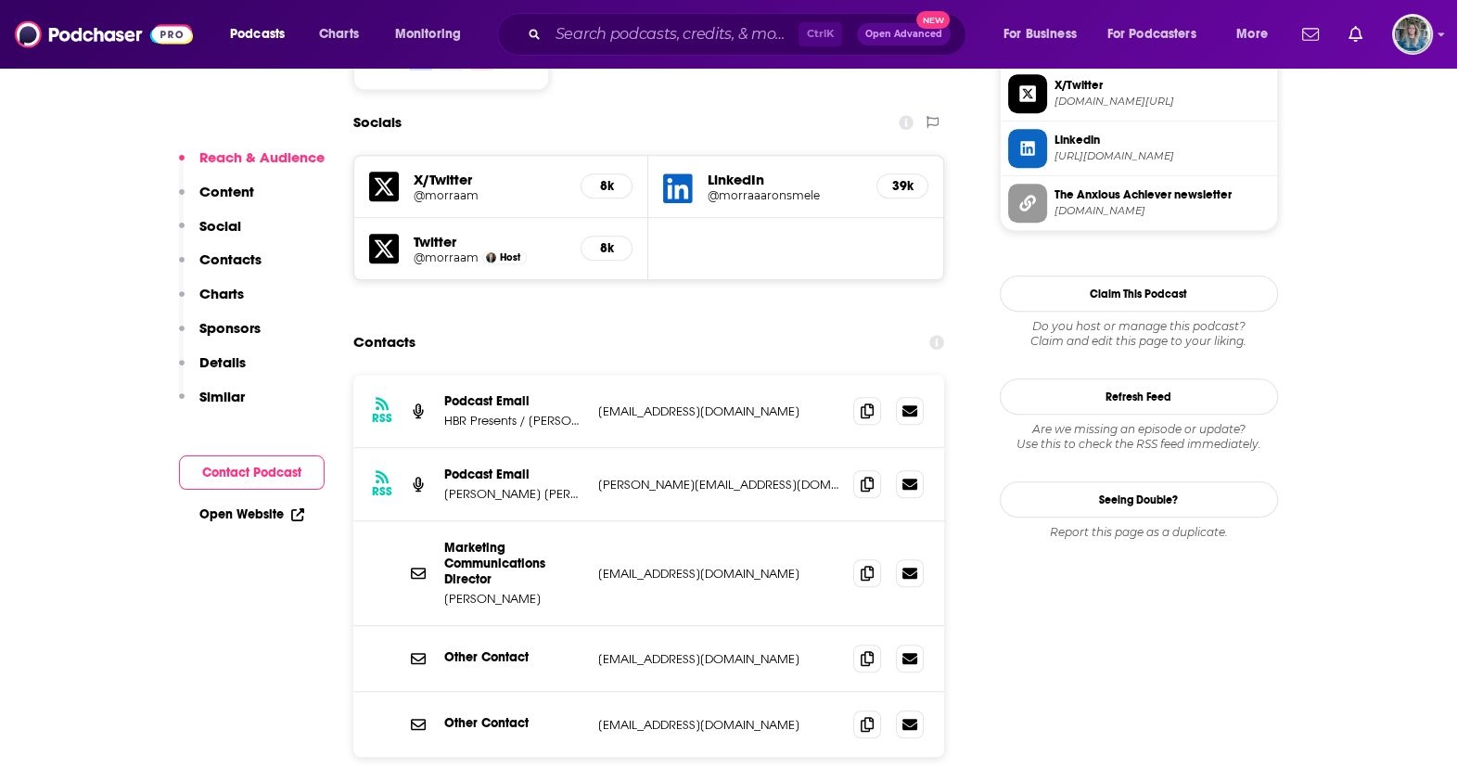
scroll to position [1614, 0]
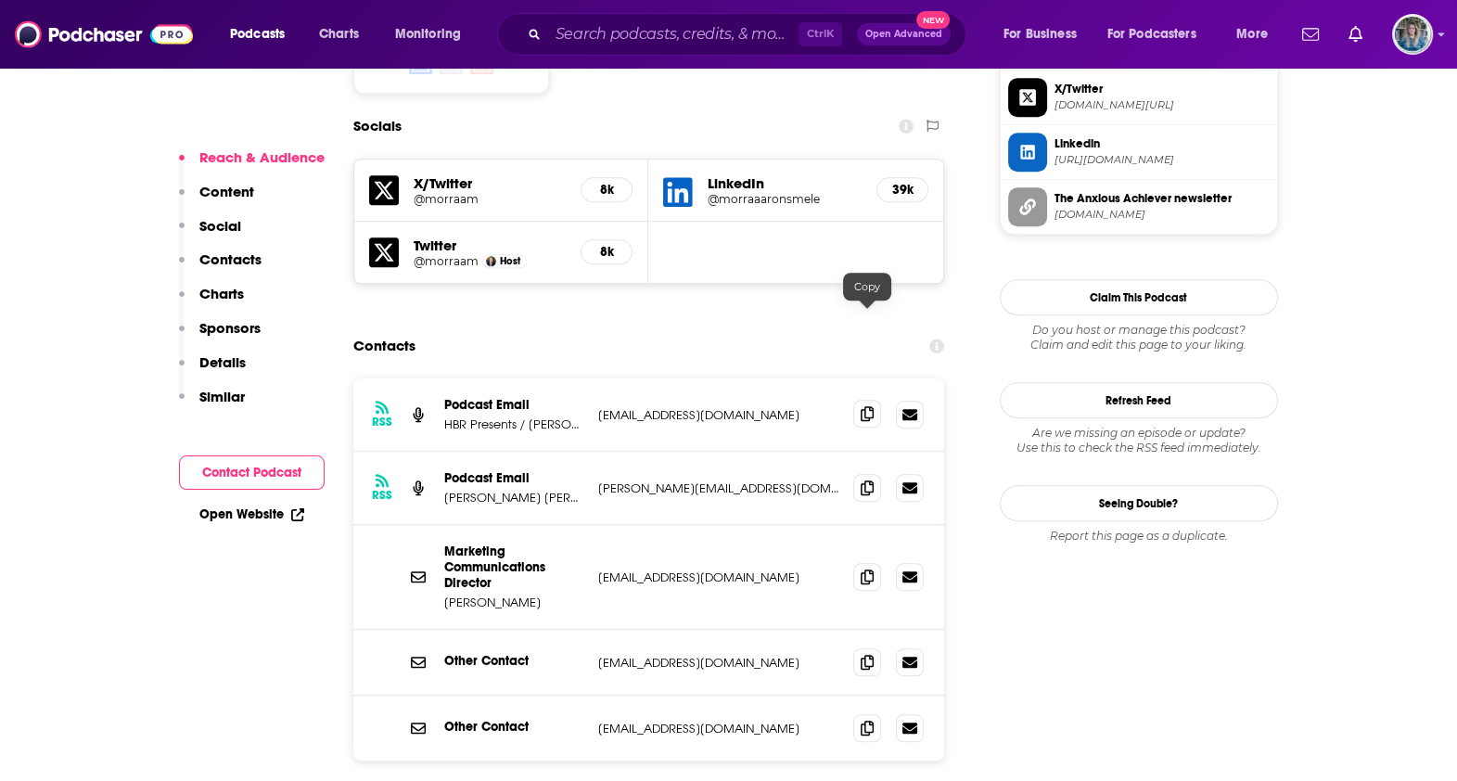
click at [865, 406] on icon at bounding box center [867, 413] width 13 height 15
click at [863, 480] on icon at bounding box center [867, 487] width 13 height 15
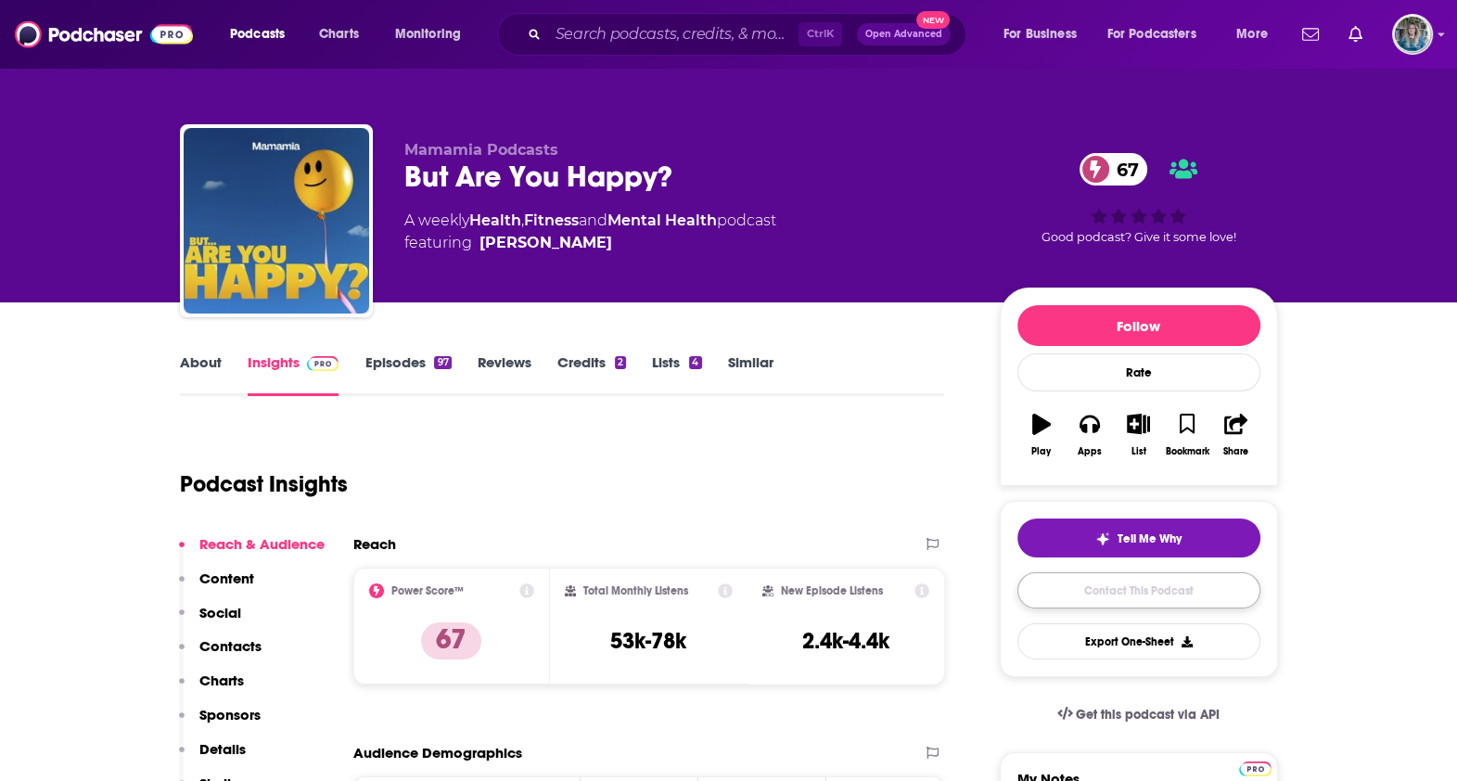
click at [1127, 586] on link "Contact This Podcast" at bounding box center [1139, 590] width 243 height 36
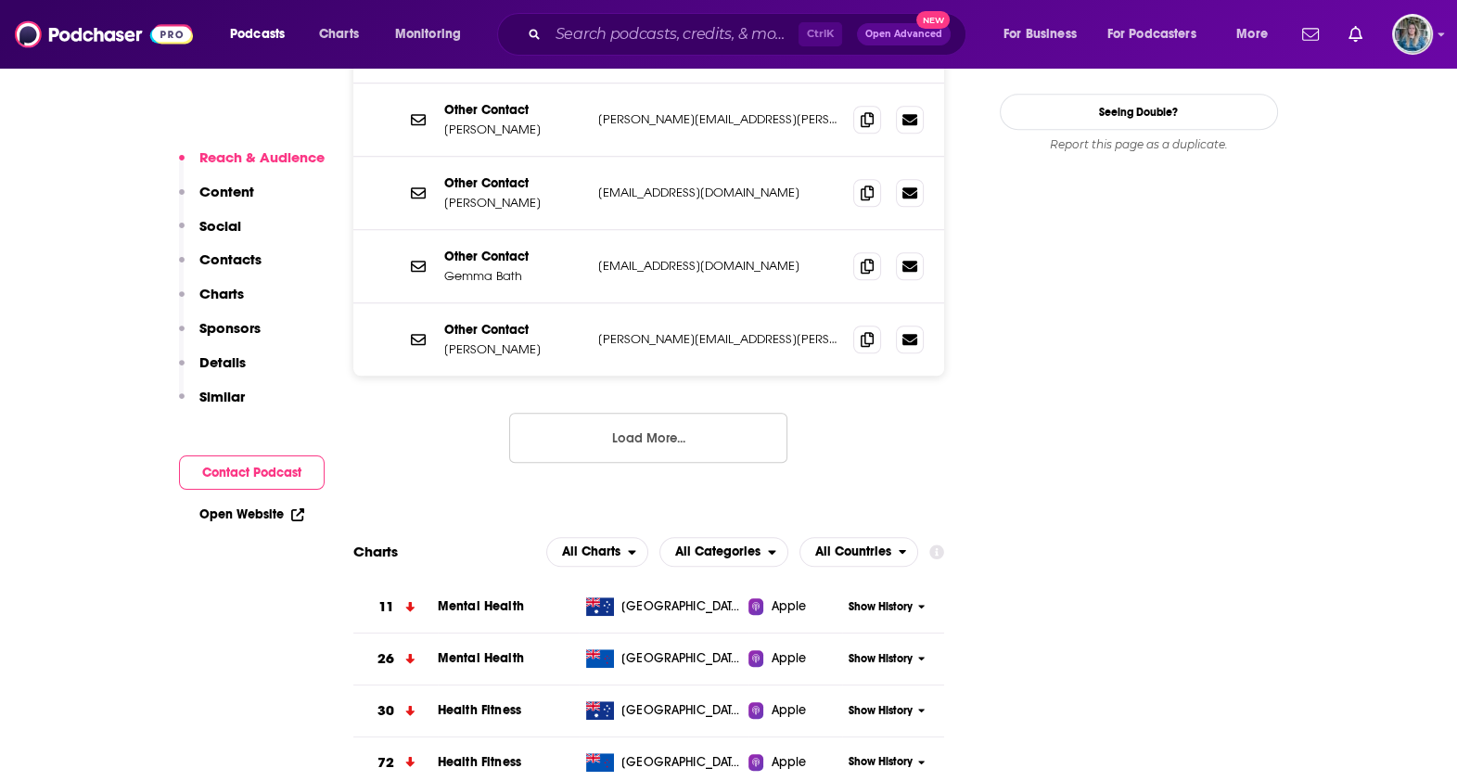
scroll to position [1494, 0]
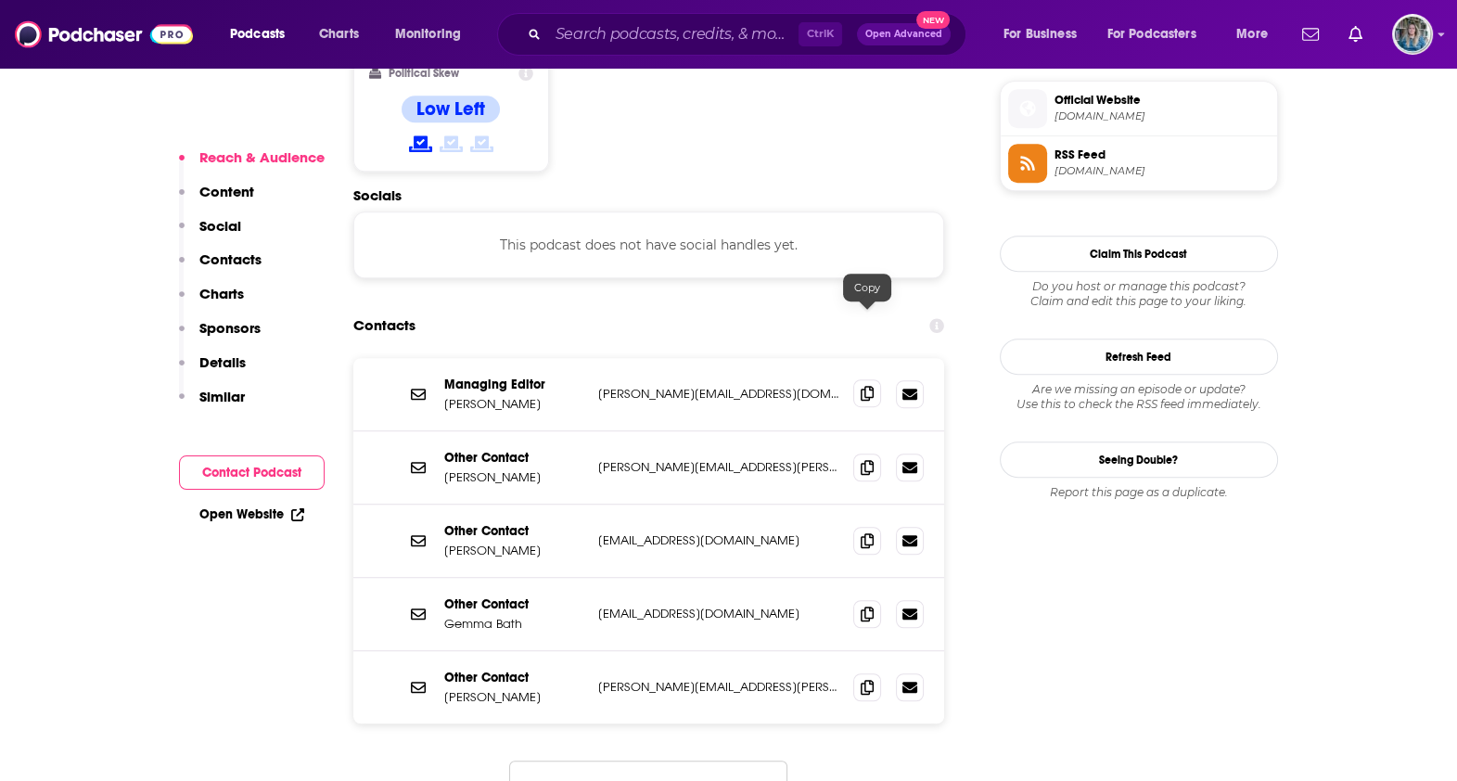
click at [865, 386] on icon at bounding box center [867, 393] width 13 height 15
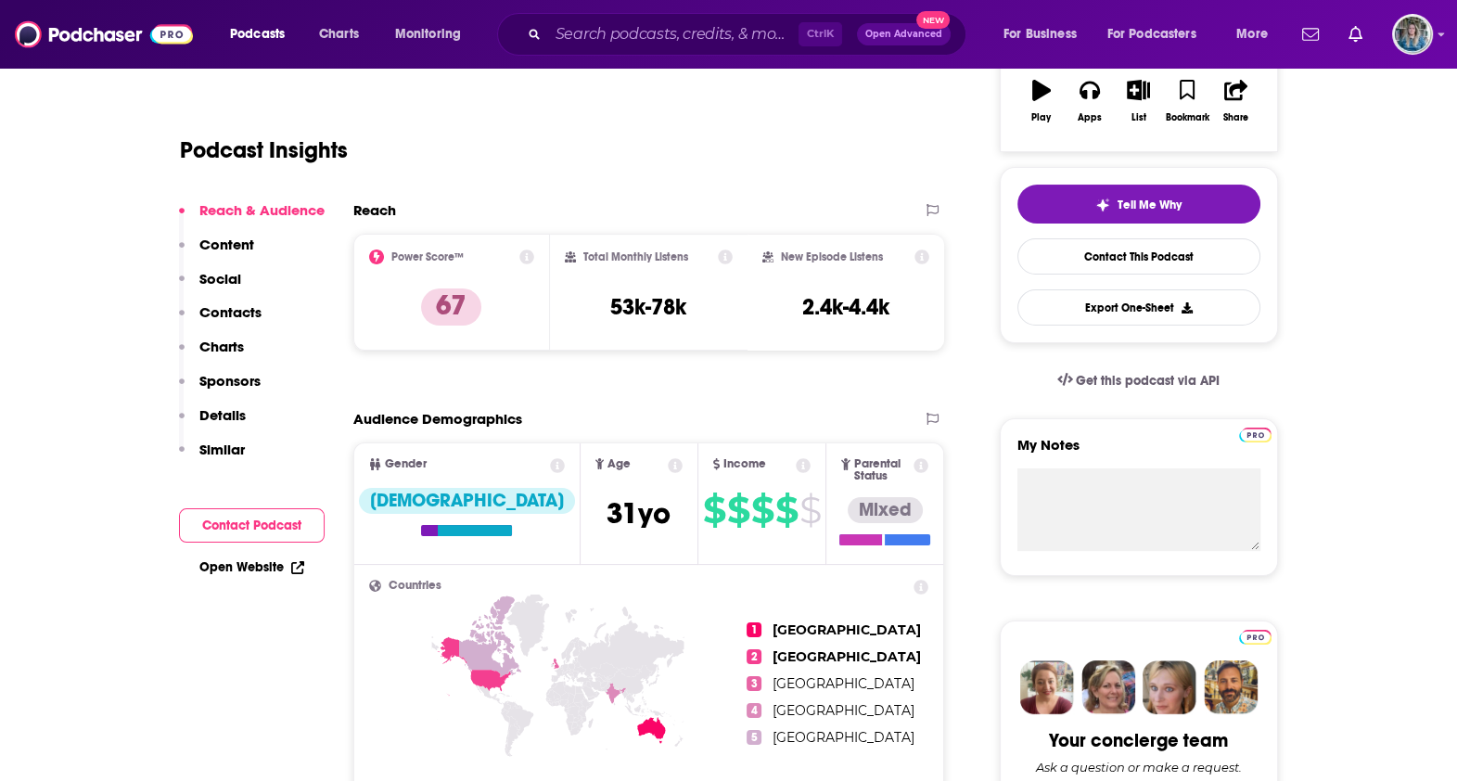
scroll to position [0, 0]
